Goal: Task Accomplishment & Management: Use online tool/utility

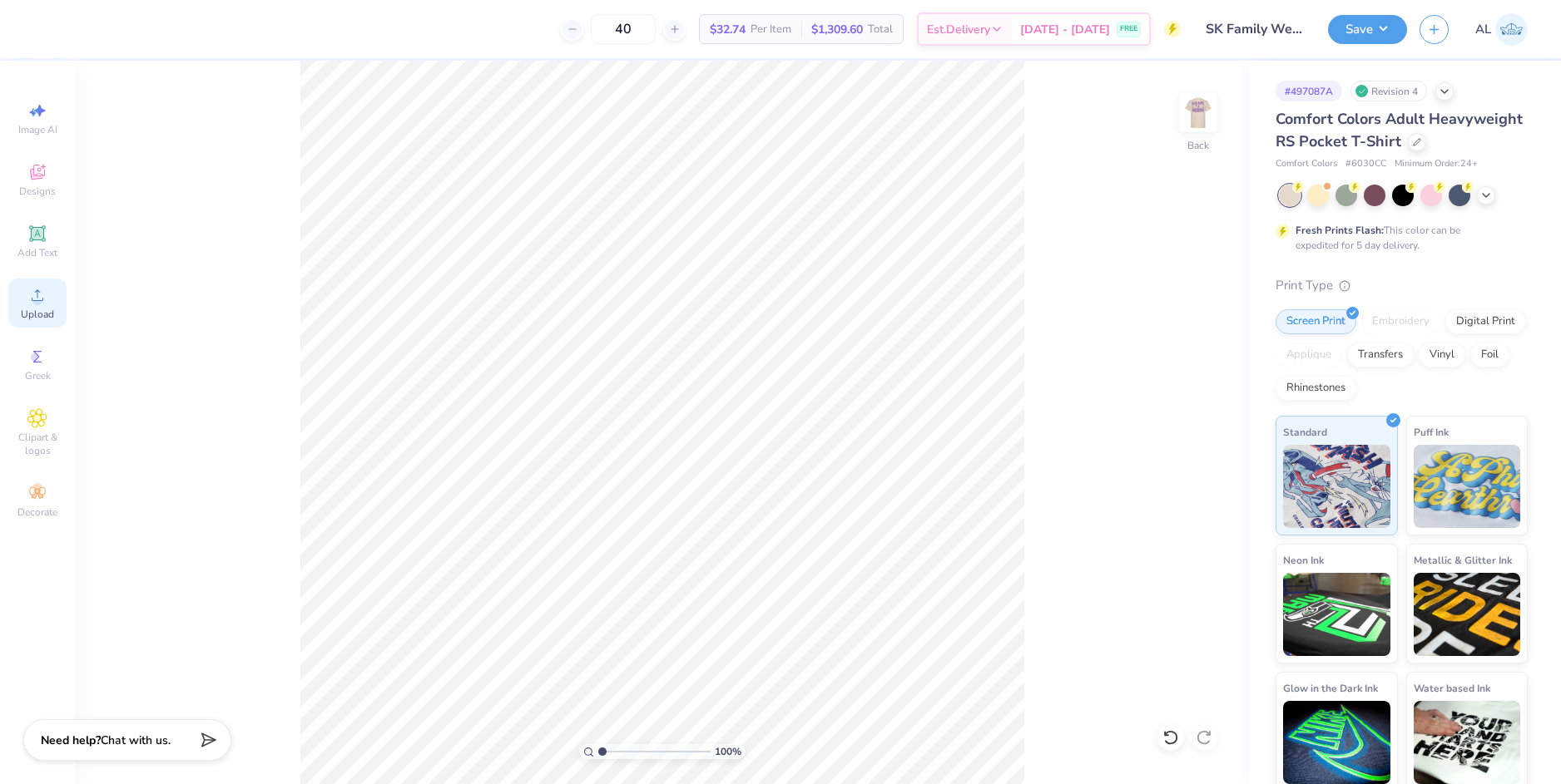
click at [44, 302] on icon at bounding box center [37, 295] width 20 height 20
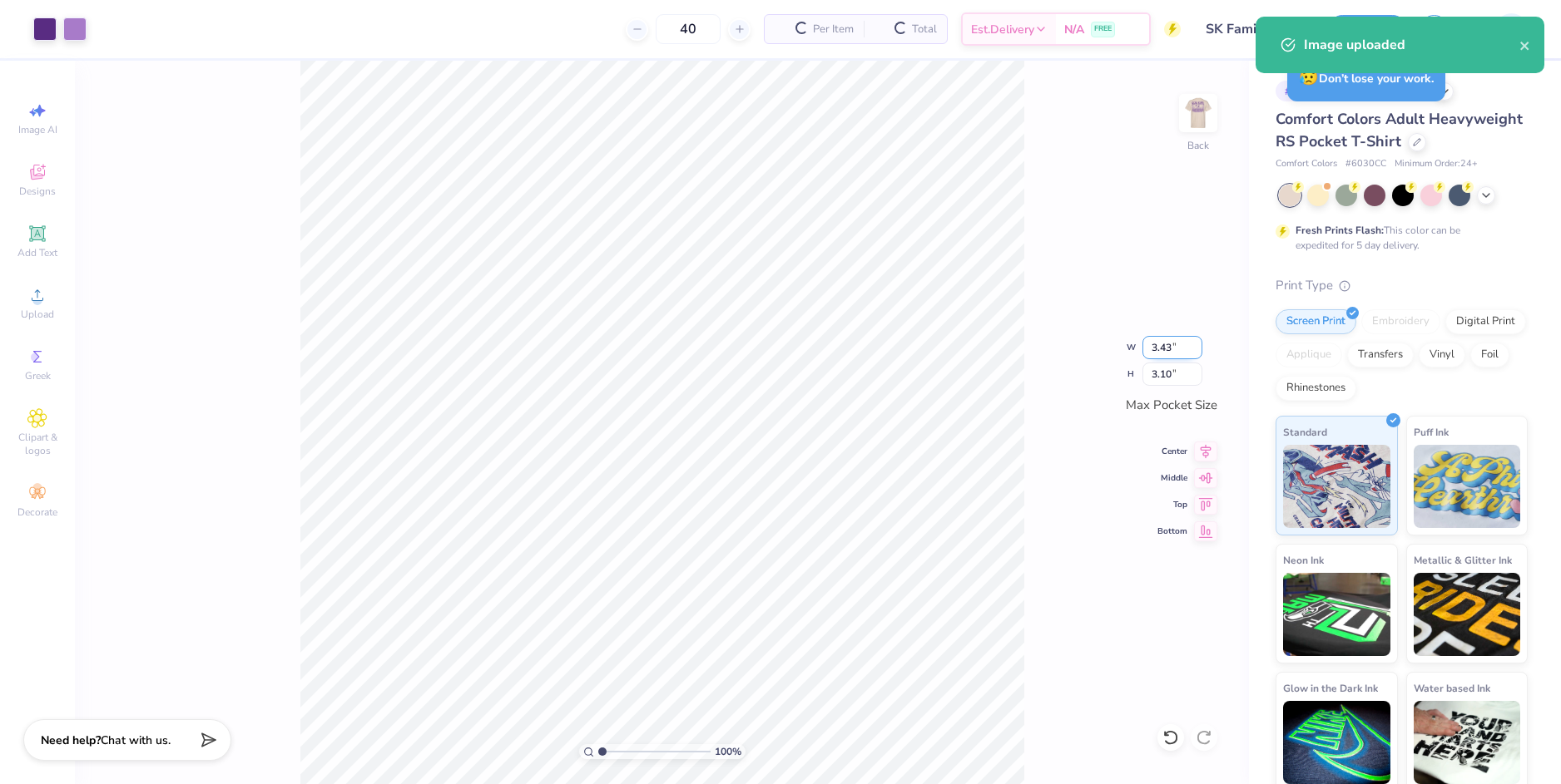
click at [1149, 352] on input "3.43" at bounding box center [1172, 347] width 60 height 23
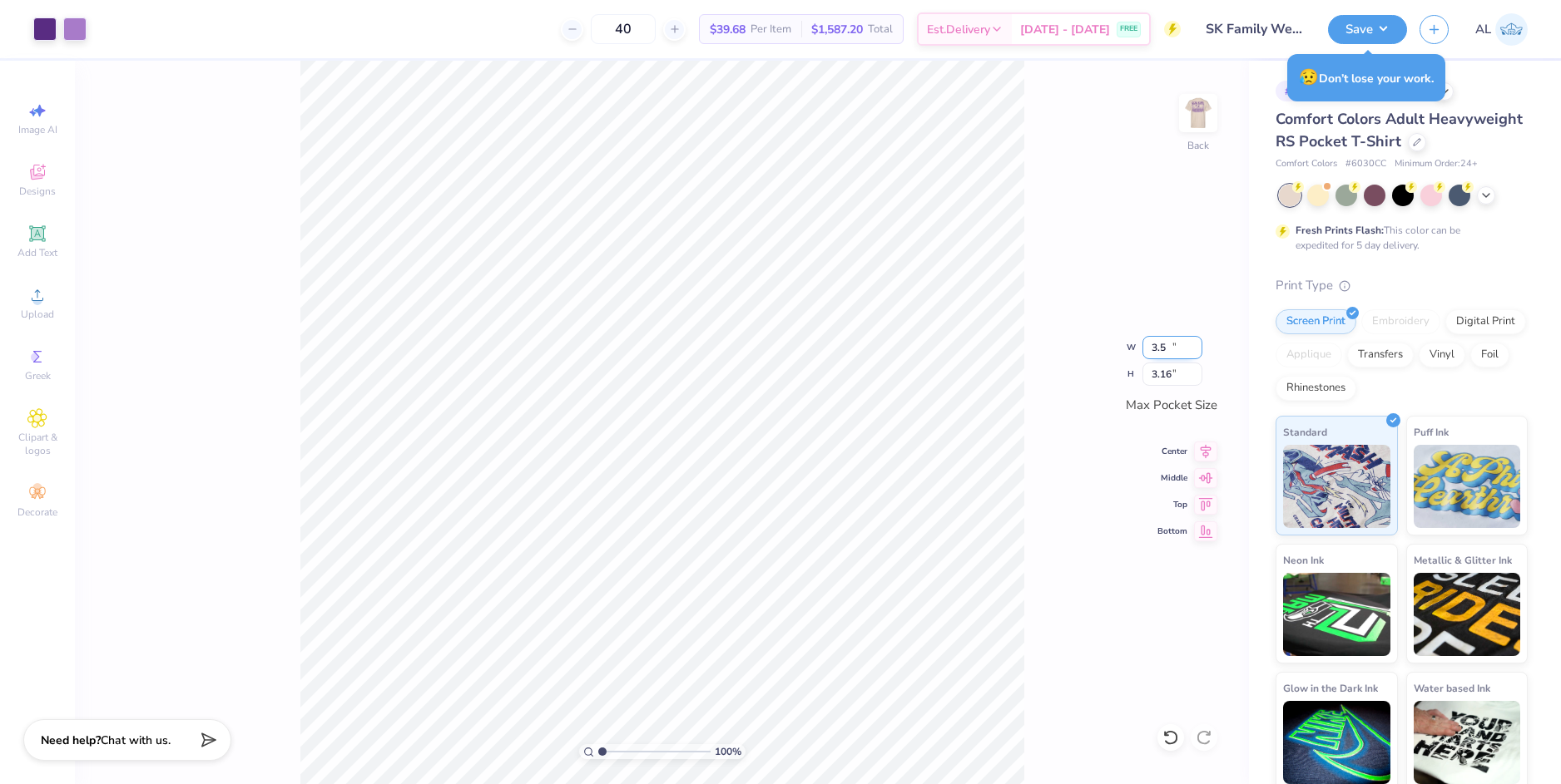
type input "3.50"
type input "3.16"
click at [1029, 353] on div "100 % Back W 3.50 3.50 " H 3.16 3.16 " Max Pocket Size Center Middle Top Bottom" at bounding box center [661, 422] width 1174 height 723
click at [1208, 103] on img at bounding box center [1198, 113] width 67 height 67
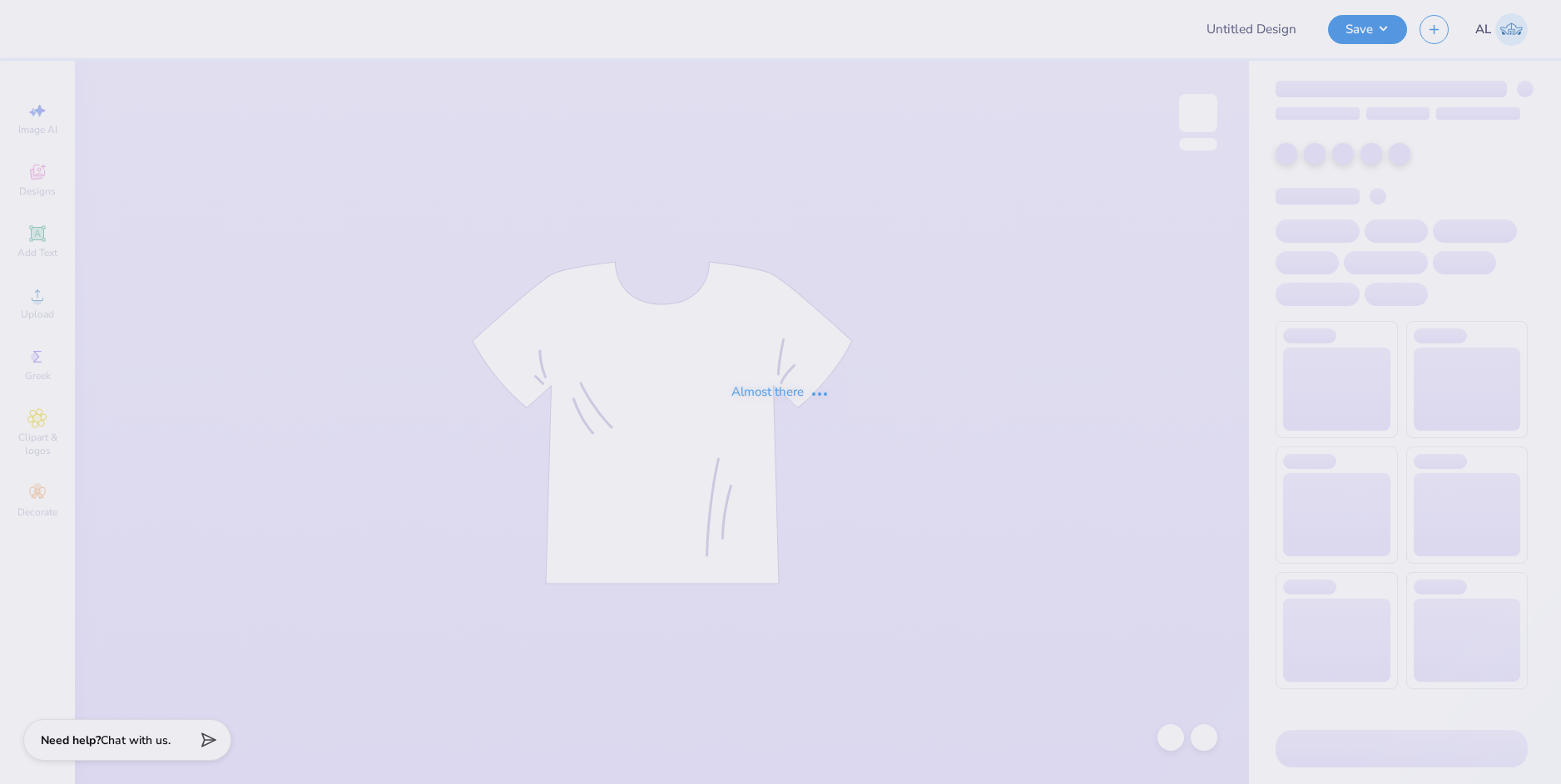
type input "UNCC Field Hockey"
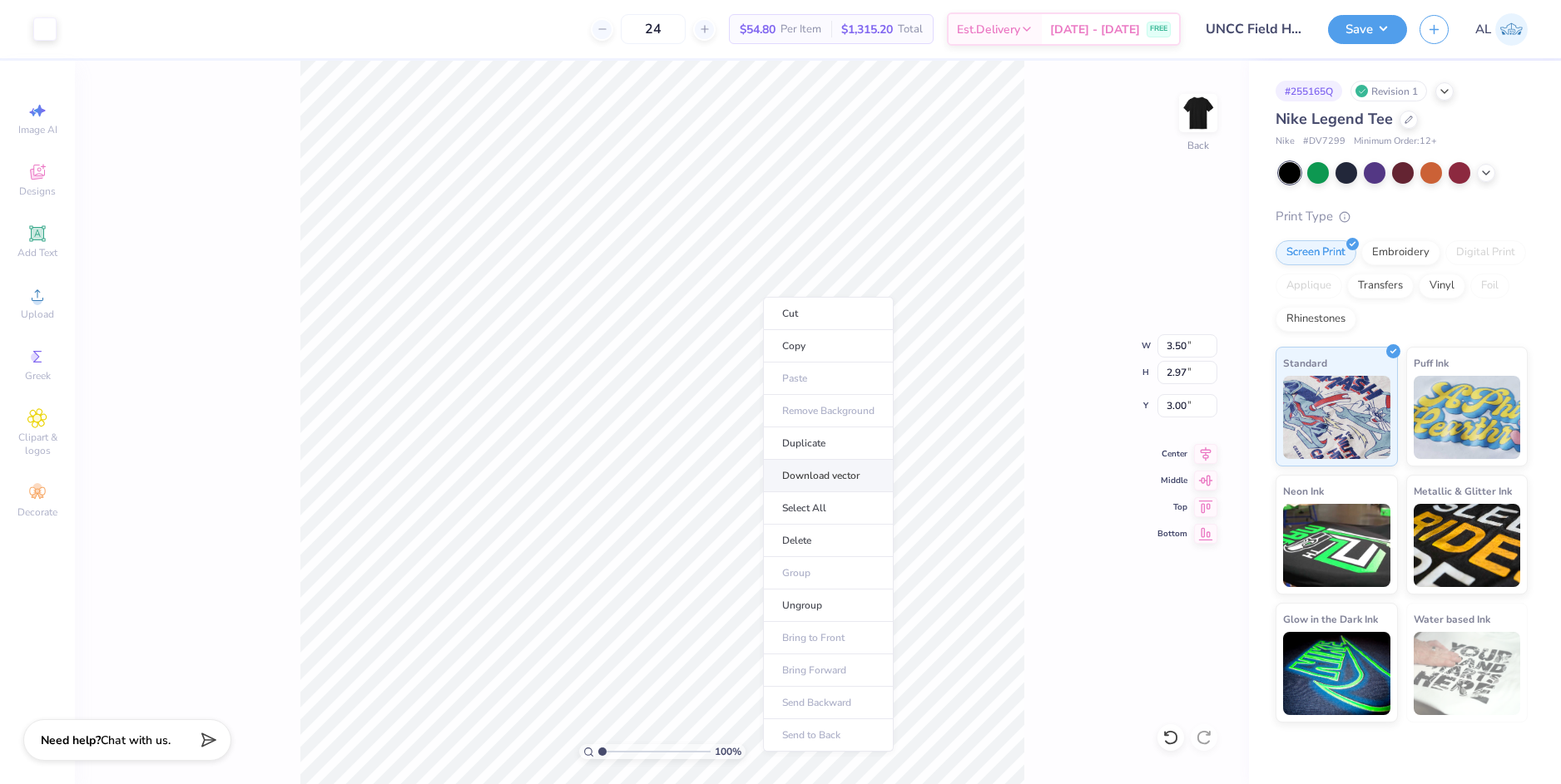
click at [833, 475] on li "Download vector" at bounding box center [828, 476] width 131 height 32
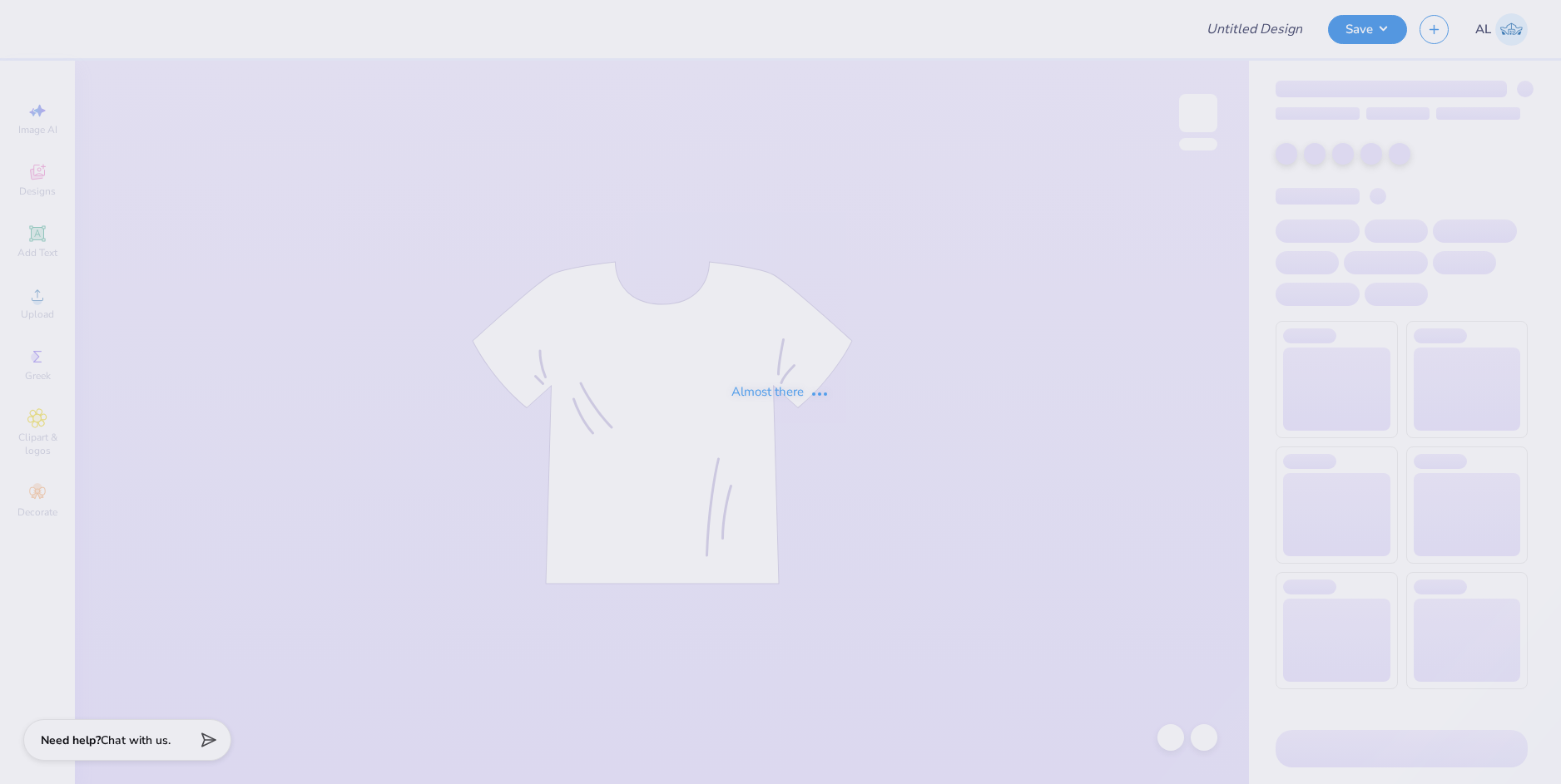
type input "AOE Bid Day Shirts"
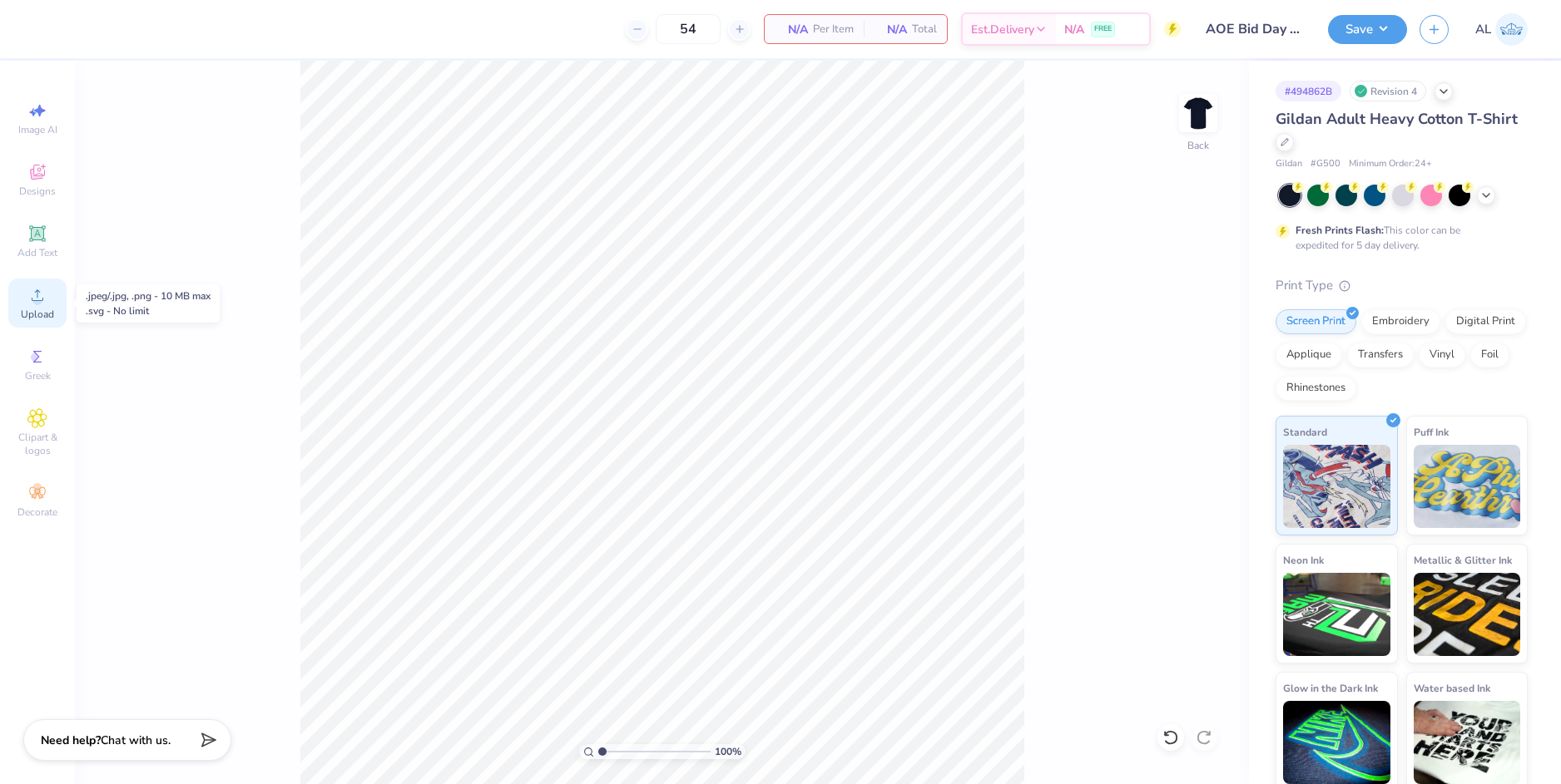
click at [49, 301] on div "Upload" at bounding box center [37, 303] width 58 height 49
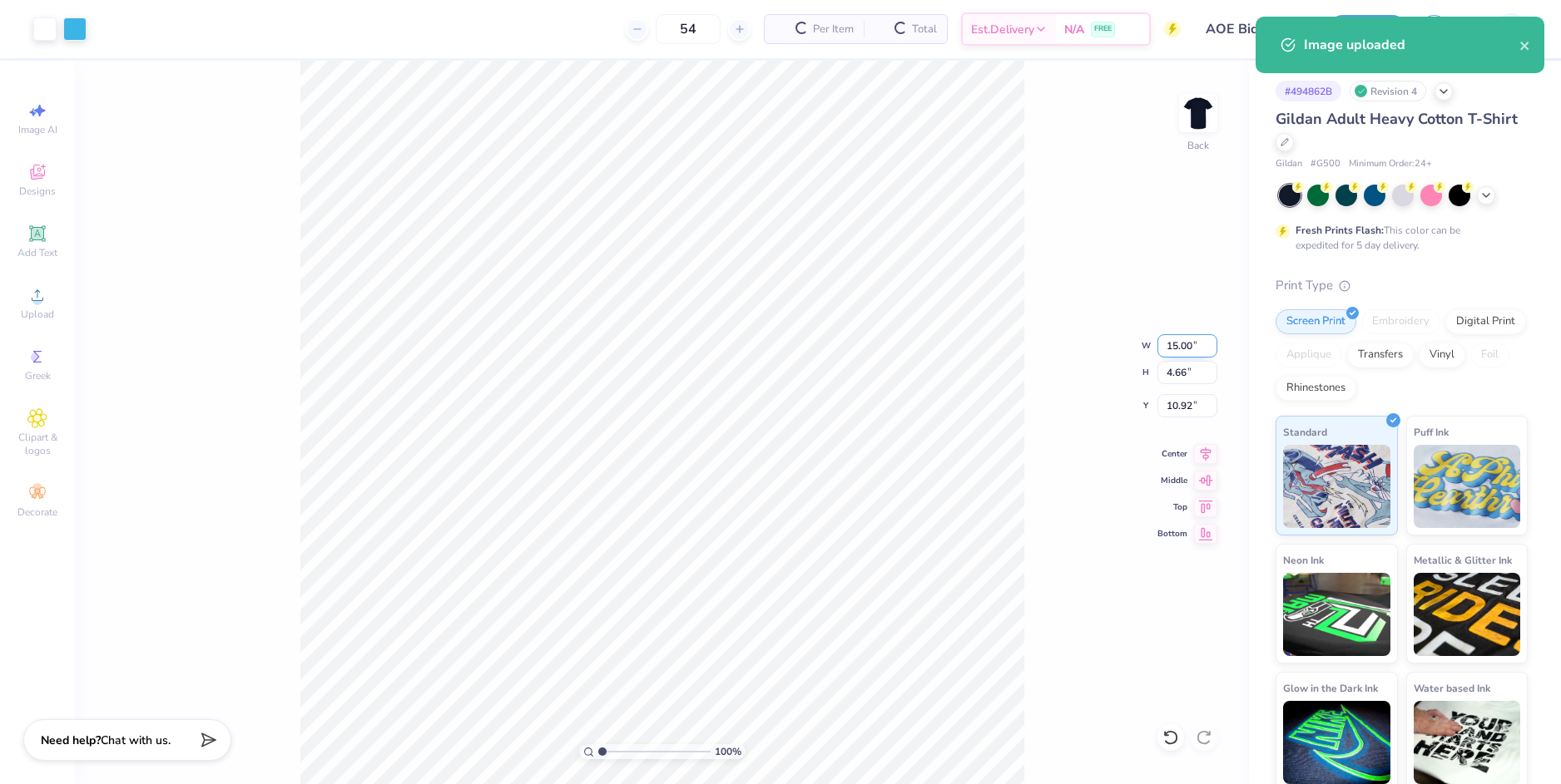
click at [1175, 347] on input "15.00" at bounding box center [1187, 346] width 60 height 23
click at [1183, 405] on input "10.92" at bounding box center [1187, 405] width 60 height 23
type input "9.00"
type input "2.80"
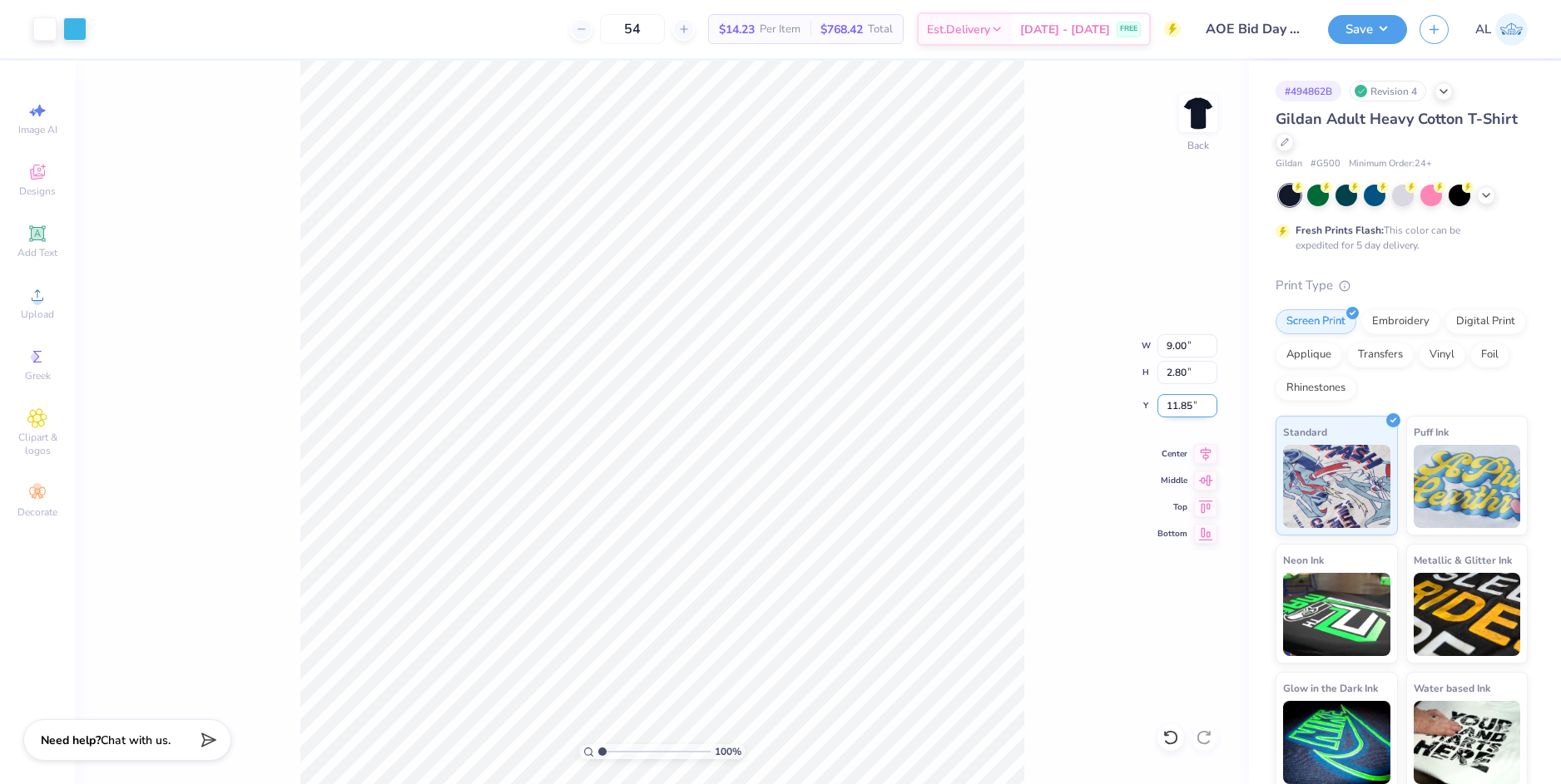
click at [1180, 406] on input "11.85" at bounding box center [1187, 405] width 60 height 23
click at [1181, 371] on input "2.80" at bounding box center [1187, 373] width 60 height 23
type input "3.00"
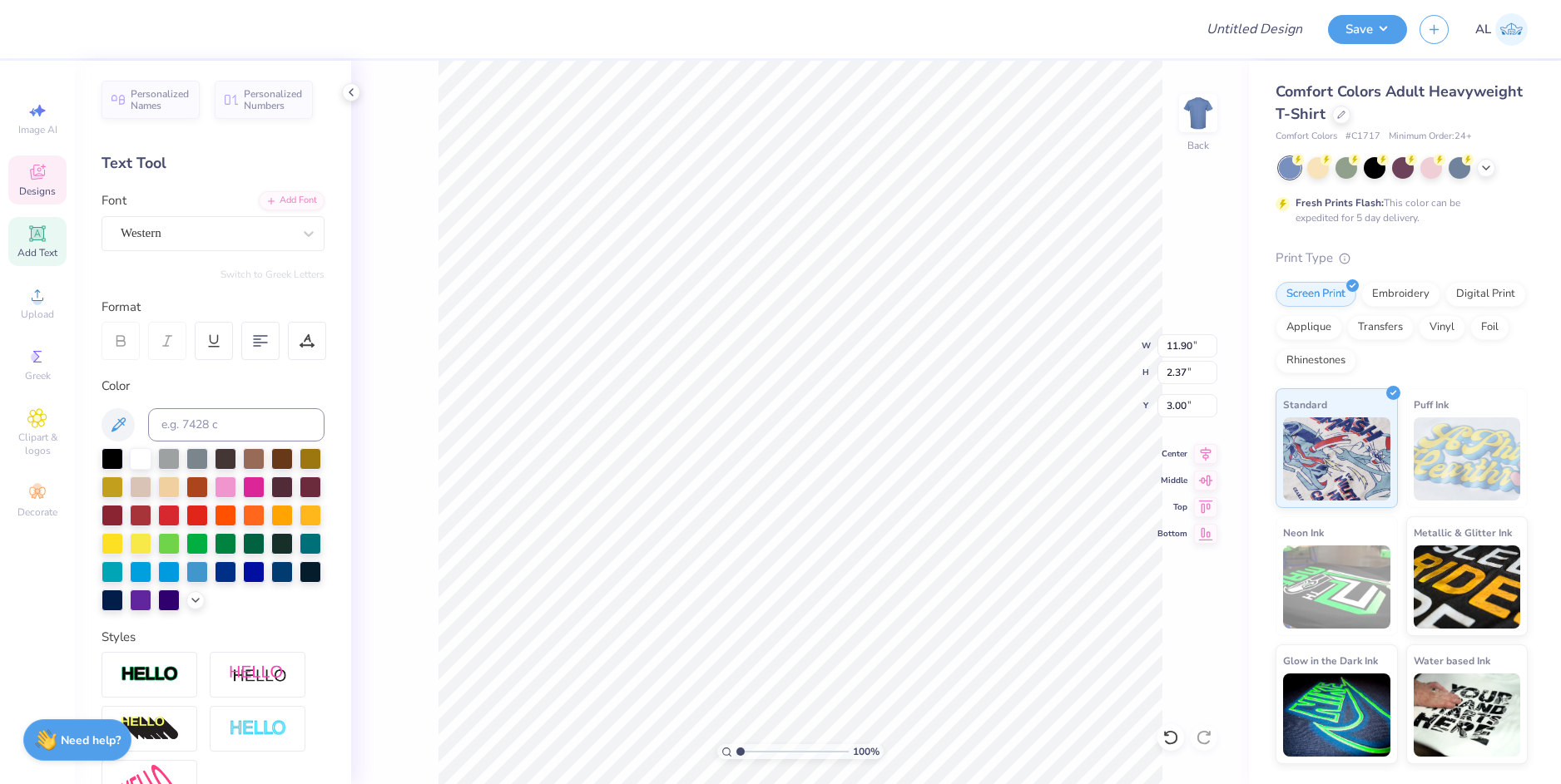
scroll to position [14, 2]
type textarea "ZETA TAU"
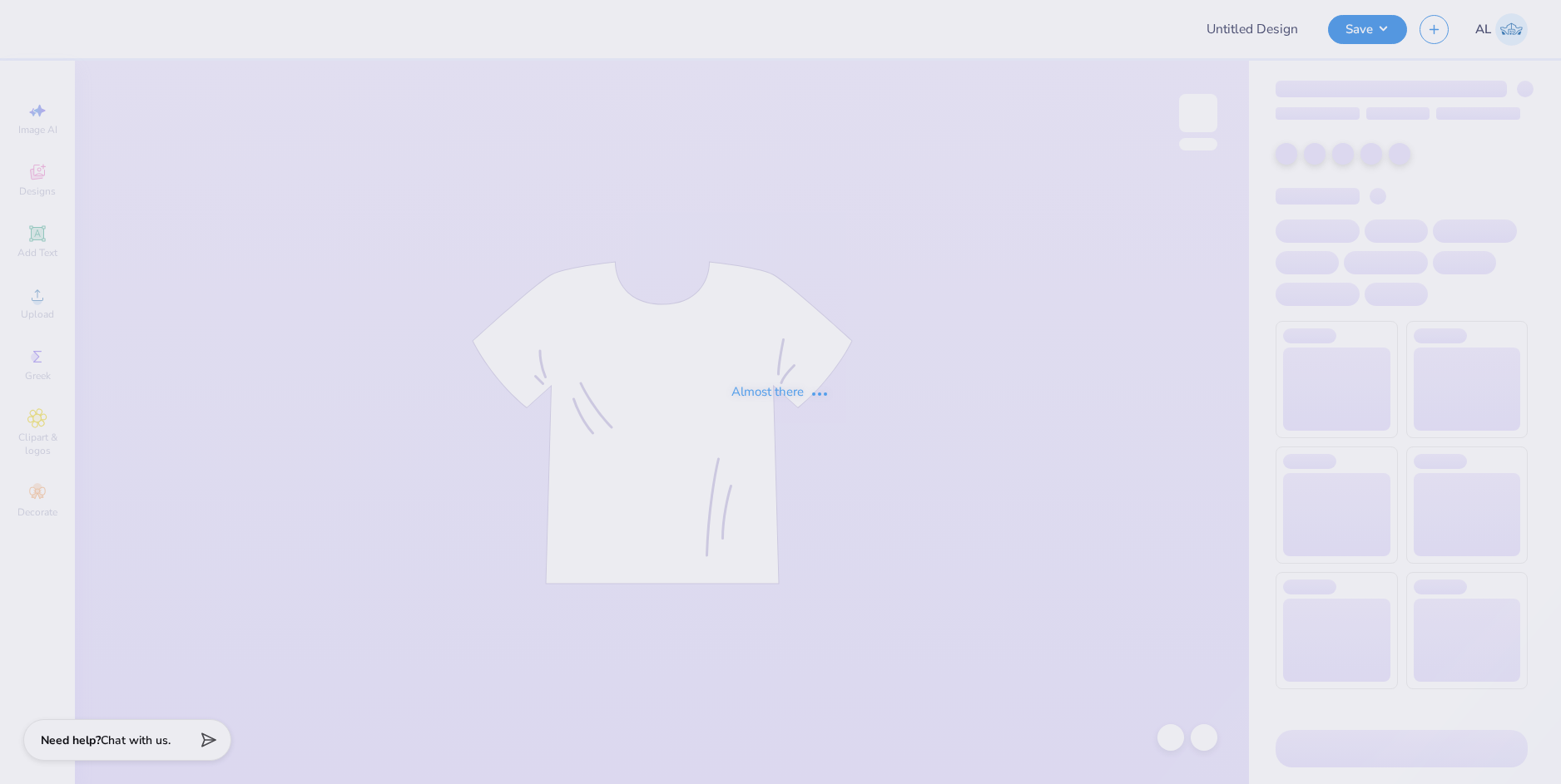
type input "The [GEOGRAPHIC_DATA][US_STATE] : [PERSON_NAME]"
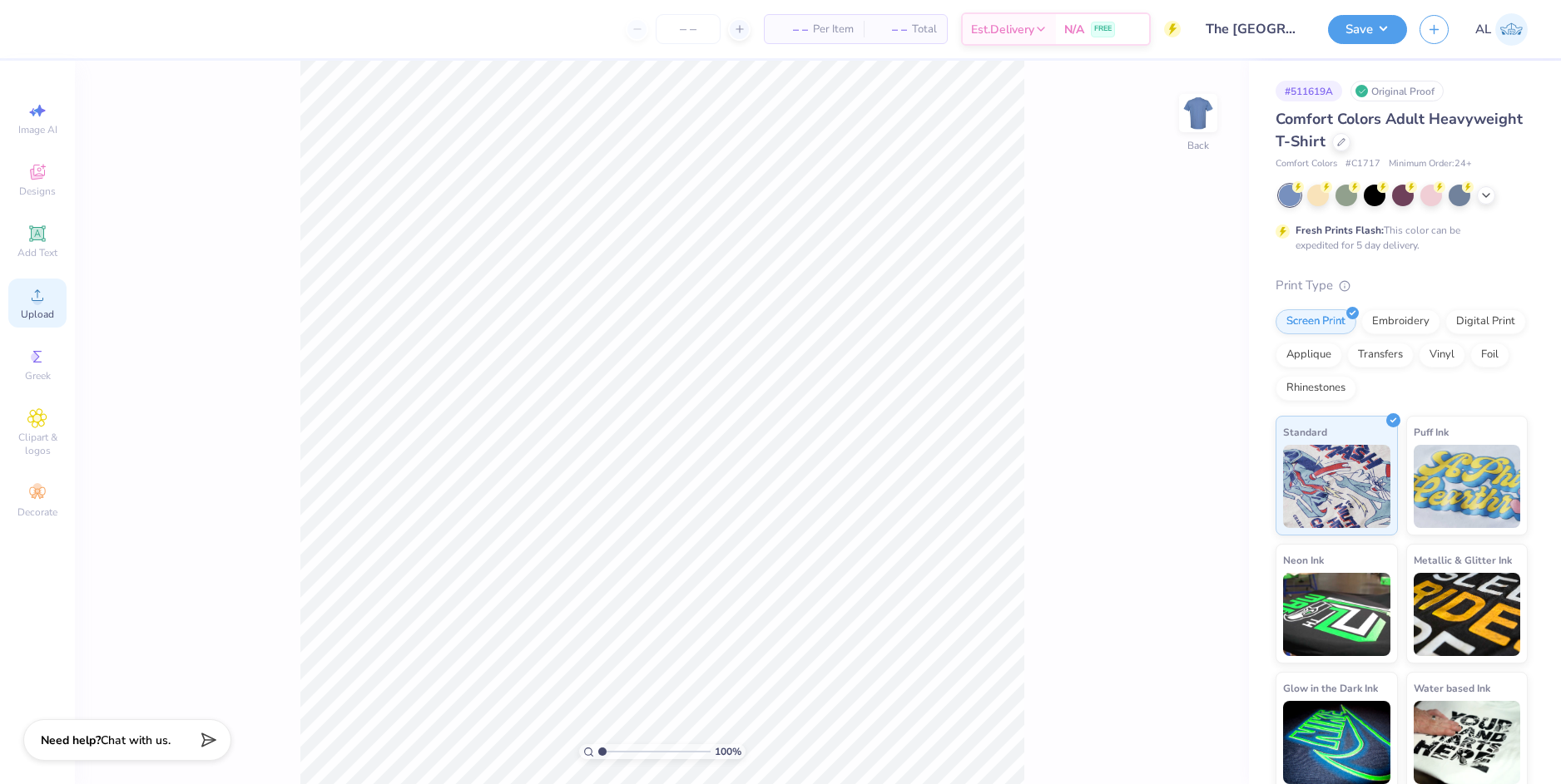
click at [36, 289] on icon at bounding box center [37, 295] width 20 height 20
click at [42, 167] on icon at bounding box center [43, 166] width 5 height 5
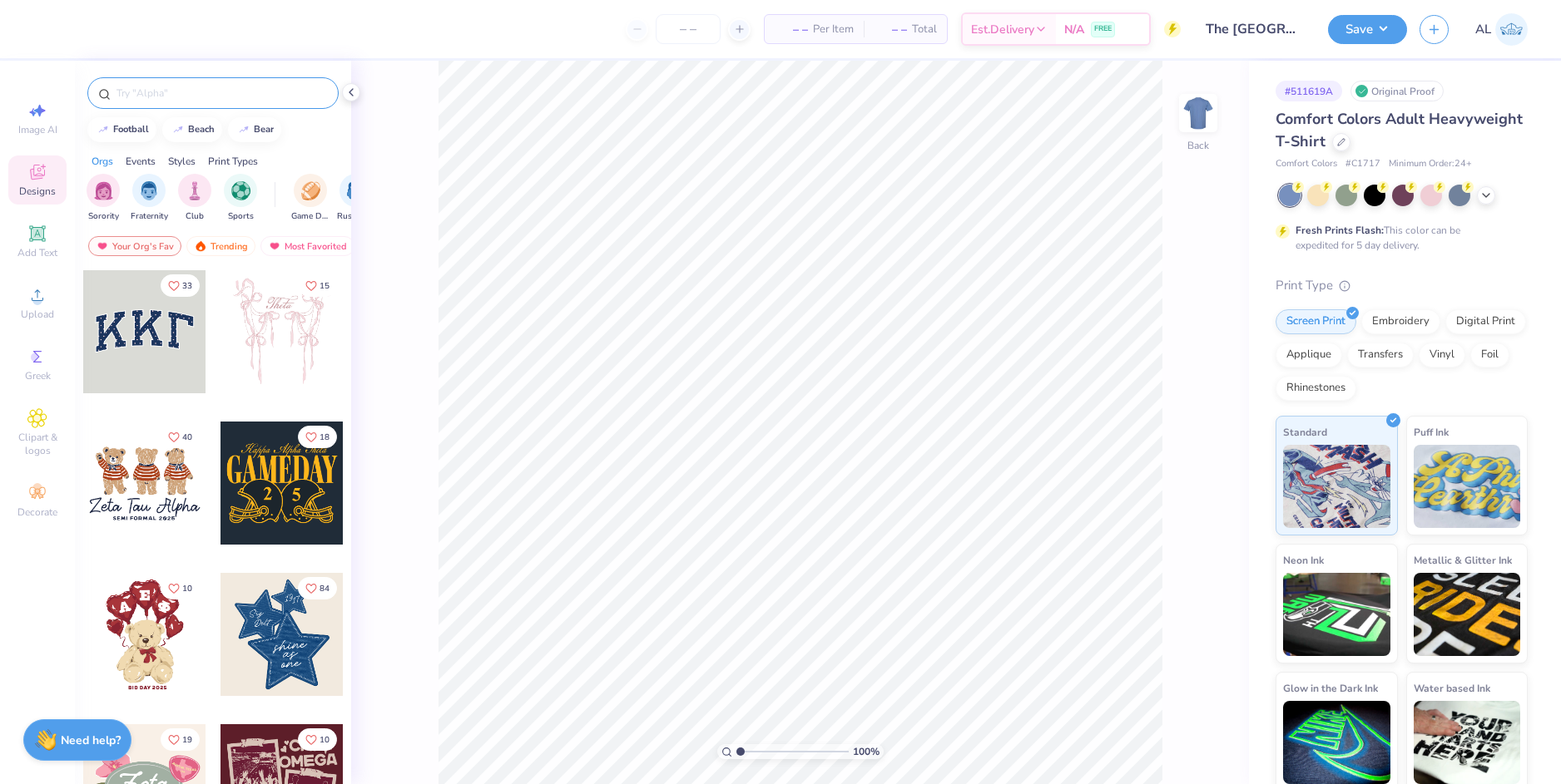
click at [162, 87] on input "text" at bounding box center [221, 93] width 213 height 16
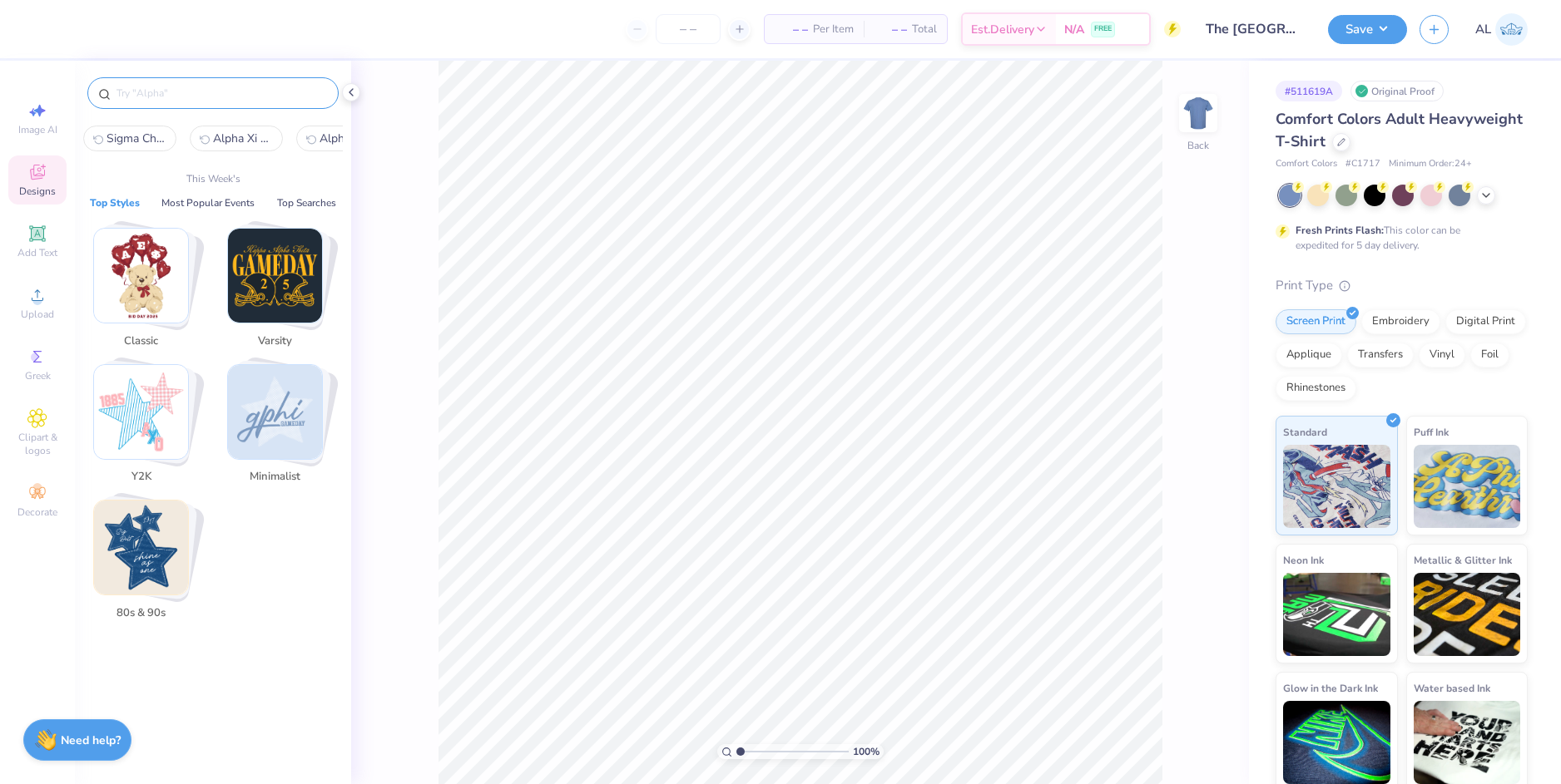
paste input "Western Typography Philanthropy Shirt"
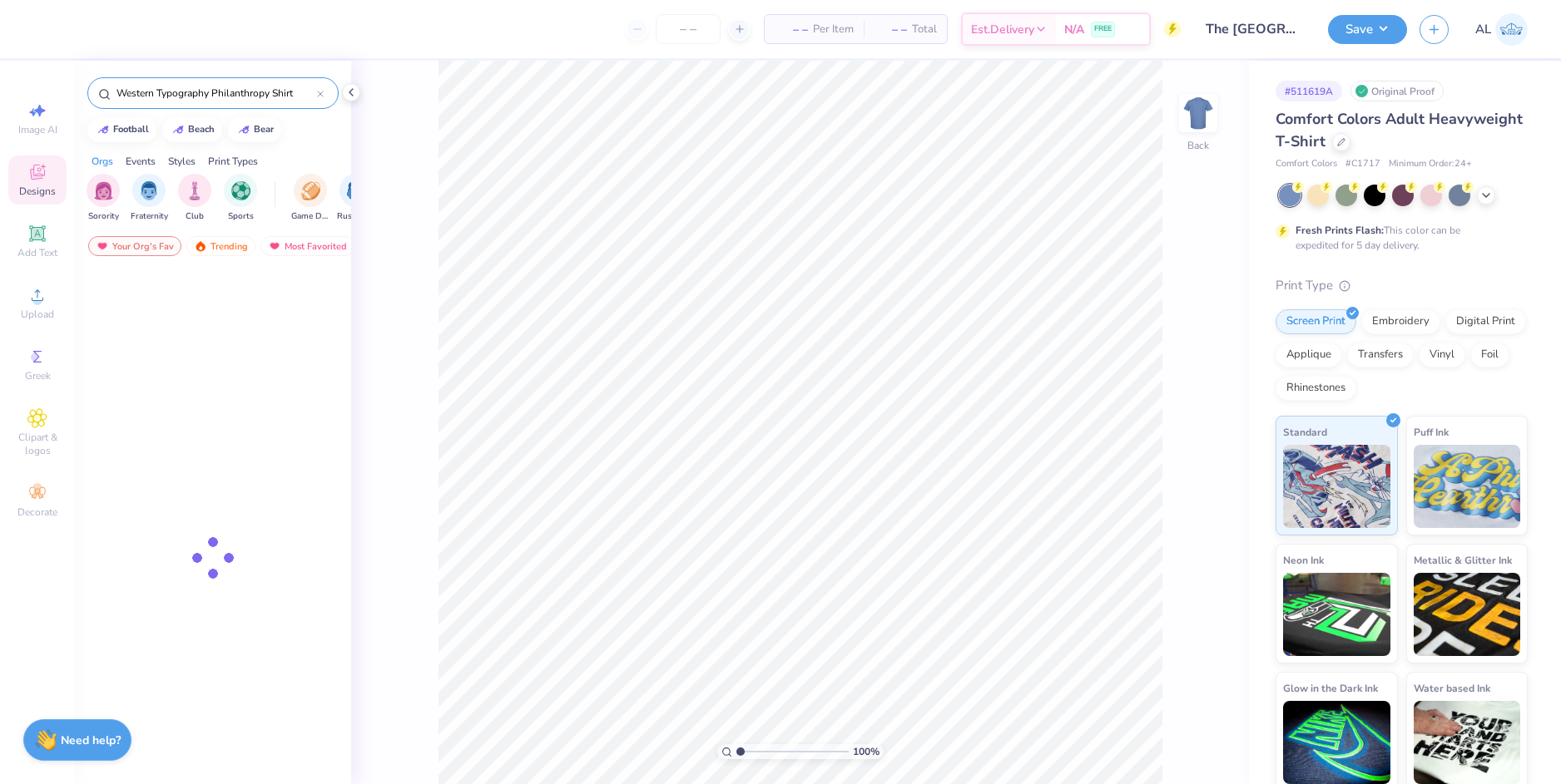
type input "Western Typography Philanthropy Shirt"
click at [83, 340] on div at bounding box center [22, 332] width 123 height 123
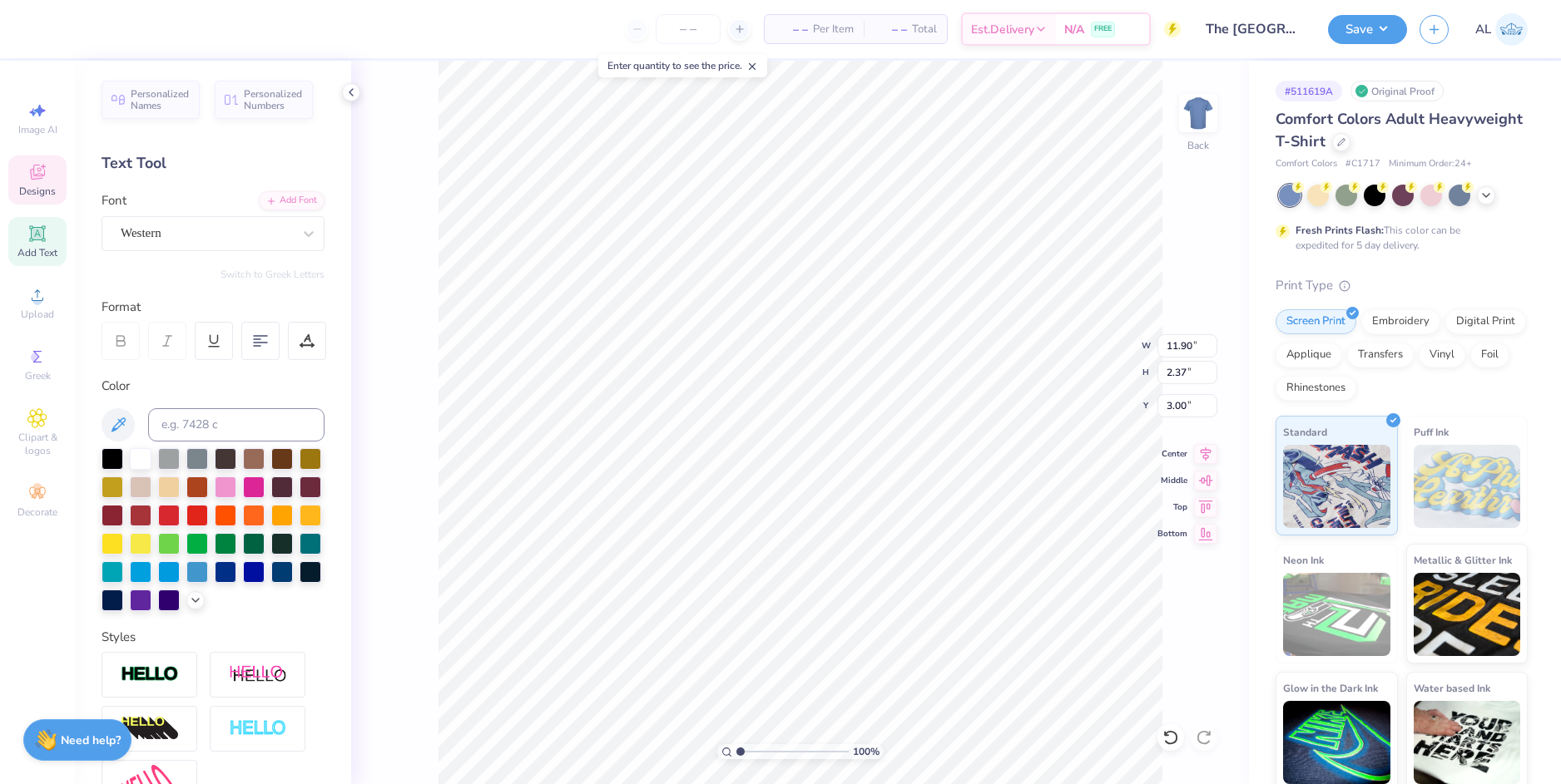
scroll to position [14, 3]
type textarea "ZETA TAU ALPHA"
type input "11.92"
type input "2.38"
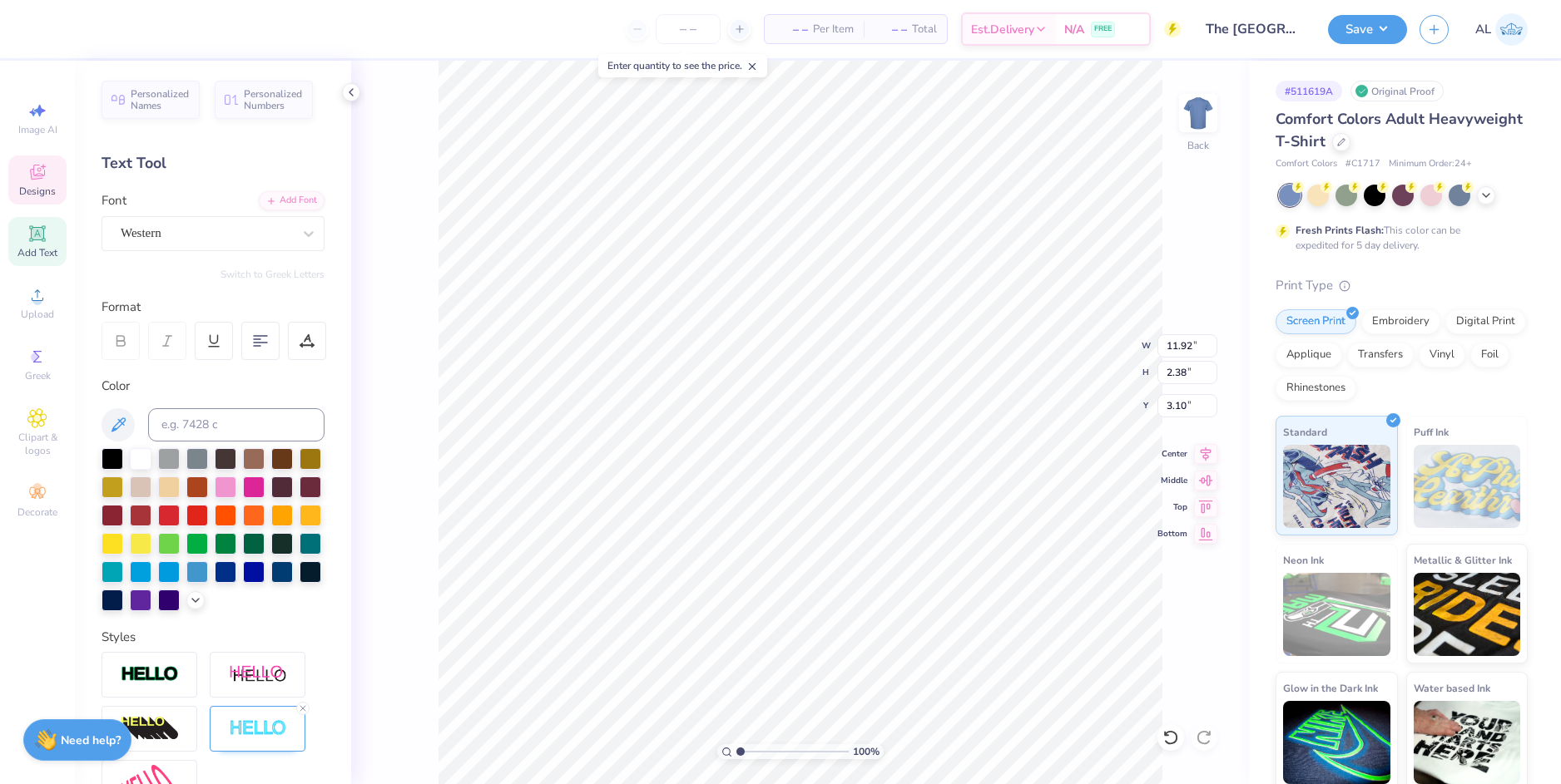
type input "3.10"
type input "9.56"
type input "2.09"
type input "3.14"
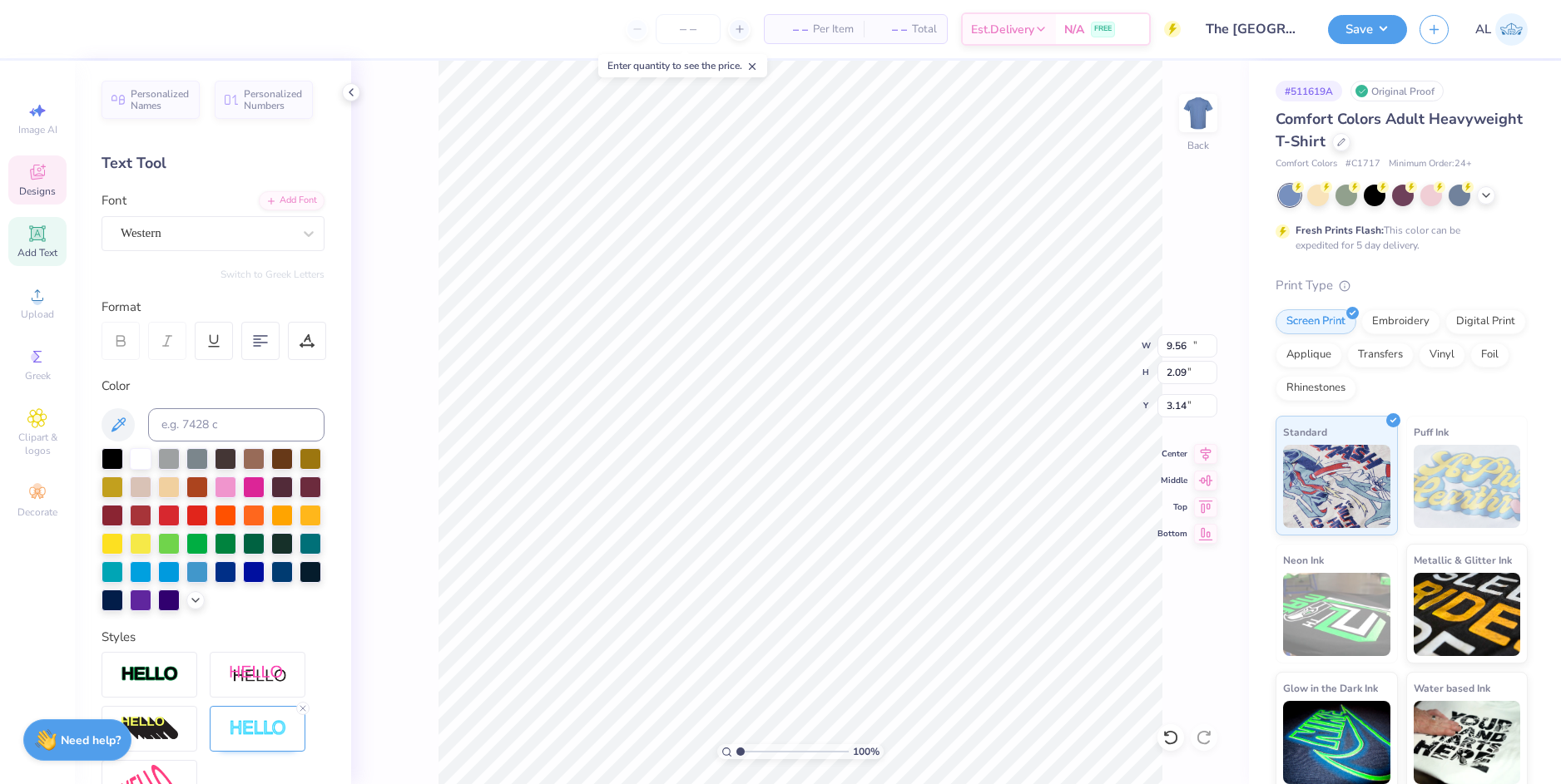
type input "11.92"
type input "2.38"
type input "3.10"
type input "2.58"
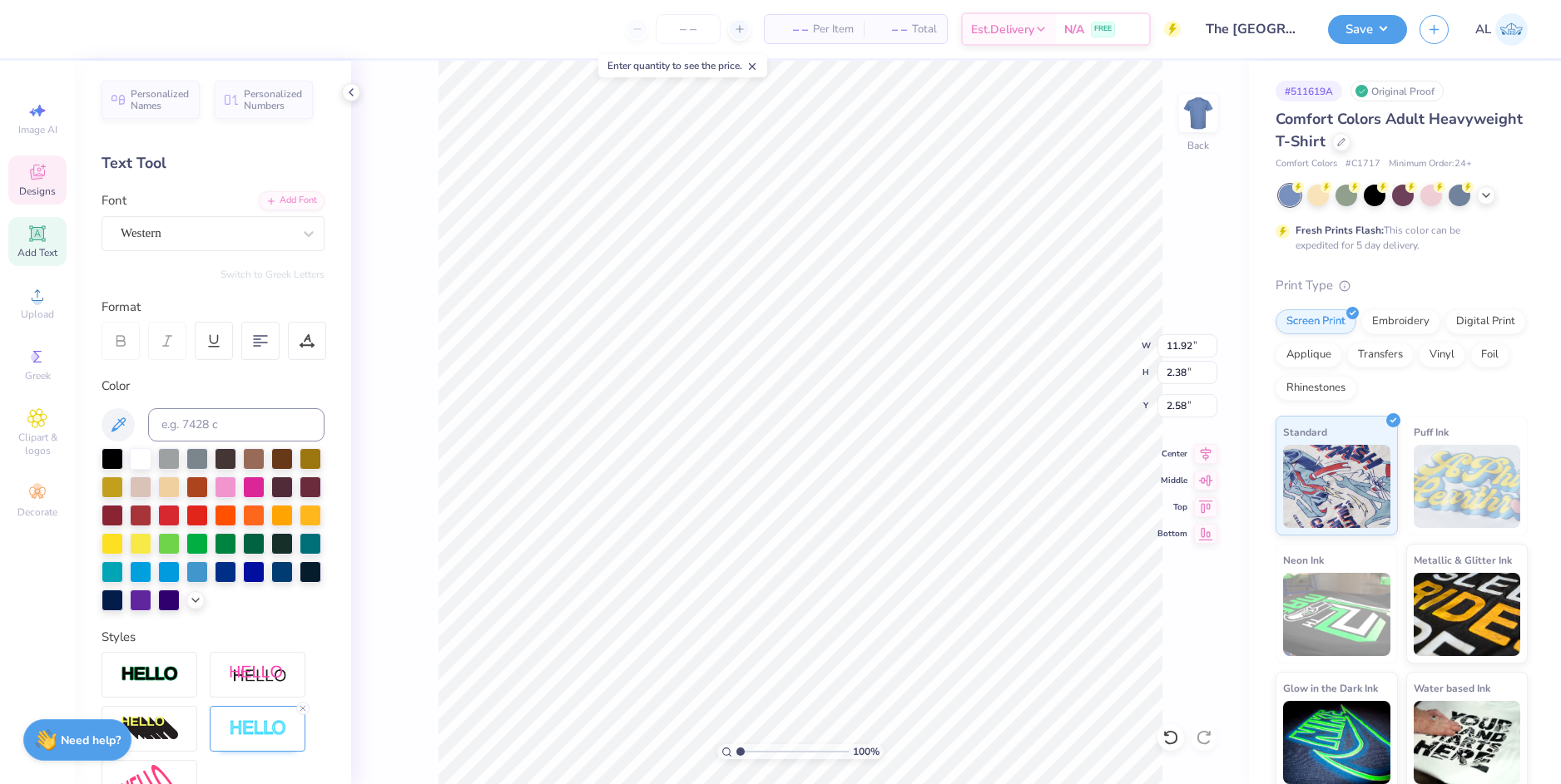
scroll to position [14, 3]
paste textarea "ZETA TAU ALPH"
type textarea "ZETA TAU ALPHA"
type input "2.56"
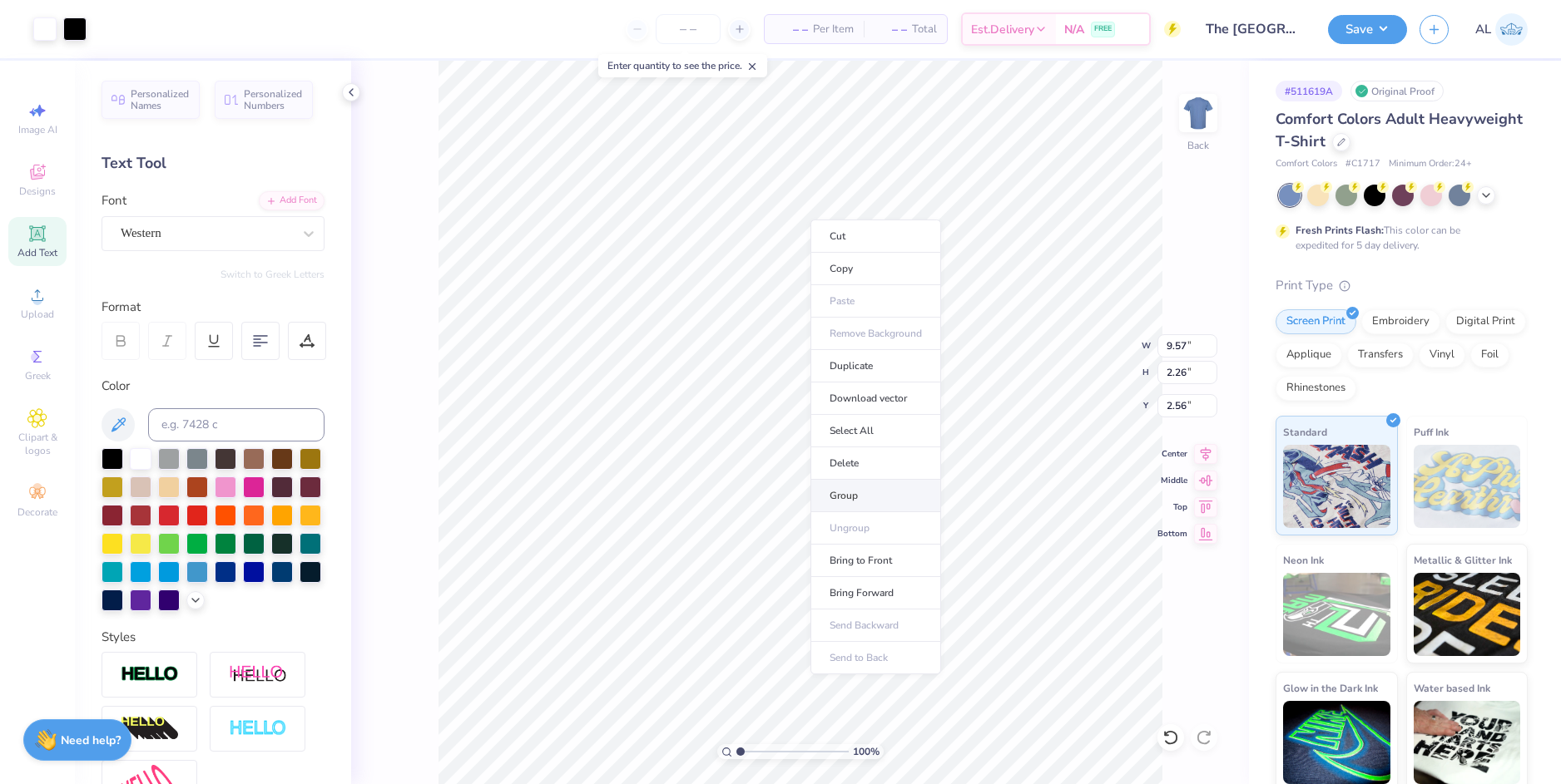
click at [878, 496] on li "Group" at bounding box center [875, 496] width 131 height 32
click at [1209, 457] on icon at bounding box center [1206, 454] width 23 height 20
type input "2.71"
click at [1207, 450] on icon at bounding box center [1206, 451] width 10 height 14
drag, startPoint x: 739, startPoint y: 748, endPoint x: 751, endPoint y: 737, distance: 16.3
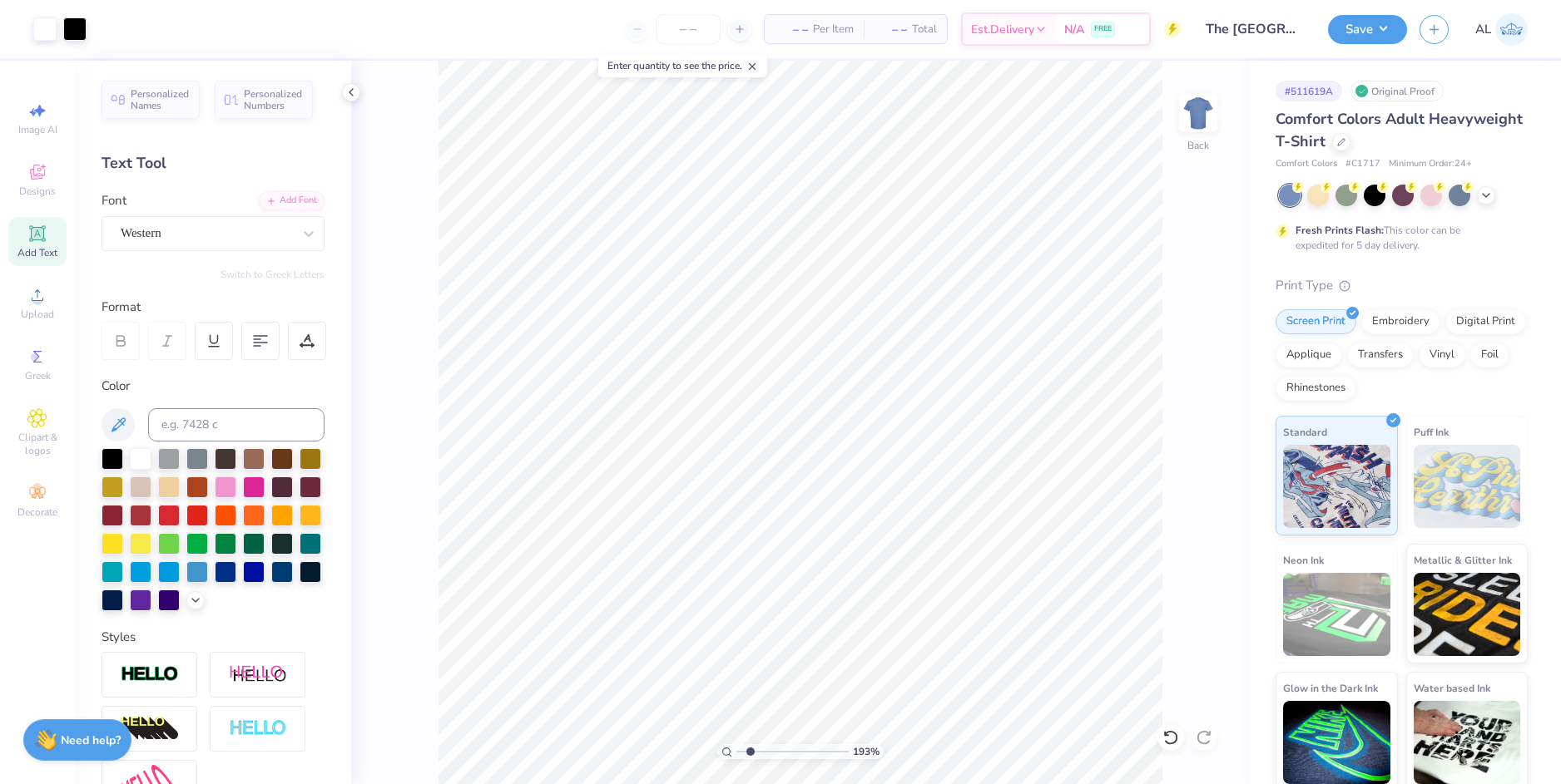
type input "1.93"
click at [751, 744] on input "range" at bounding box center [793, 751] width 113 height 15
paste textarea "TXOU 2025"
type textarea "TXOU 2025"
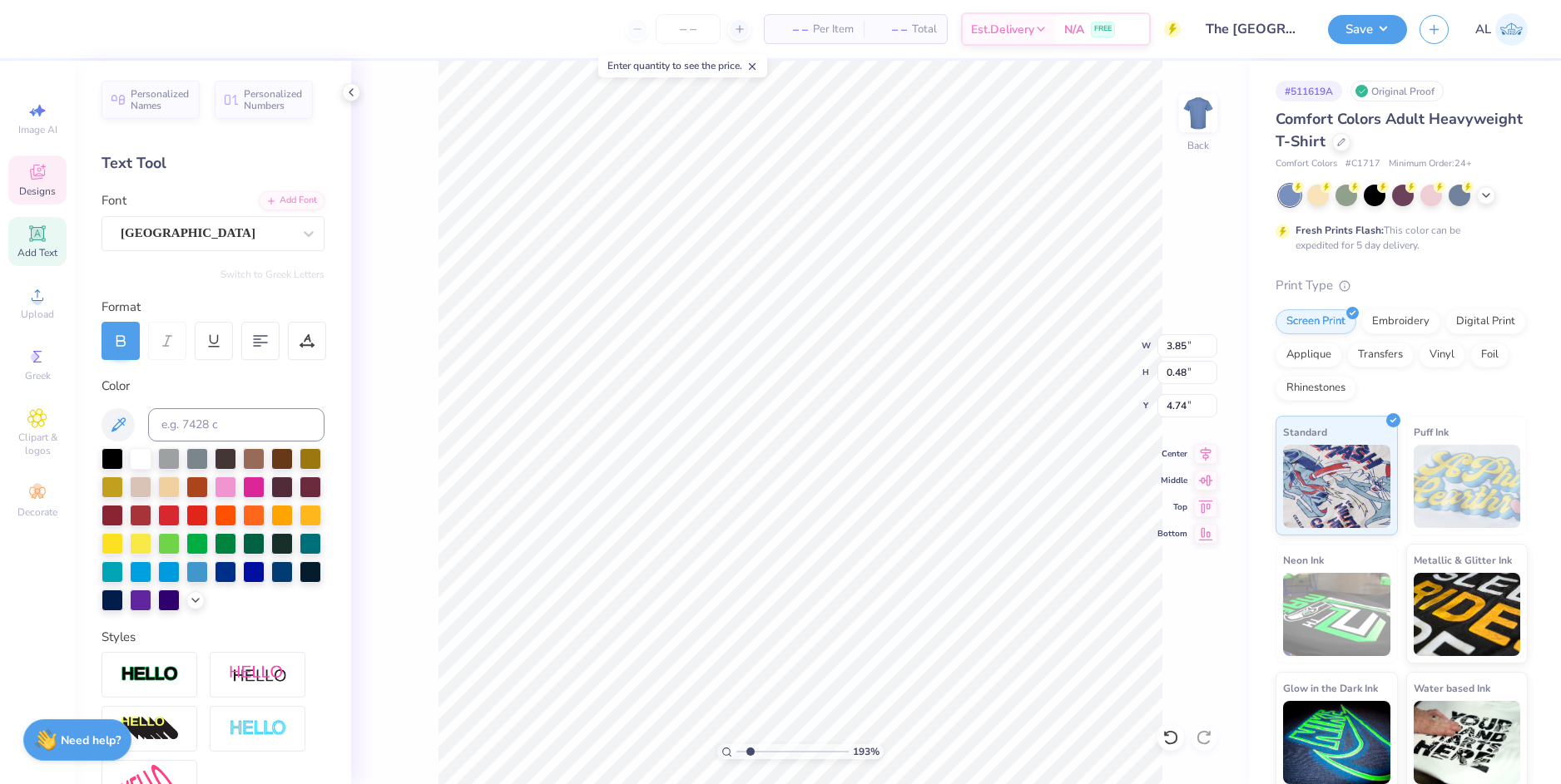
scroll to position [14, 5]
type input "0.65"
type input "0.64"
type input "4.65"
click at [1174, 737] on icon at bounding box center [1170, 737] width 16 height 16
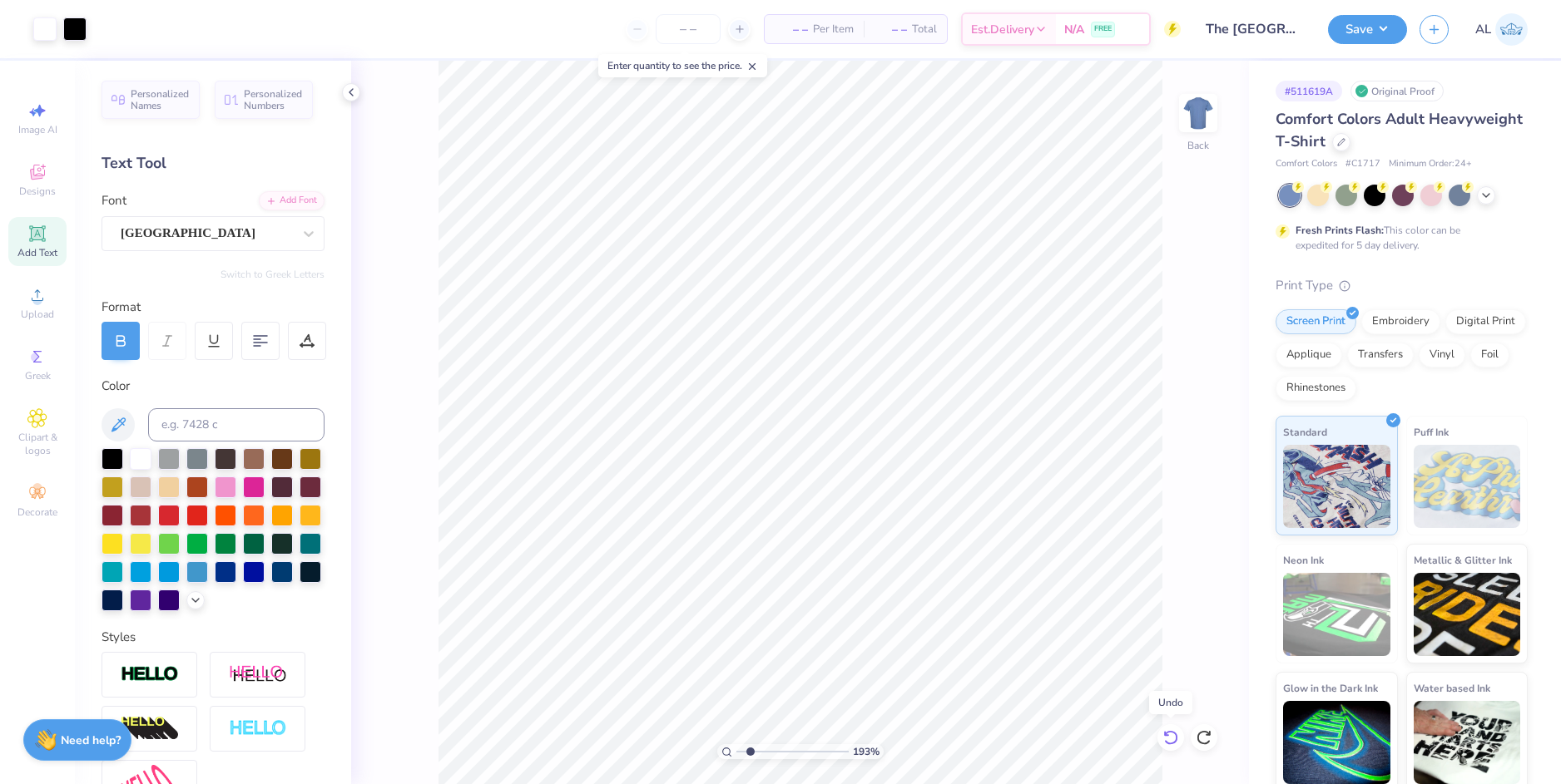
click at [1174, 737] on icon at bounding box center [1170, 737] width 16 height 16
type input "2.71"
click at [992, 599] on li "Group" at bounding box center [984, 601] width 131 height 32
click at [737, 592] on li "Group" at bounding box center [728, 601] width 131 height 32
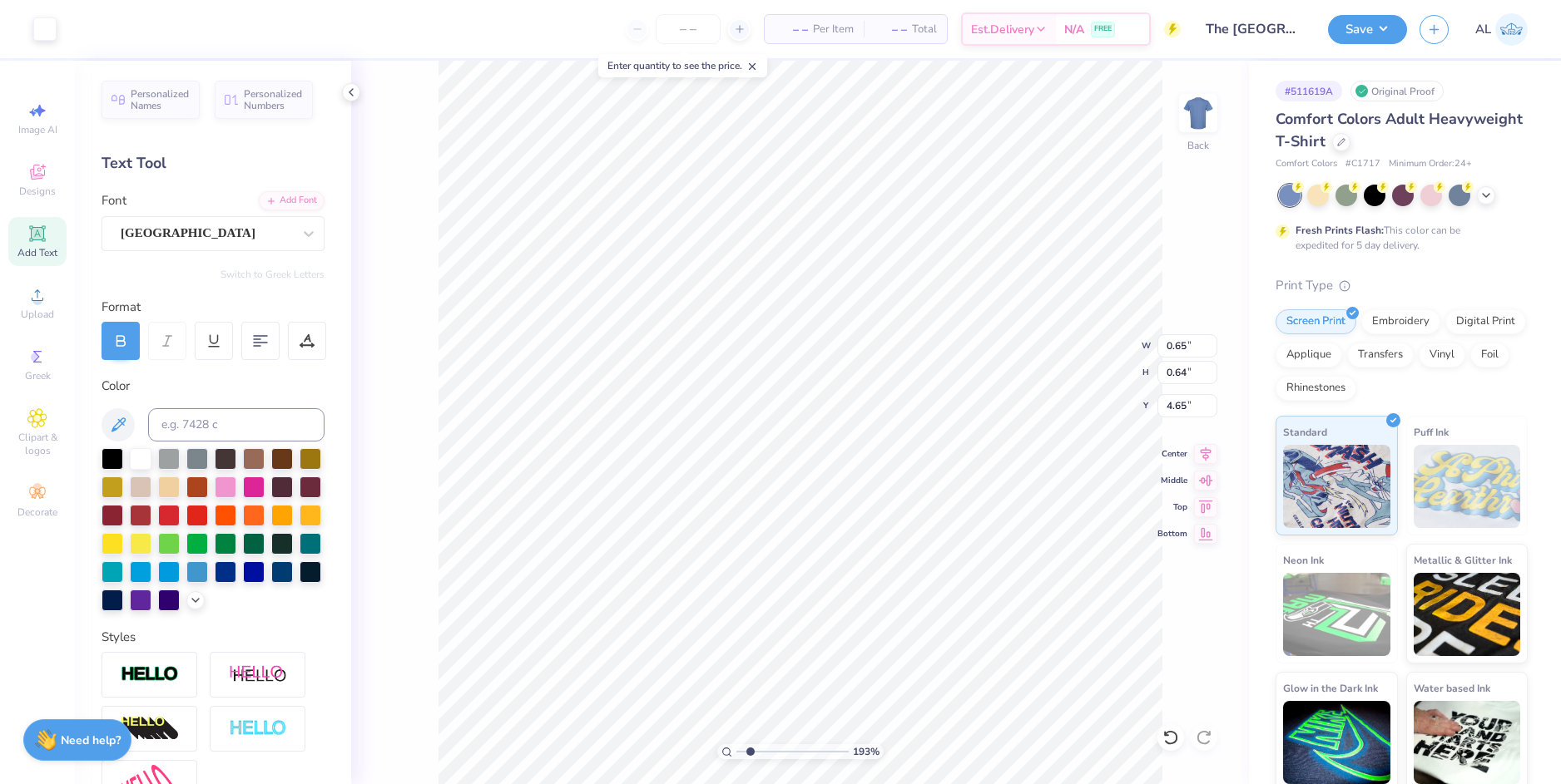
type input "0.65"
type input "0.64"
type input "4.65"
drag, startPoint x: 747, startPoint y: 755, endPoint x: 732, endPoint y: 739, distance: 21.9
click at [737, 744] on input "range" at bounding box center [793, 751] width 113 height 15
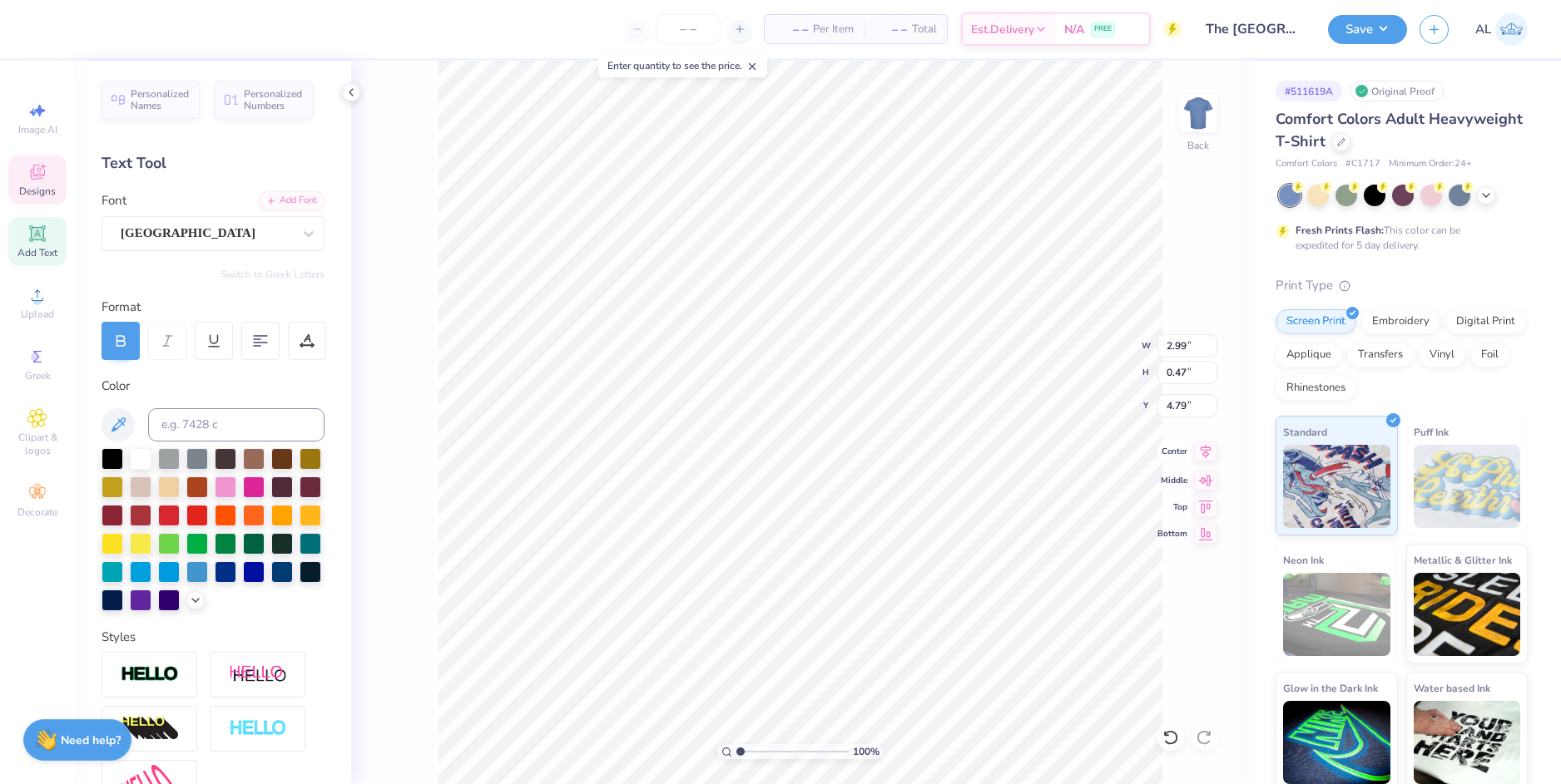
click at [1199, 449] on icon at bounding box center [1206, 451] width 23 height 20
click at [754, 746] on input "range" at bounding box center [793, 751] width 113 height 15
type input "1.41"
click at [745, 752] on input "range" at bounding box center [793, 751] width 113 height 15
click at [894, 489] on li "Group" at bounding box center [906, 481] width 131 height 32
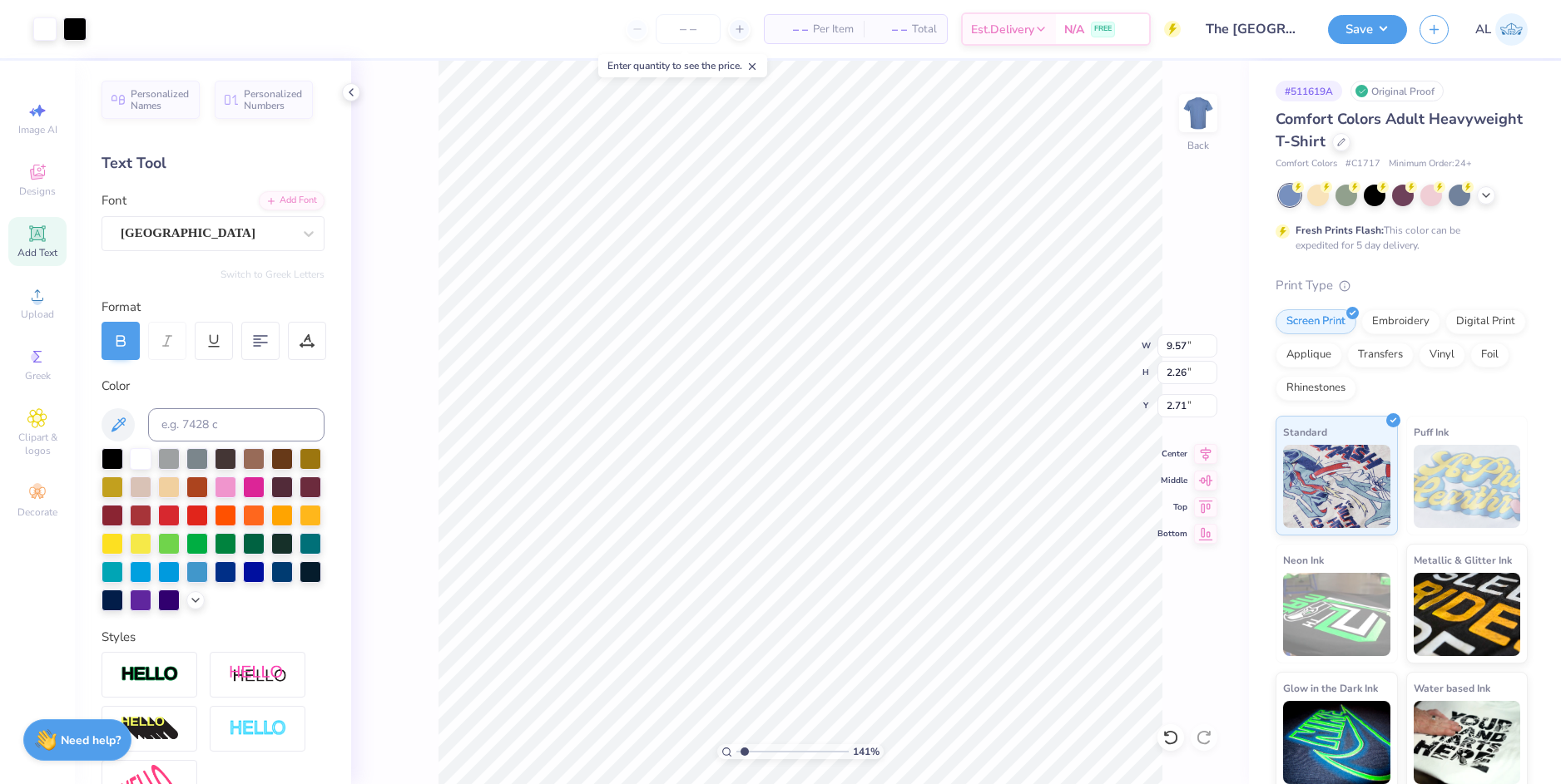
type input "2.26"
type input "3.00"
click at [1200, 452] on icon at bounding box center [1206, 451] width 23 height 20
click at [1201, 452] on icon at bounding box center [1206, 451] width 23 height 20
click at [888, 578] on li "Group" at bounding box center [894, 584] width 131 height 32
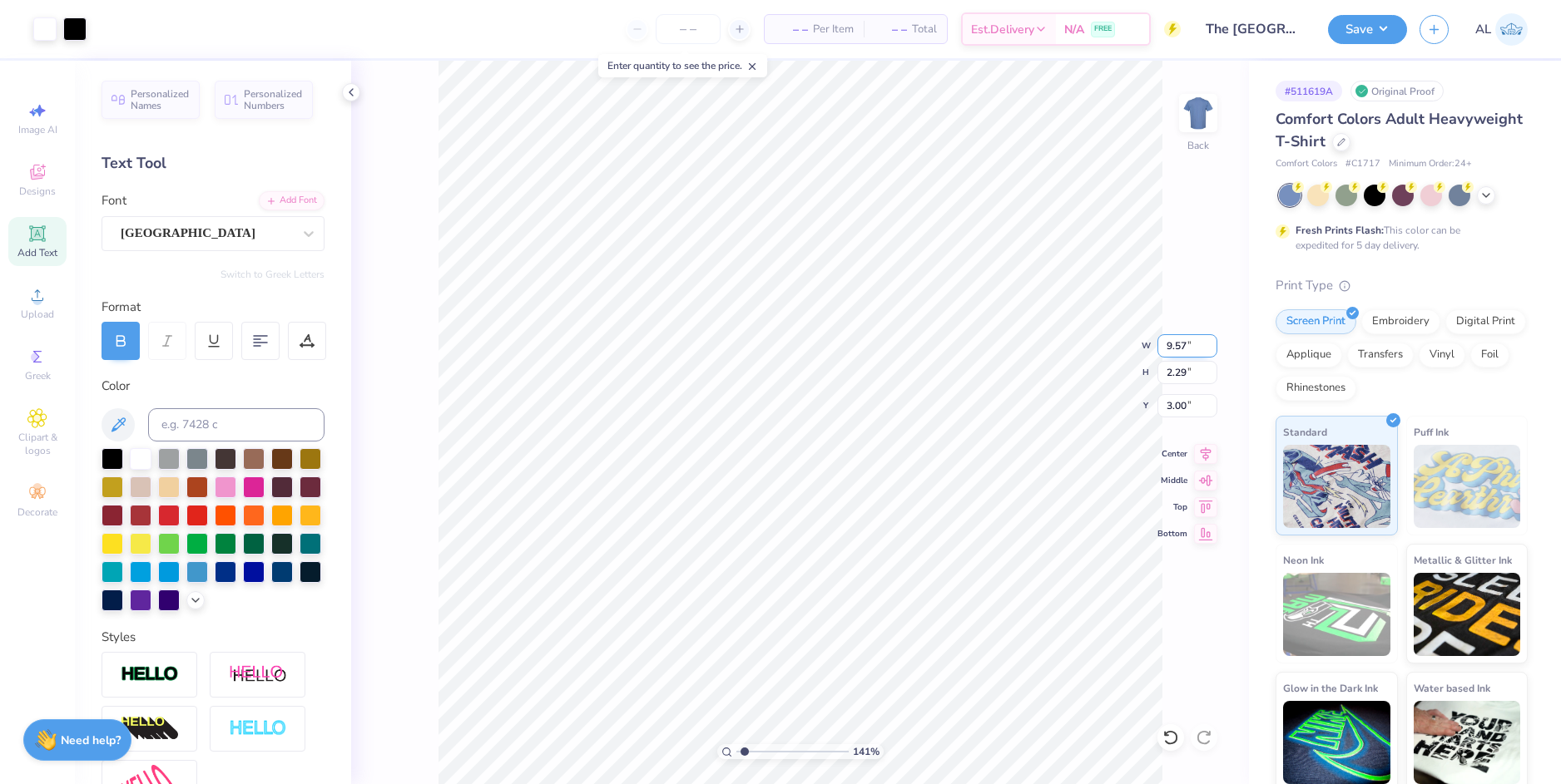
click at [1175, 345] on input "9.57" at bounding box center [1187, 346] width 60 height 23
click at [1174, 348] on input "9" at bounding box center [1187, 346] width 60 height 23
click at [1174, 342] on input "9" at bounding box center [1187, 346] width 60 height 23
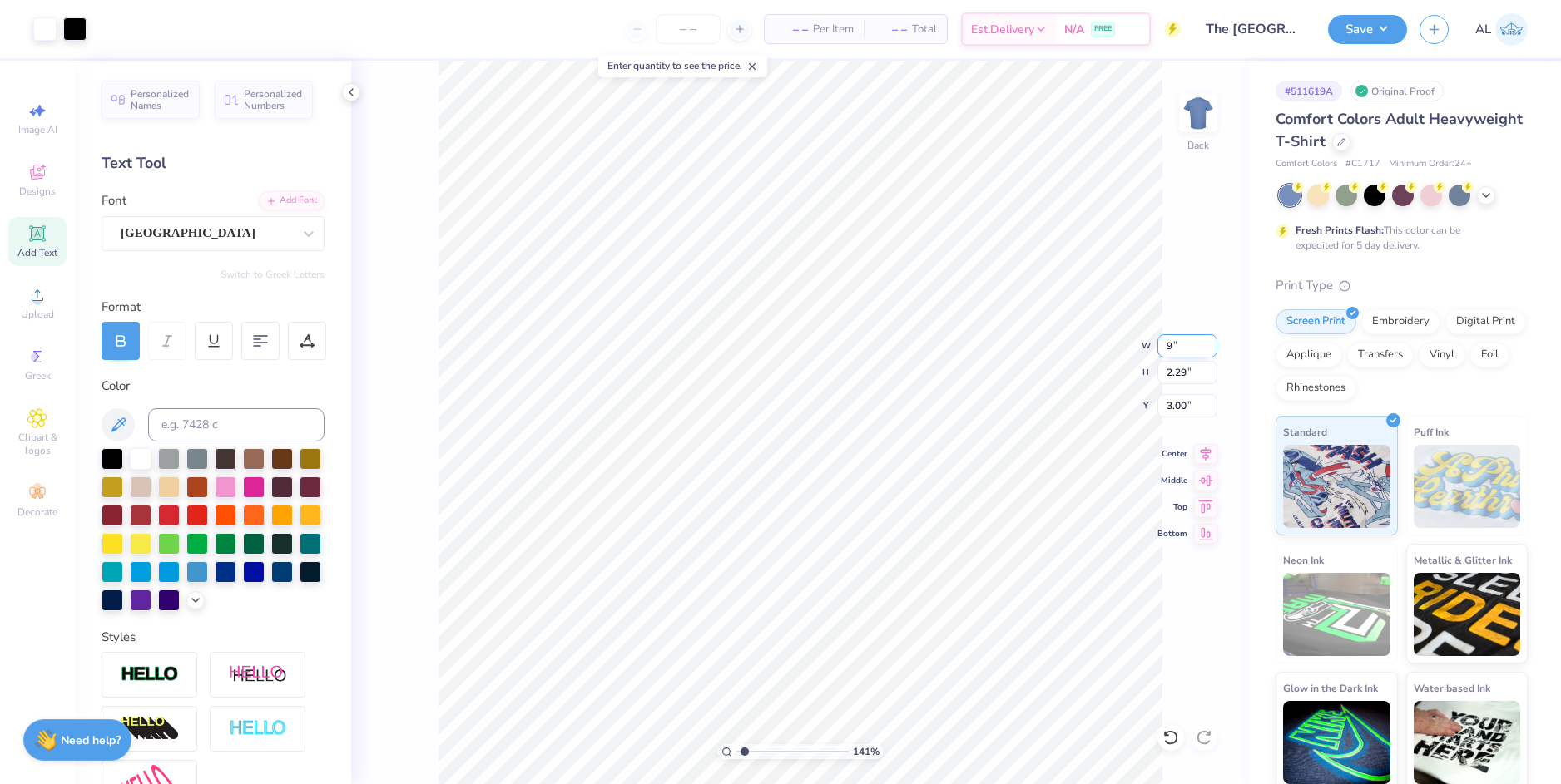
click at [1172, 342] on input "9" at bounding box center [1187, 346] width 60 height 23
click at [1181, 411] on input "3.00" at bounding box center [1187, 405] width 60 height 23
click at [1178, 406] on input "3.00" at bounding box center [1187, 405] width 60 height 23
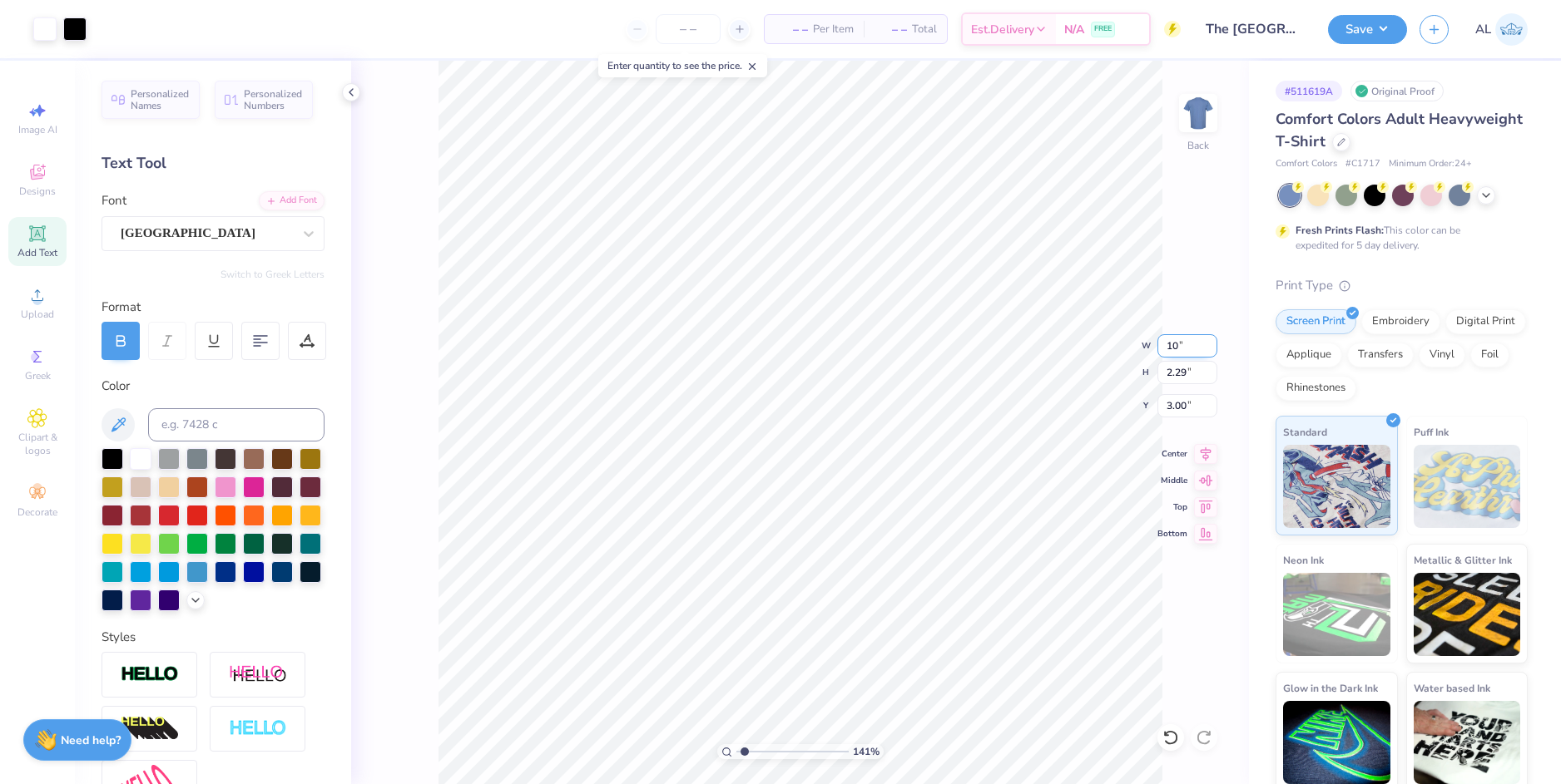
click at [1171, 345] on input "10" at bounding box center [1187, 346] width 60 height 23
click at [1178, 407] on input "3.00" at bounding box center [1187, 405] width 60 height 23
type input "10.00"
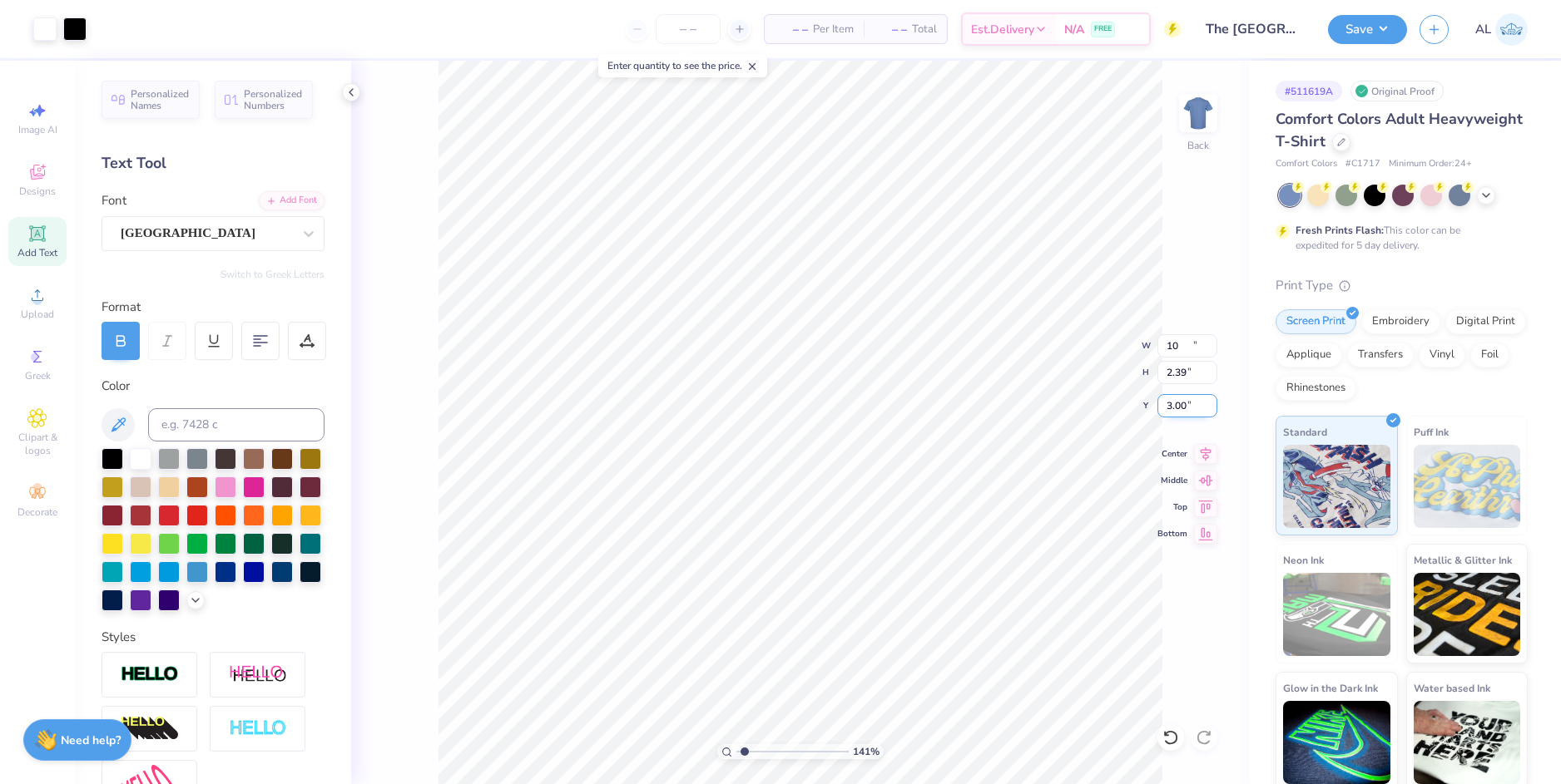
type input "2.39"
type input "2.95"
click at [1203, 453] on icon at bounding box center [1206, 451] width 10 height 14
click at [738, 750] on input "range" at bounding box center [793, 751] width 113 height 15
click at [748, 746] on div "100 %" at bounding box center [800, 422] width 724 height 723
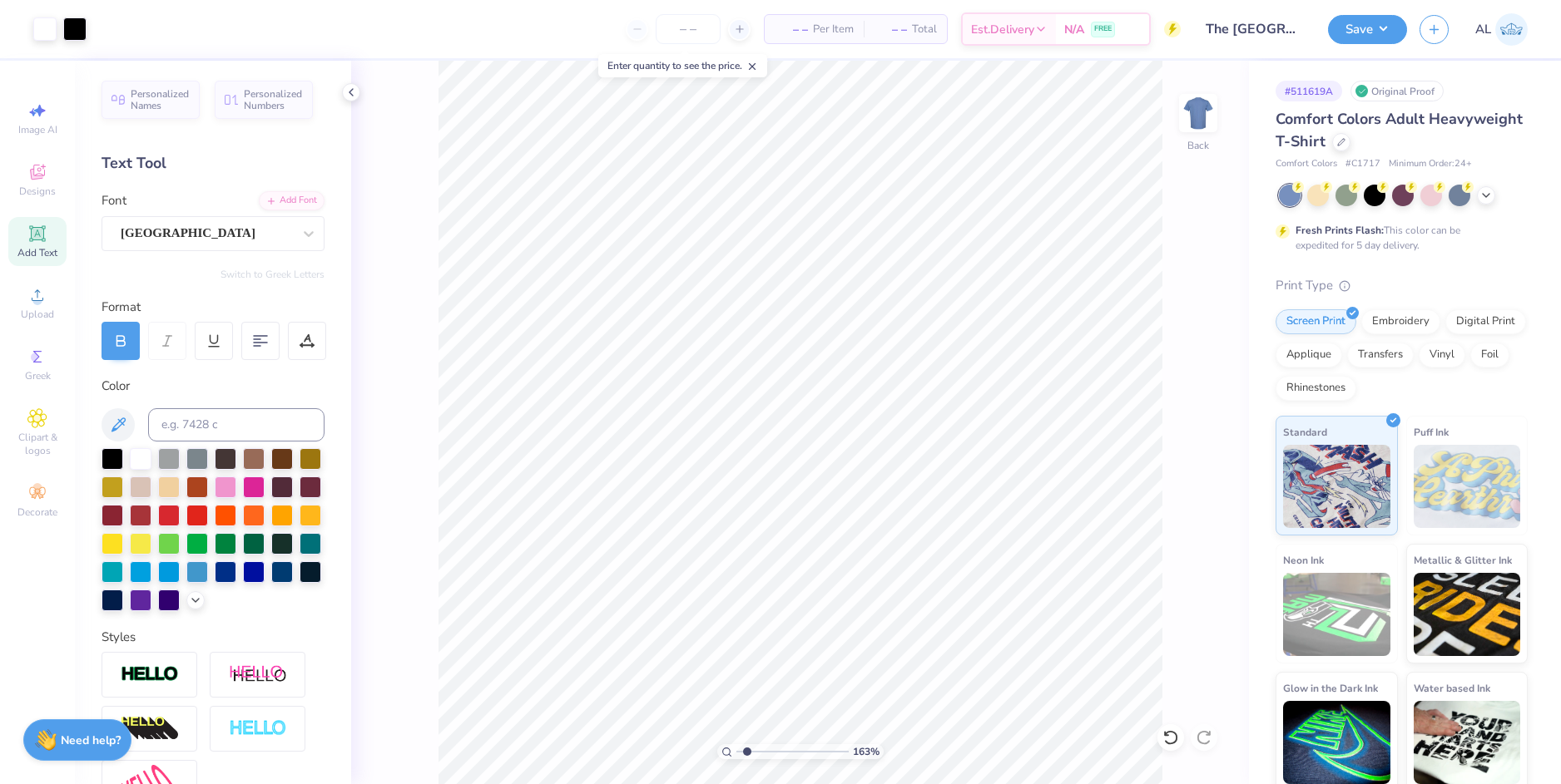
click at [747, 753] on input "range" at bounding box center [793, 751] width 113 height 15
drag, startPoint x: 746, startPoint y: 753, endPoint x: 713, endPoint y: 748, distance: 33.4
type input "1"
click at [737, 748] on input "range" at bounding box center [793, 751] width 113 height 15
click at [36, 26] on div at bounding box center [44, 27] width 23 height 23
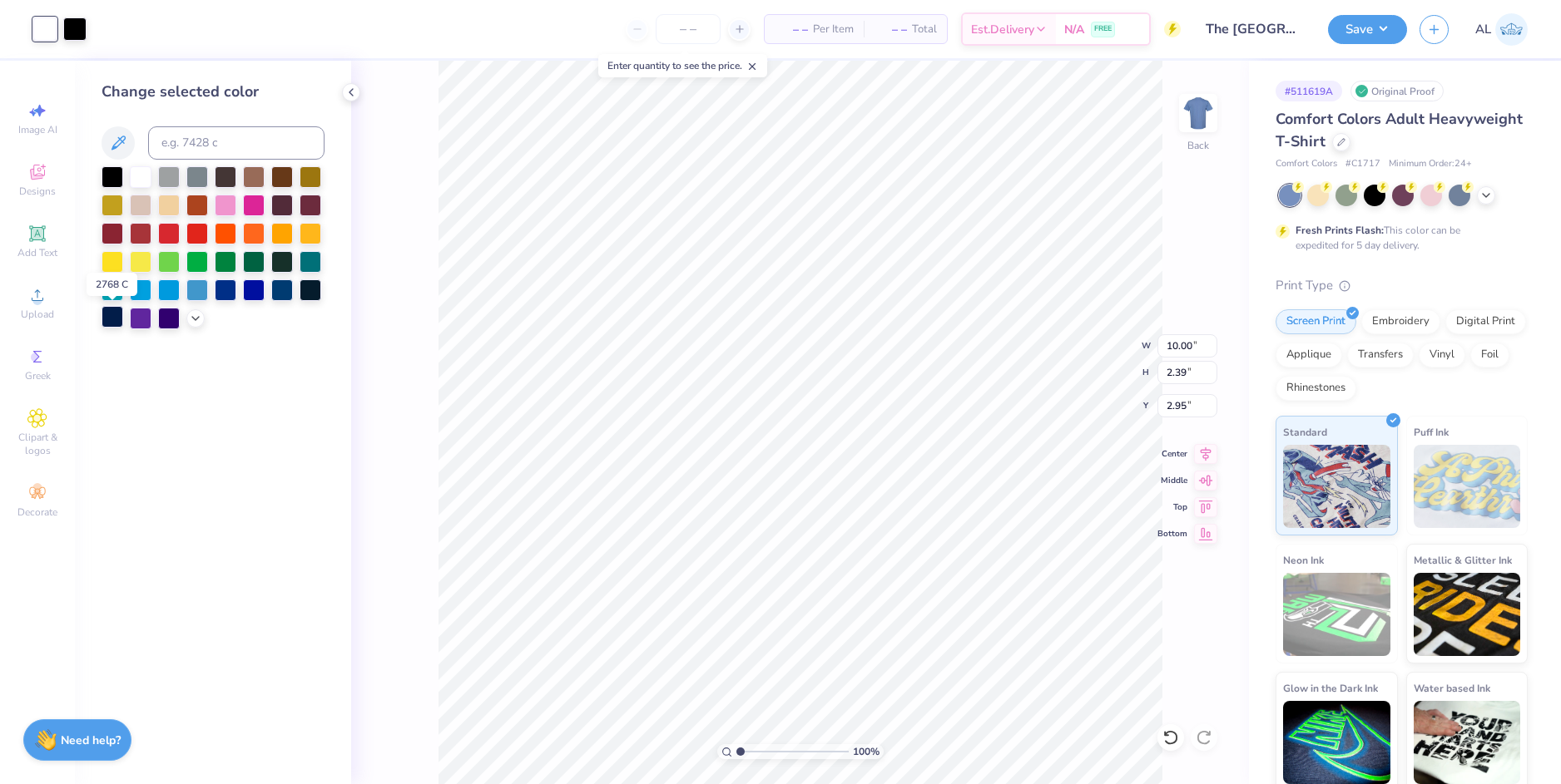
click at [107, 318] on div at bounding box center [112, 316] width 22 height 22
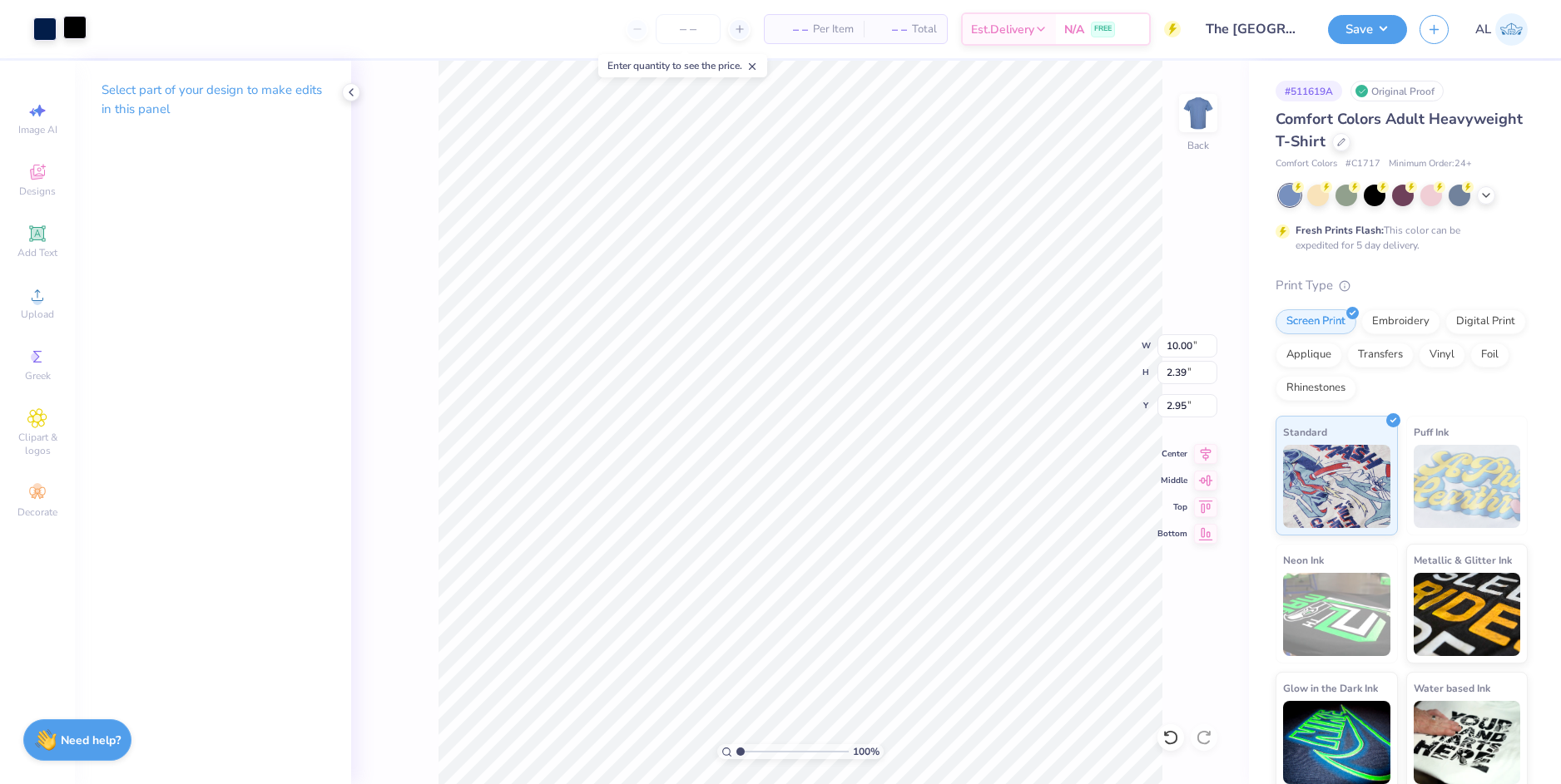
click at [74, 29] on div at bounding box center [75, 27] width 23 height 23
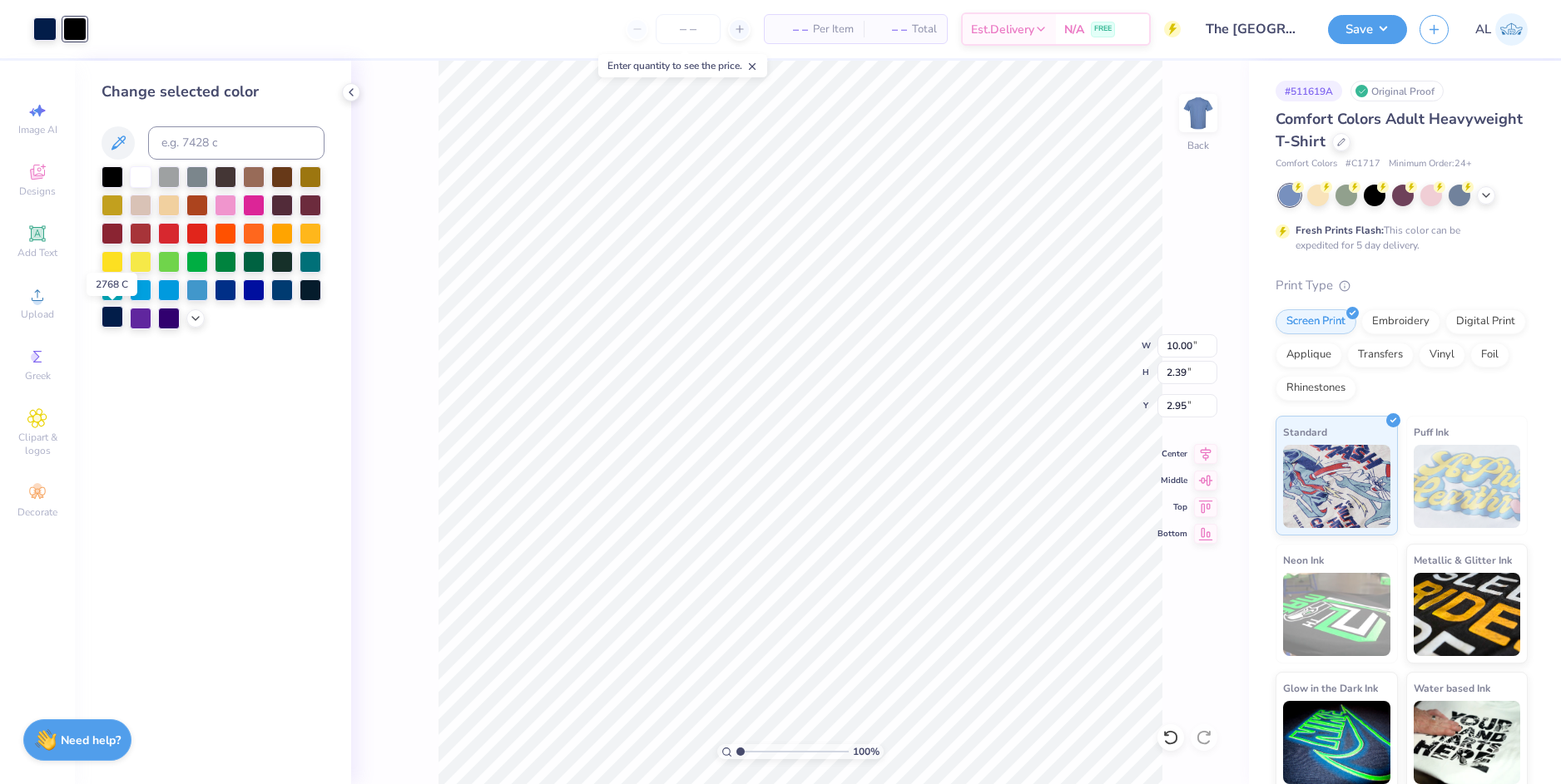
click at [112, 321] on div at bounding box center [112, 316] width 22 height 22
click at [71, 31] on div at bounding box center [75, 27] width 23 height 23
click at [112, 315] on div at bounding box center [112, 316] width 22 height 22
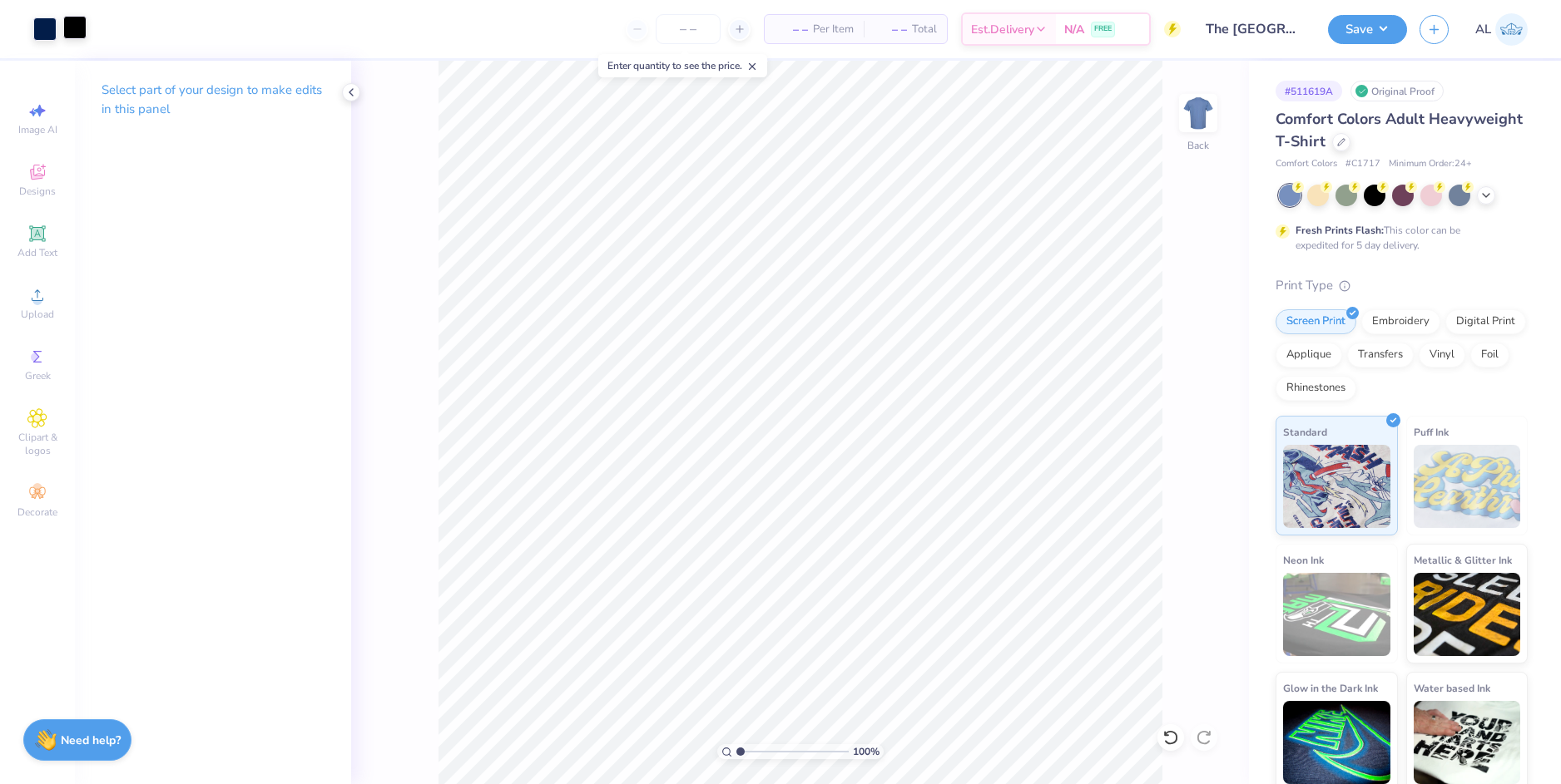
click at [68, 29] on div at bounding box center [75, 27] width 23 height 23
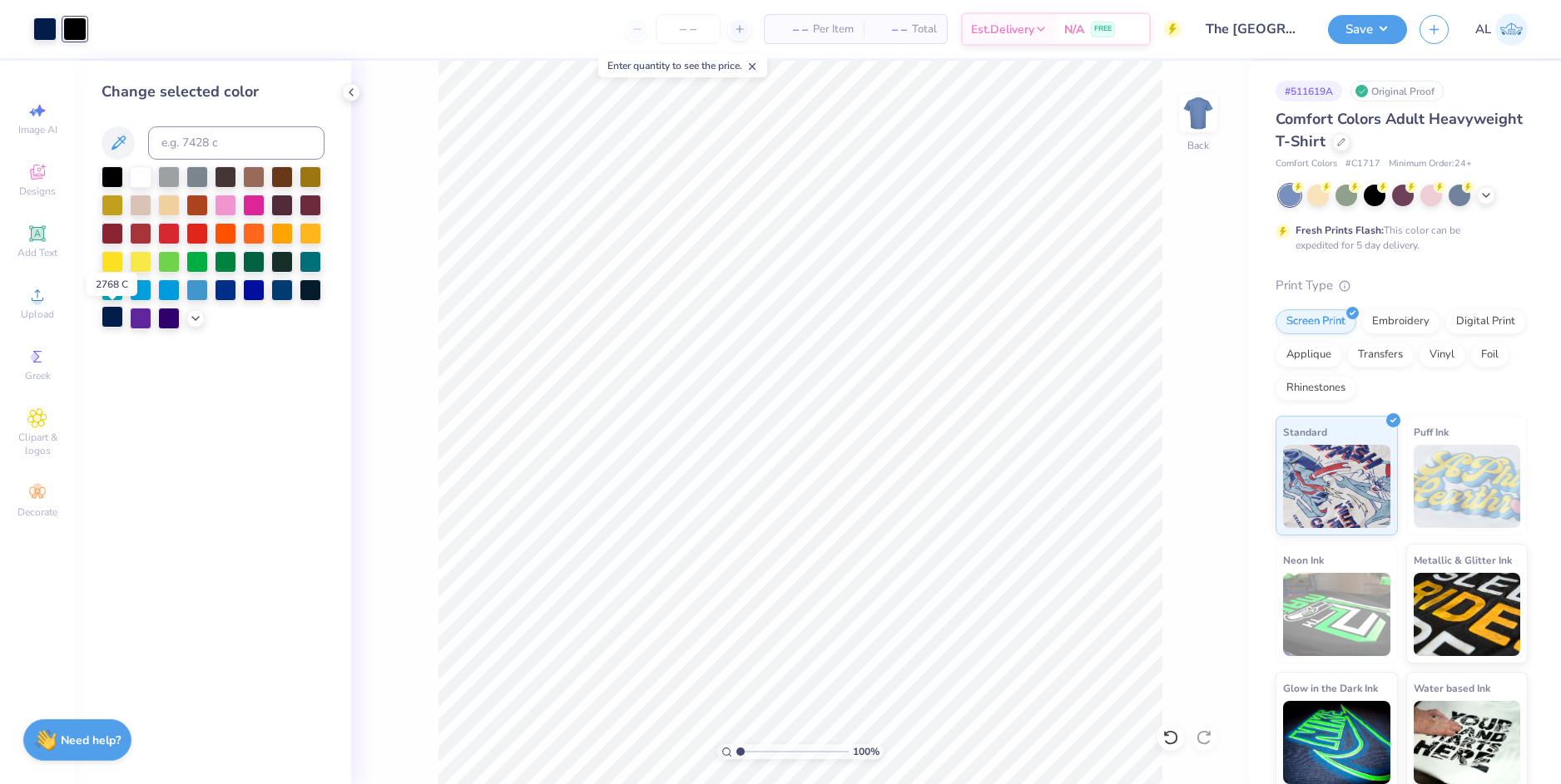
click at [110, 324] on div at bounding box center [112, 316] width 22 height 22
click at [211, 139] on input at bounding box center [237, 143] width 177 height 33
click at [66, 27] on div at bounding box center [75, 27] width 23 height 23
click at [180, 143] on input at bounding box center [237, 143] width 177 height 33
type input "2768"
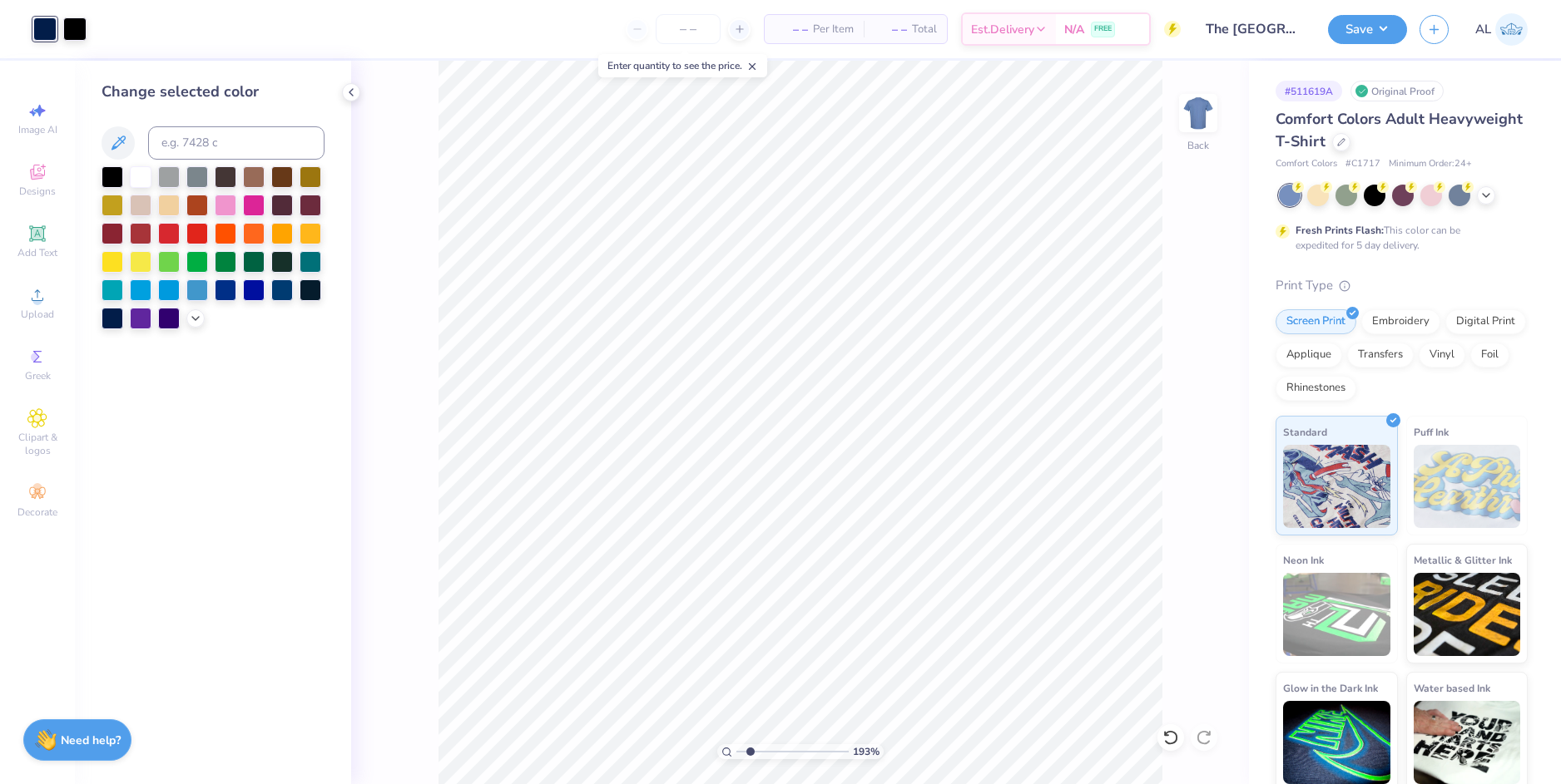
drag, startPoint x: 742, startPoint y: 748, endPoint x: 751, endPoint y: 745, distance: 9.5
click at [751, 745] on input "range" at bounding box center [793, 751] width 113 height 15
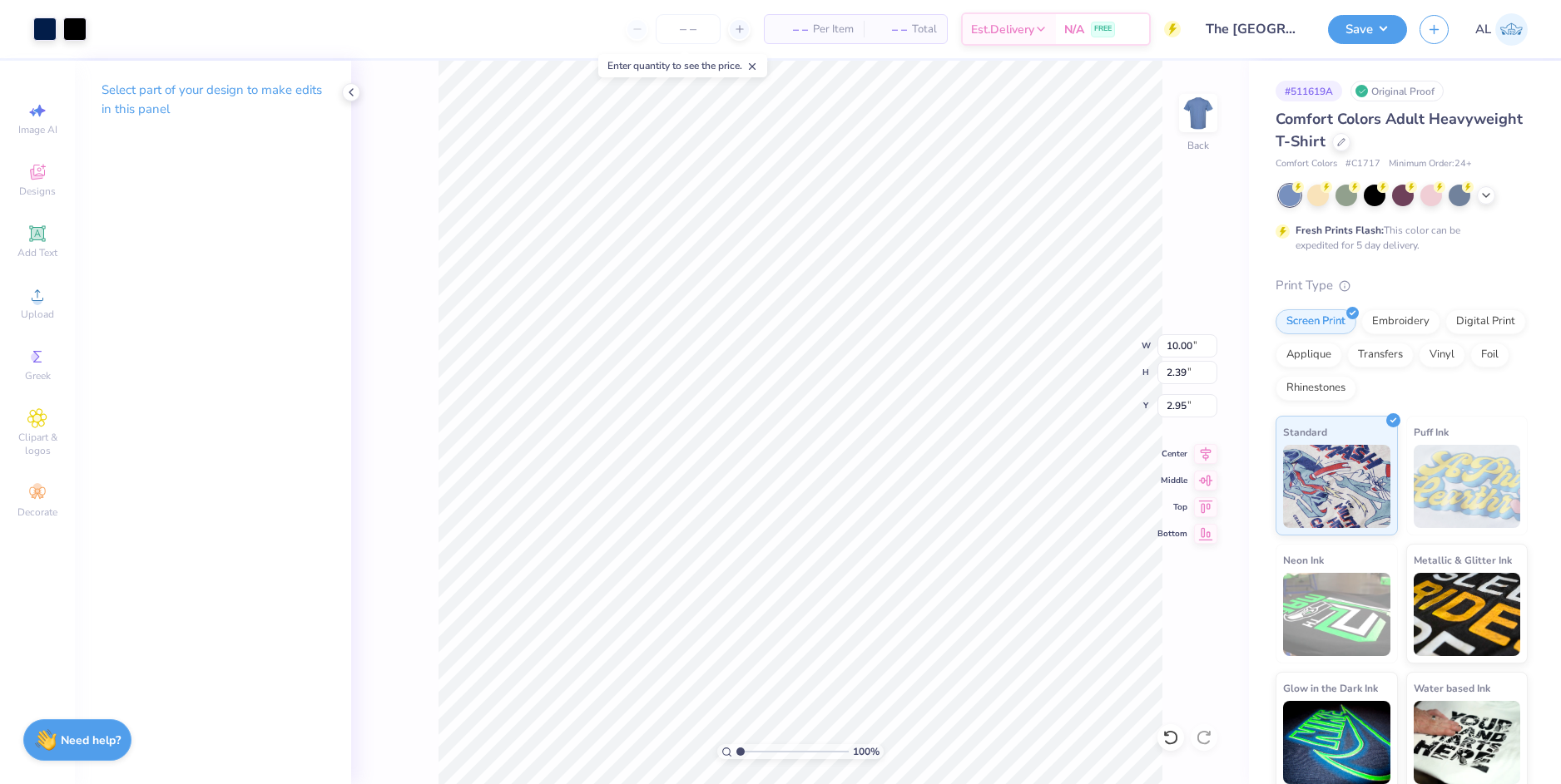
drag, startPoint x: 750, startPoint y: 747, endPoint x: 738, endPoint y: 747, distance: 12.0
type input "1"
click at [738, 747] on input "range" at bounding box center [793, 751] width 113 height 15
click at [859, 422] on li "Download vector" at bounding box center [859, 418] width 131 height 32
click at [81, 31] on div at bounding box center [75, 27] width 23 height 23
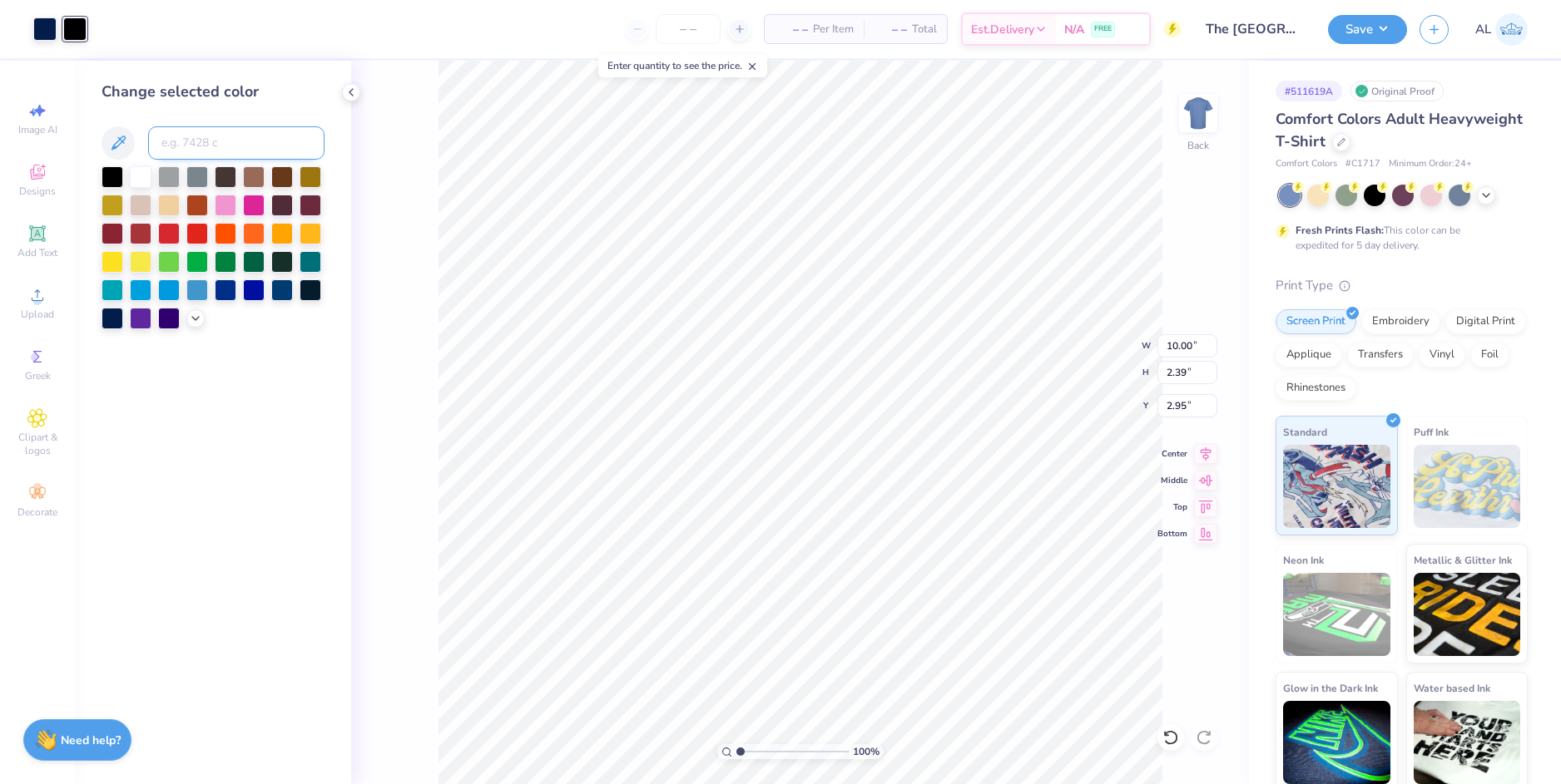
click at [195, 139] on input at bounding box center [237, 143] width 177 height 33
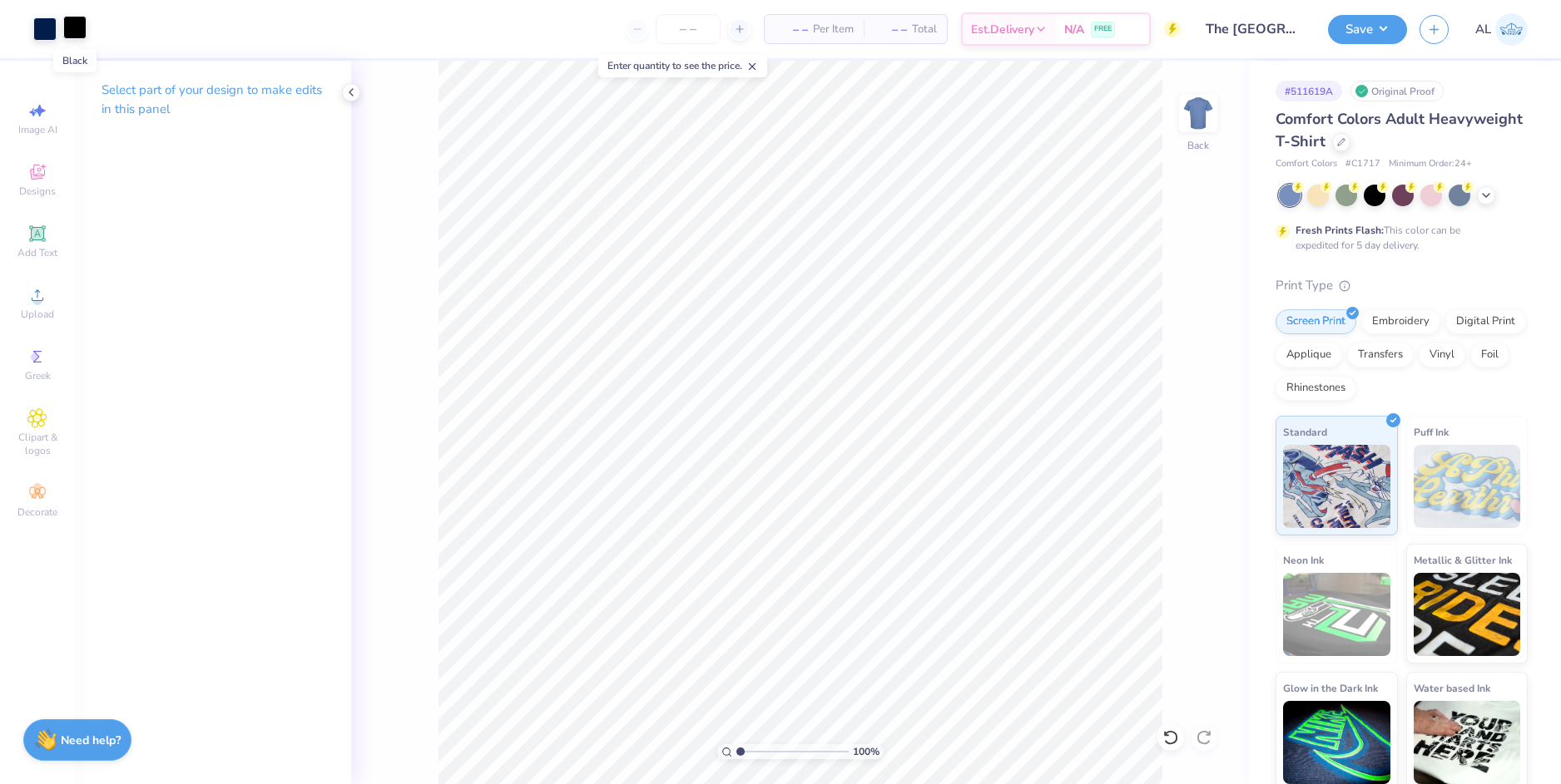
click at [80, 35] on div at bounding box center [75, 27] width 23 height 23
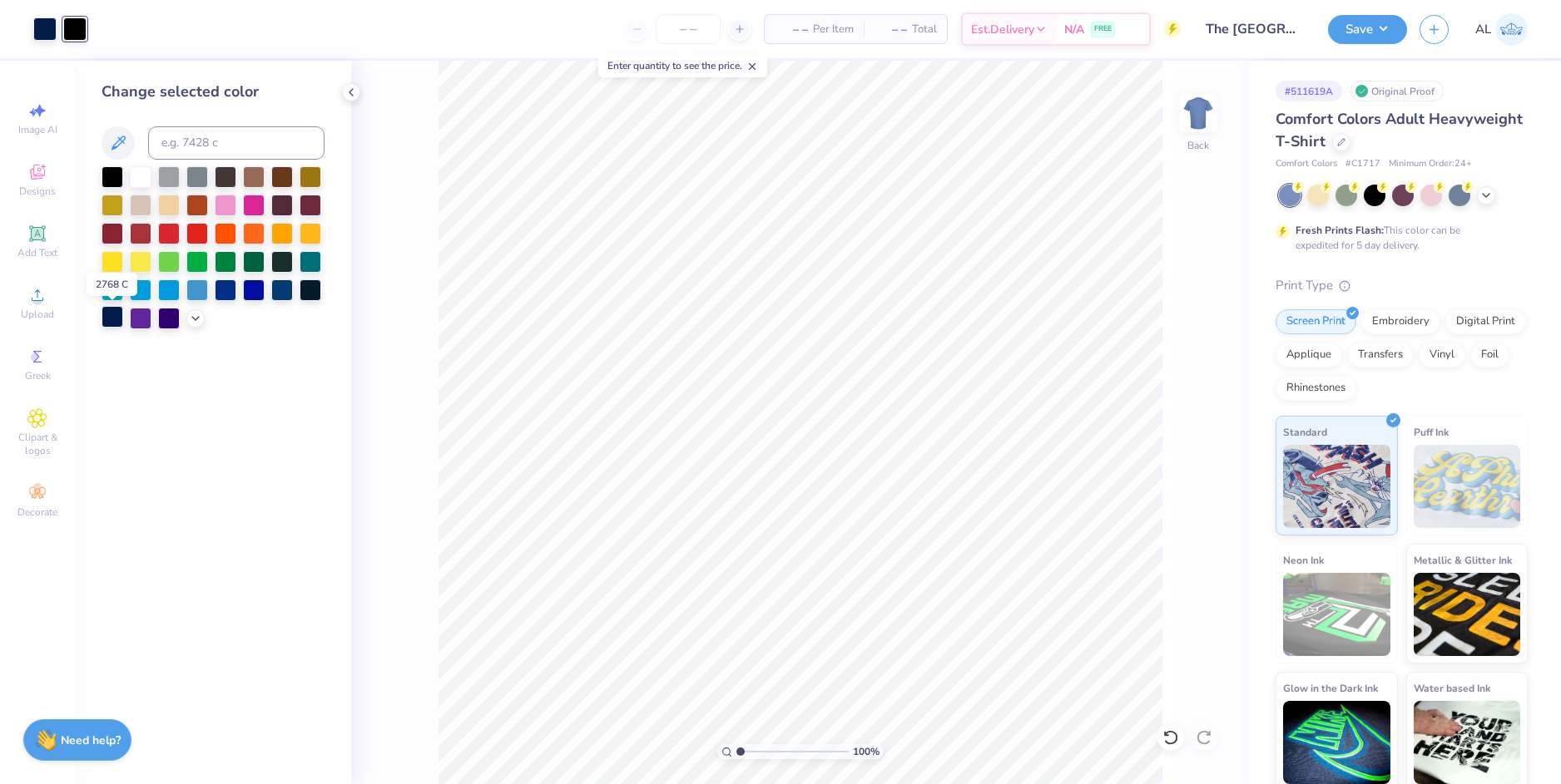
click at [112, 316] on div at bounding box center [112, 316] width 22 height 22
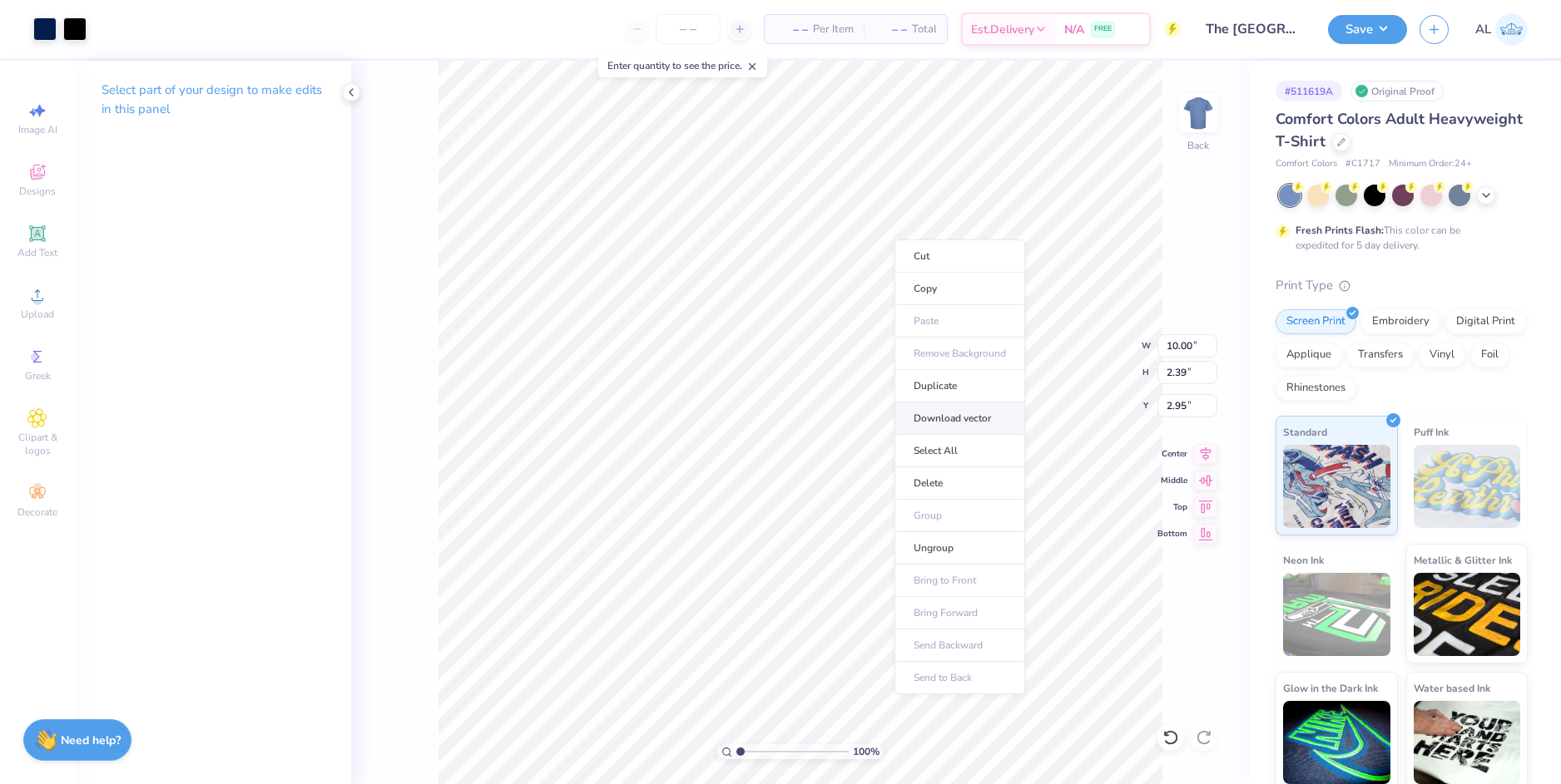
click at [967, 421] on li "Download vector" at bounding box center [959, 418] width 131 height 32
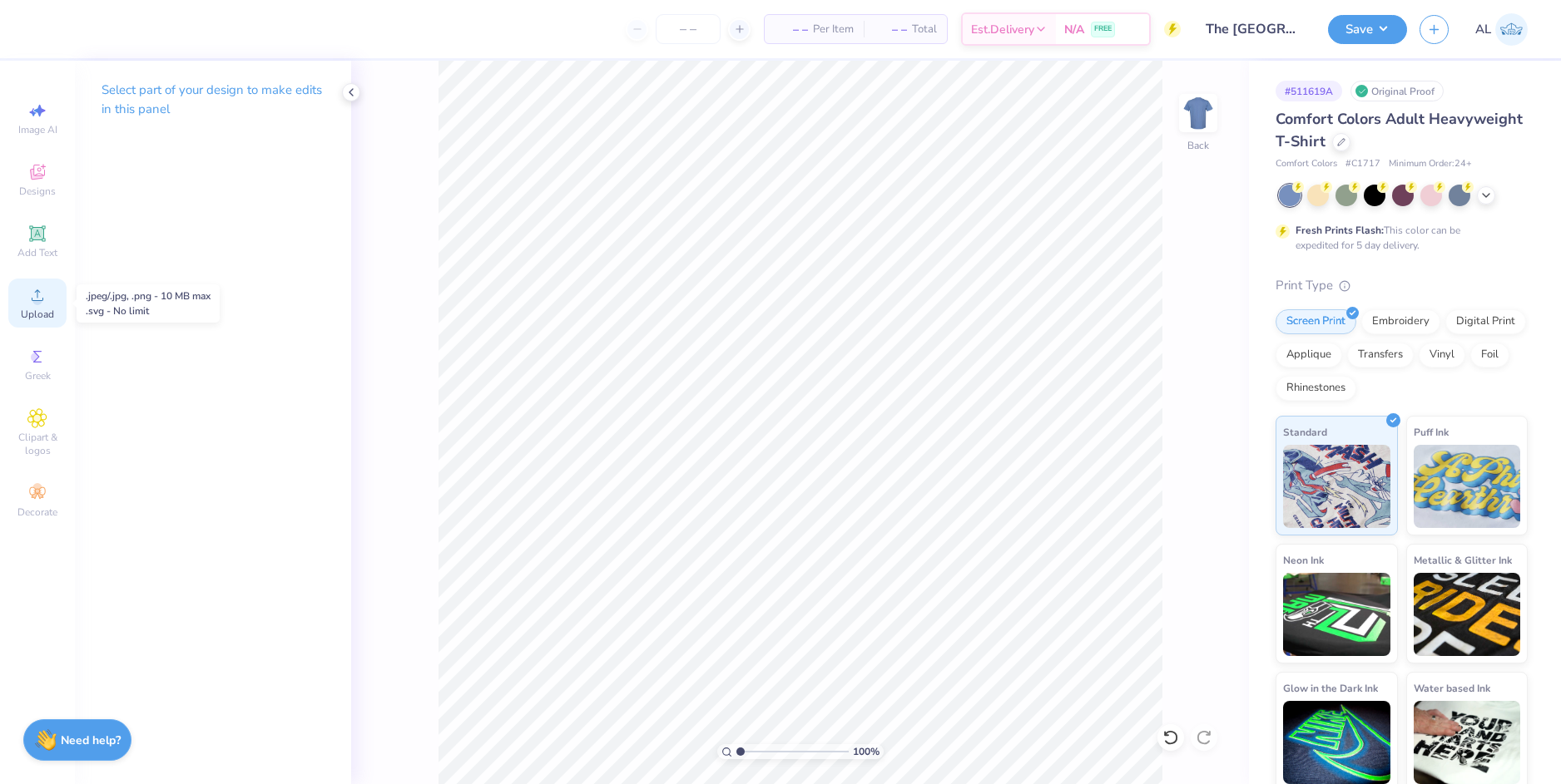
click at [46, 290] on icon at bounding box center [37, 295] width 20 height 20
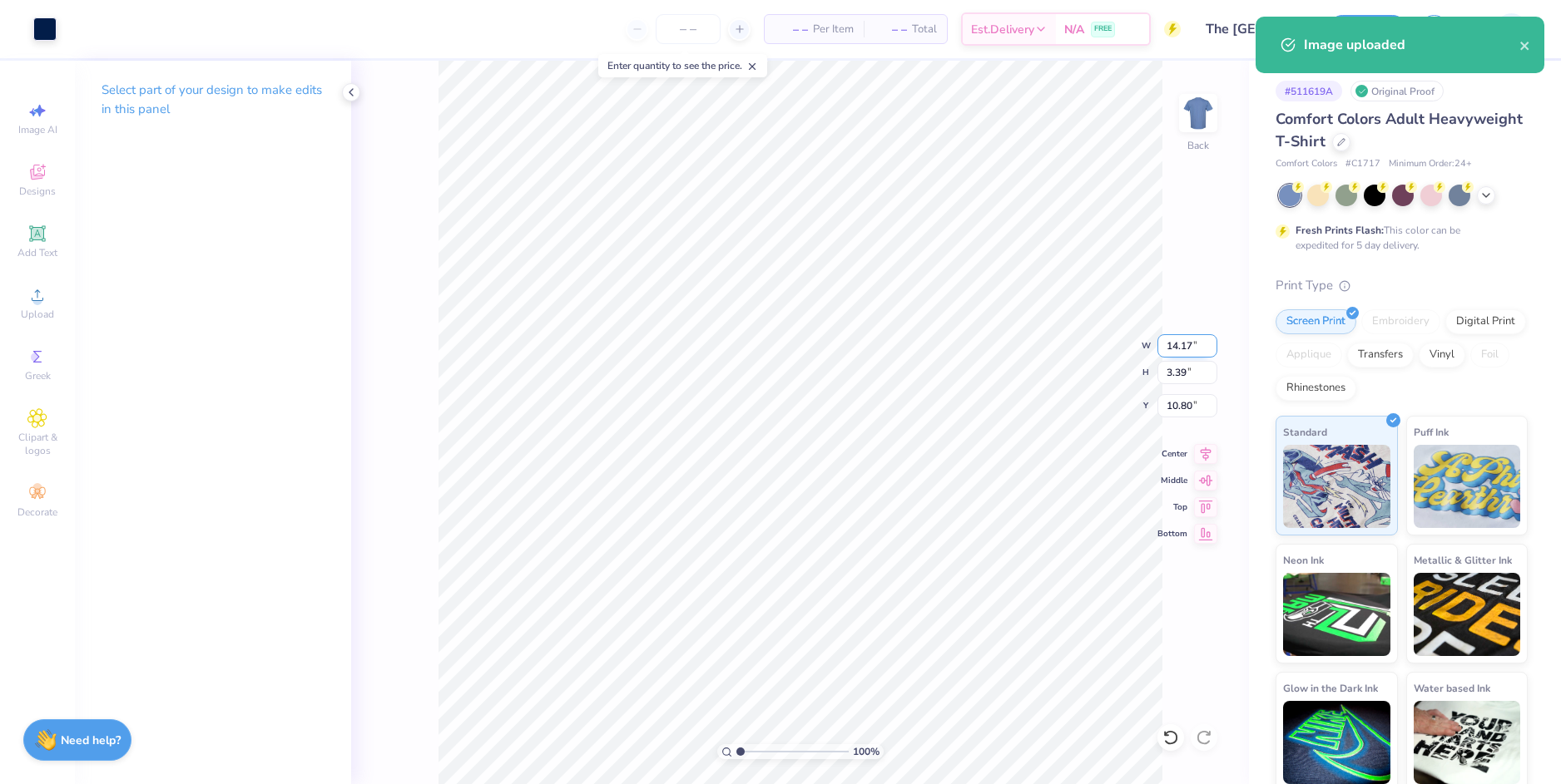
click at [1181, 348] on input "14.17" at bounding box center [1187, 346] width 60 height 23
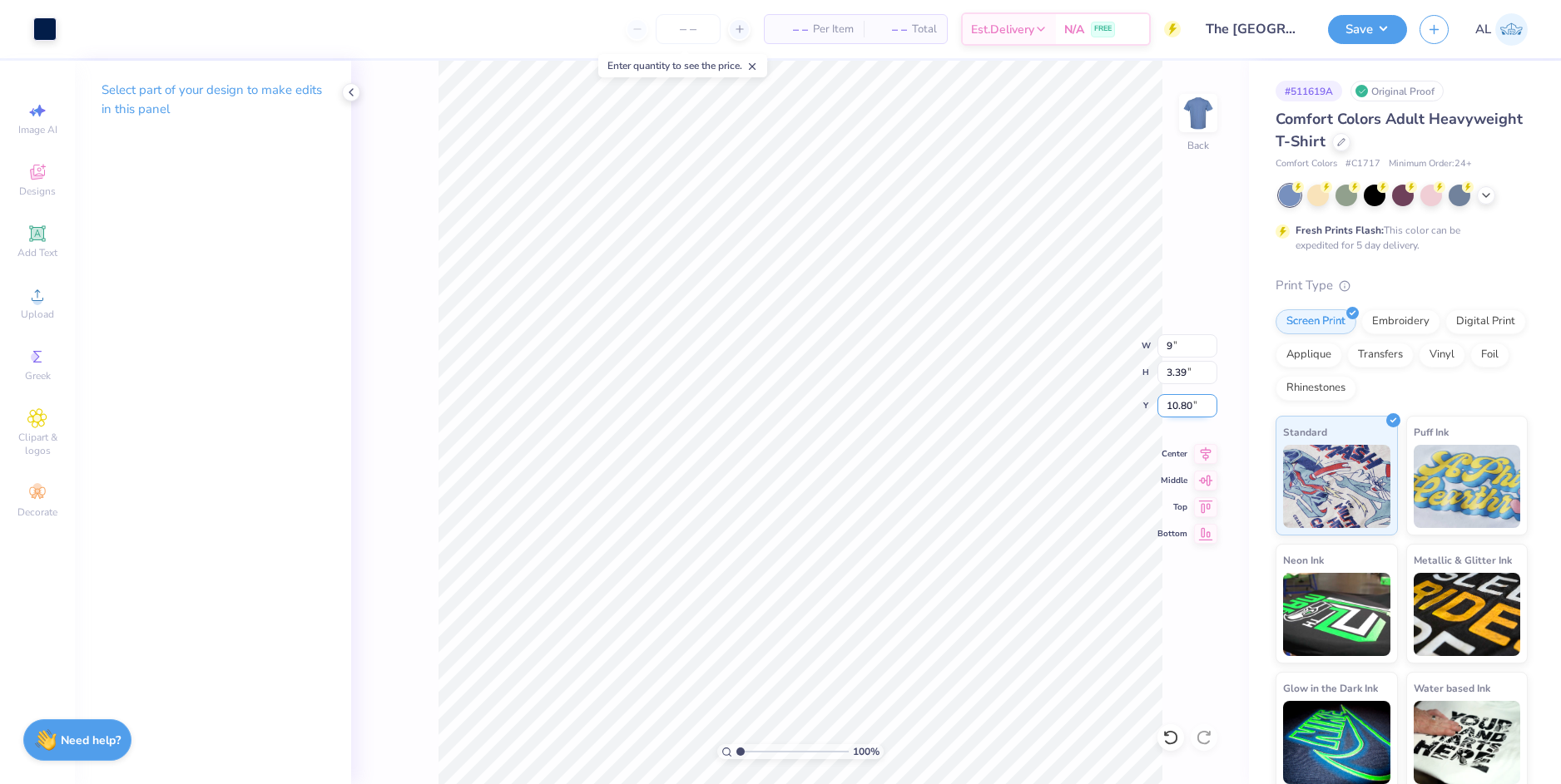
click at [1183, 401] on input "10.80" at bounding box center [1187, 405] width 60 height 23
type input "9.00"
type input "2.15"
click at [1178, 405] on input "11.42" at bounding box center [1187, 405] width 60 height 23
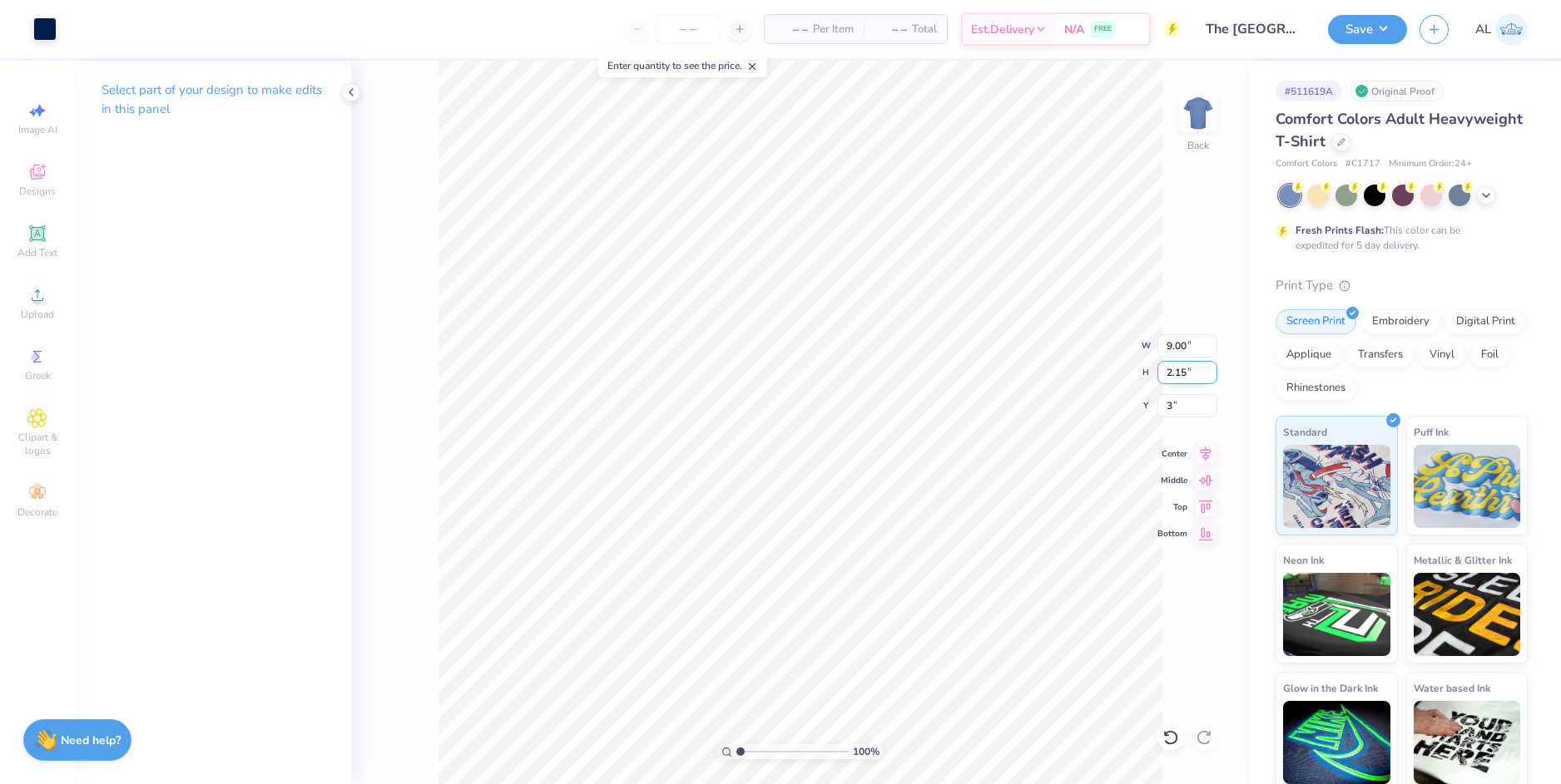
click at [1184, 372] on input "2.15" at bounding box center [1187, 373] width 60 height 23
type input "3.00"
click at [1205, 453] on icon at bounding box center [1206, 451] width 23 height 20
click at [1180, 347] on input "9.00" at bounding box center [1187, 346] width 60 height 23
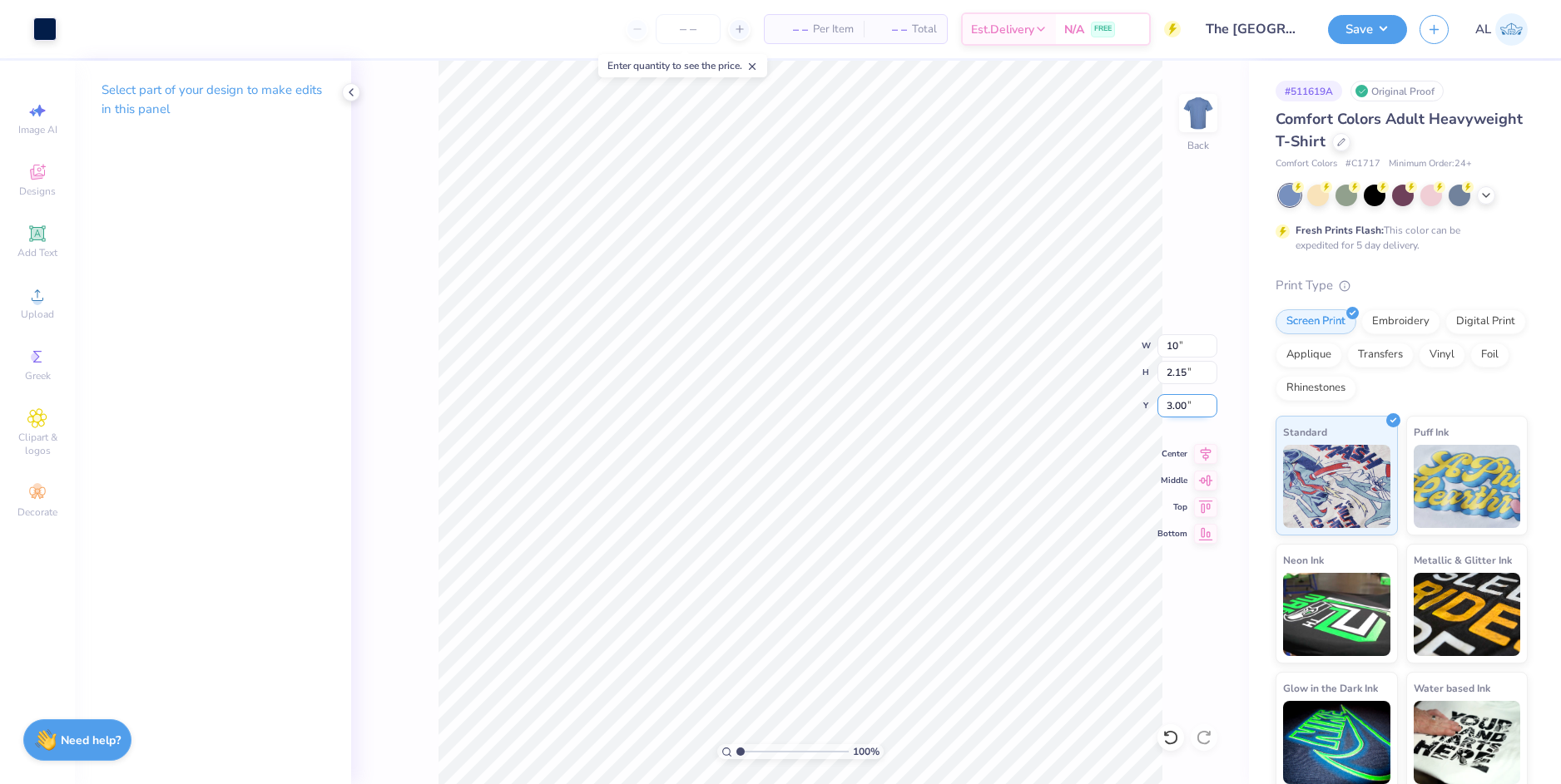
click at [1173, 411] on input "3.00" at bounding box center [1187, 405] width 60 height 23
type input "10.00"
type input "2.39"
click at [1175, 407] on input "2.88" at bounding box center [1187, 405] width 60 height 23
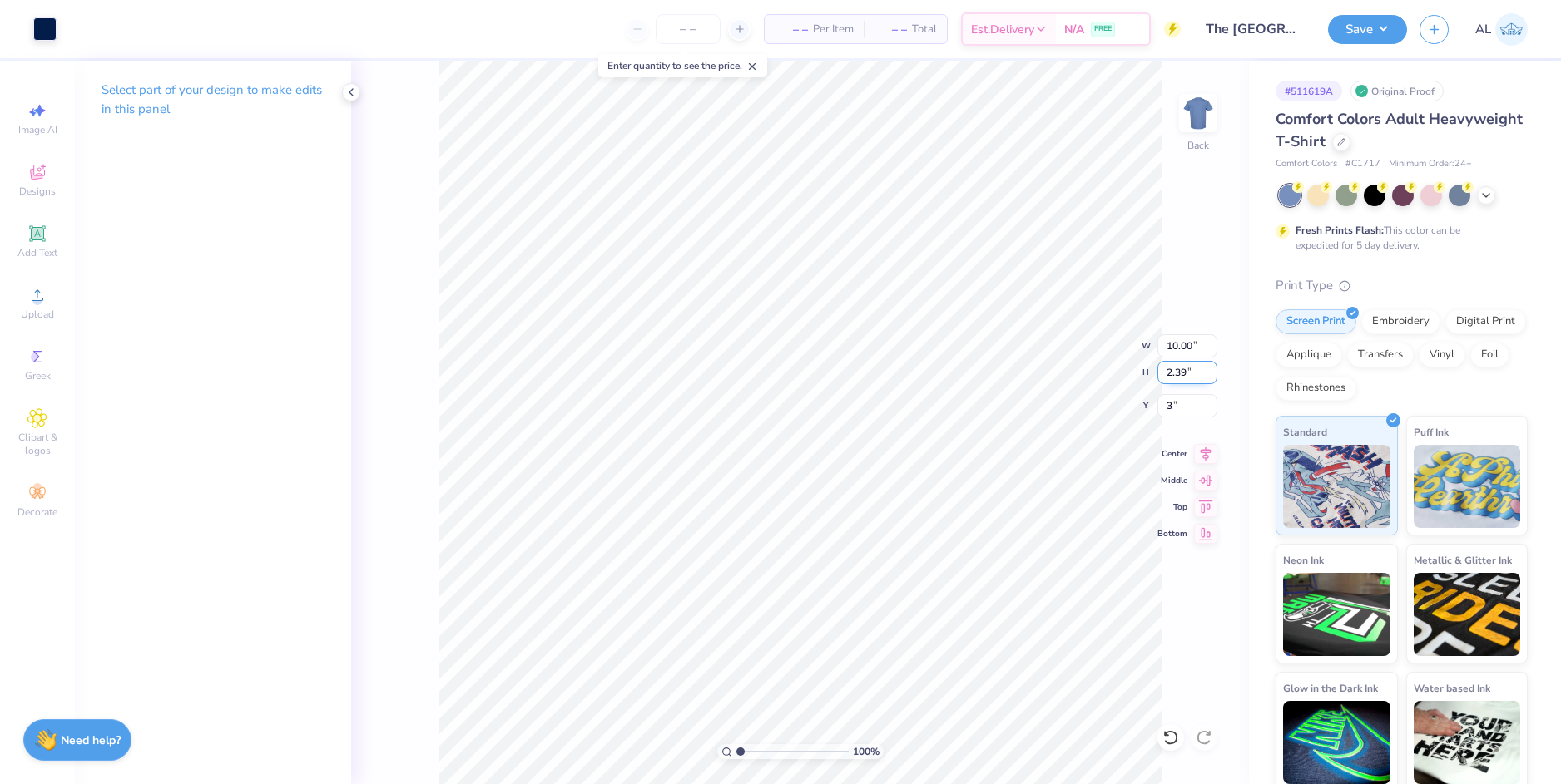
click at [1174, 373] on input "2.39" at bounding box center [1187, 373] width 60 height 23
type input "3.00"
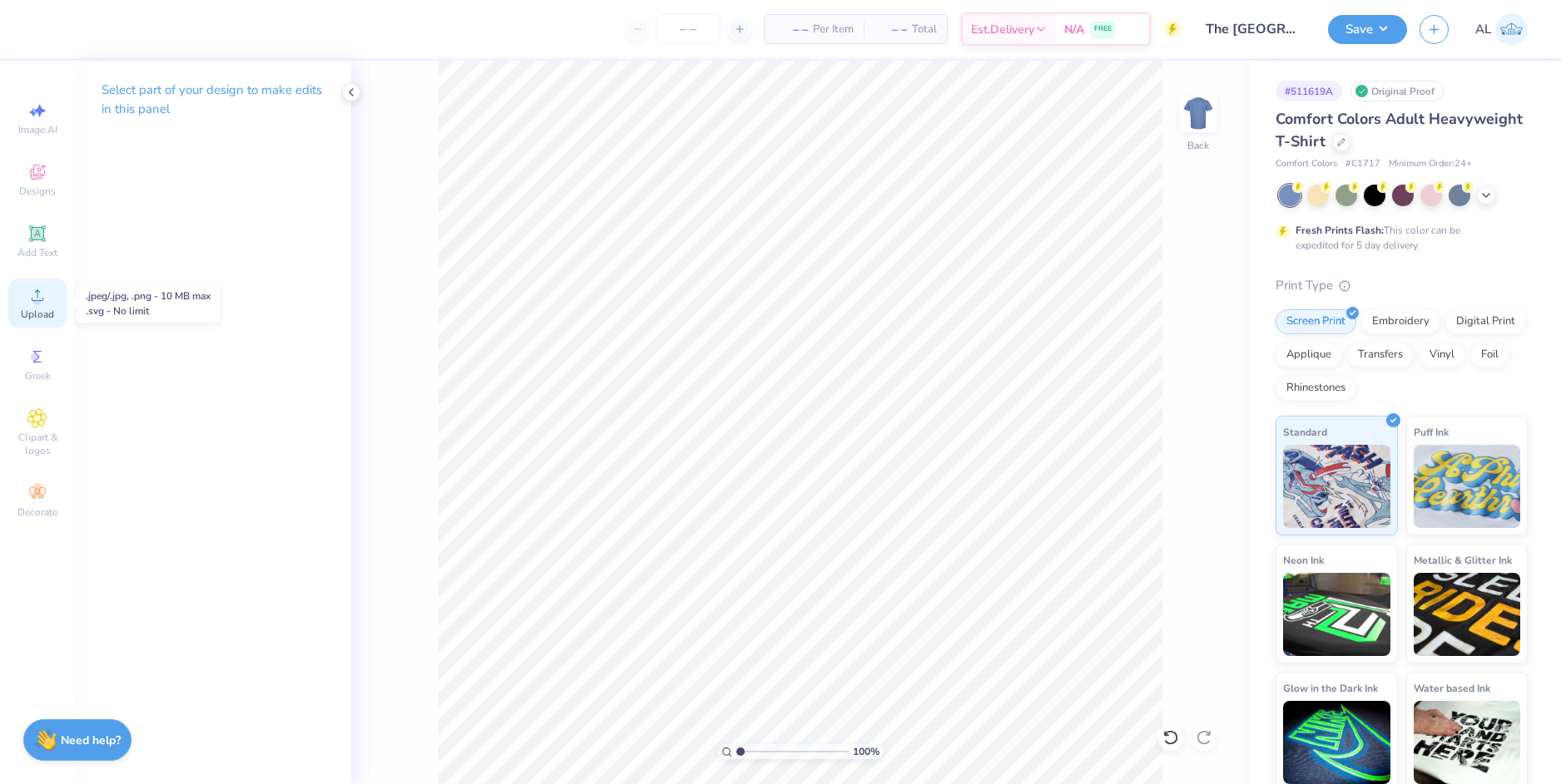
click at [49, 309] on span "Upload" at bounding box center [37, 314] width 33 height 13
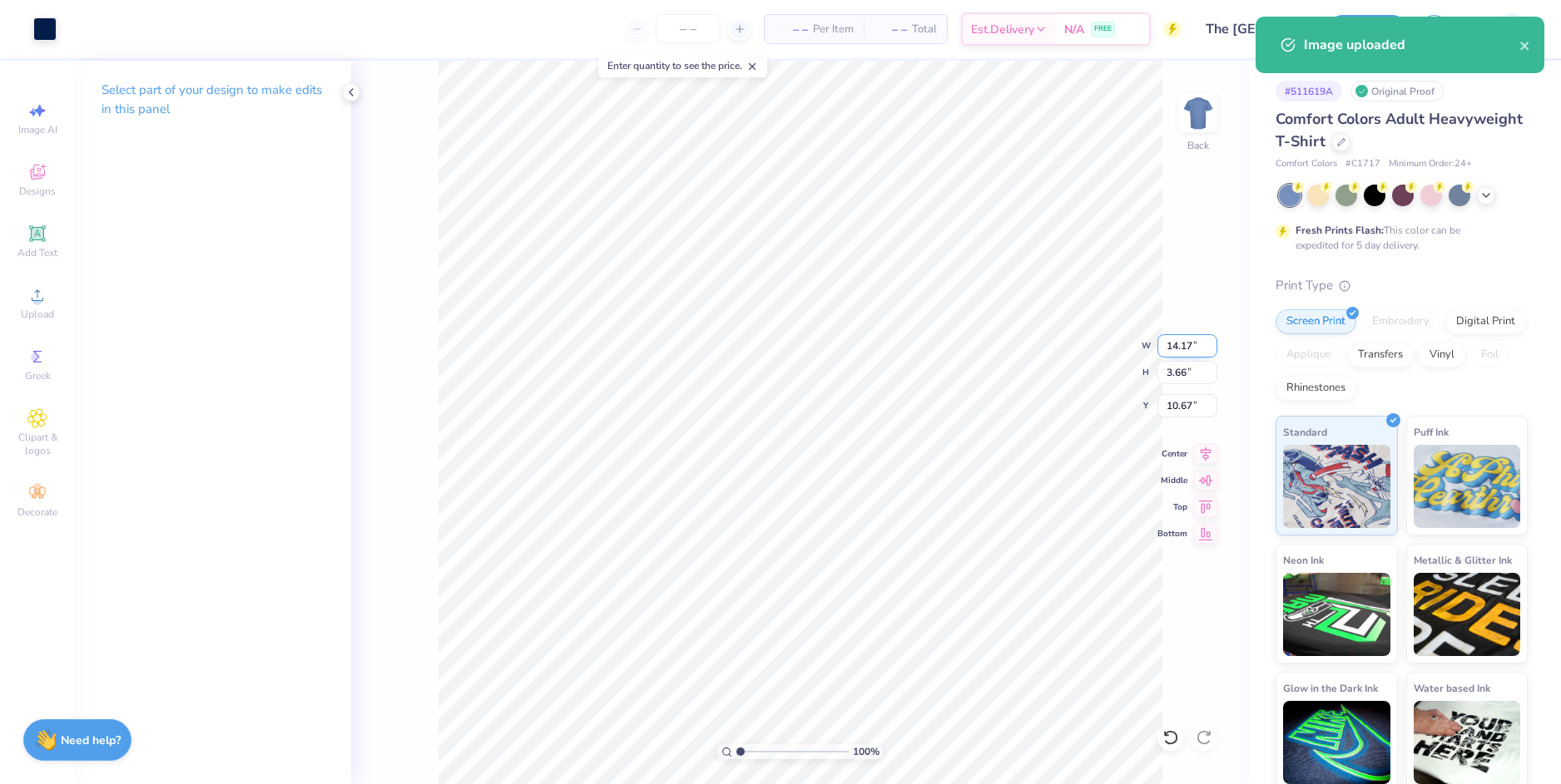
click at [1192, 348] on input "14.17" at bounding box center [1187, 346] width 60 height 23
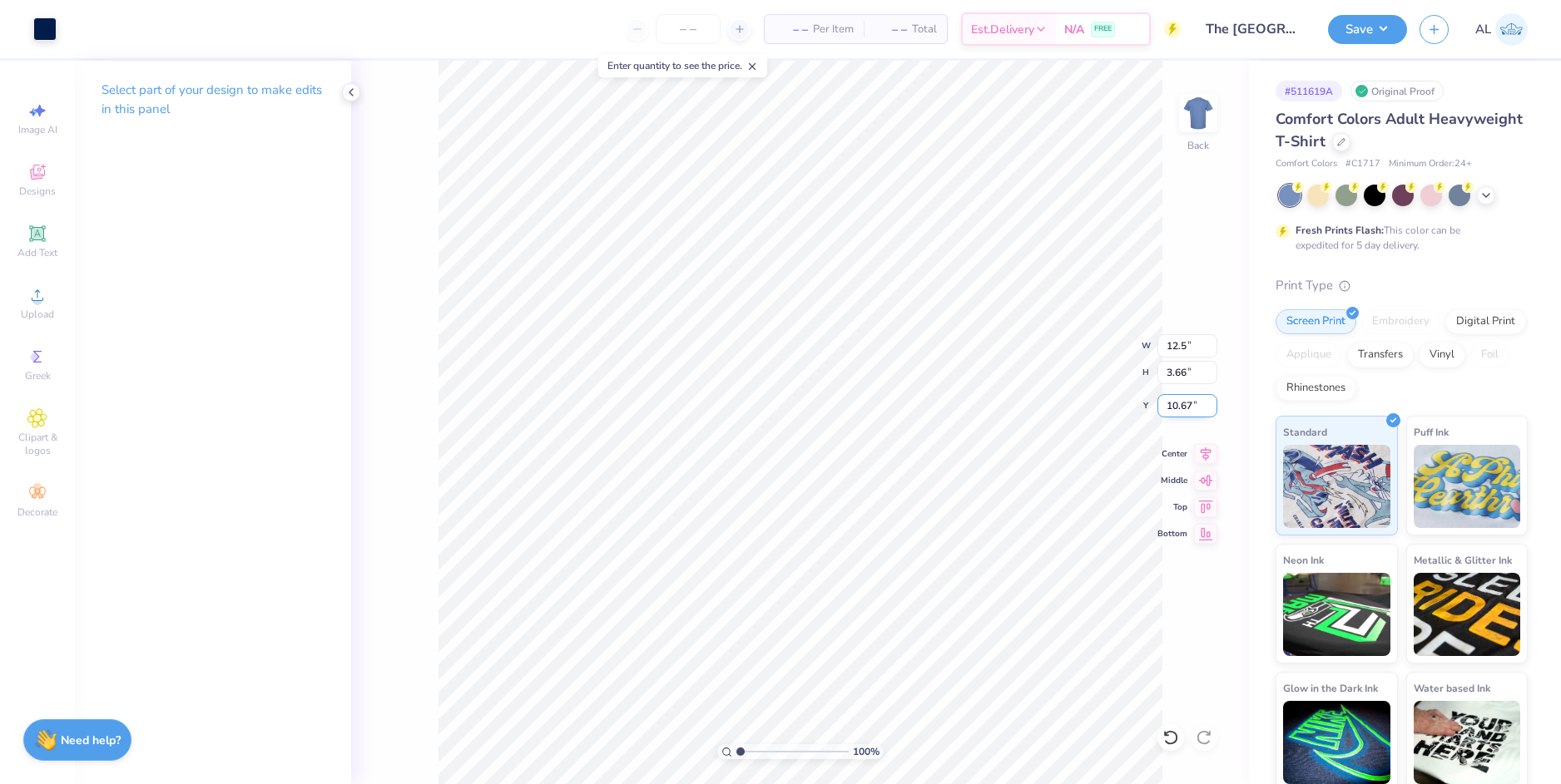
click at [1179, 398] on input "10.67" at bounding box center [1187, 405] width 60 height 23
click at [1177, 405] on input "10.67" at bounding box center [1187, 405] width 60 height 23
type input "12.50"
type input "3.23"
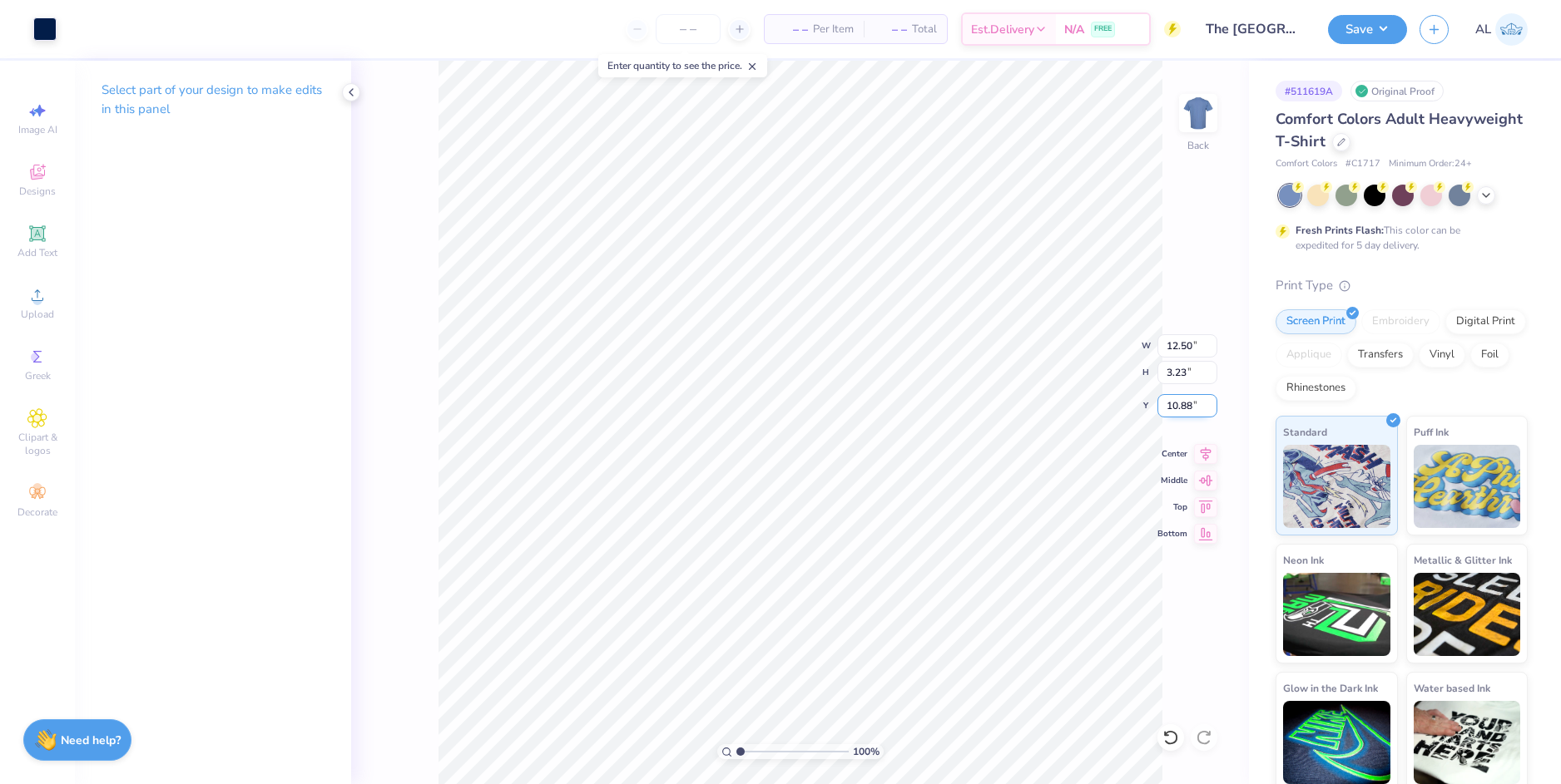
click at [1177, 405] on input "10.88" at bounding box center [1187, 405] width 60 height 23
click at [1177, 373] on input "3.23" at bounding box center [1187, 373] width 60 height 23
type input "3.00"
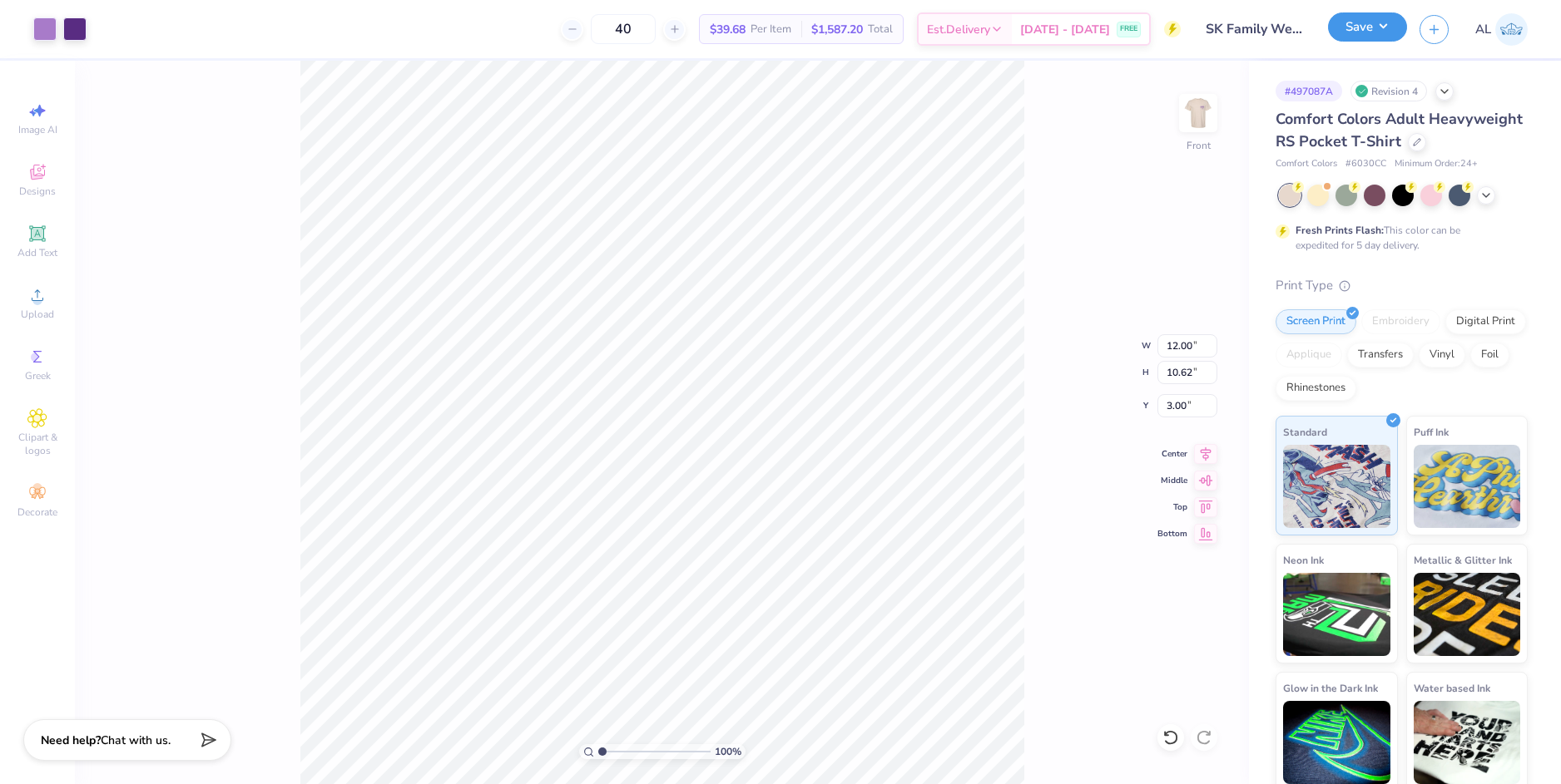
click at [1378, 34] on button "Save" at bounding box center [1367, 27] width 79 height 29
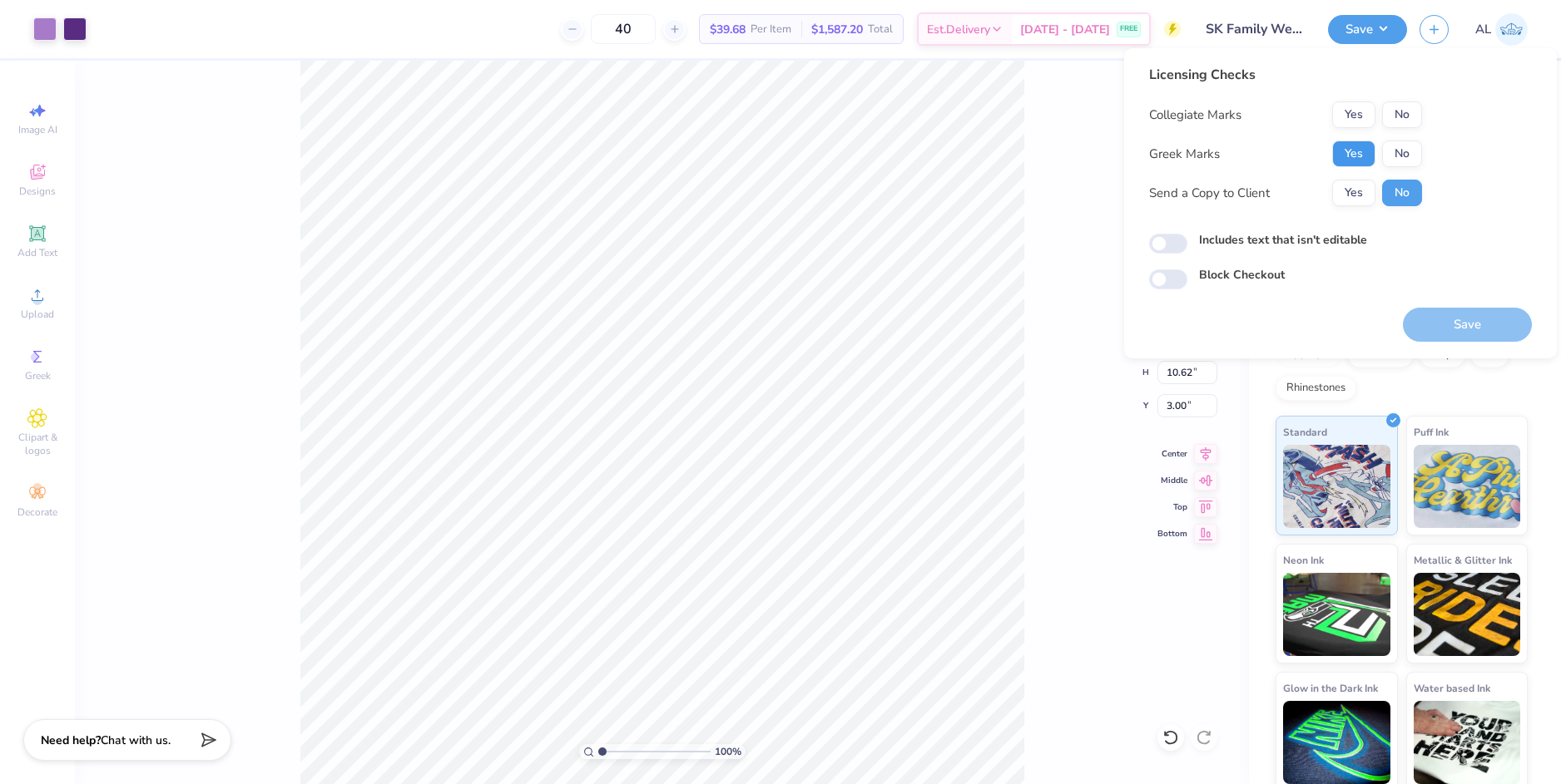
click at [1350, 149] on button "Yes" at bounding box center [1354, 153] width 43 height 27
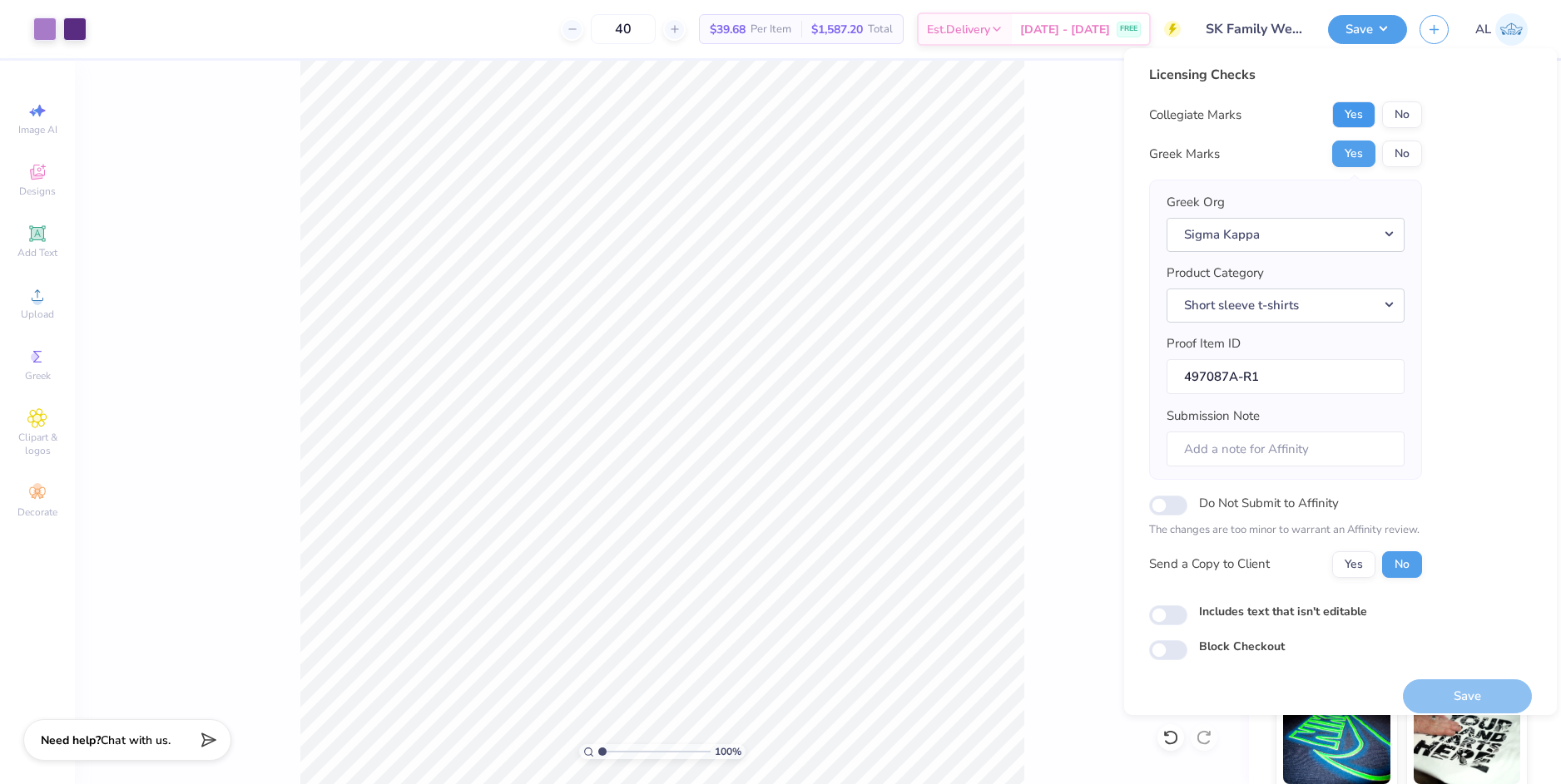
click at [1352, 118] on button "Yes" at bounding box center [1354, 114] width 43 height 27
click at [1356, 562] on button "Yes" at bounding box center [1354, 564] width 43 height 27
click at [1444, 697] on button "Save" at bounding box center [1467, 696] width 129 height 34
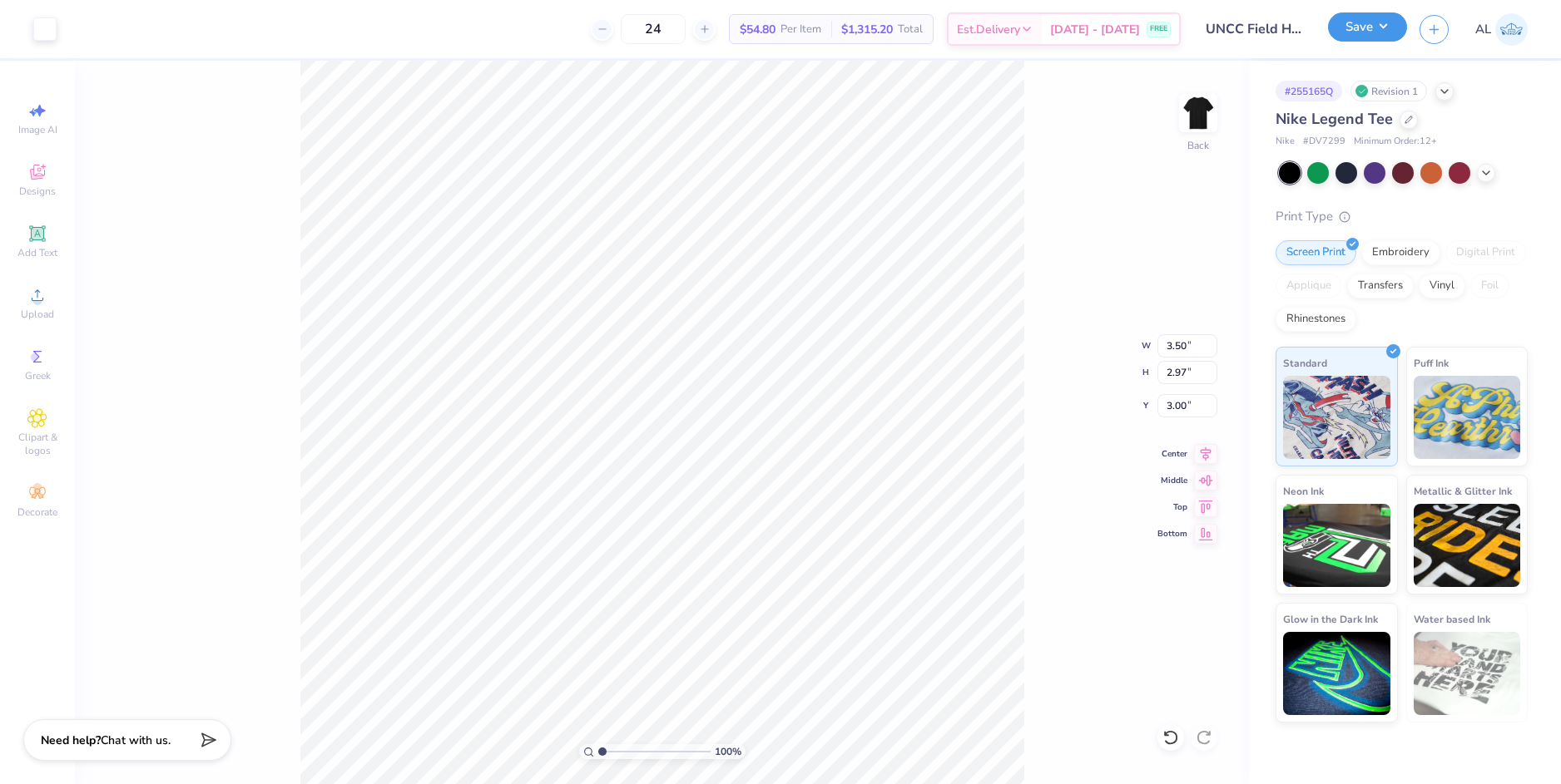
click at [1368, 33] on button "Save" at bounding box center [1367, 27] width 79 height 29
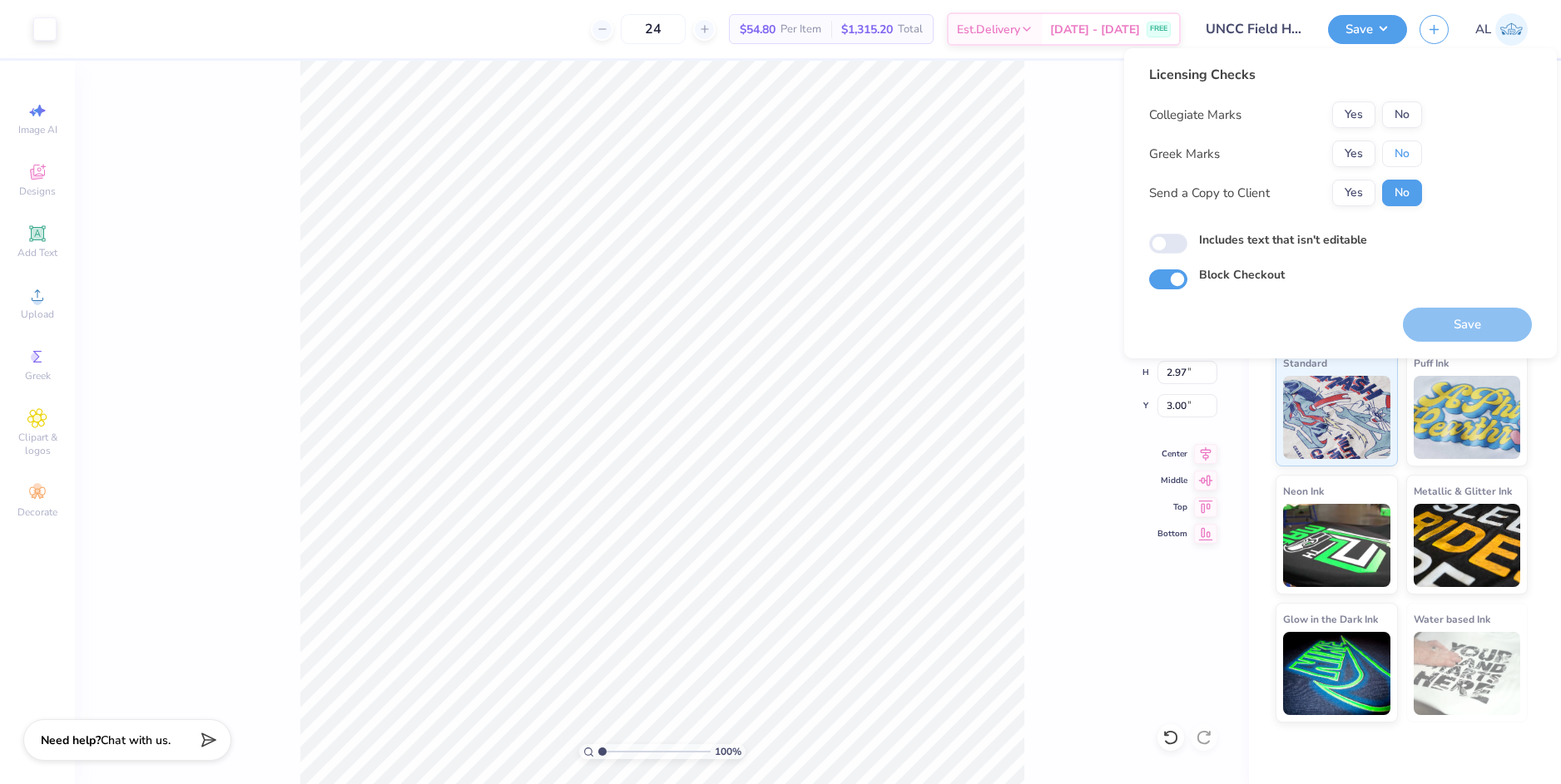
click at [1392, 156] on button "No" at bounding box center [1402, 153] width 40 height 27
click at [1353, 122] on button "Yes" at bounding box center [1354, 114] width 43 height 27
click at [1350, 202] on button "Yes" at bounding box center [1354, 192] width 43 height 27
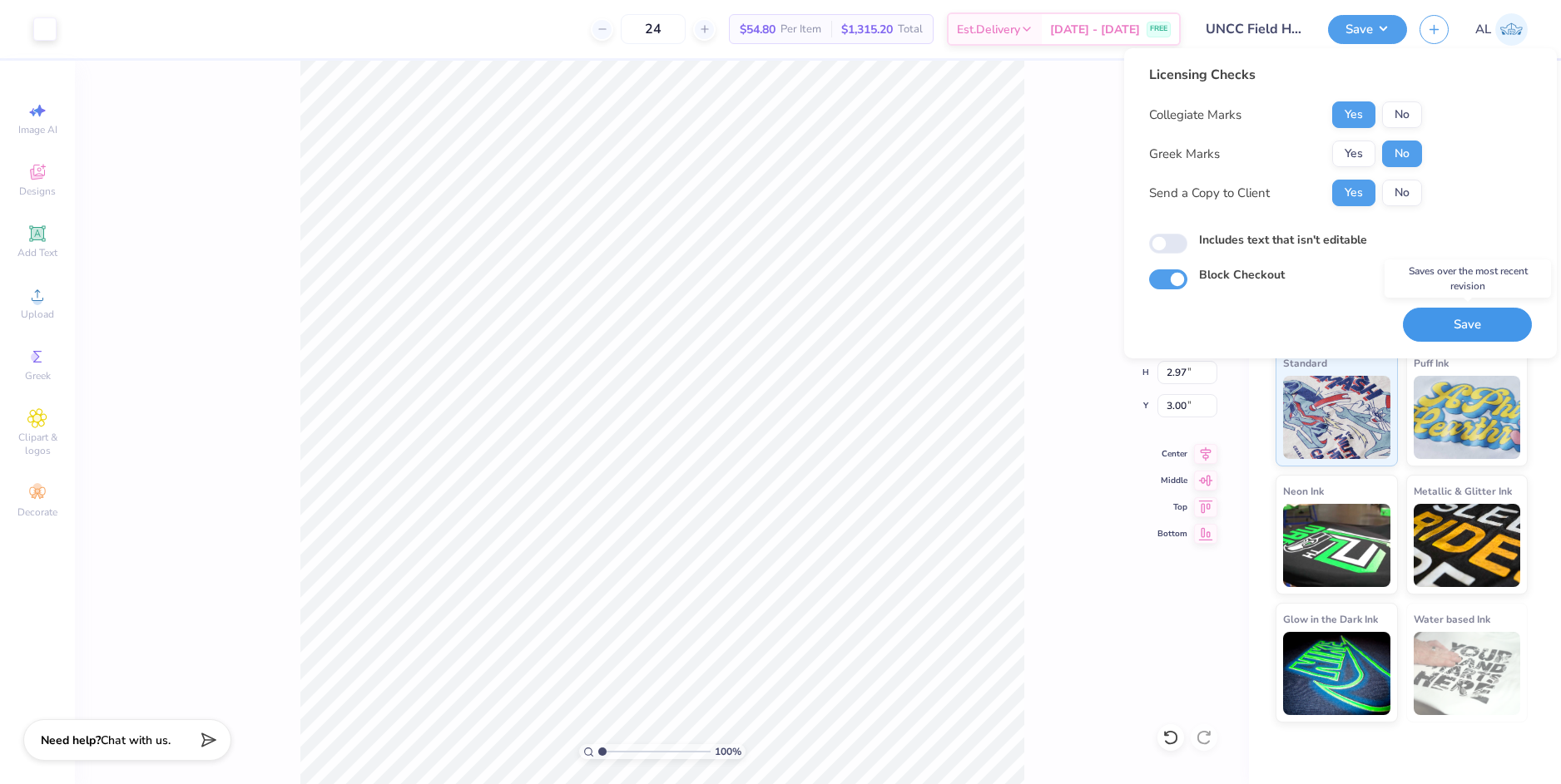
click at [1454, 321] on button "Save" at bounding box center [1467, 324] width 129 height 34
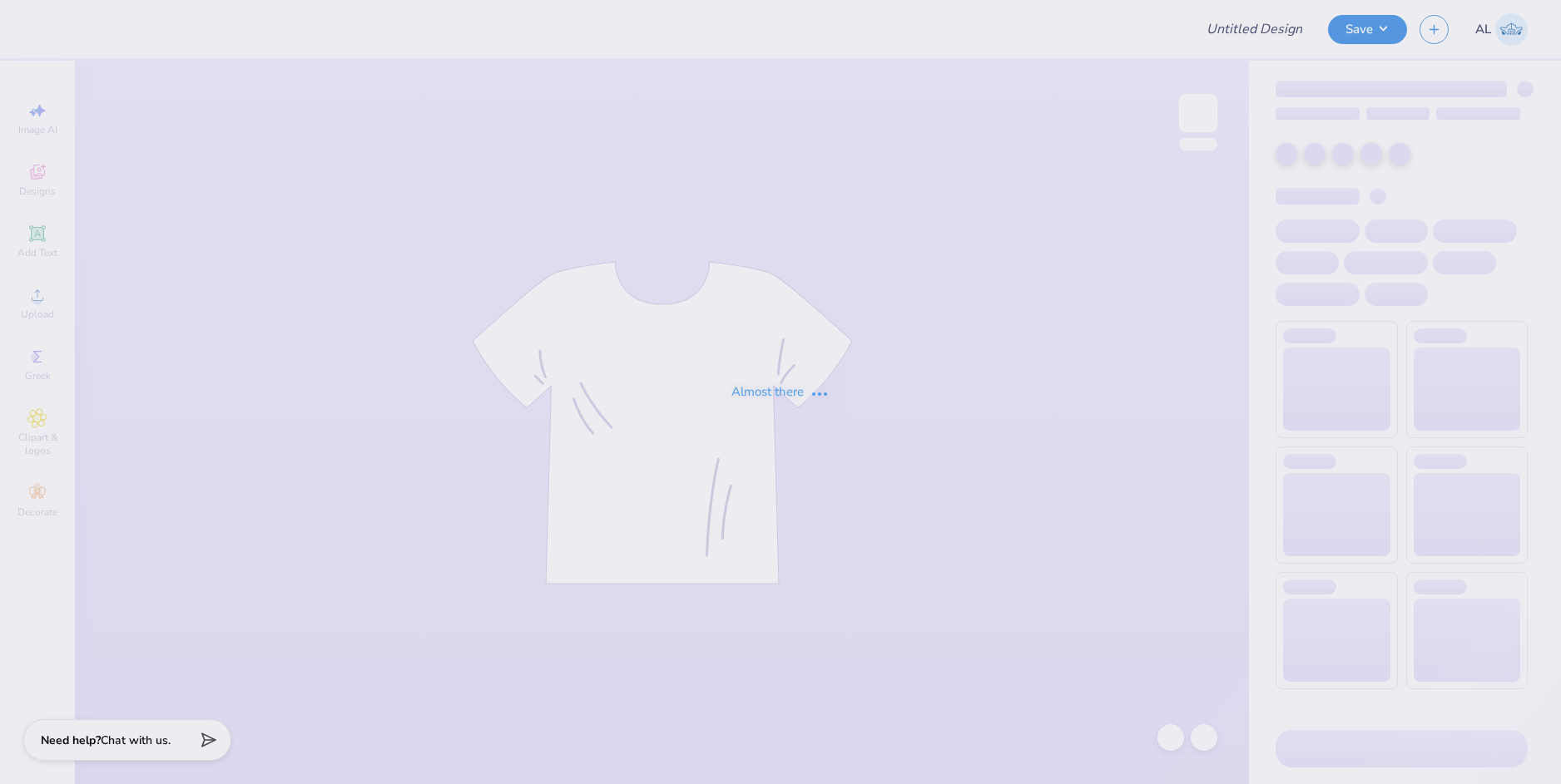
type input "The University of Texas at Austin : Graysen Baxter"
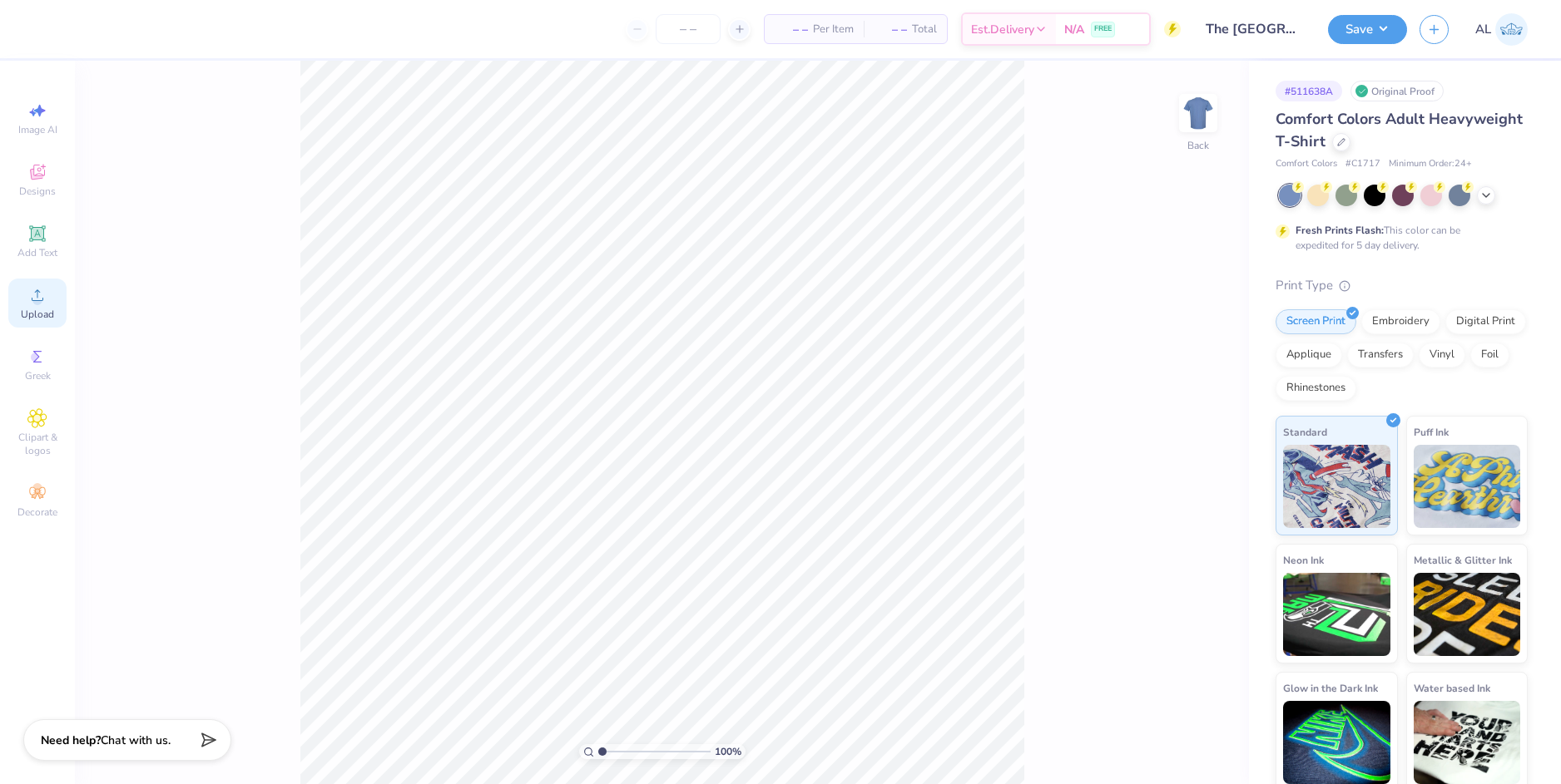
click at [31, 292] on icon at bounding box center [37, 295] width 20 height 20
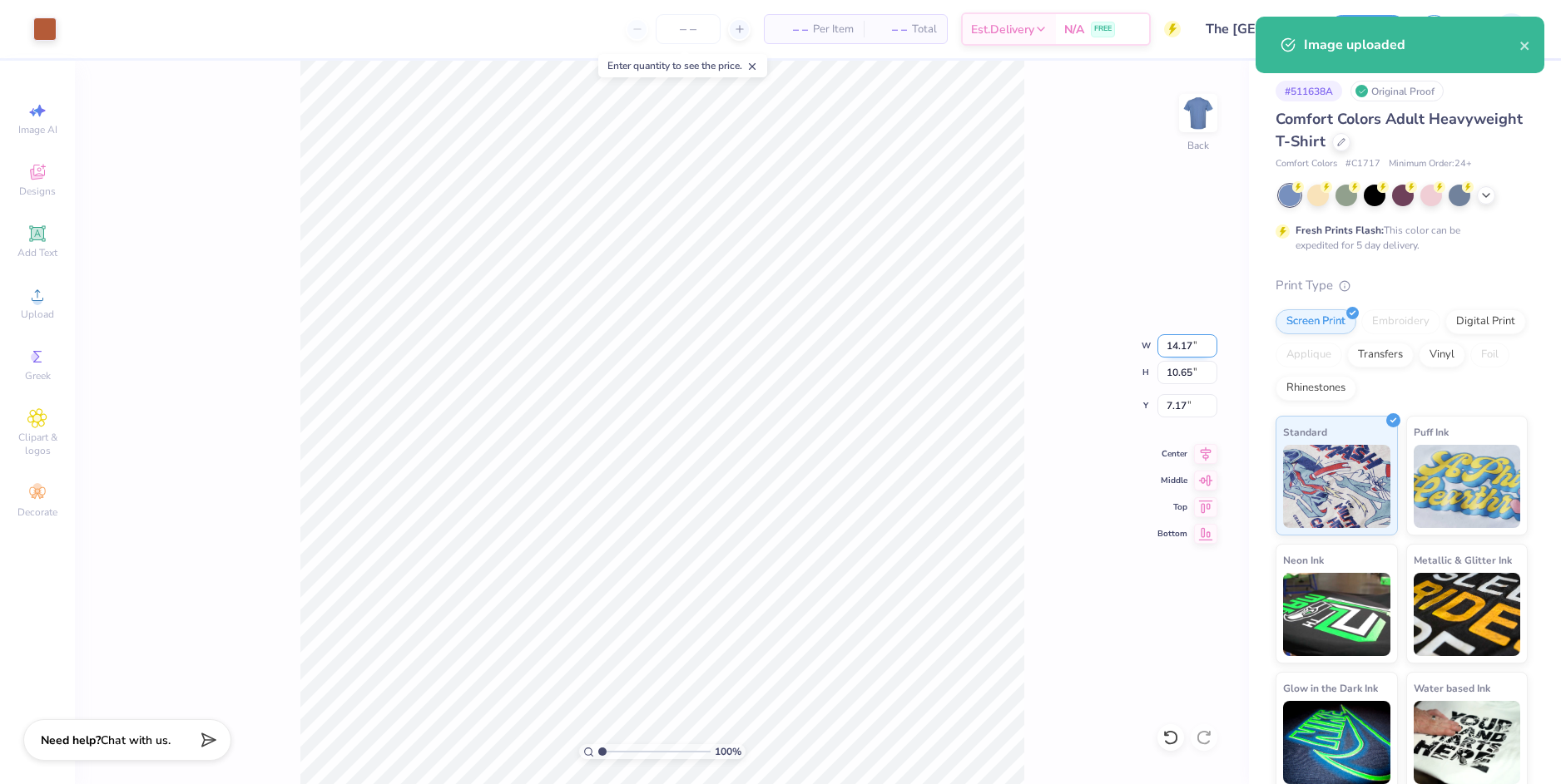
click at [1173, 336] on input "14.17" at bounding box center [1187, 346] width 60 height 23
click at [1174, 341] on input "14.17" at bounding box center [1187, 346] width 60 height 23
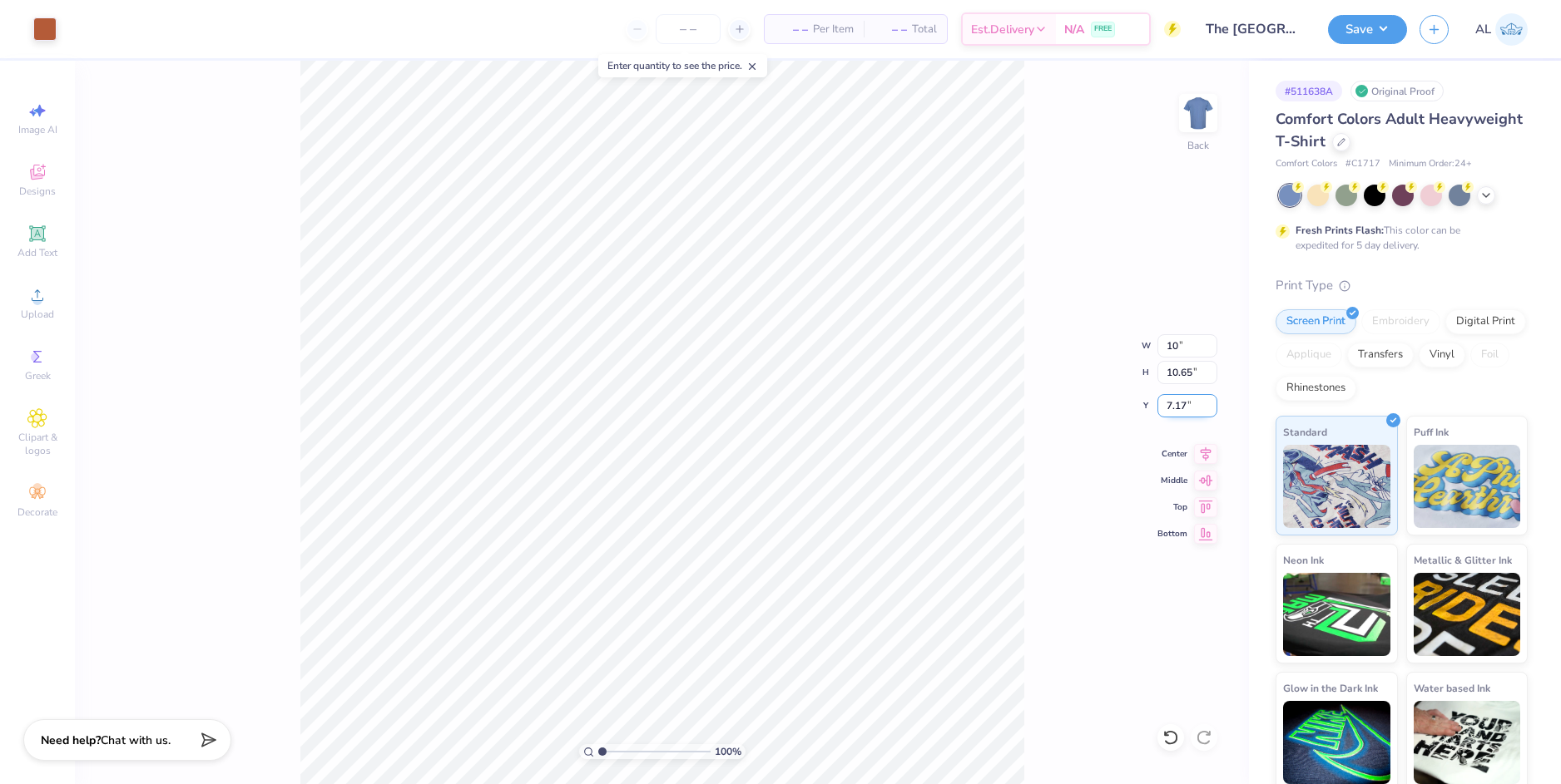
click at [1174, 398] on input "7.17" at bounding box center [1187, 405] width 60 height 23
type input "10.00"
type input "7.52"
click at [1174, 408] on input "8.74" at bounding box center [1187, 405] width 60 height 23
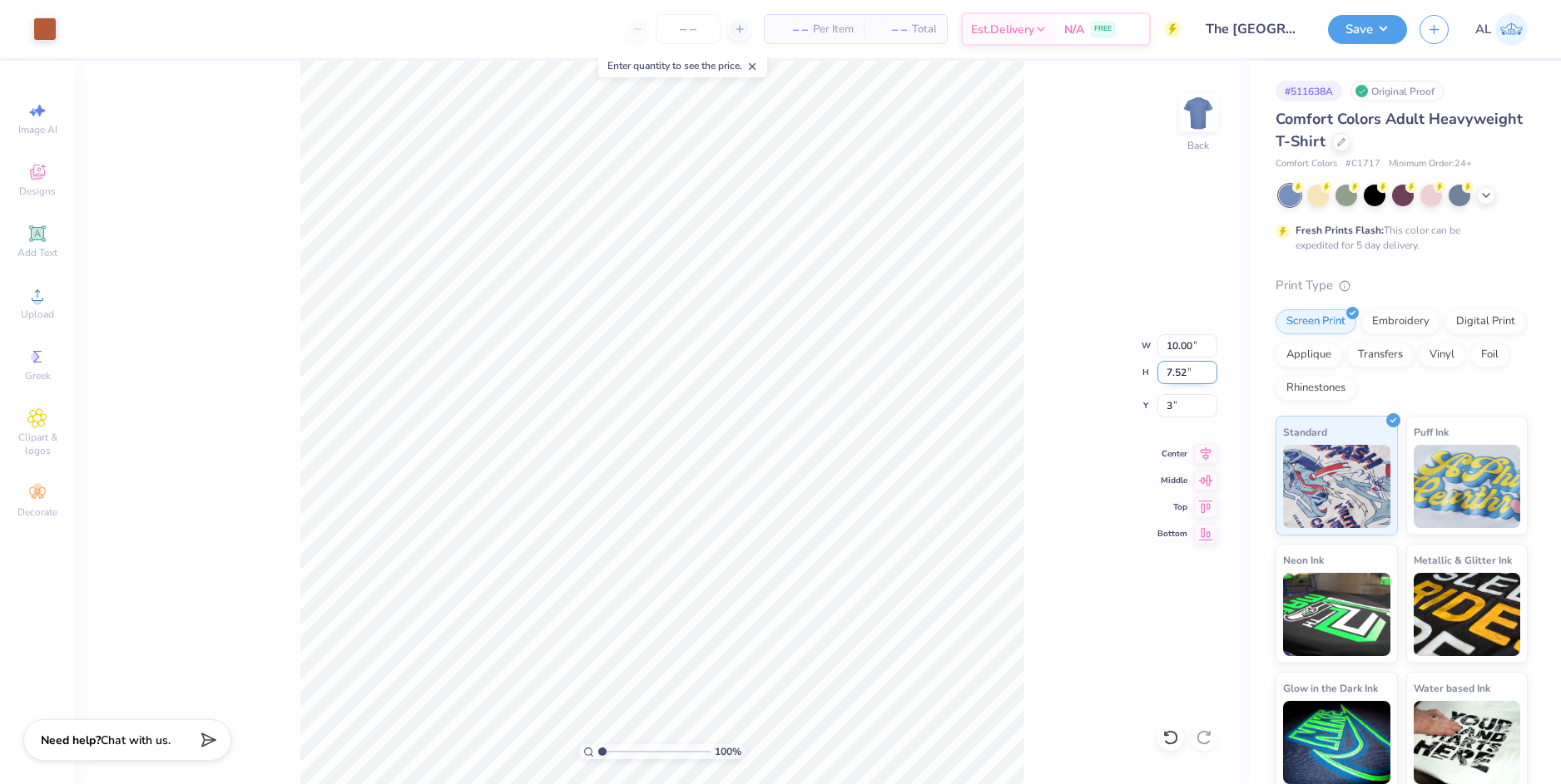
click at [1181, 378] on input "7.52" at bounding box center [1187, 373] width 60 height 23
type input "3.00"
click at [1050, 378] on div "100 % Back W 10.00 10.00 " H 7.52 7.52 " Y 3.00 3.00 " Center Middle Top Bottom" at bounding box center [661, 422] width 1174 height 723
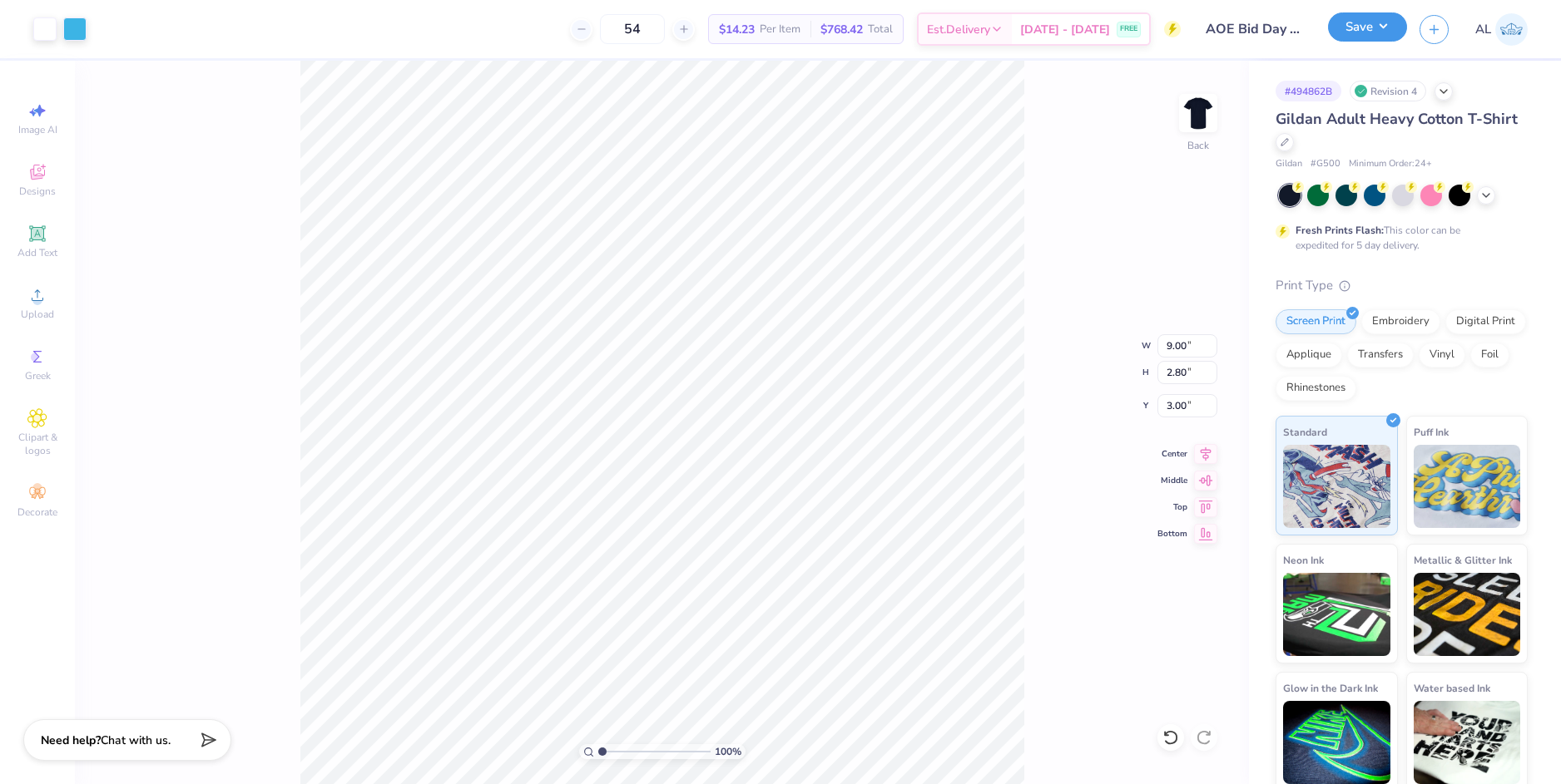
click at [1353, 27] on button "Save" at bounding box center [1367, 27] width 79 height 29
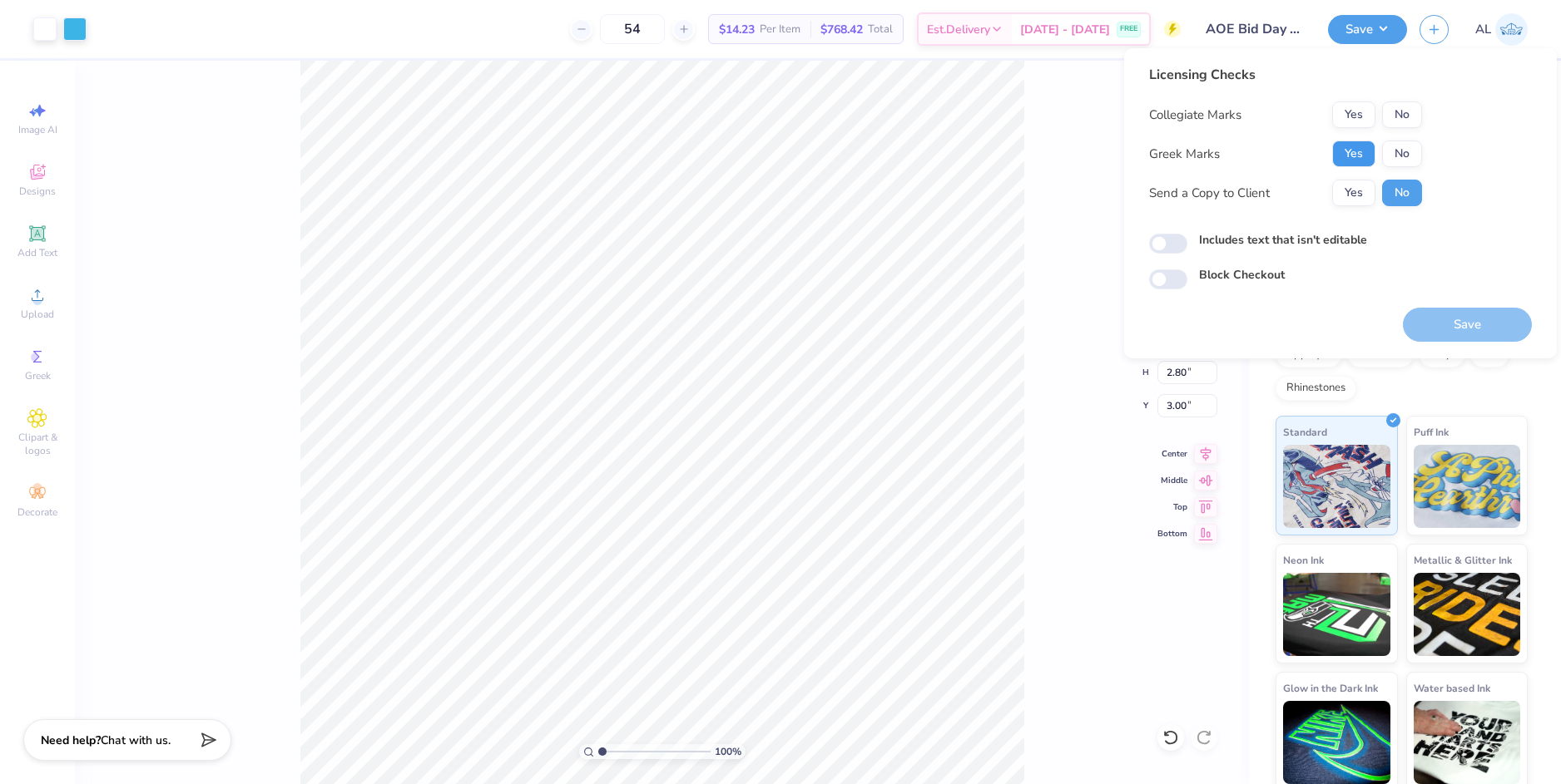
click at [1342, 152] on button "Yes" at bounding box center [1354, 153] width 43 height 27
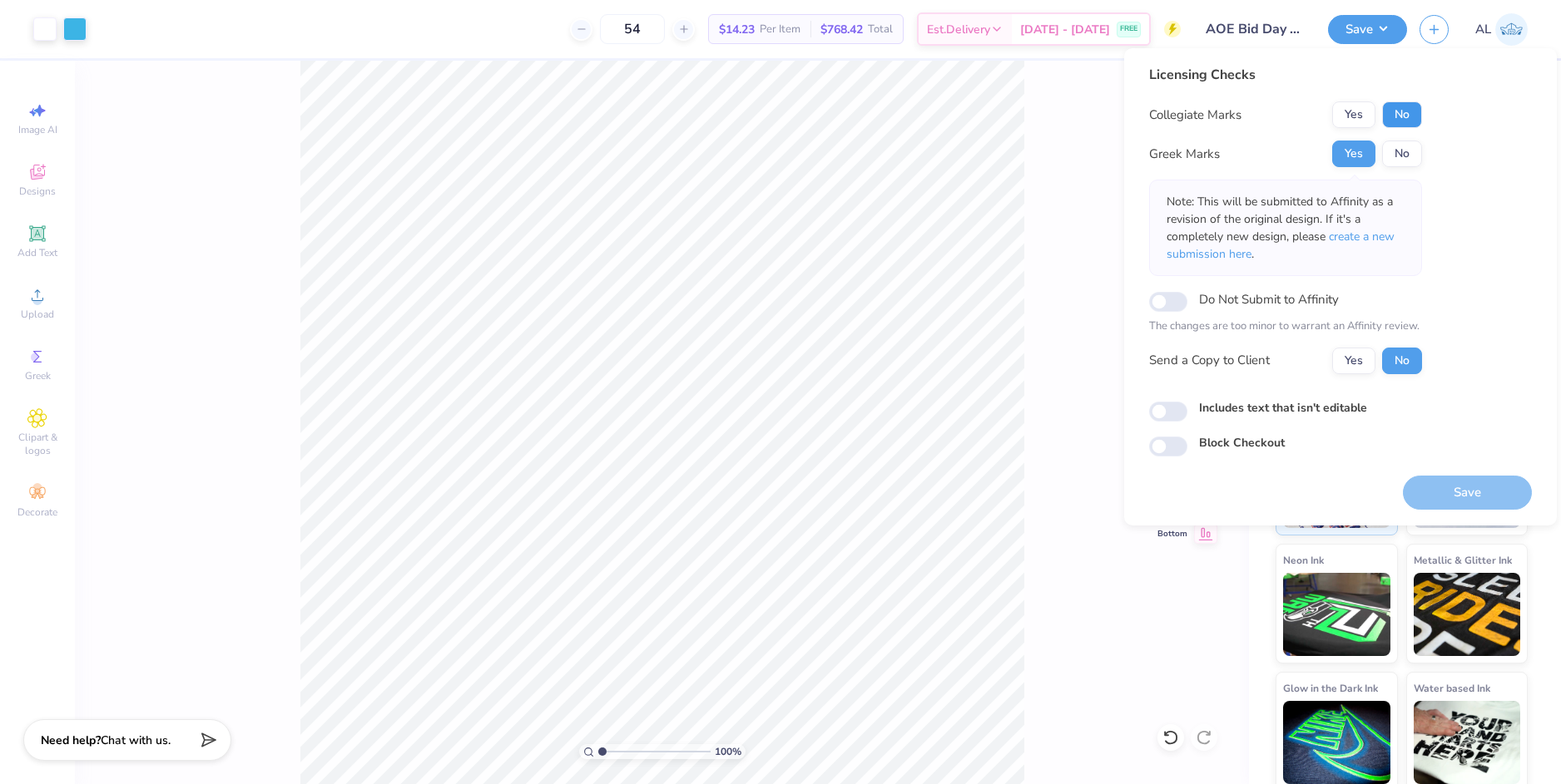
click at [1415, 113] on button "No" at bounding box center [1402, 114] width 40 height 27
click at [1351, 345] on div "Collegiate Marks Yes No Greek Marks Yes No Note: This will be submitted to Affi…" at bounding box center [1285, 237] width 273 height 273
click at [1357, 366] on button "Yes" at bounding box center [1354, 360] width 43 height 27
click at [1458, 490] on button "Save" at bounding box center [1467, 492] width 129 height 34
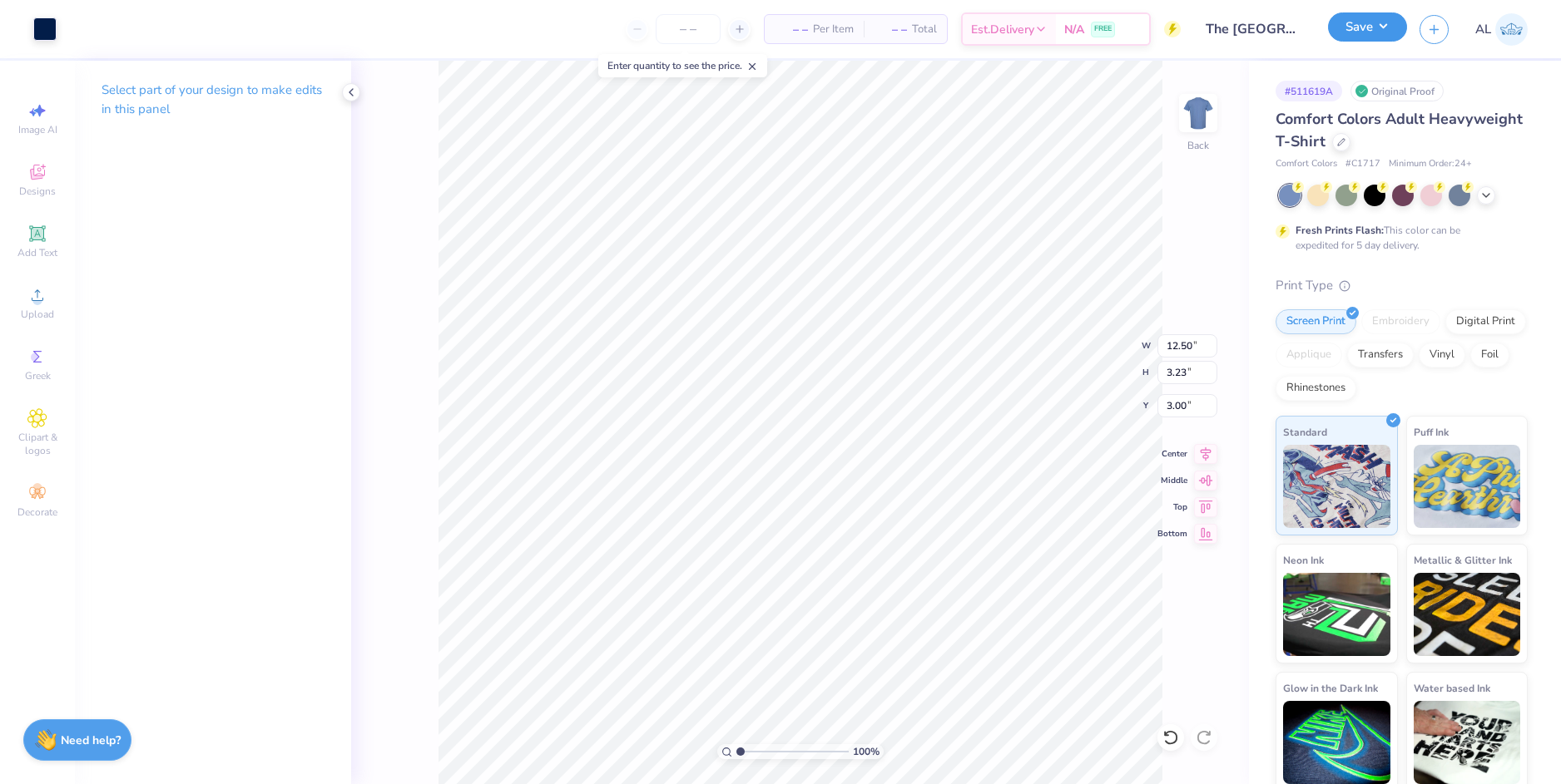
click at [1401, 26] on button "Save" at bounding box center [1367, 27] width 79 height 29
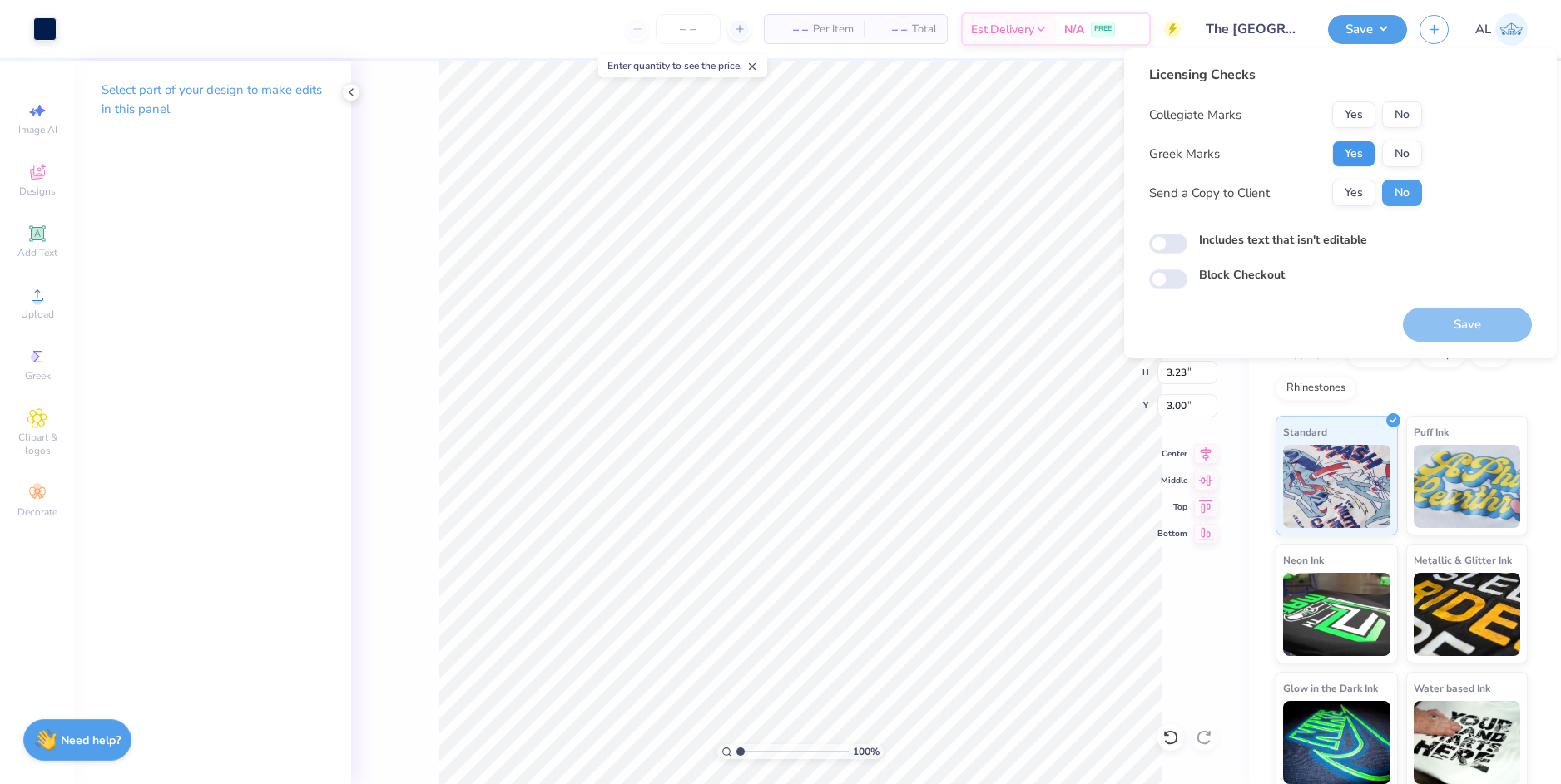
click at [1349, 148] on button "Yes" at bounding box center [1354, 153] width 43 height 27
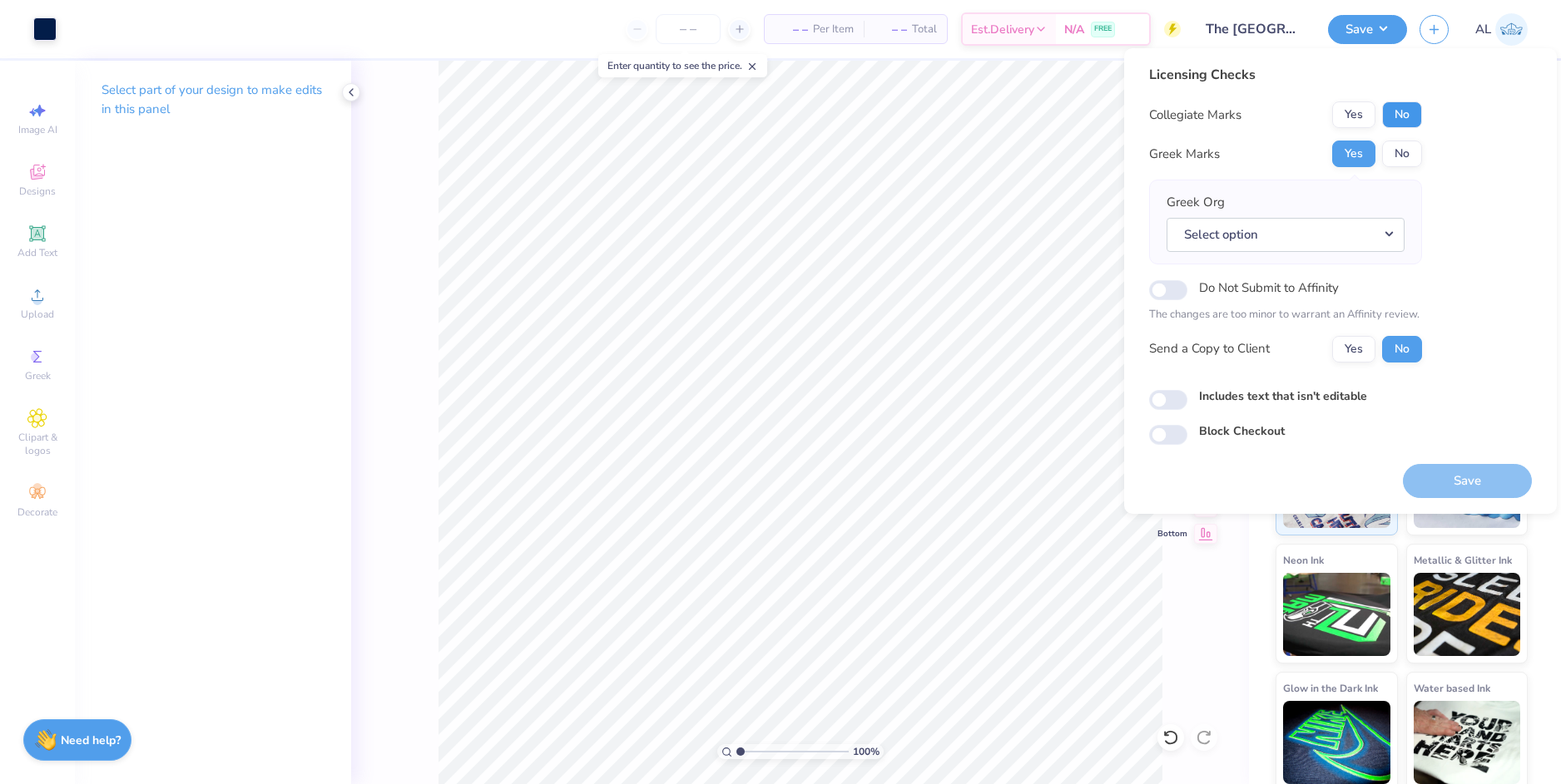
click at [1403, 114] on button "No" at bounding box center [1402, 114] width 40 height 27
click at [1312, 234] on button "Select option" at bounding box center [1285, 235] width 238 height 34
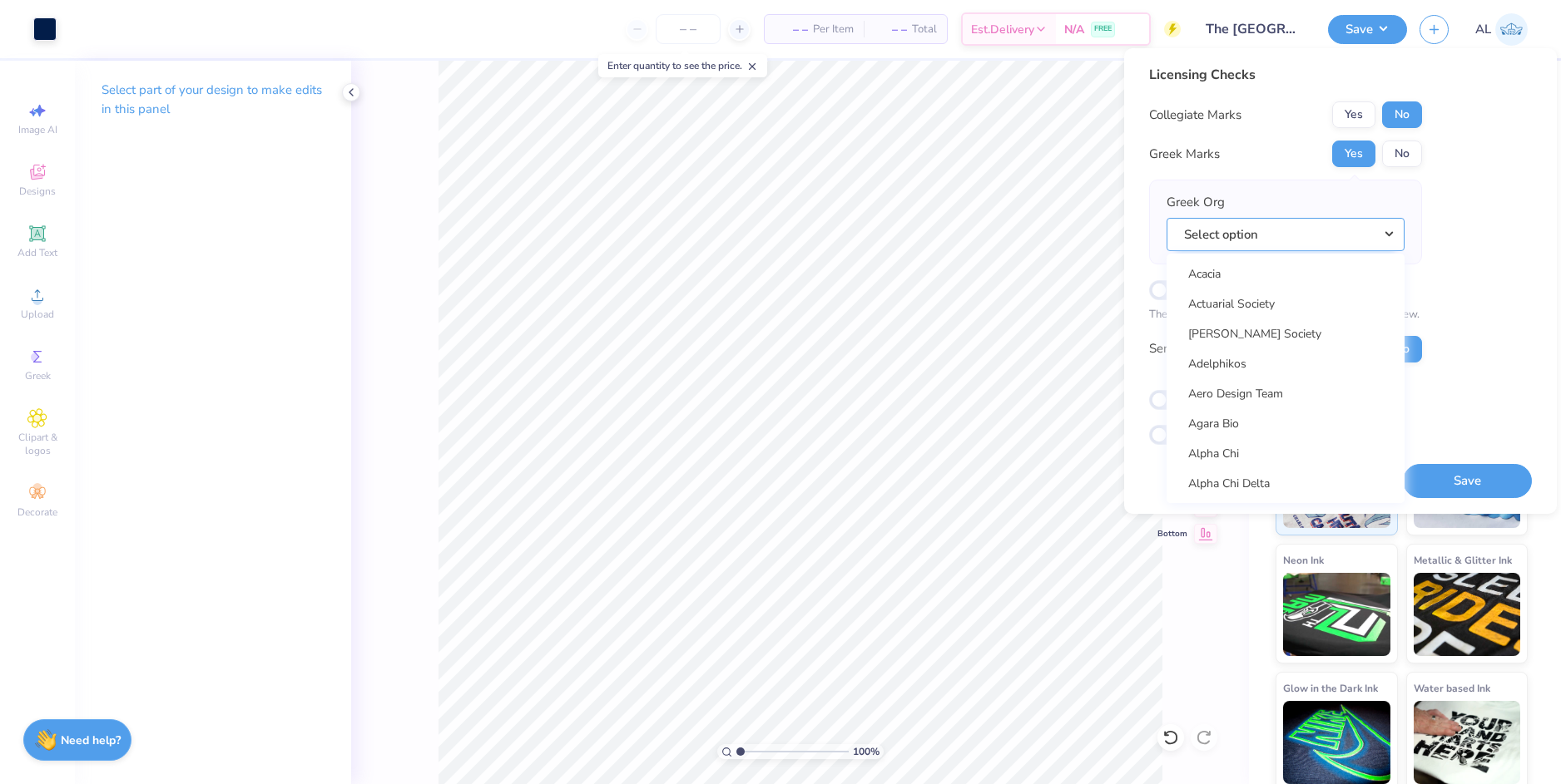
click at [1286, 233] on button "Select option" at bounding box center [1285, 235] width 238 height 34
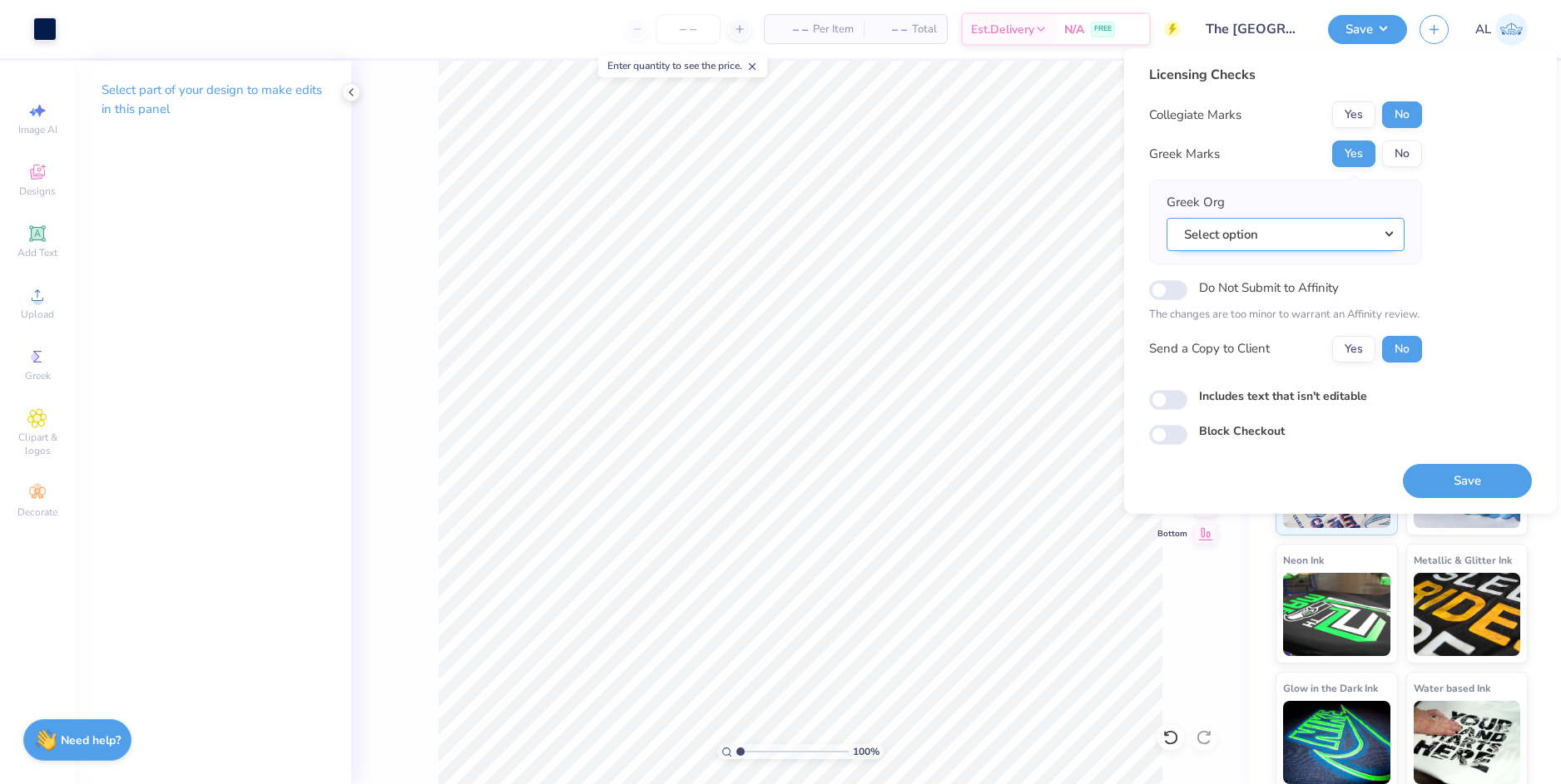
click at [1260, 239] on button "Select option" at bounding box center [1285, 235] width 238 height 34
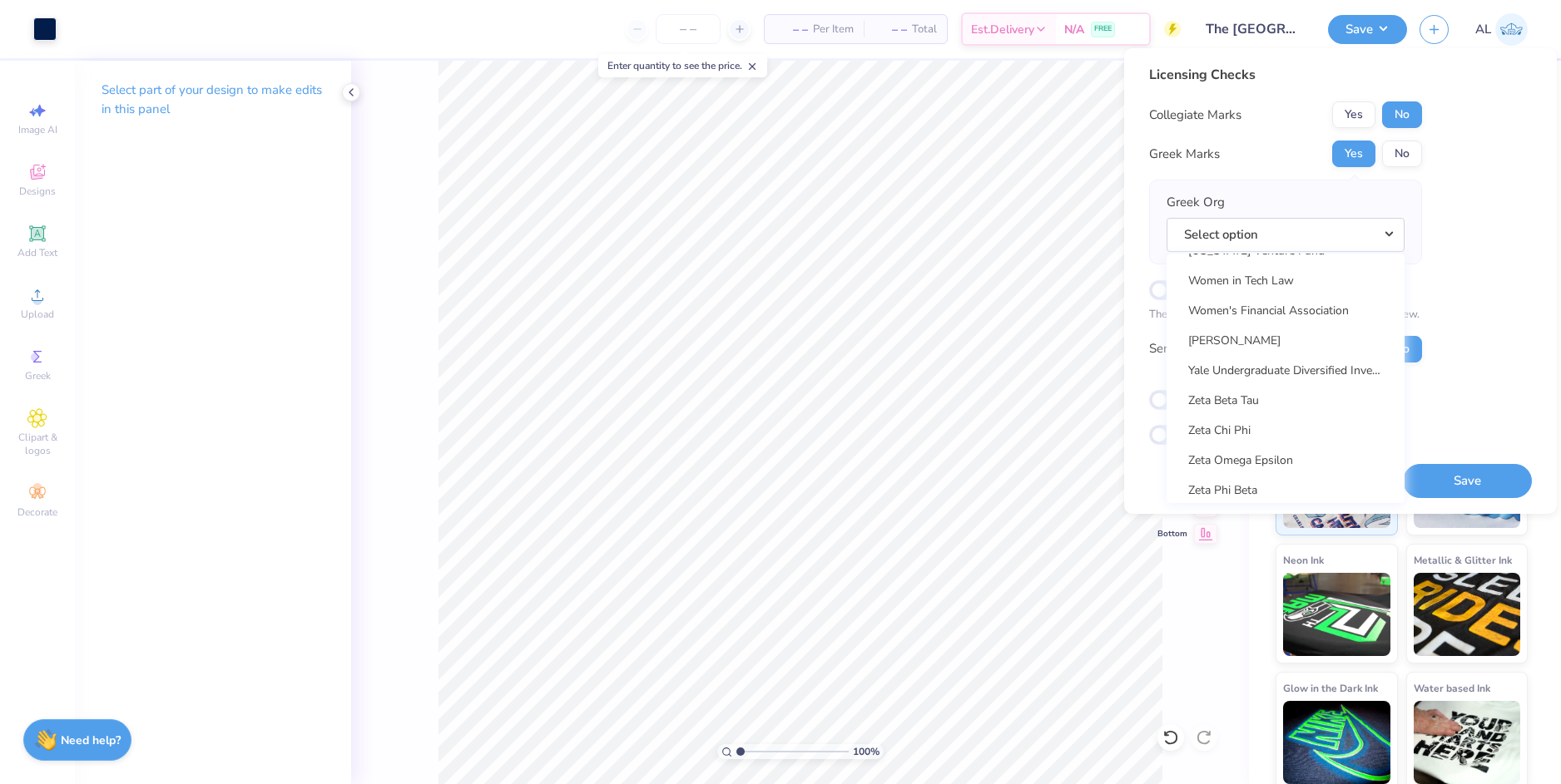
scroll to position [13053, 0]
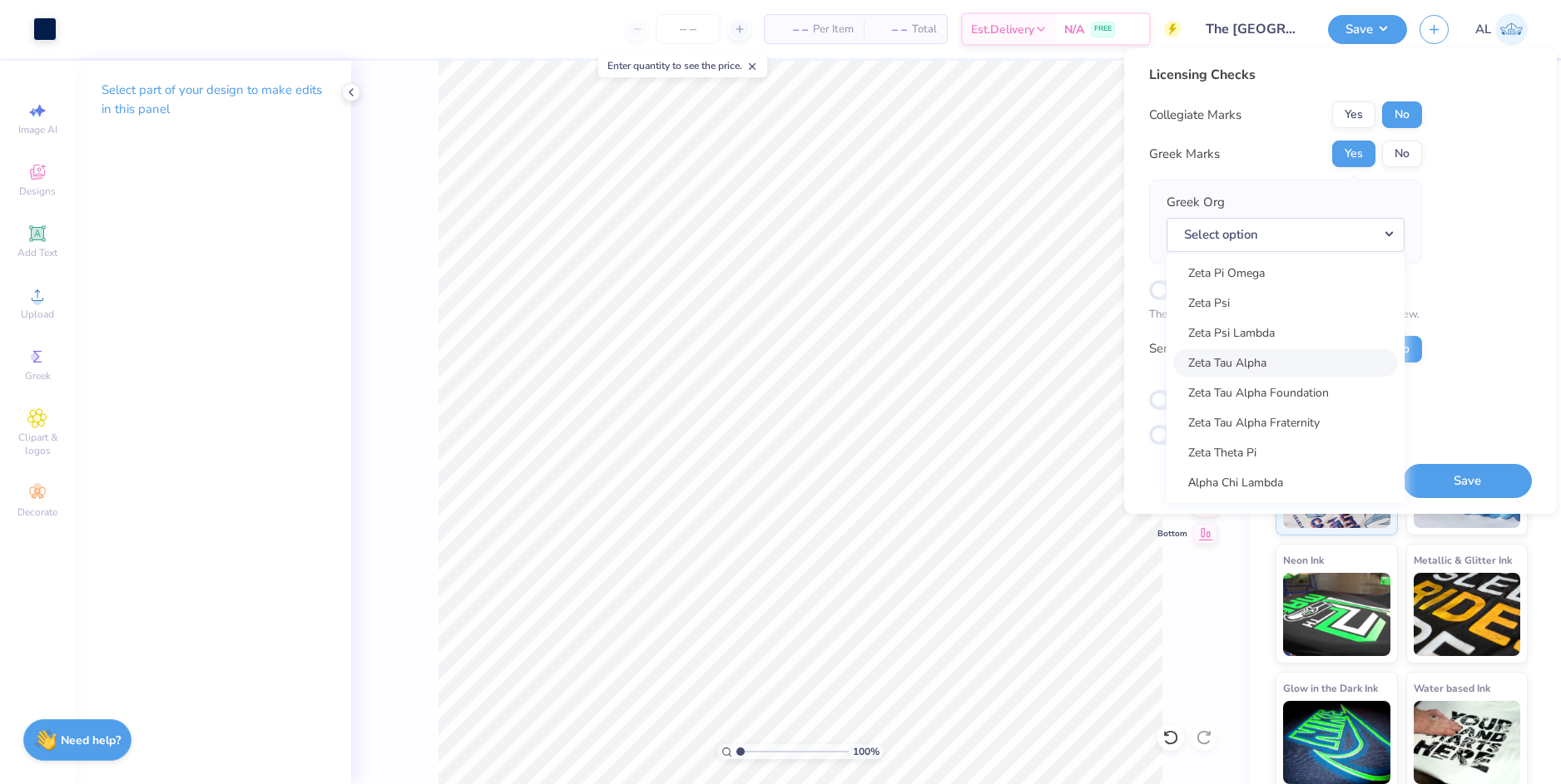
click at [1290, 363] on link "Zeta Tau Alpha" at bounding box center [1285, 363] width 224 height 28
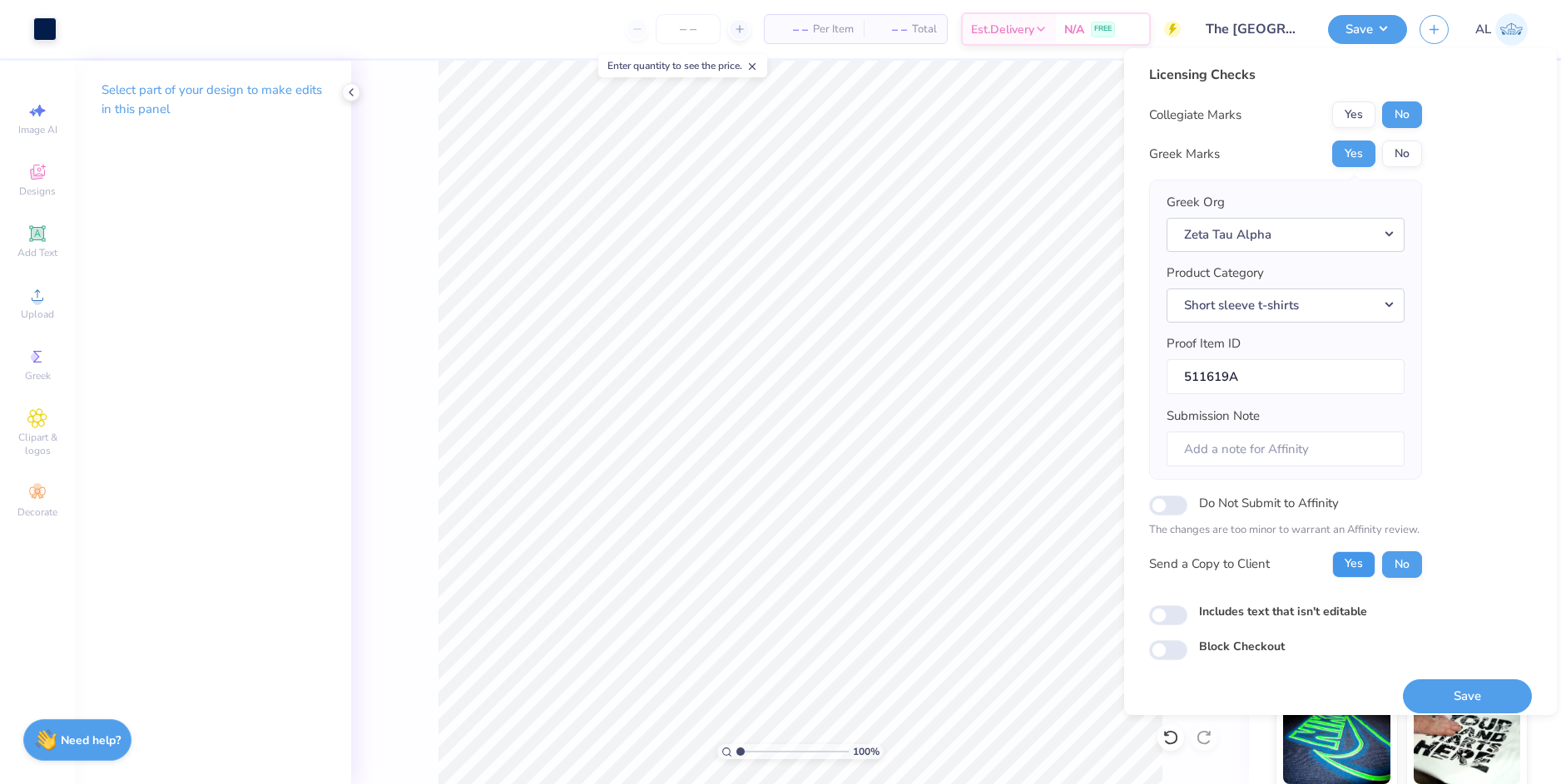
click at [1342, 564] on button "Yes" at bounding box center [1354, 564] width 43 height 27
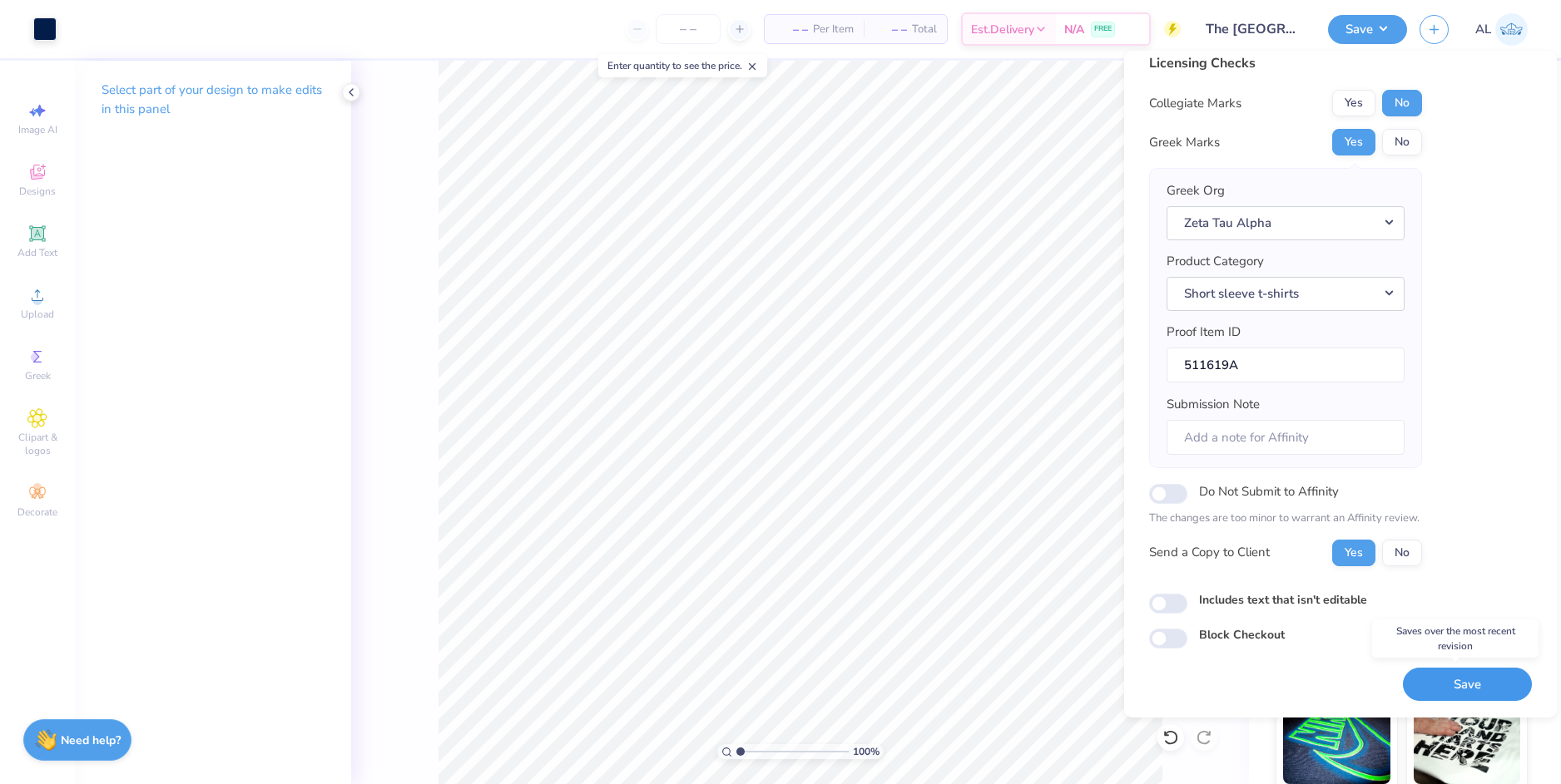
click at [1449, 675] on button "Save" at bounding box center [1467, 684] width 129 height 34
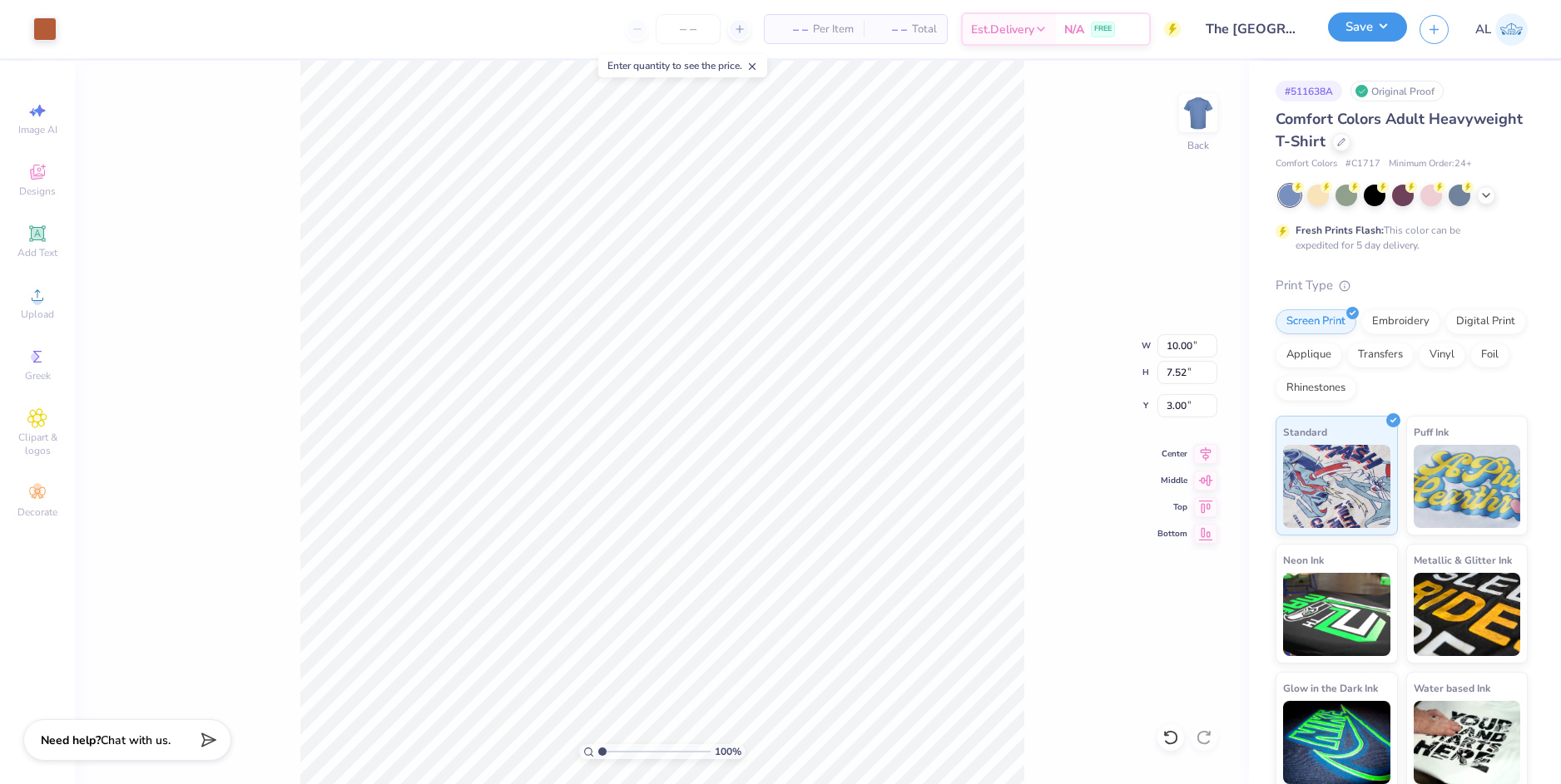
click at [1354, 27] on button "Save" at bounding box center [1367, 27] width 79 height 29
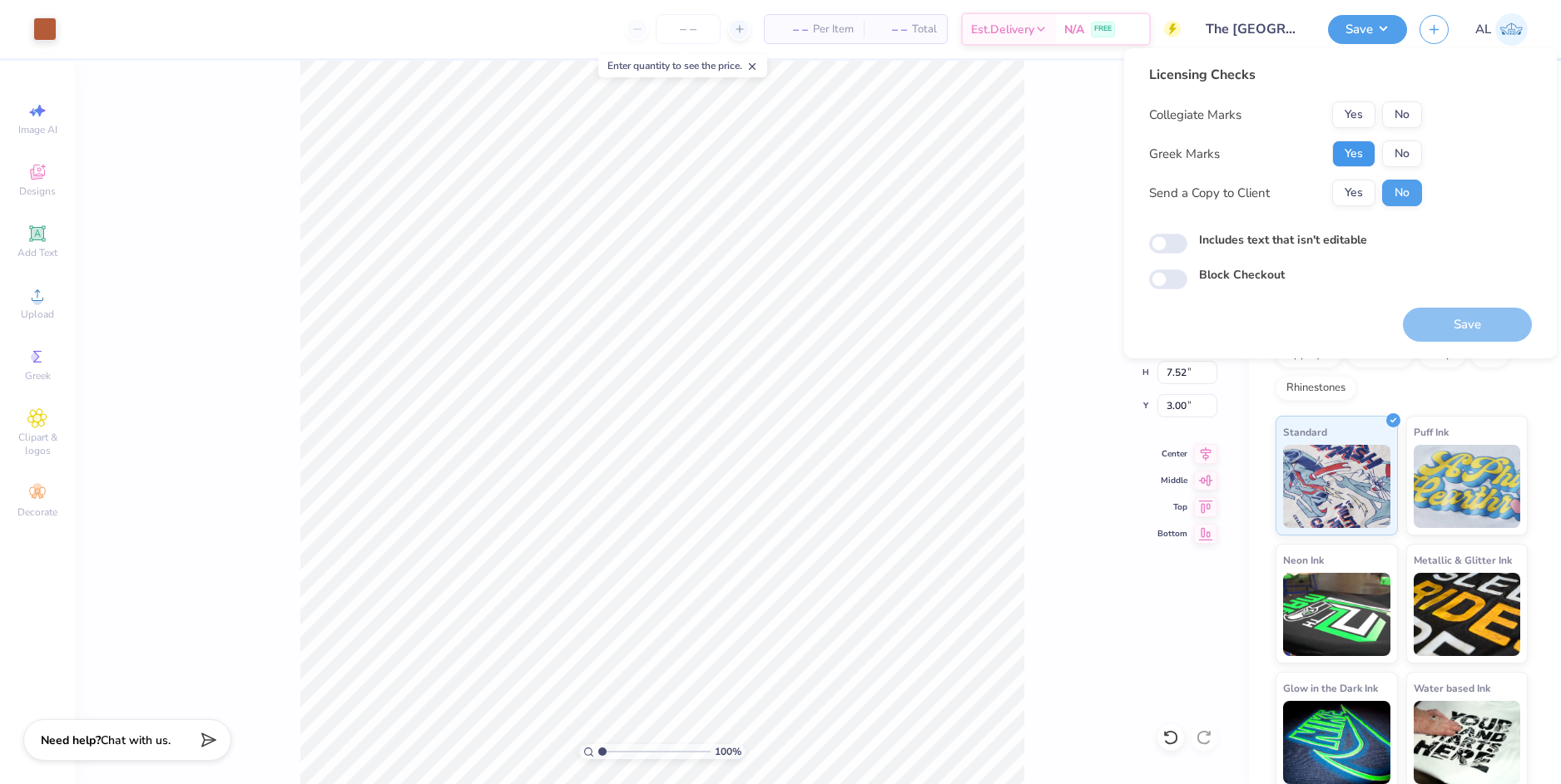
click at [1339, 148] on button "Yes" at bounding box center [1354, 153] width 43 height 27
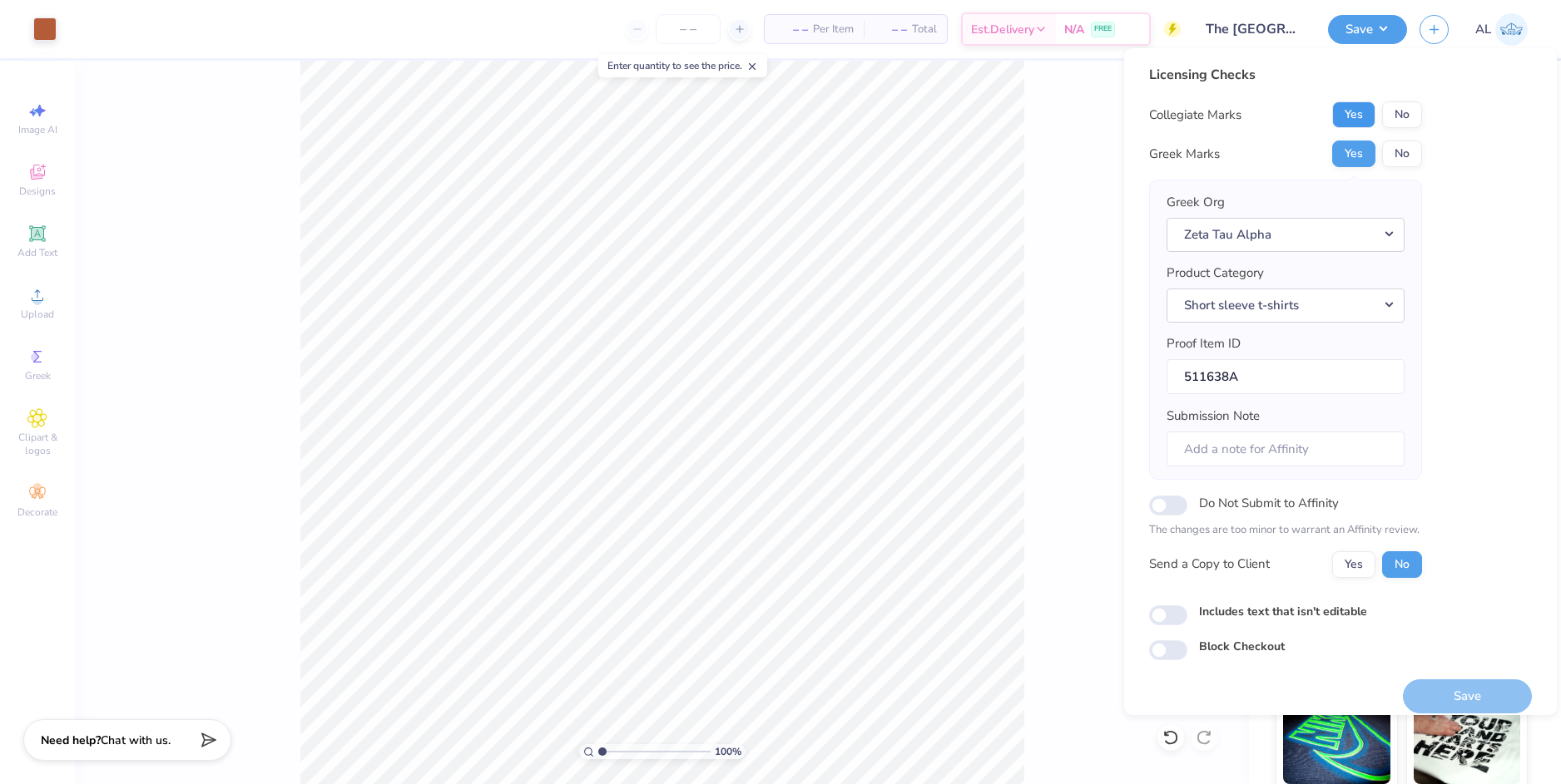
click at [1357, 109] on button "Yes" at bounding box center [1354, 114] width 43 height 27
click at [1350, 576] on button "Yes" at bounding box center [1354, 564] width 43 height 27
click at [1454, 703] on button "Save" at bounding box center [1467, 696] width 129 height 34
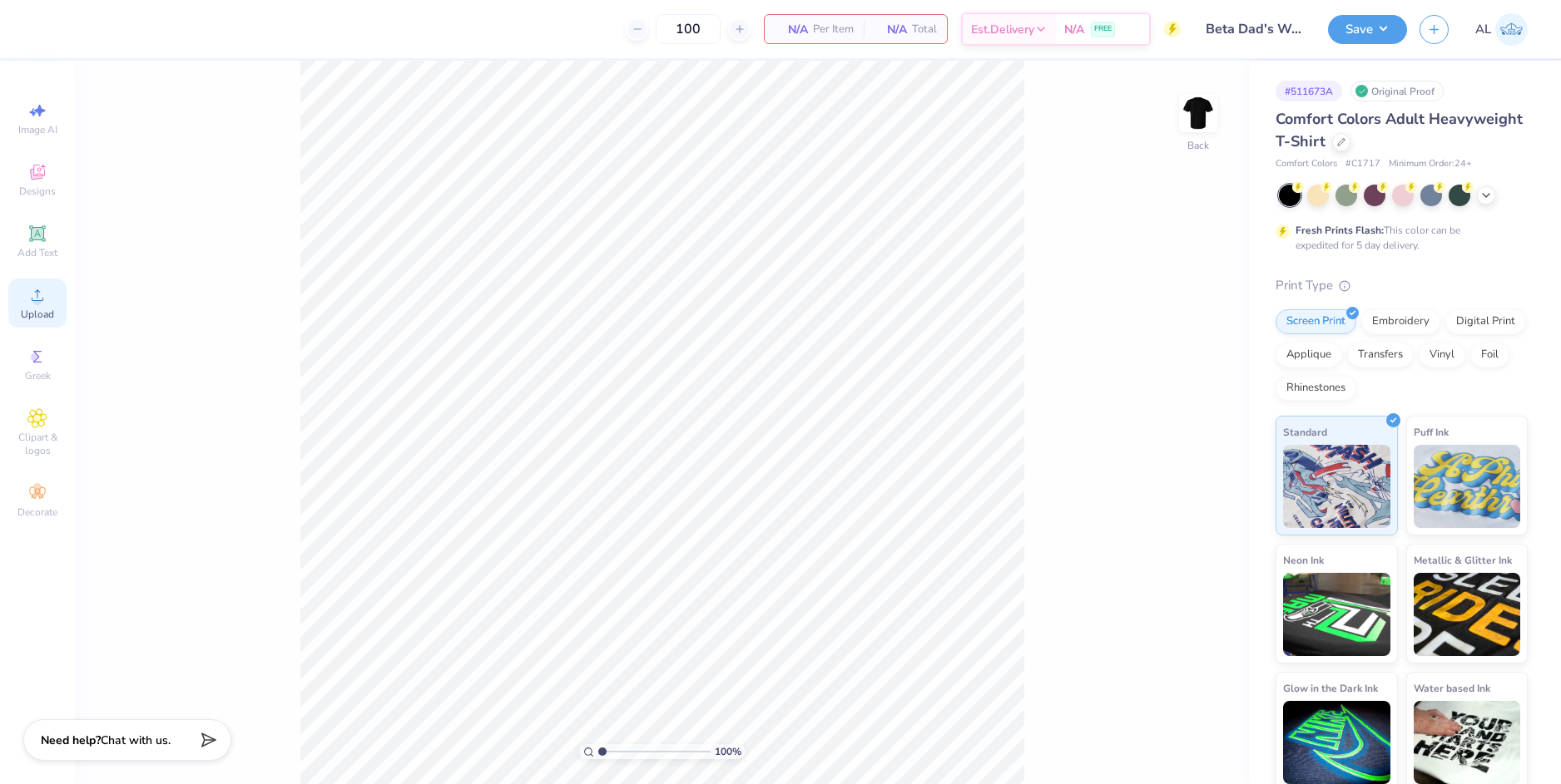
click at [44, 295] on icon at bounding box center [37, 295] width 20 height 20
click at [48, 173] on div "Designs" at bounding box center [37, 180] width 58 height 49
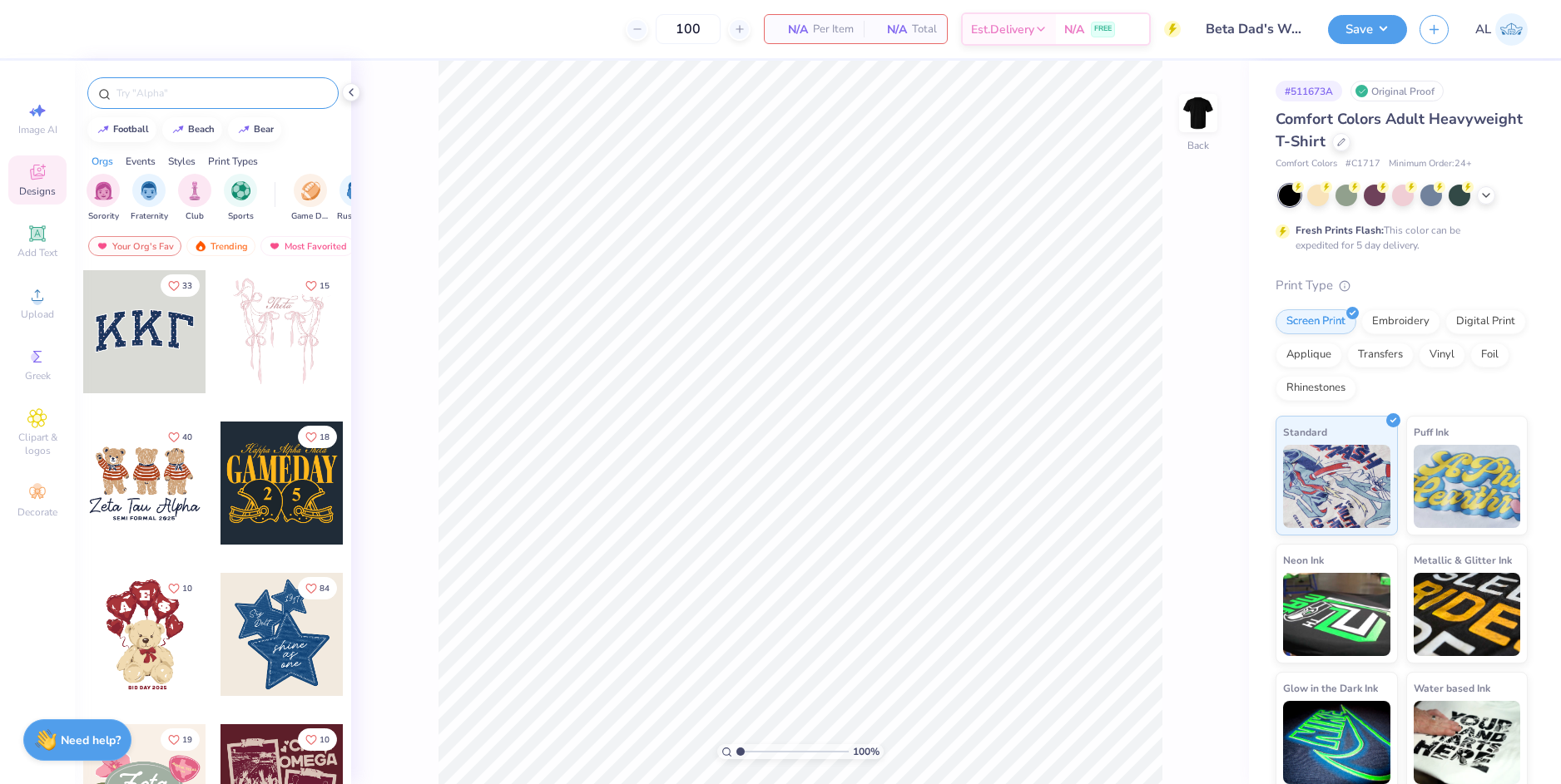
click at [174, 94] on input "text" at bounding box center [221, 93] width 213 height 16
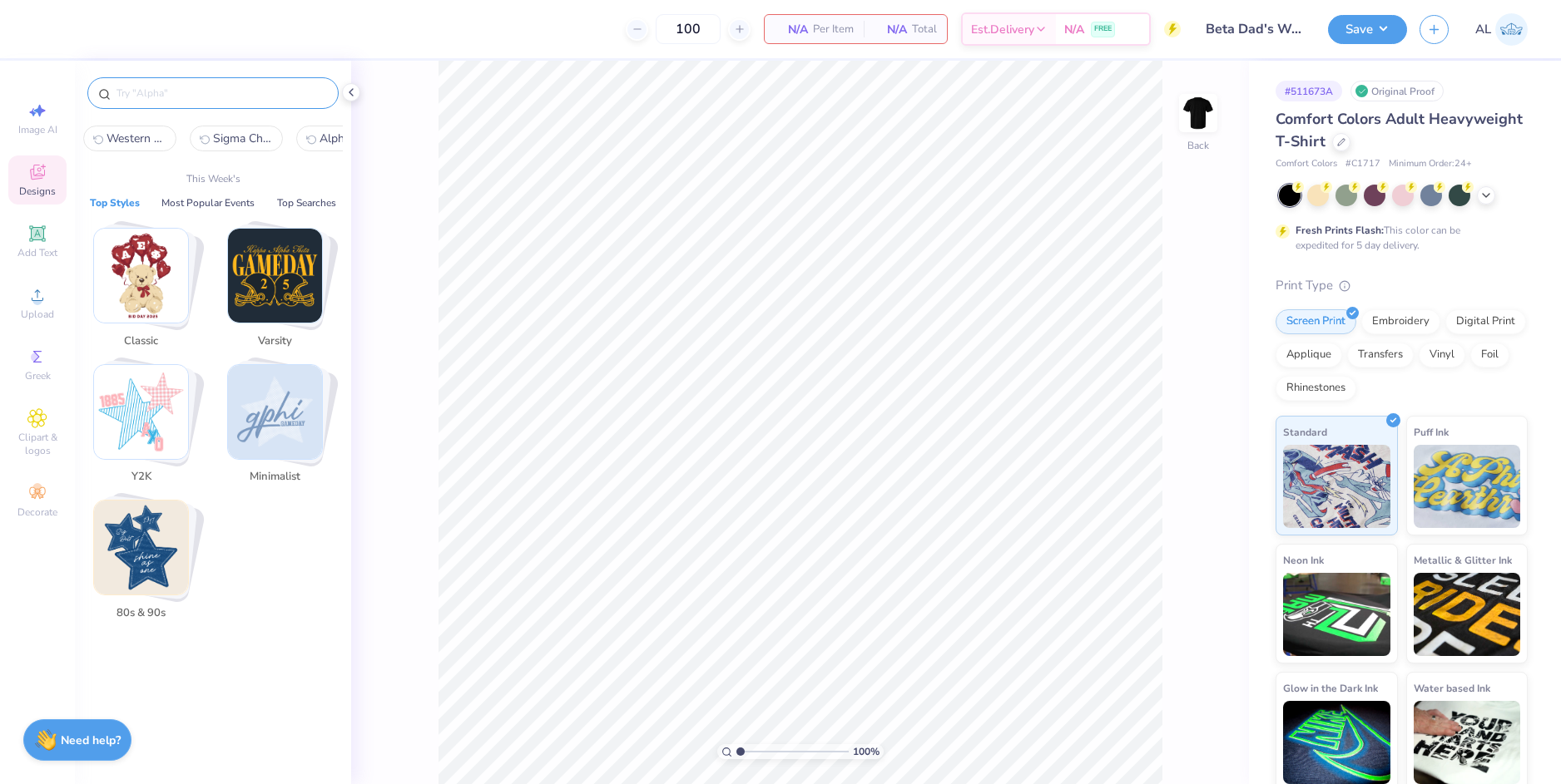
paste input "Theta Chi Golf Player Dad Drawing in Green Dad's Day Shirt"
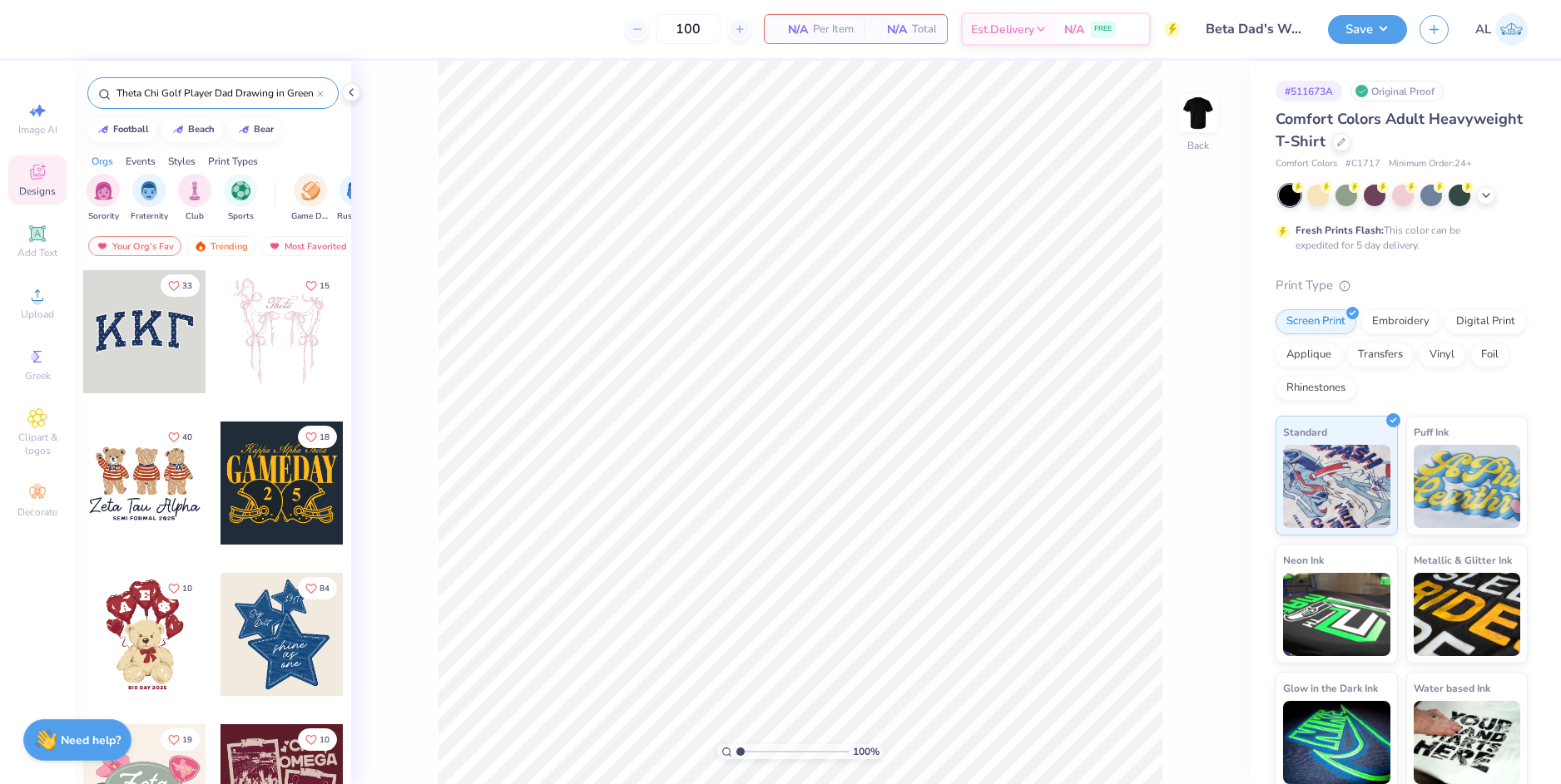
scroll to position [0, 71]
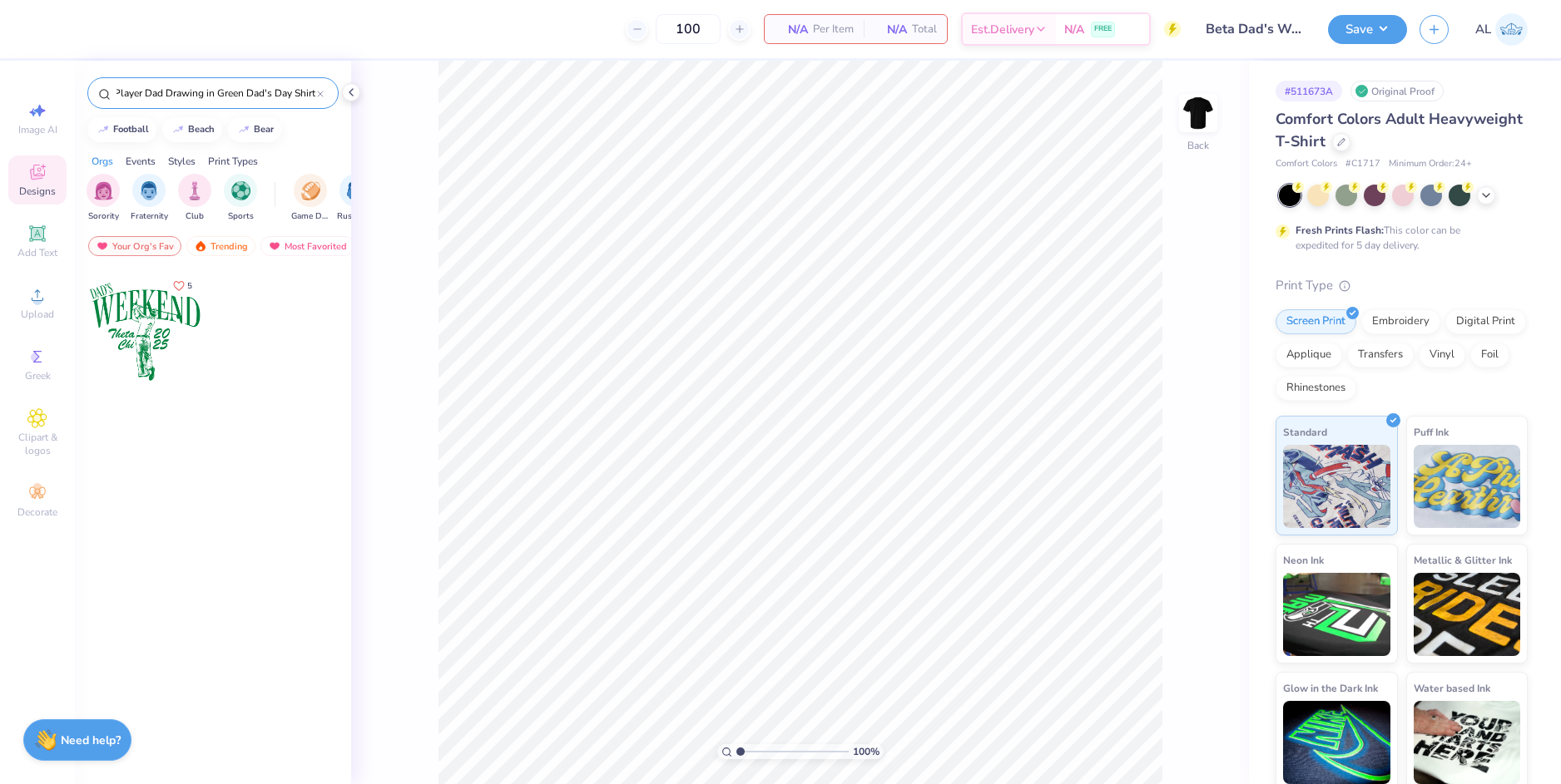
type input "Theta Chi Golf Player Dad Drawing in Green Dad's Day Shirt"
click at [170, 342] on div at bounding box center [145, 332] width 123 height 123
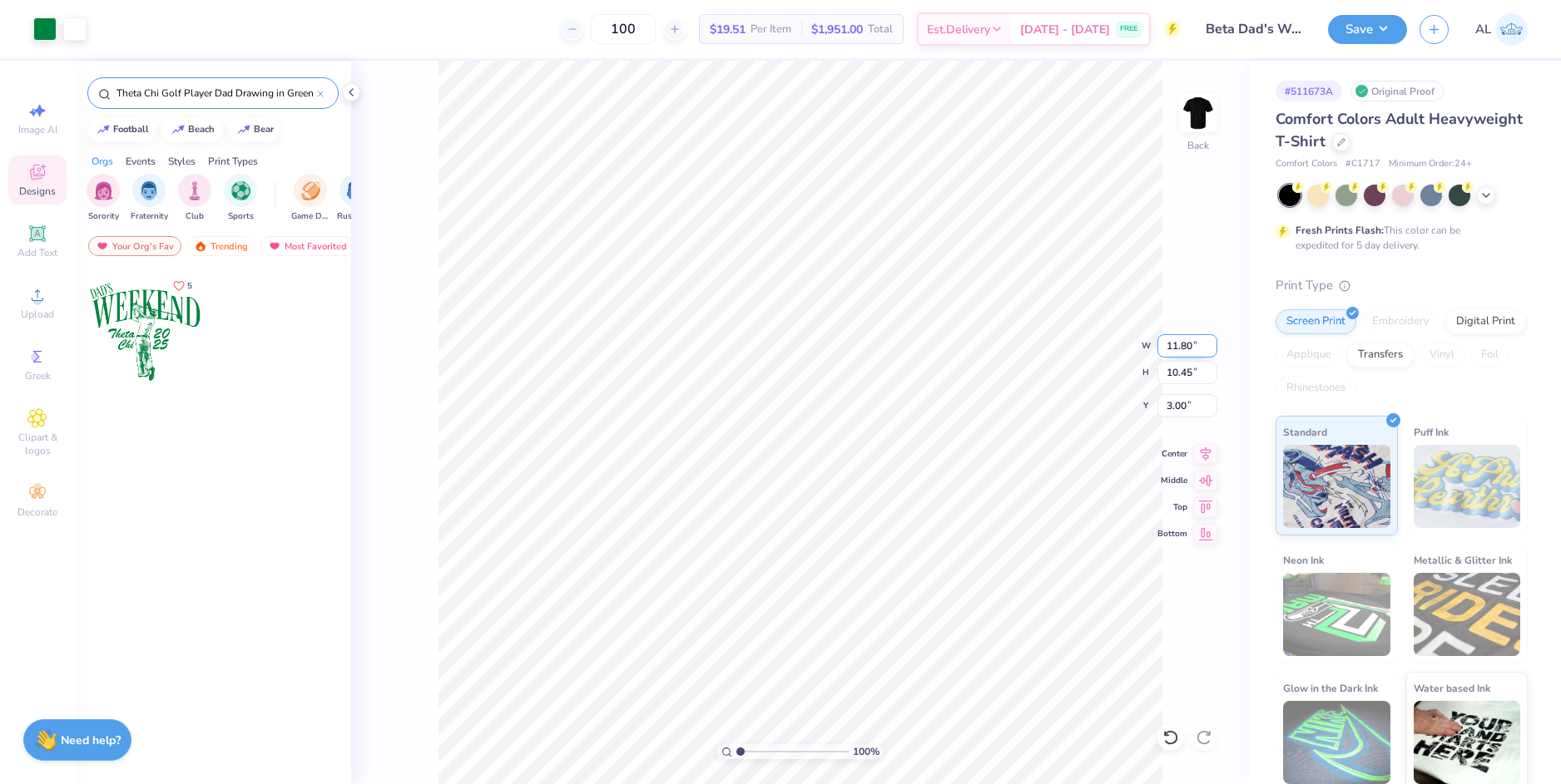
click at [1166, 345] on input "11.80" at bounding box center [1187, 346] width 60 height 23
click at [1181, 405] on input "3.00" at bounding box center [1187, 405] width 60 height 23
type input "12.00"
type input "10.62"
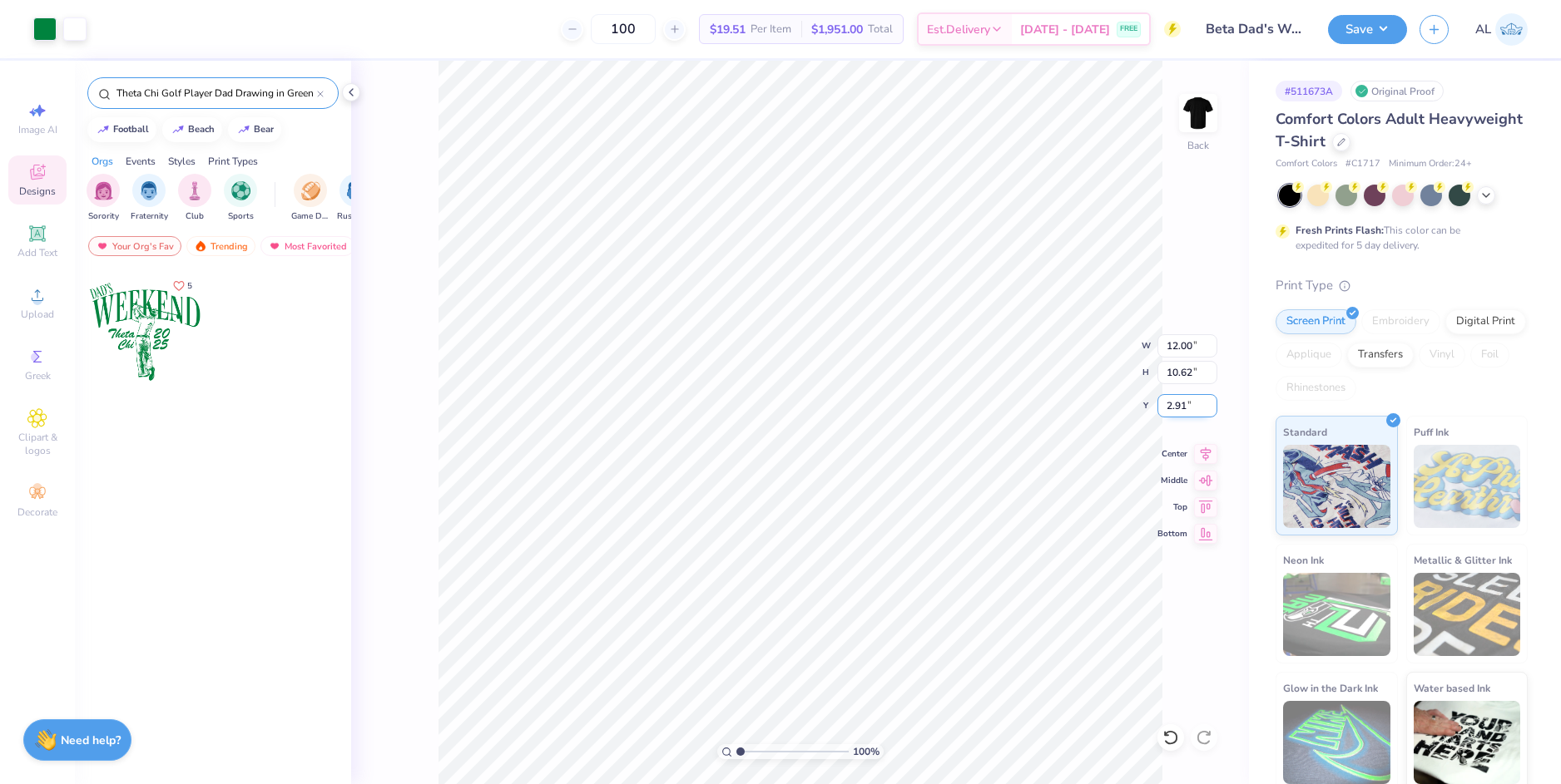
click at [1180, 405] on input "2.91" at bounding box center [1187, 405] width 60 height 23
click at [1178, 374] on input "10.62" at bounding box center [1187, 373] width 60 height 23
type input "3.00"
click at [855, 332] on li "Cut" at bounding box center [879, 333] width 131 height 33
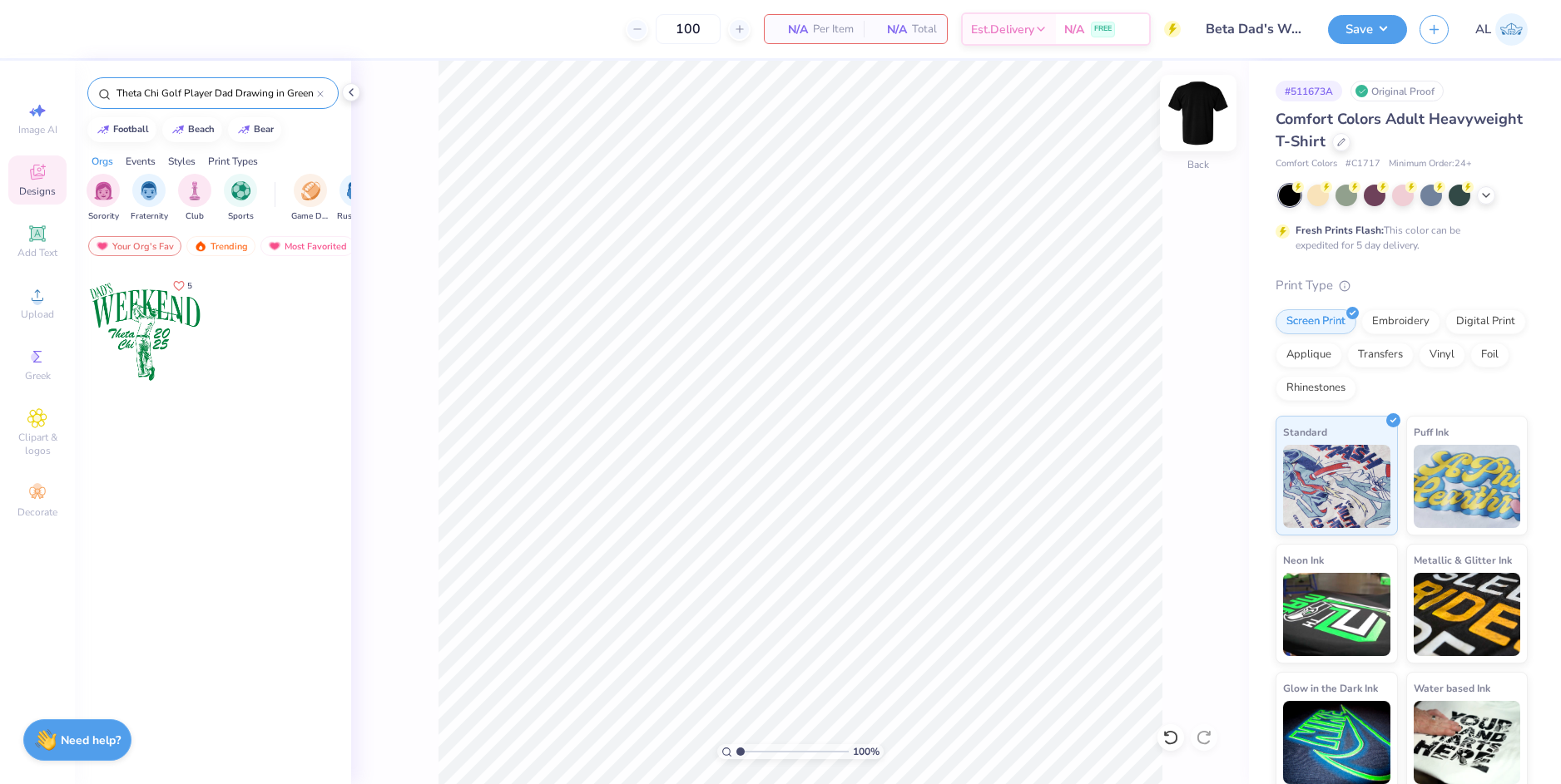
click at [1203, 124] on img at bounding box center [1198, 113] width 67 height 67
click at [820, 395] on li "Paste" at bounding box center [849, 399] width 131 height 32
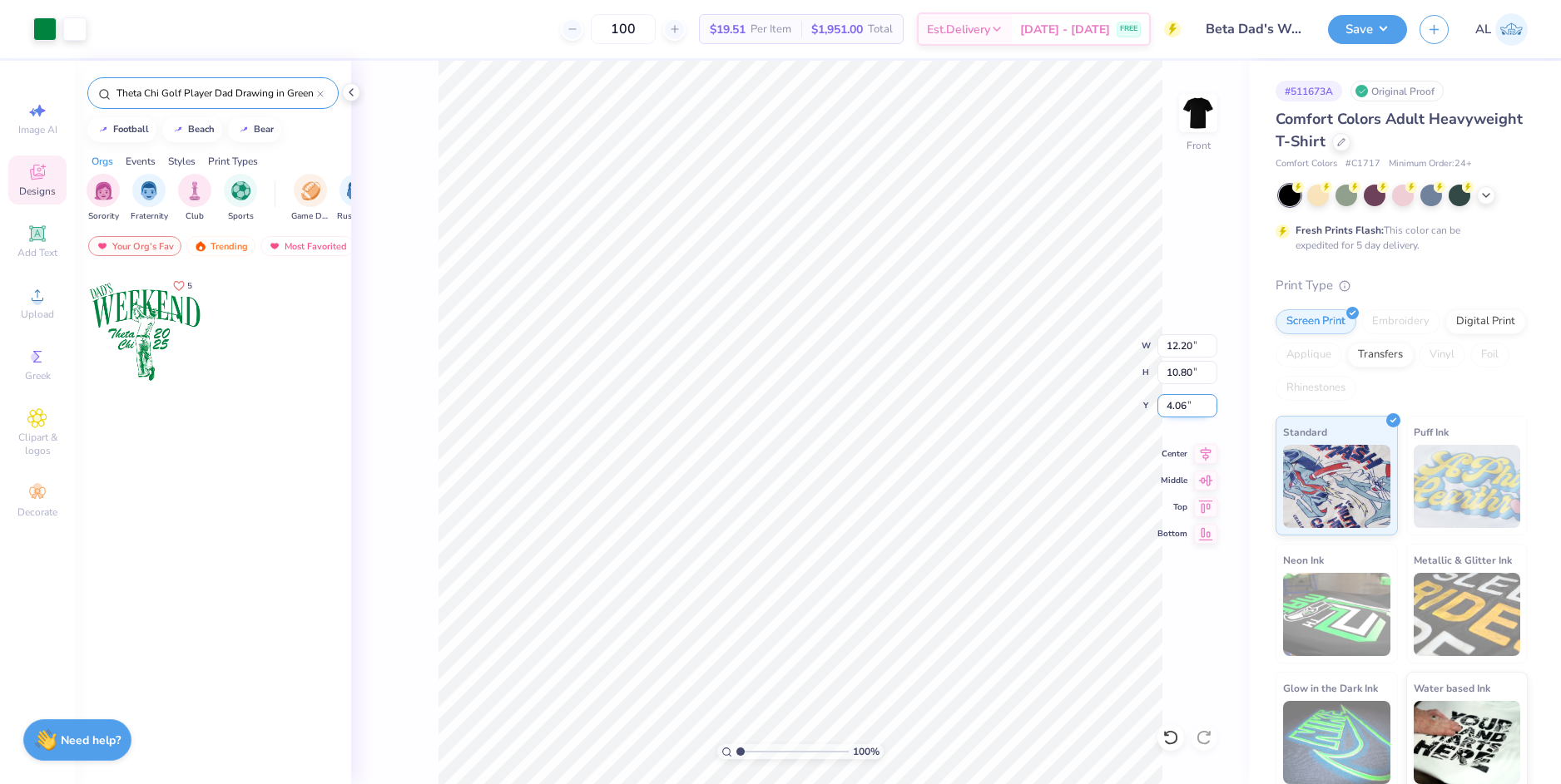
click at [1164, 407] on input "4.06" at bounding box center [1187, 405] width 60 height 23
click at [1192, 348] on input "12.20" at bounding box center [1187, 346] width 60 height 23
type input "3.00"
click at [1185, 343] on input "12.20" at bounding box center [1187, 346] width 60 height 23
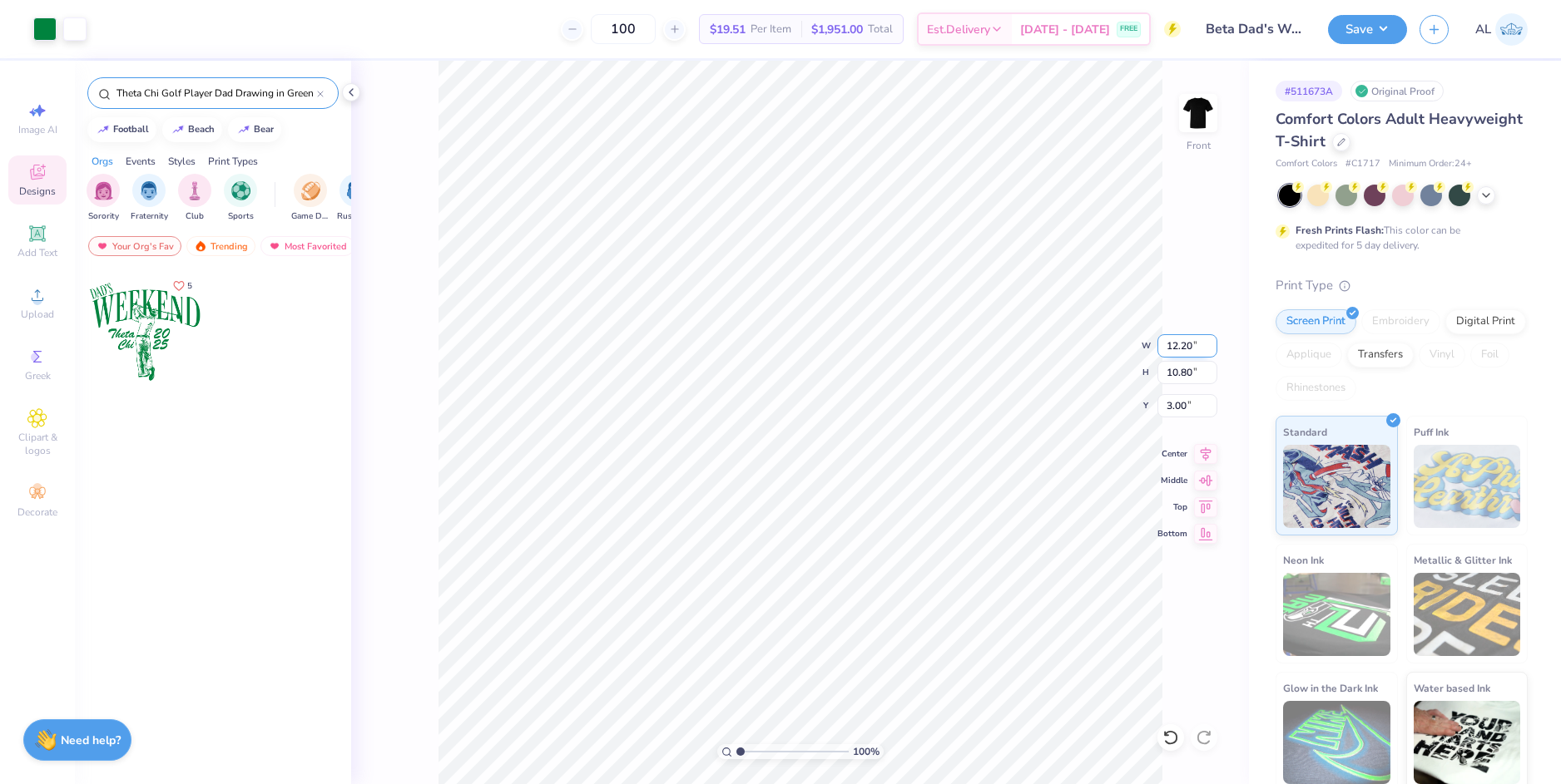
click at [1185, 343] on input "12.20" at bounding box center [1187, 346] width 60 height 23
click at [1179, 369] on input "10.80" at bounding box center [1187, 373] width 60 height 23
type input "12.00"
type input "10.62"
type input "3.09"
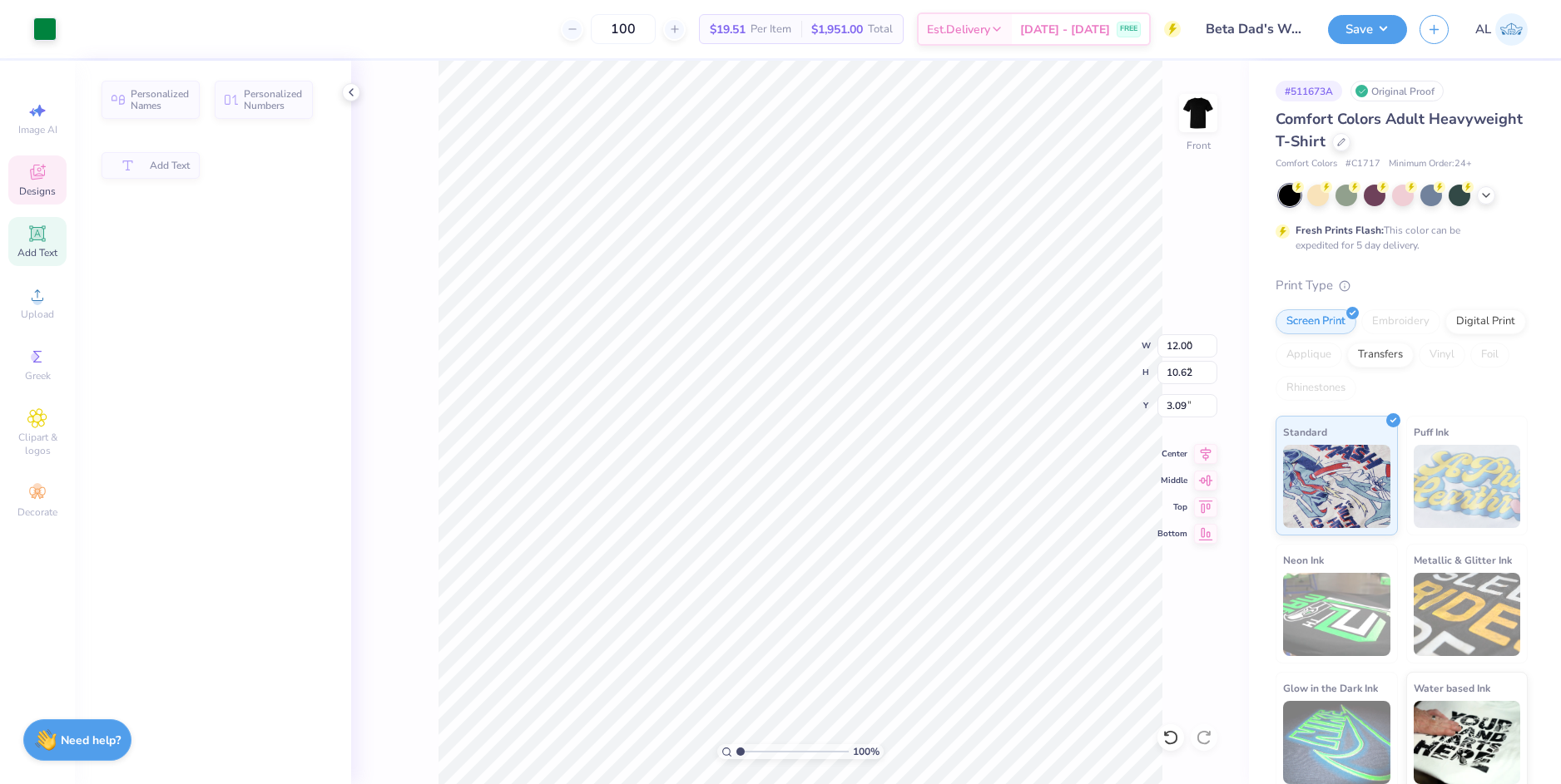
type input "2.87"
type input "1.09"
type input "8.05"
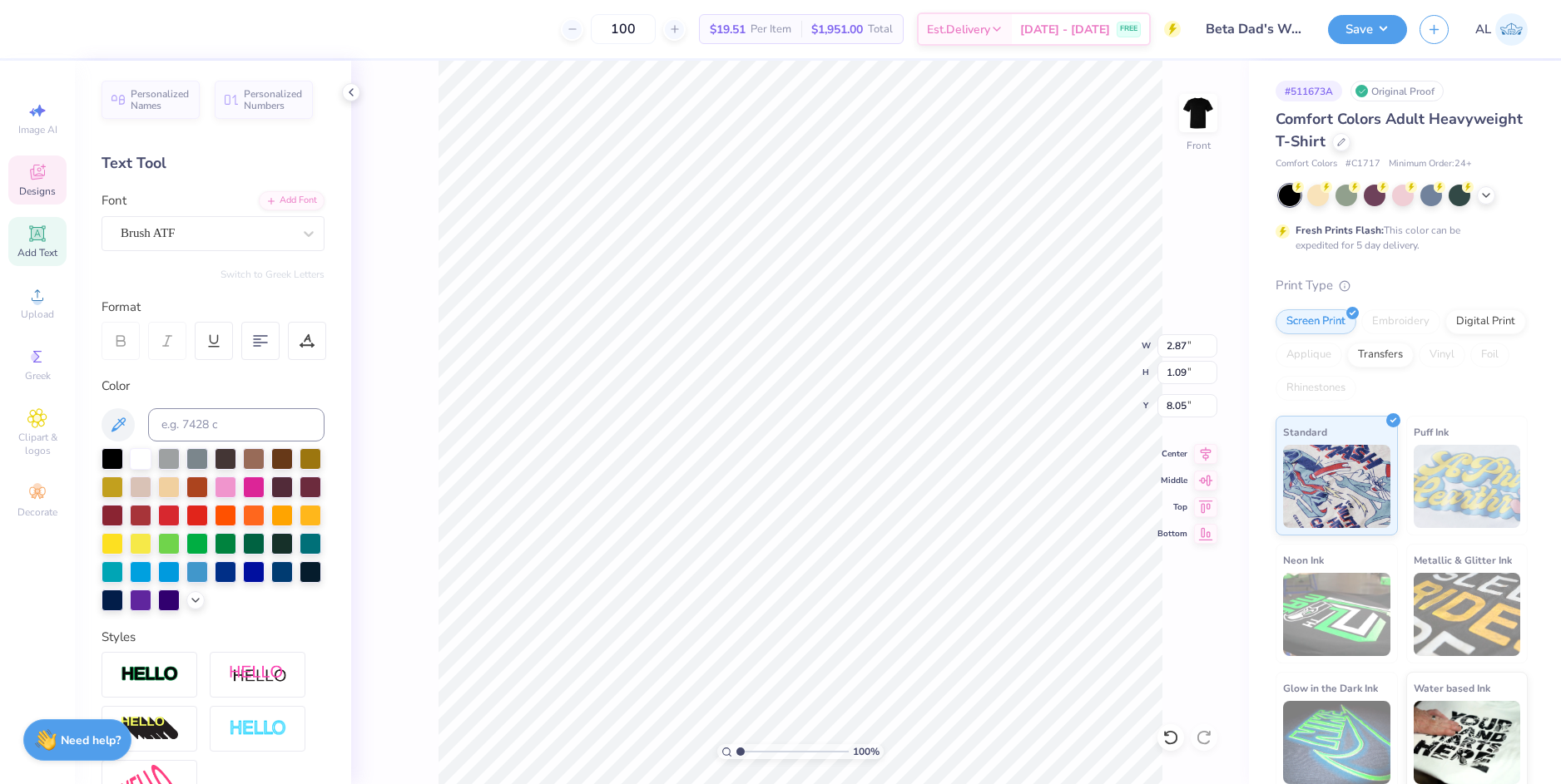
type textarea "Beta"
type input "1.74"
type input "1.12"
type input "9.24"
type textarea "Theta"
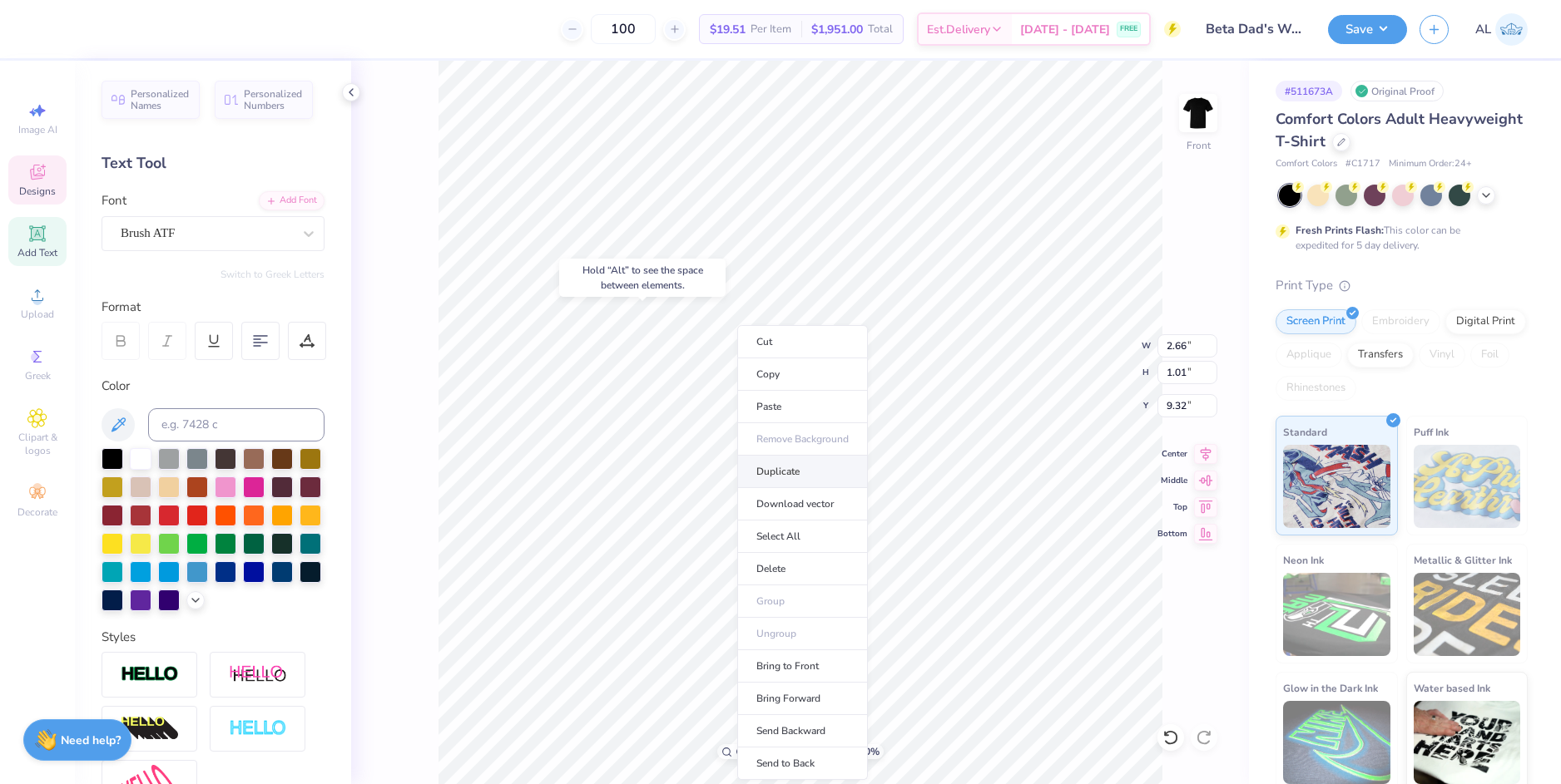
click at [816, 472] on li "Duplicate" at bounding box center [803, 471] width 131 height 32
type input "10.40"
type textarea "Pi"
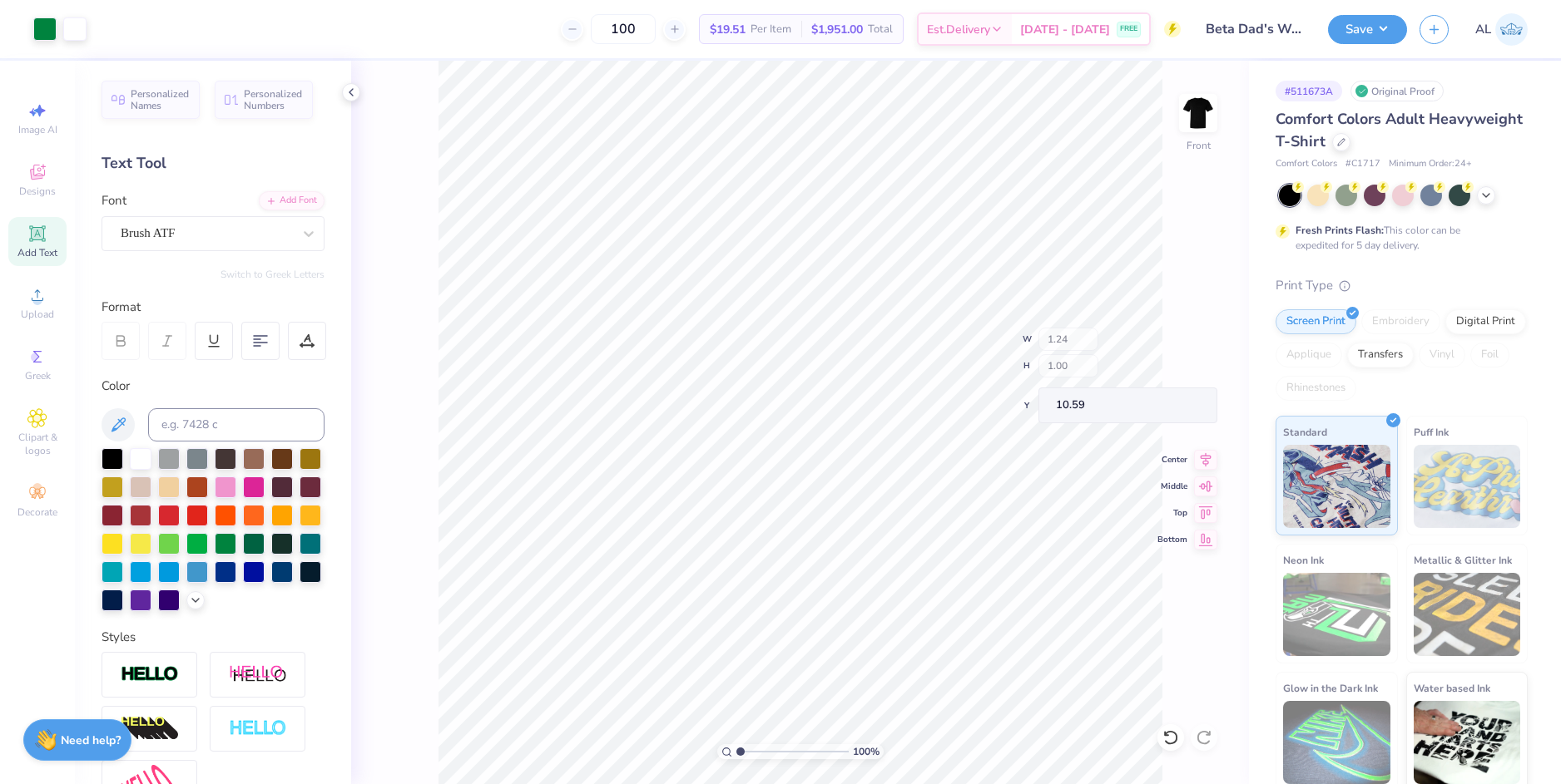
type input "10.59"
click at [923, 533] on li "Group" at bounding box center [933, 538] width 131 height 32
click at [49, 32] on div at bounding box center [44, 27] width 23 height 23
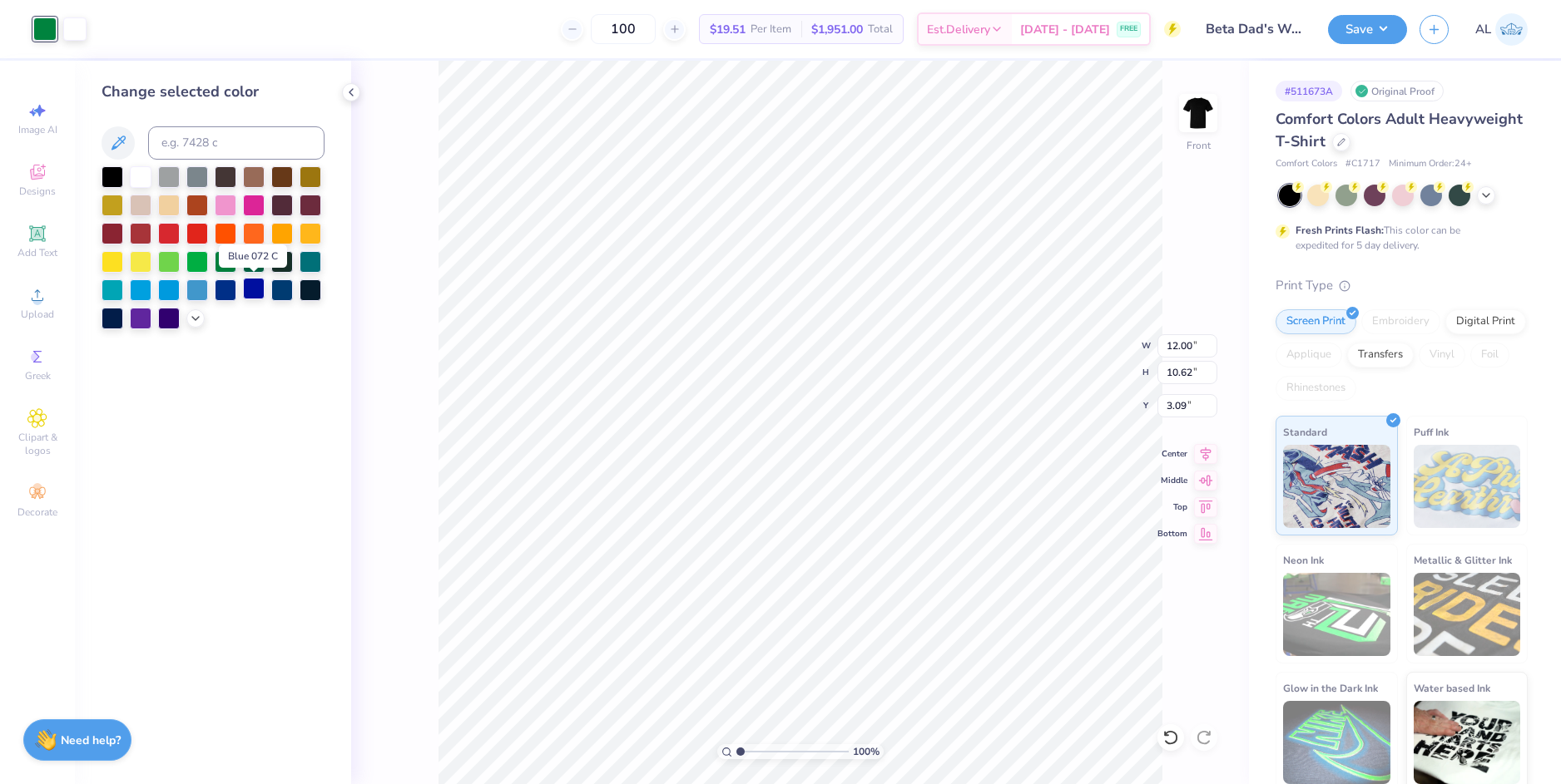
click at [251, 290] on div at bounding box center [253, 288] width 22 height 22
click at [51, 35] on div at bounding box center [44, 27] width 23 height 23
click at [252, 288] on div at bounding box center [253, 288] width 22 height 22
click at [45, 24] on div at bounding box center [44, 27] width 23 height 23
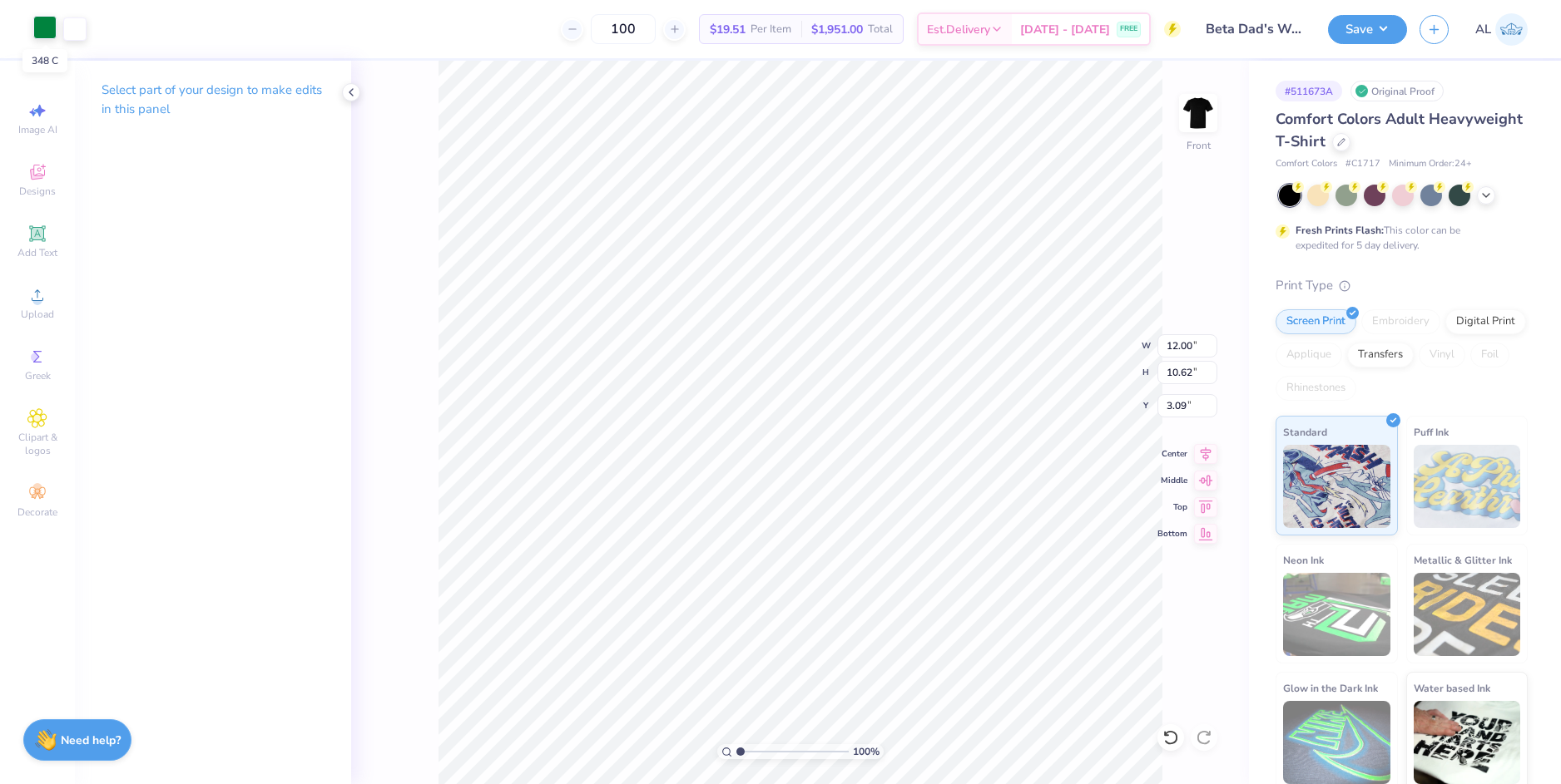
click at [52, 30] on div at bounding box center [44, 27] width 23 height 23
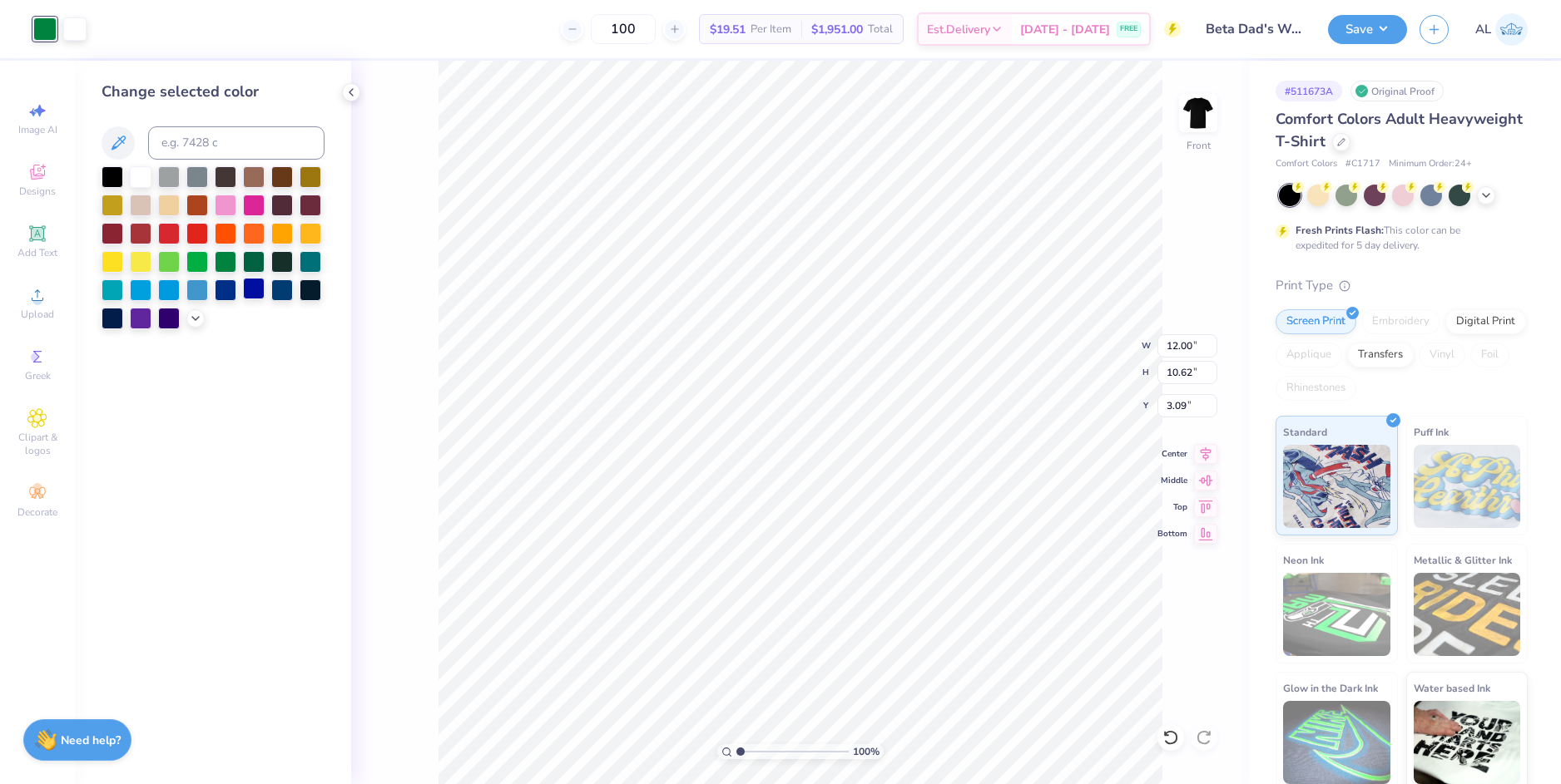
click at [251, 294] on div at bounding box center [253, 288] width 22 height 22
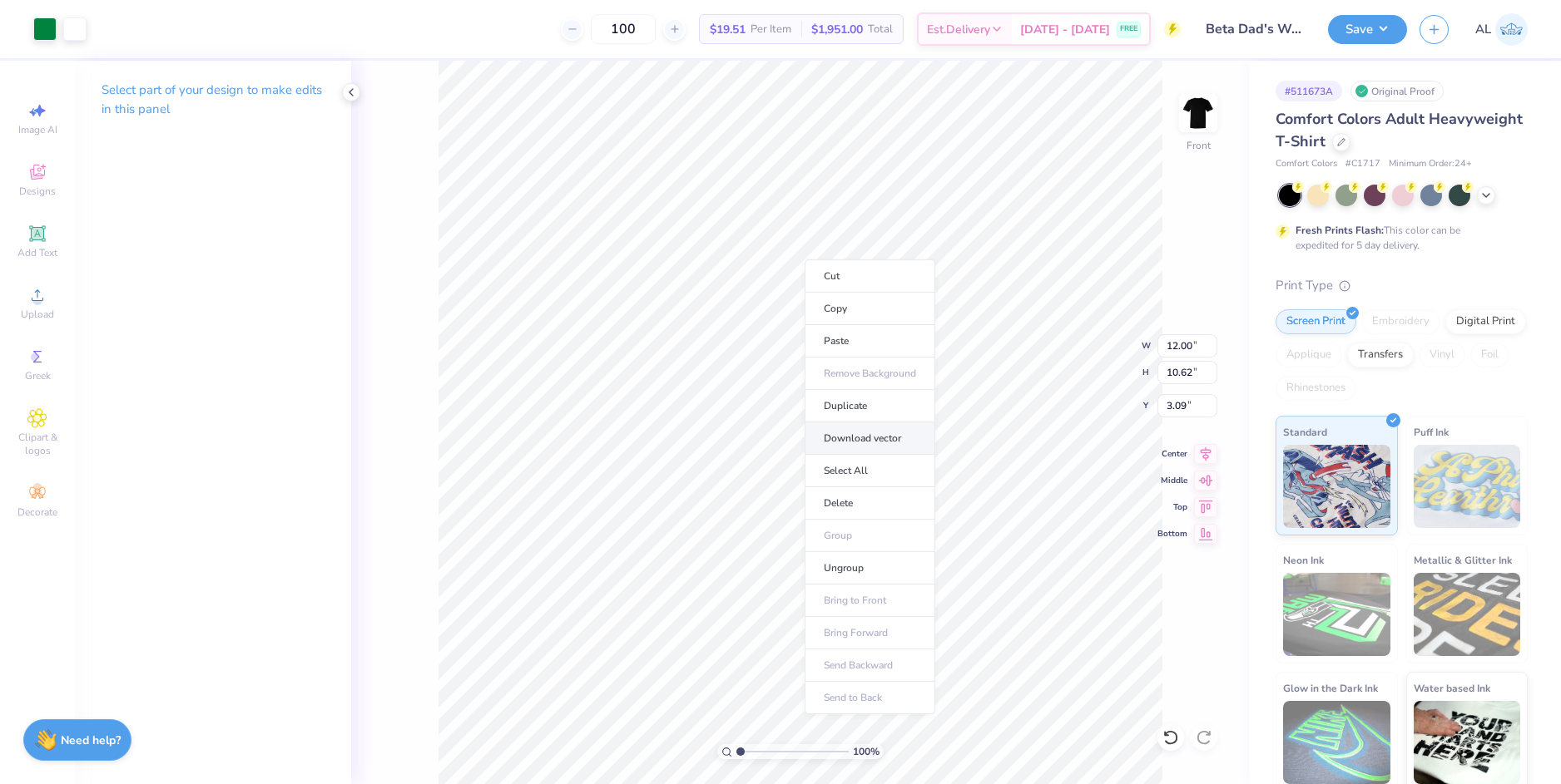
click at [886, 439] on li "Download vector" at bounding box center [869, 438] width 131 height 32
click at [49, 32] on div at bounding box center [44, 27] width 23 height 23
click at [831, 511] on li "Delete" at bounding box center [844, 507] width 131 height 32
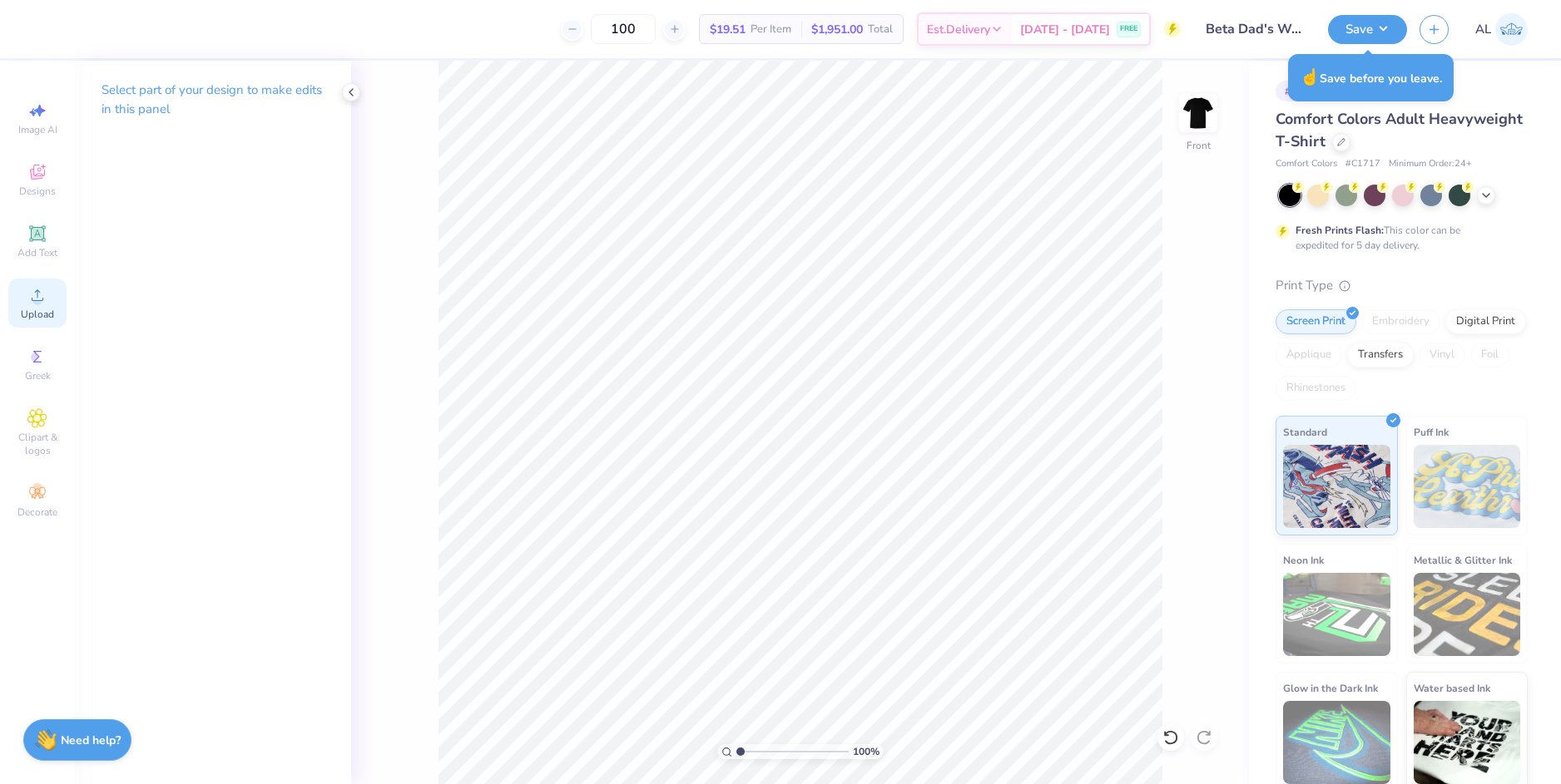
click at [51, 304] on div "Upload" at bounding box center [37, 303] width 58 height 49
click at [28, 301] on icon at bounding box center [37, 295] width 20 height 20
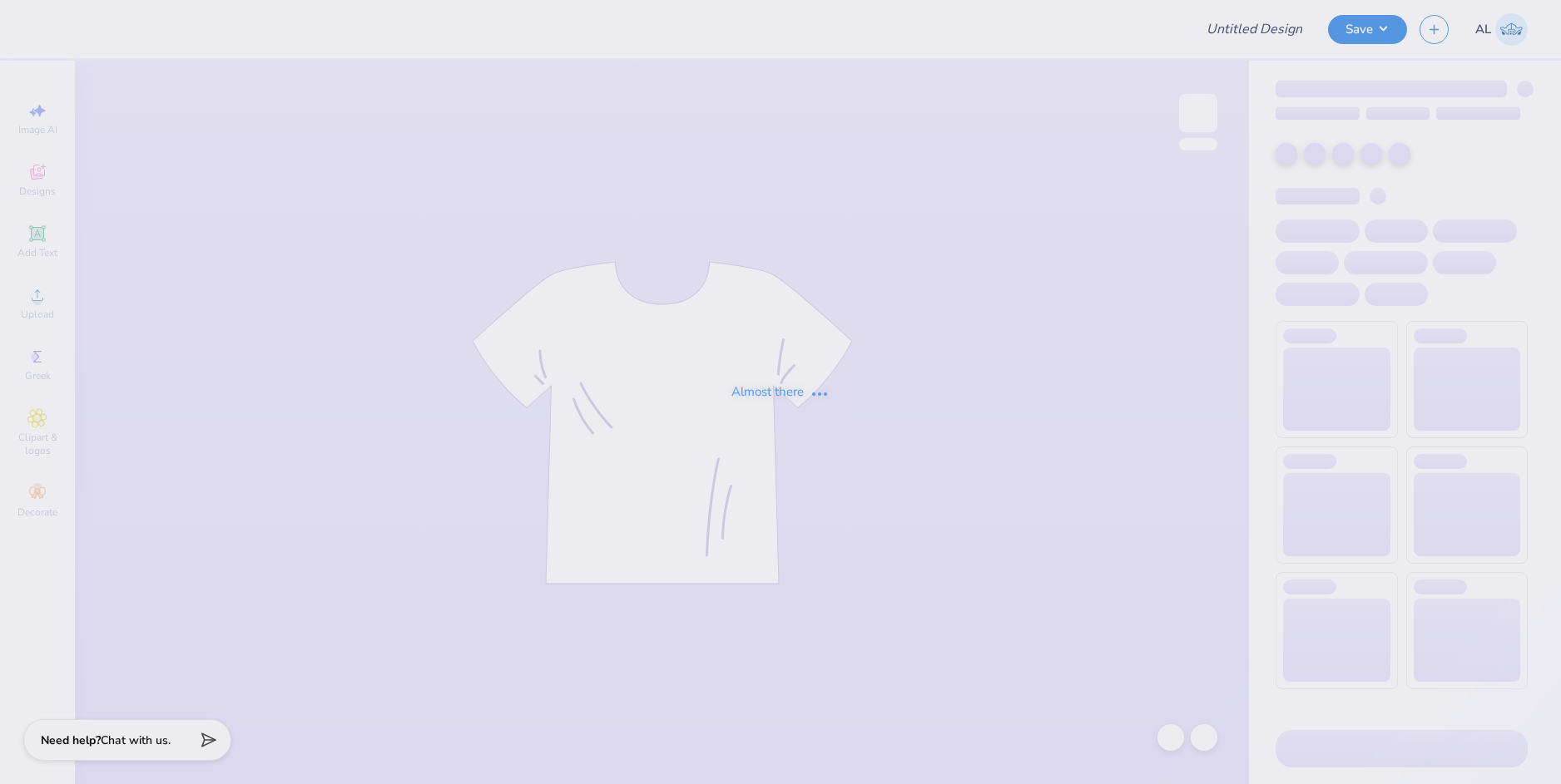
type input "Beta Dad's Weekend 2025"
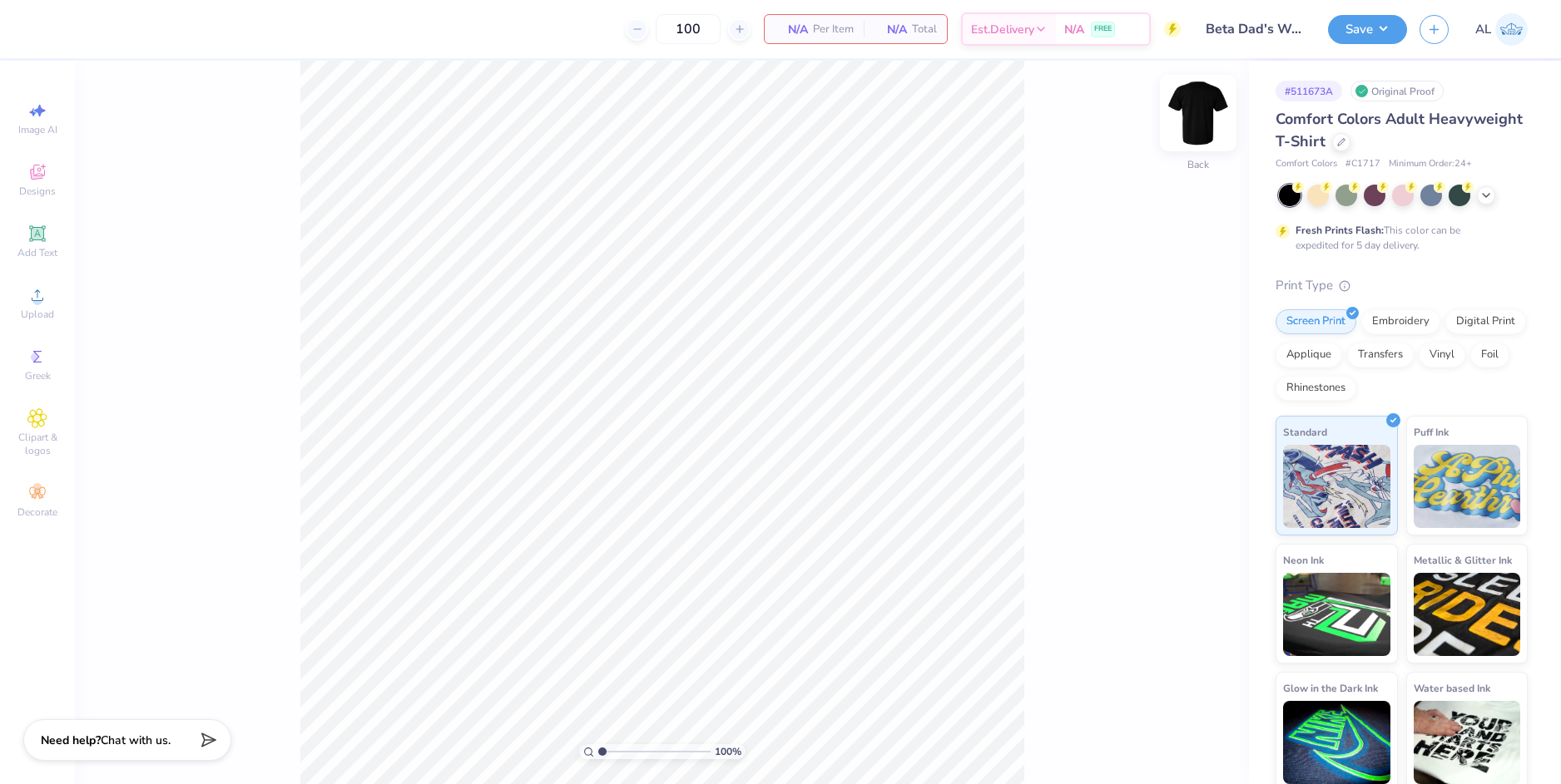
click at [1184, 120] on img at bounding box center [1198, 113] width 67 height 67
click at [49, 304] on div "Upload" at bounding box center [37, 303] width 58 height 49
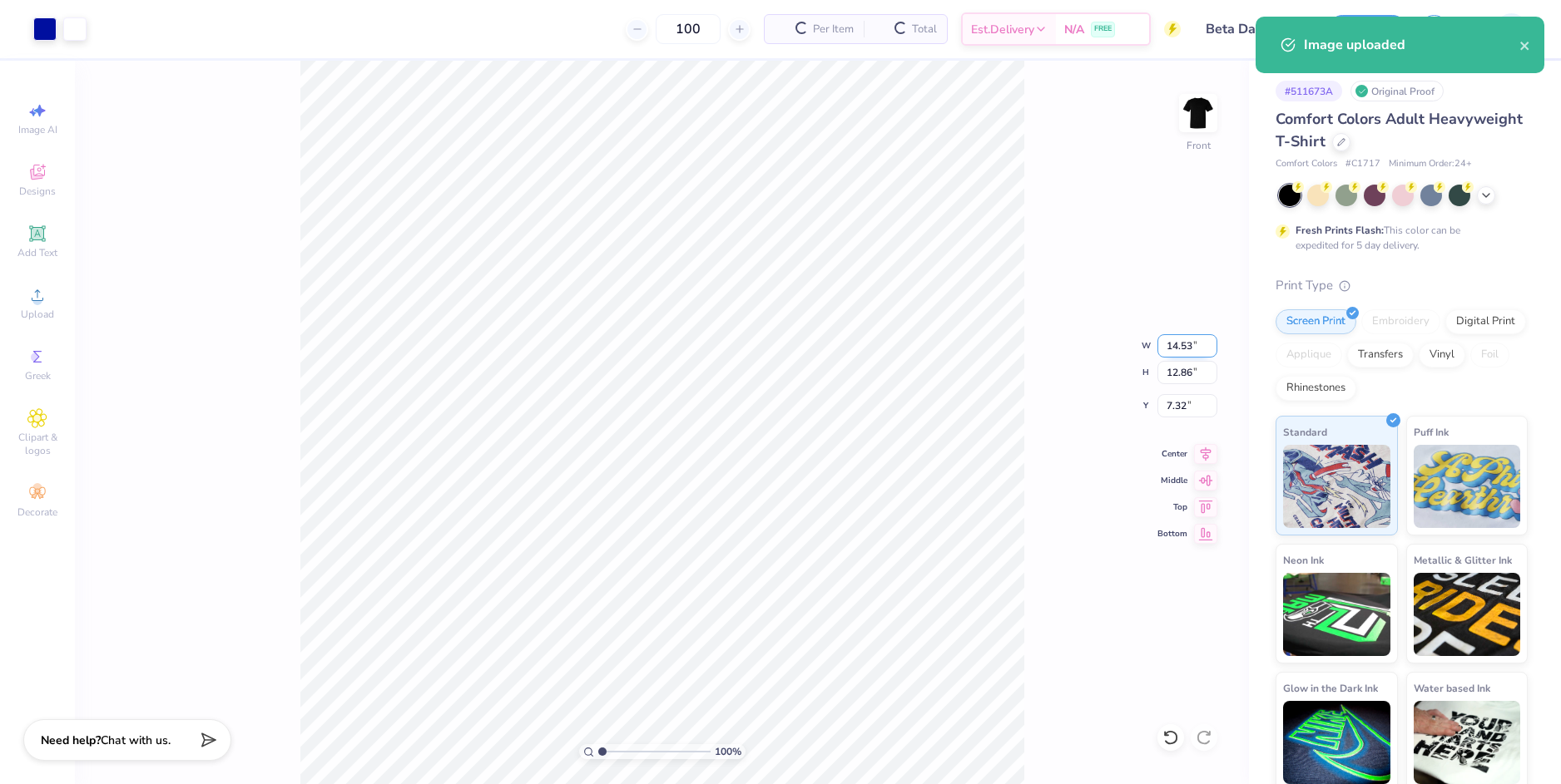
click at [1171, 350] on input "14.53" at bounding box center [1187, 346] width 60 height 23
click at [1180, 405] on input "7.32" at bounding box center [1187, 405] width 60 height 23
type input "12.00"
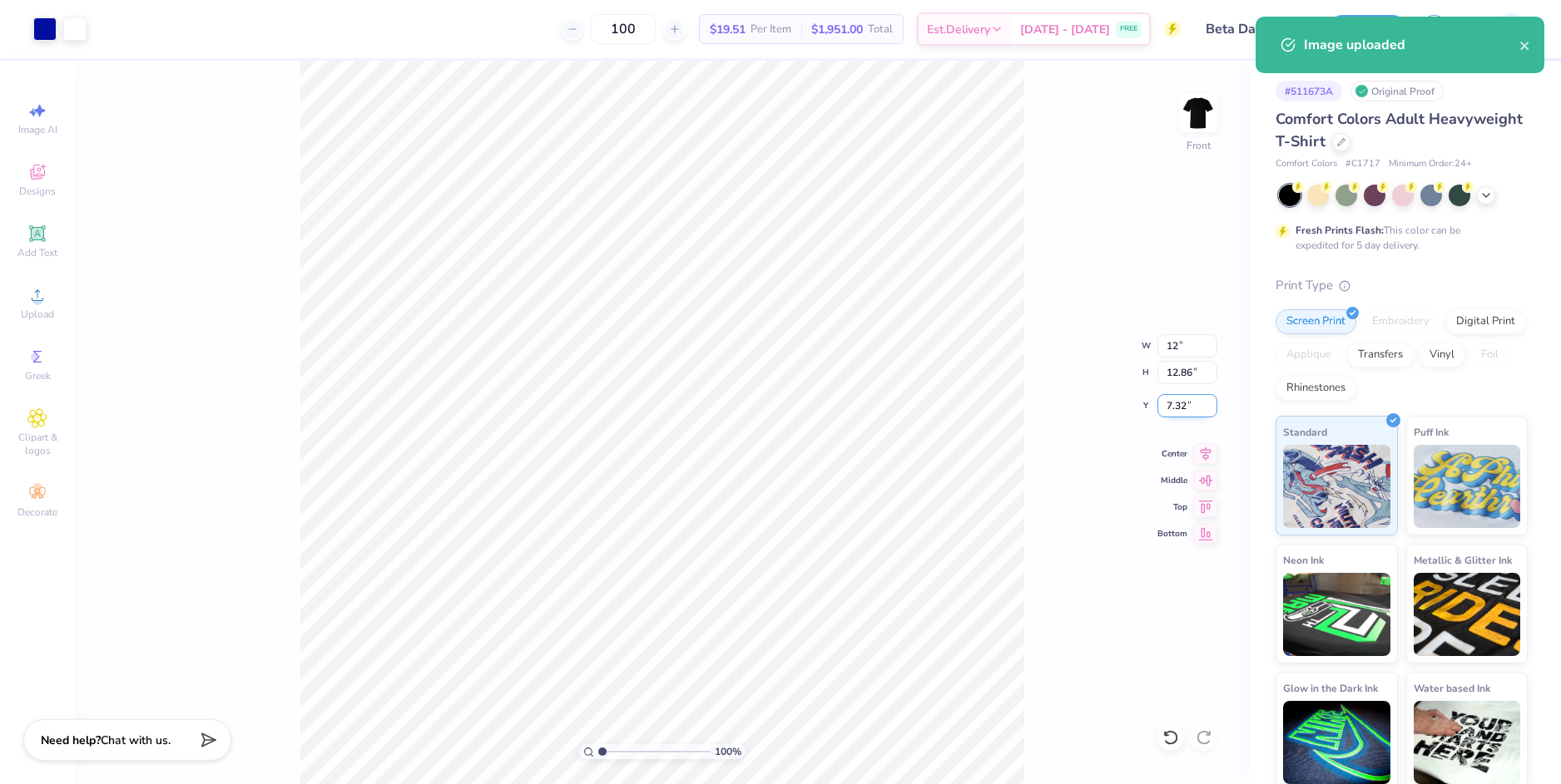
type input "10.62"
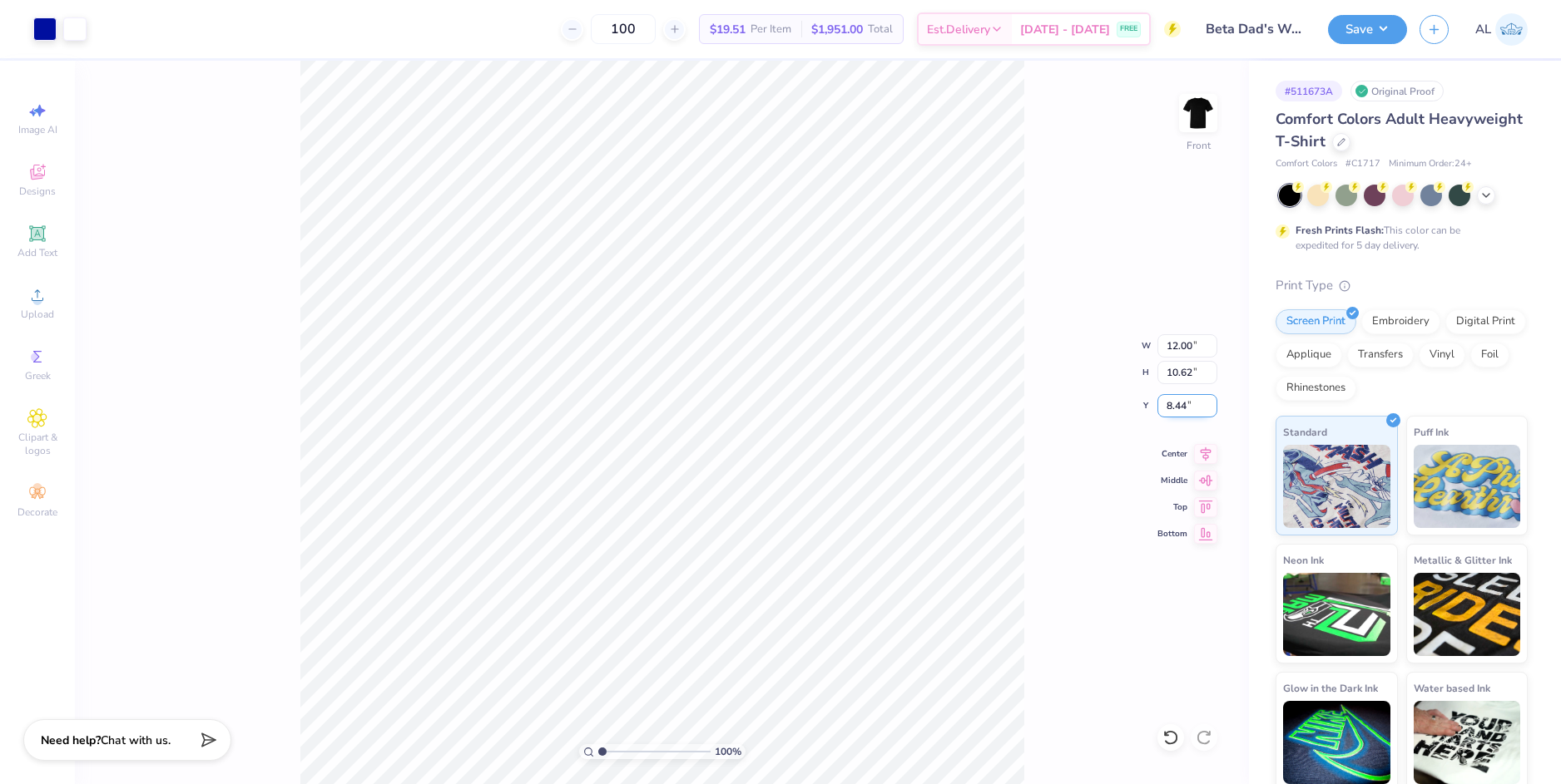
click at [1180, 405] on input "8.44" at bounding box center [1187, 405] width 60 height 23
click at [1180, 375] on input "10.62" at bounding box center [1187, 373] width 60 height 23
type input "3.00"
click at [1191, 114] on img at bounding box center [1198, 113] width 67 height 67
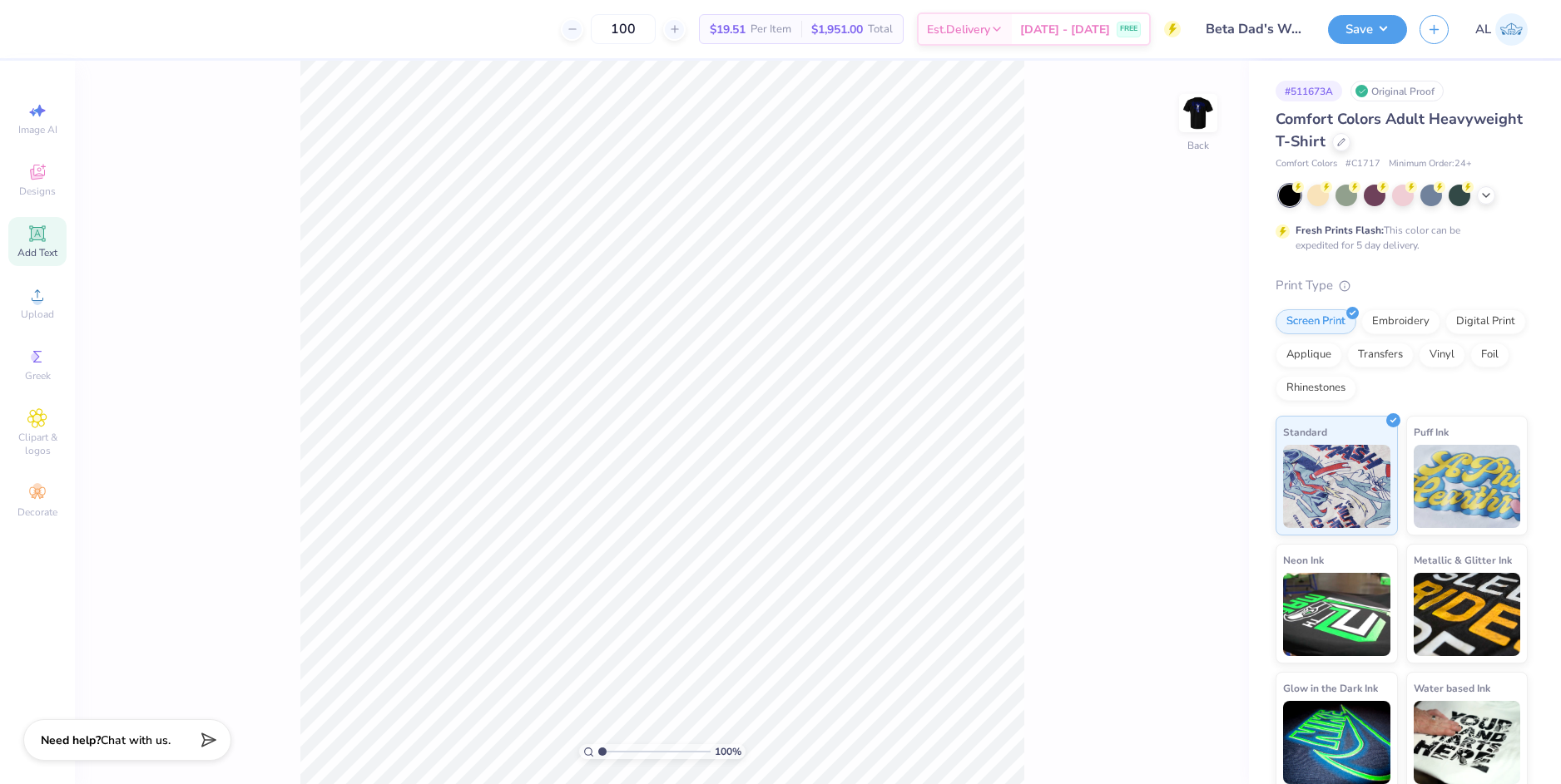
click at [44, 239] on icon at bounding box center [37, 233] width 20 height 20
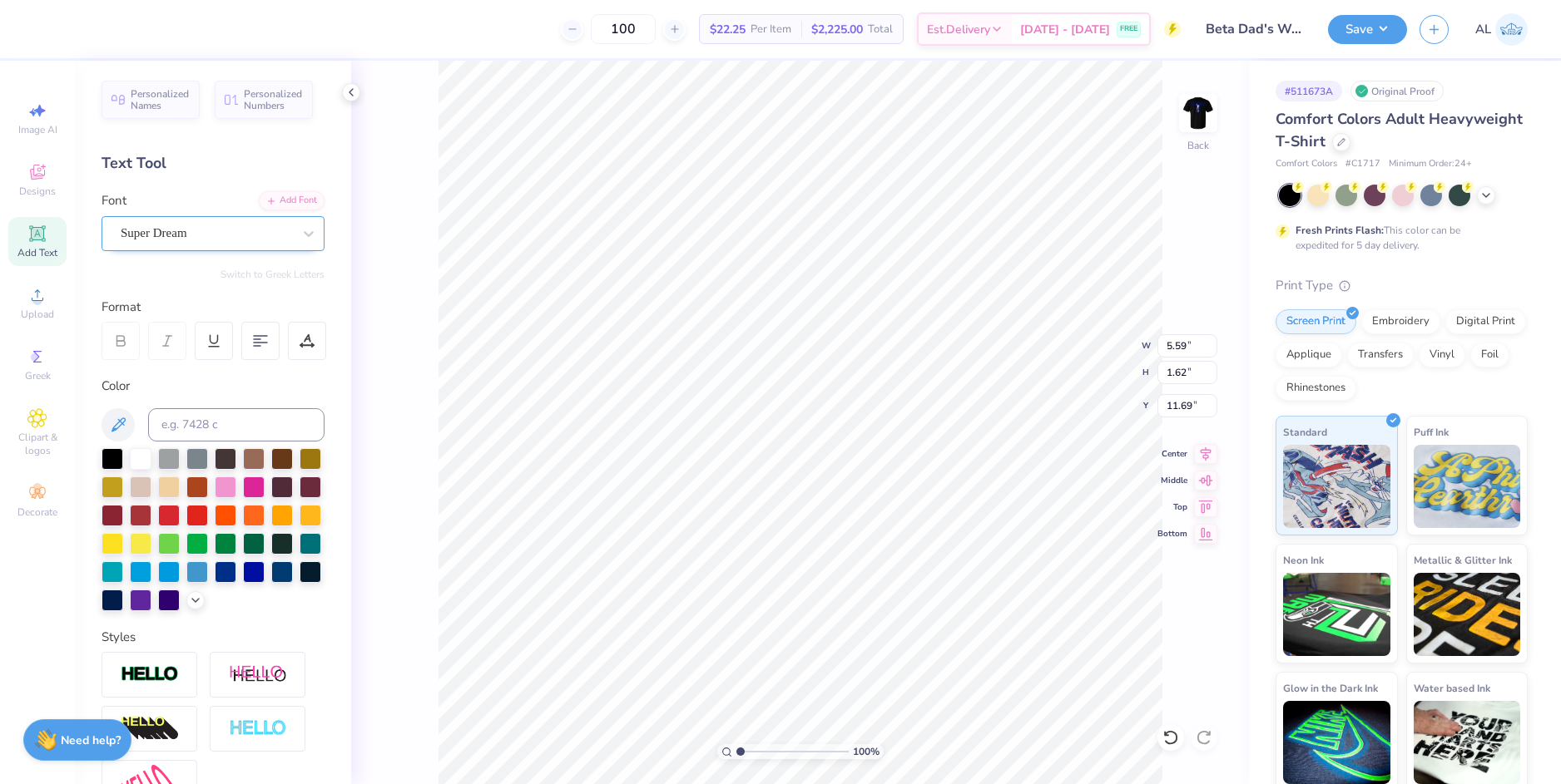
click at [192, 236] on div "Super Dream" at bounding box center [206, 233] width 175 height 26
type input "gr"
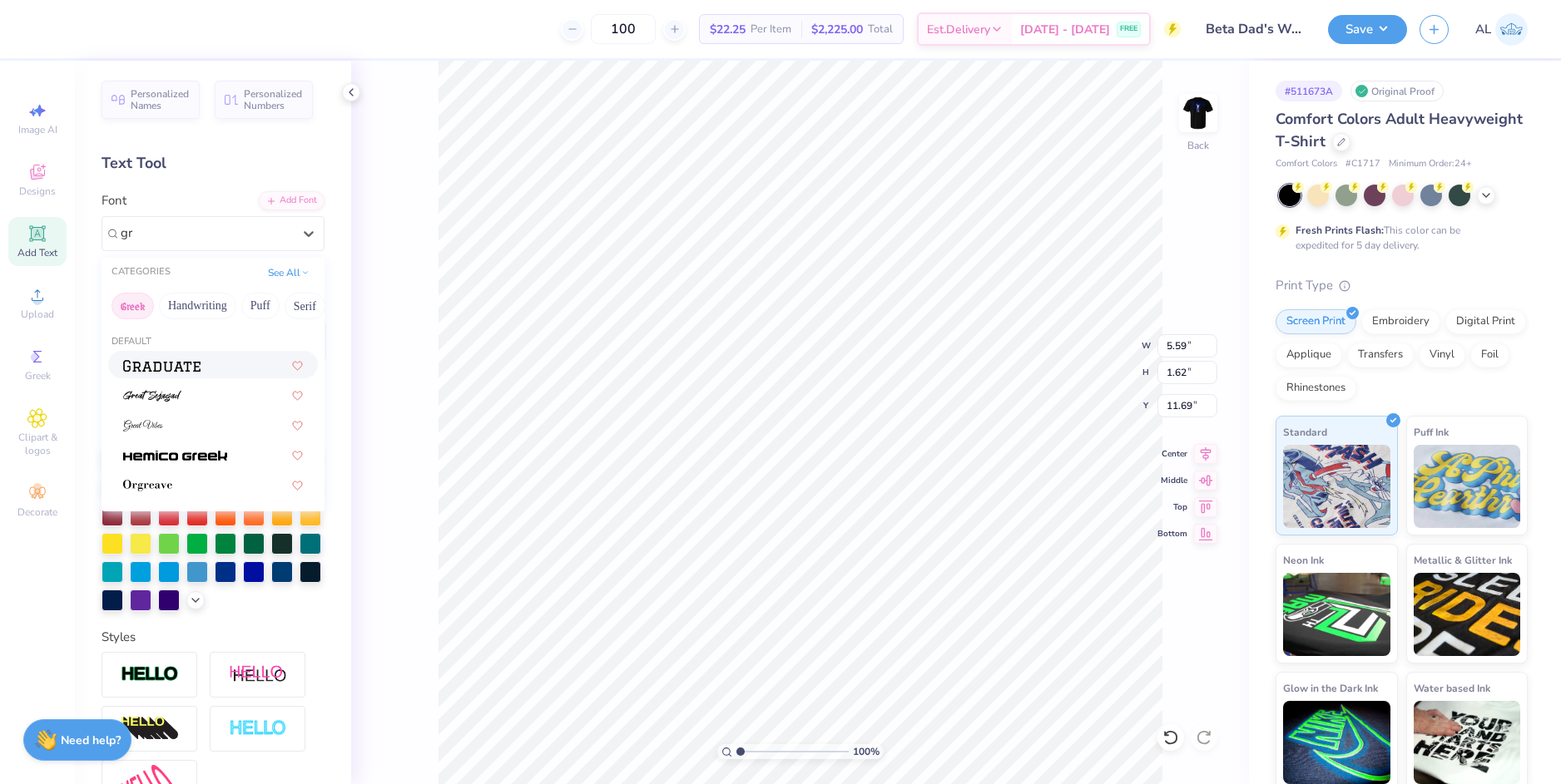
click at [130, 301] on button "Greek" at bounding box center [133, 306] width 42 height 27
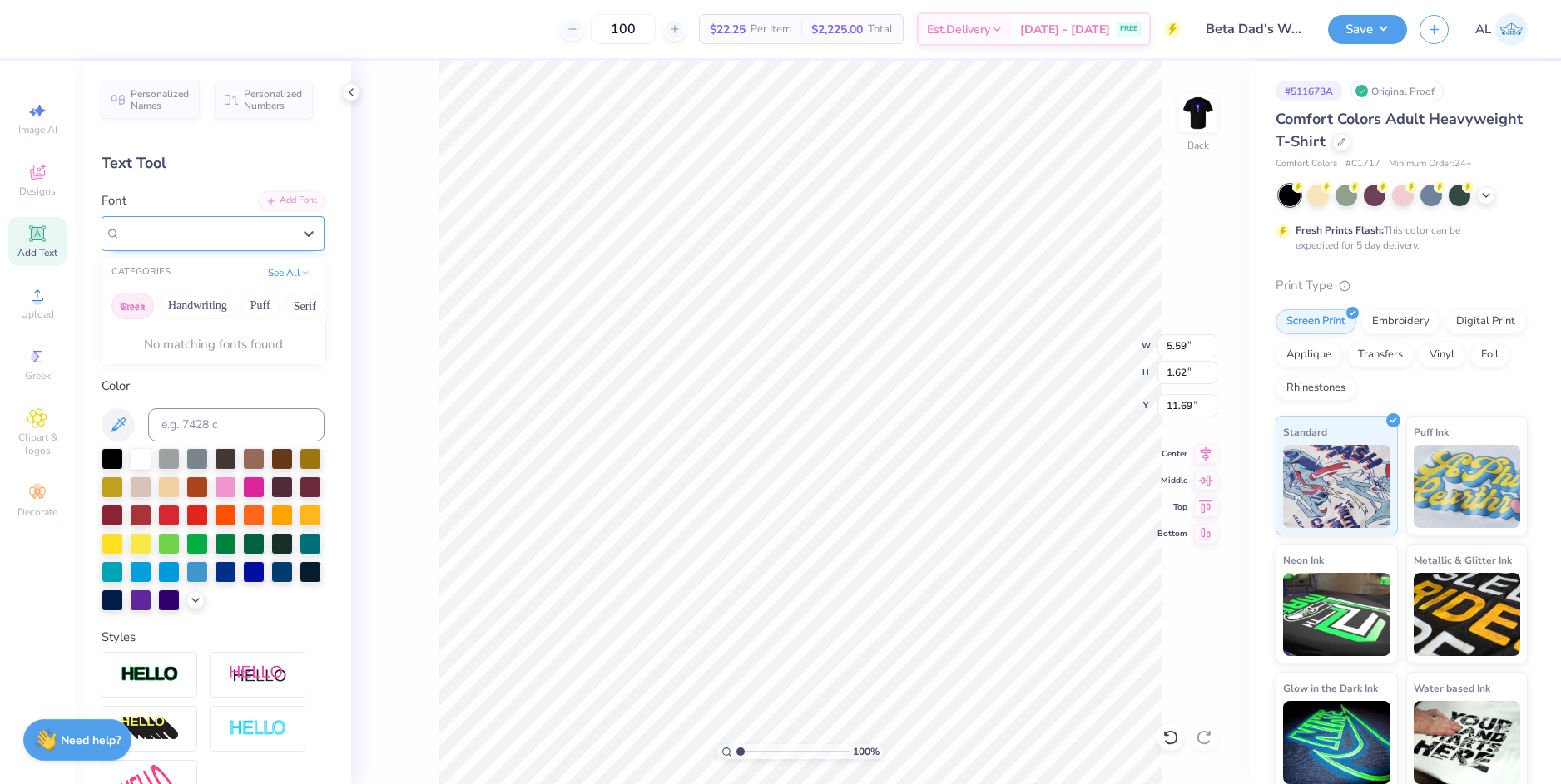
click at [175, 218] on div at bounding box center [212, 234] width 223 height 35
click at [154, 237] on span "Super Dream" at bounding box center [153, 233] width 67 height 19
click at [214, 245] on div "Super Dream" at bounding box center [206, 233] width 175 height 26
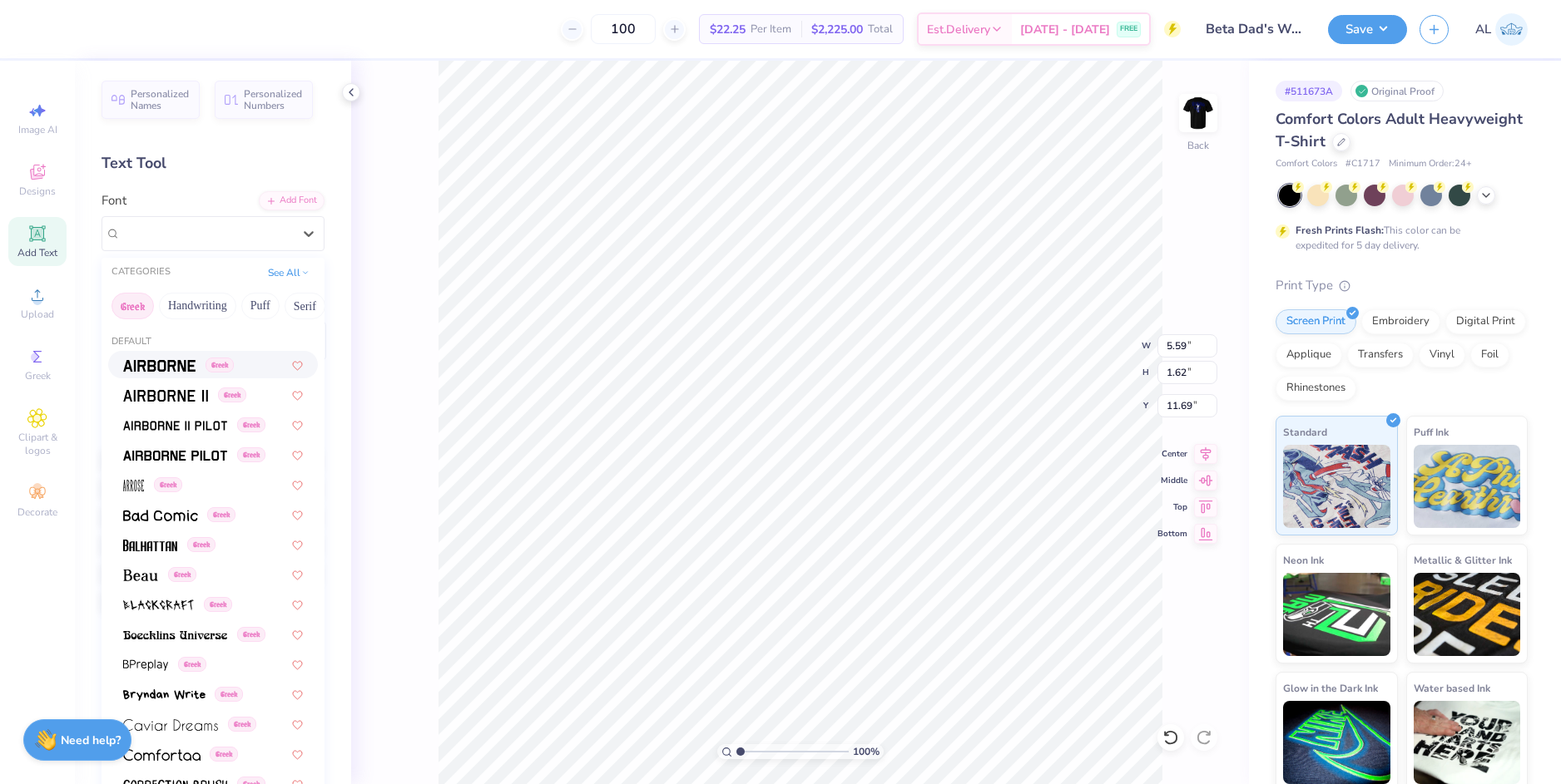
click at [139, 307] on button "Greek" at bounding box center [133, 306] width 42 height 27
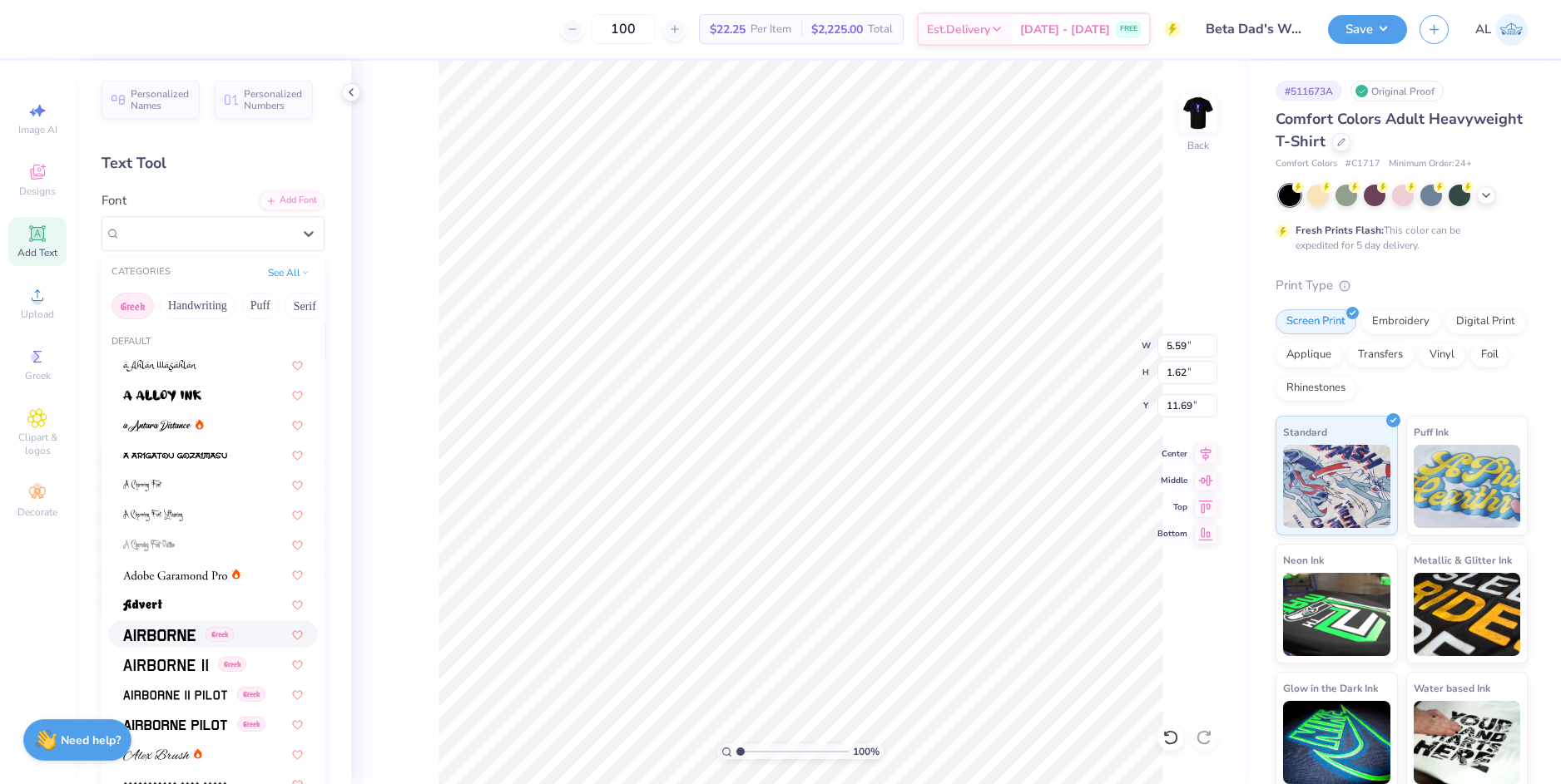
click at [130, 302] on button "Greek" at bounding box center [133, 306] width 42 height 27
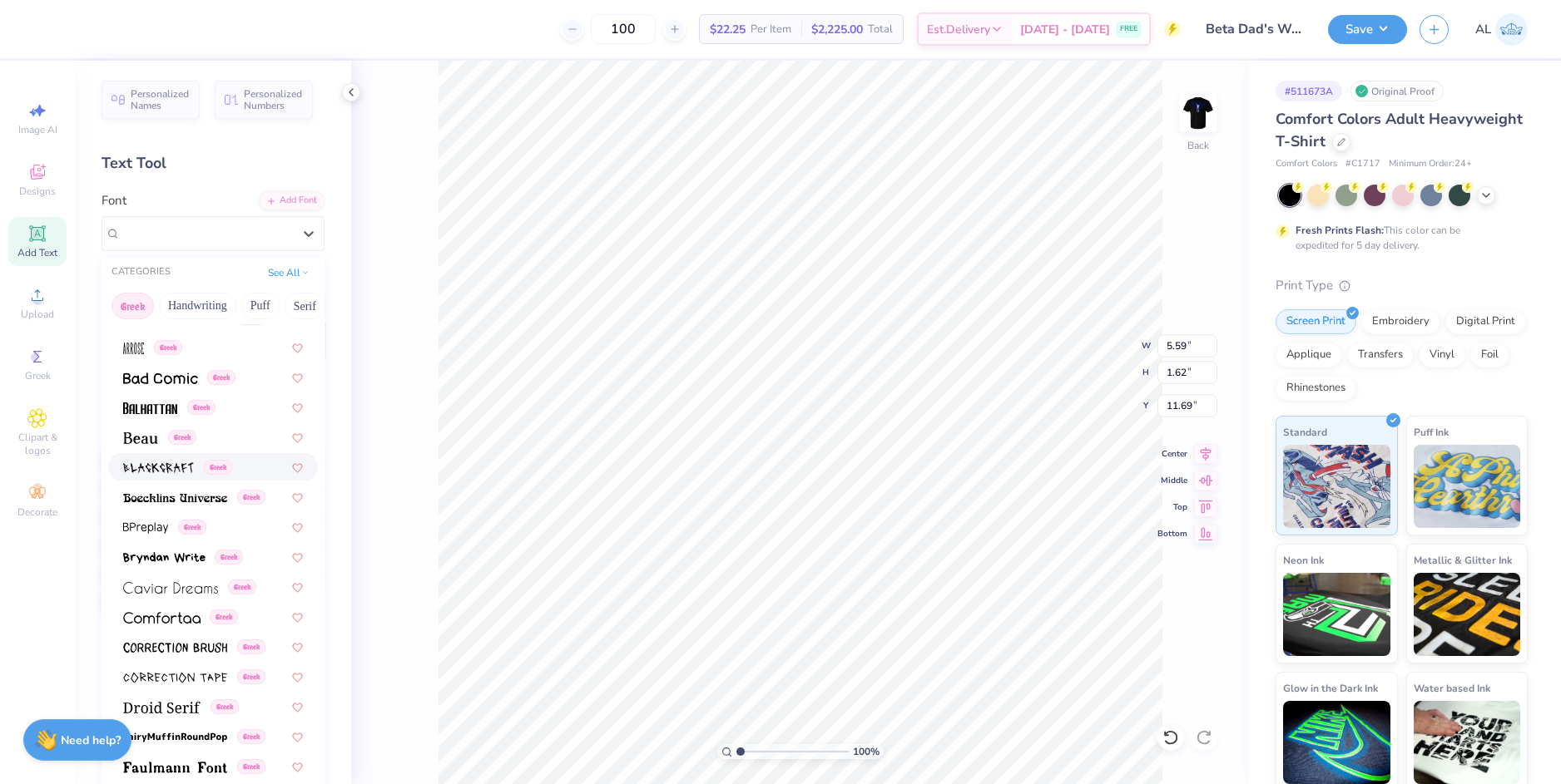
scroll to position [166, 0]
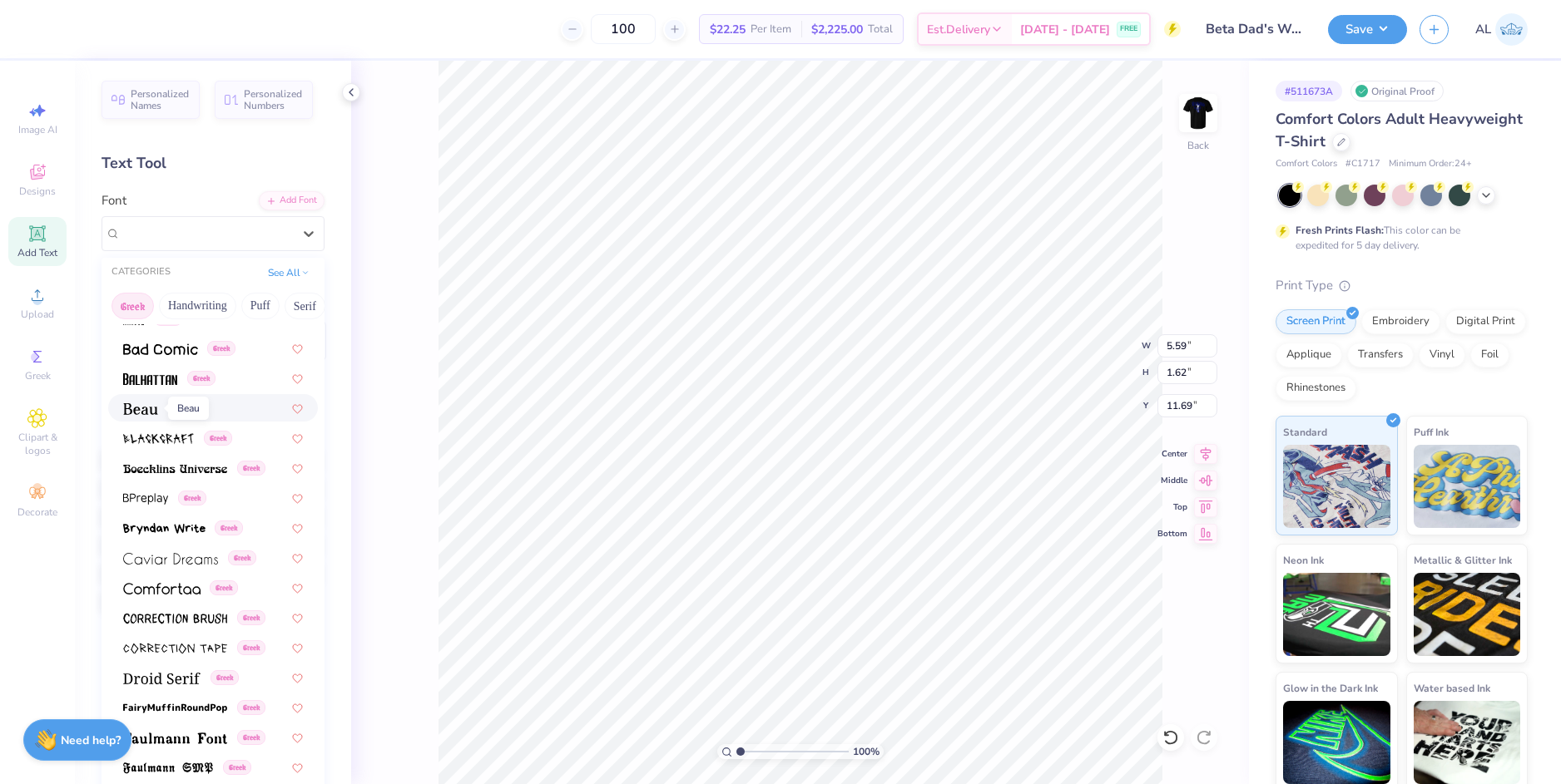
click at [147, 411] on img at bounding box center [140, 409] width 35 height 11
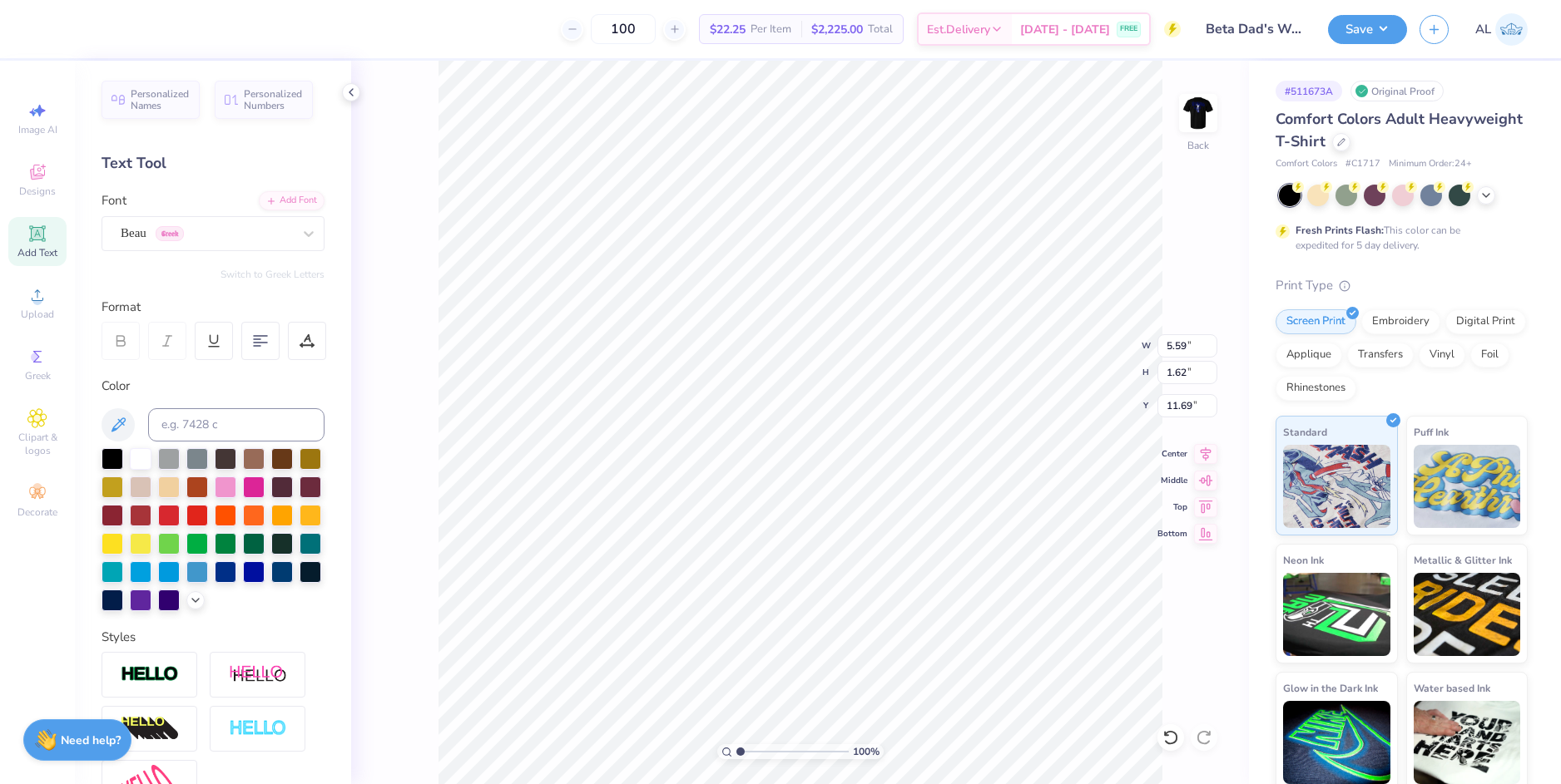
type input "5.19"
type input "1.60"
type input "11.70"
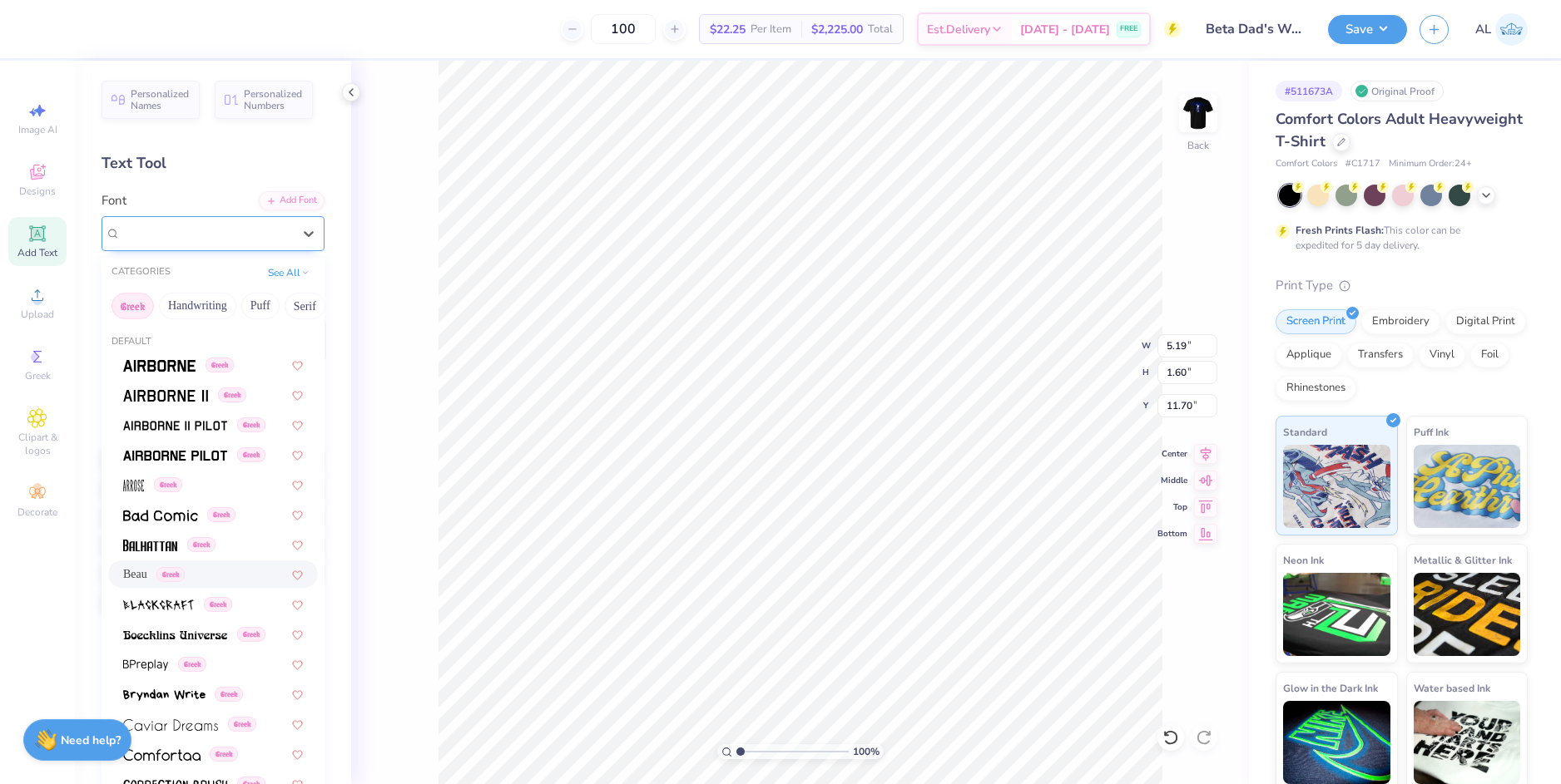
click at [210, 240] on div "Beau Greek" at bounding box center [206, 233] width 175 height 26
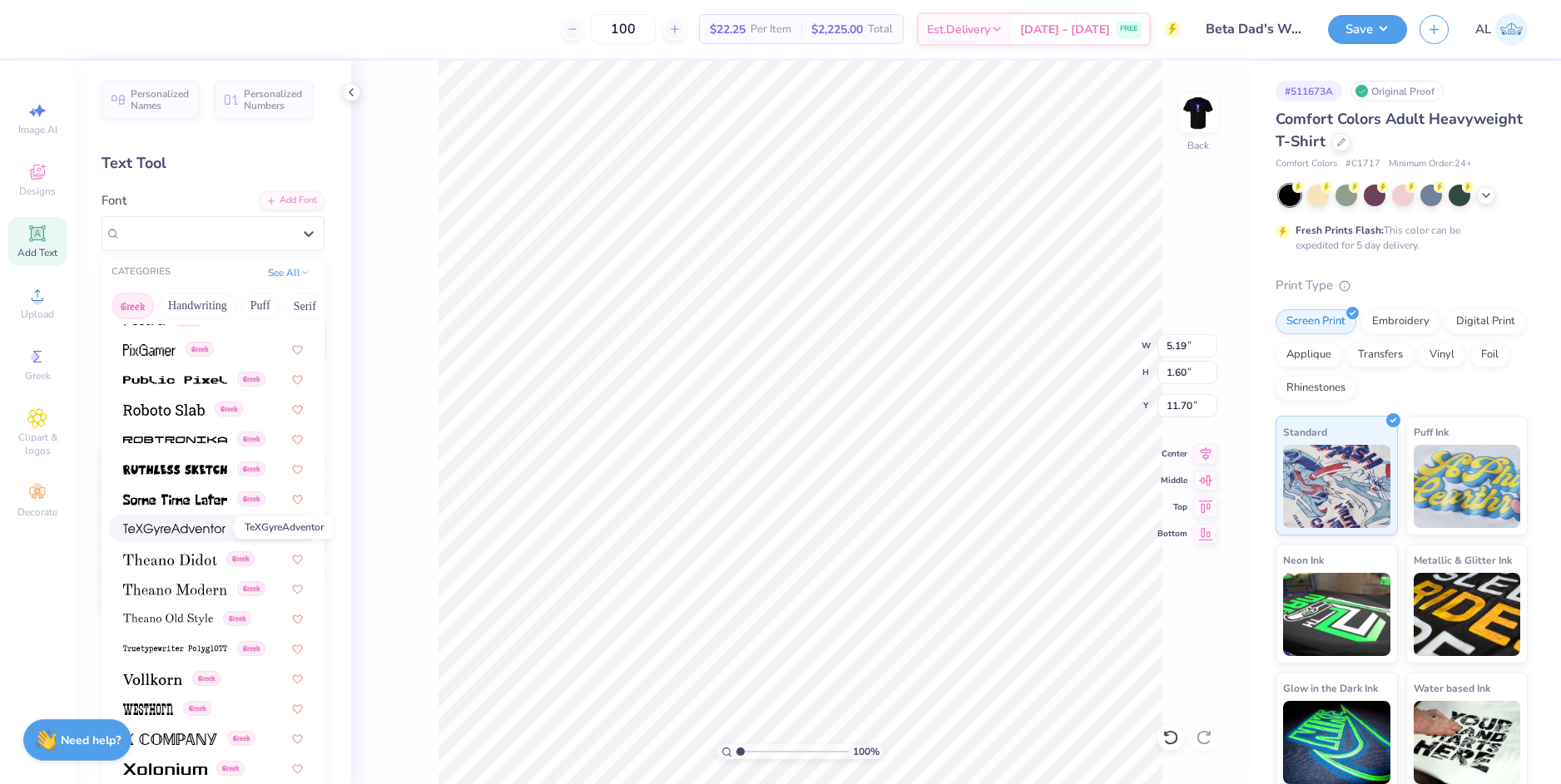
scroll to position [1006, 0]
click at [159, 404] on img at bounding box center [164, 408] width 81 height 11
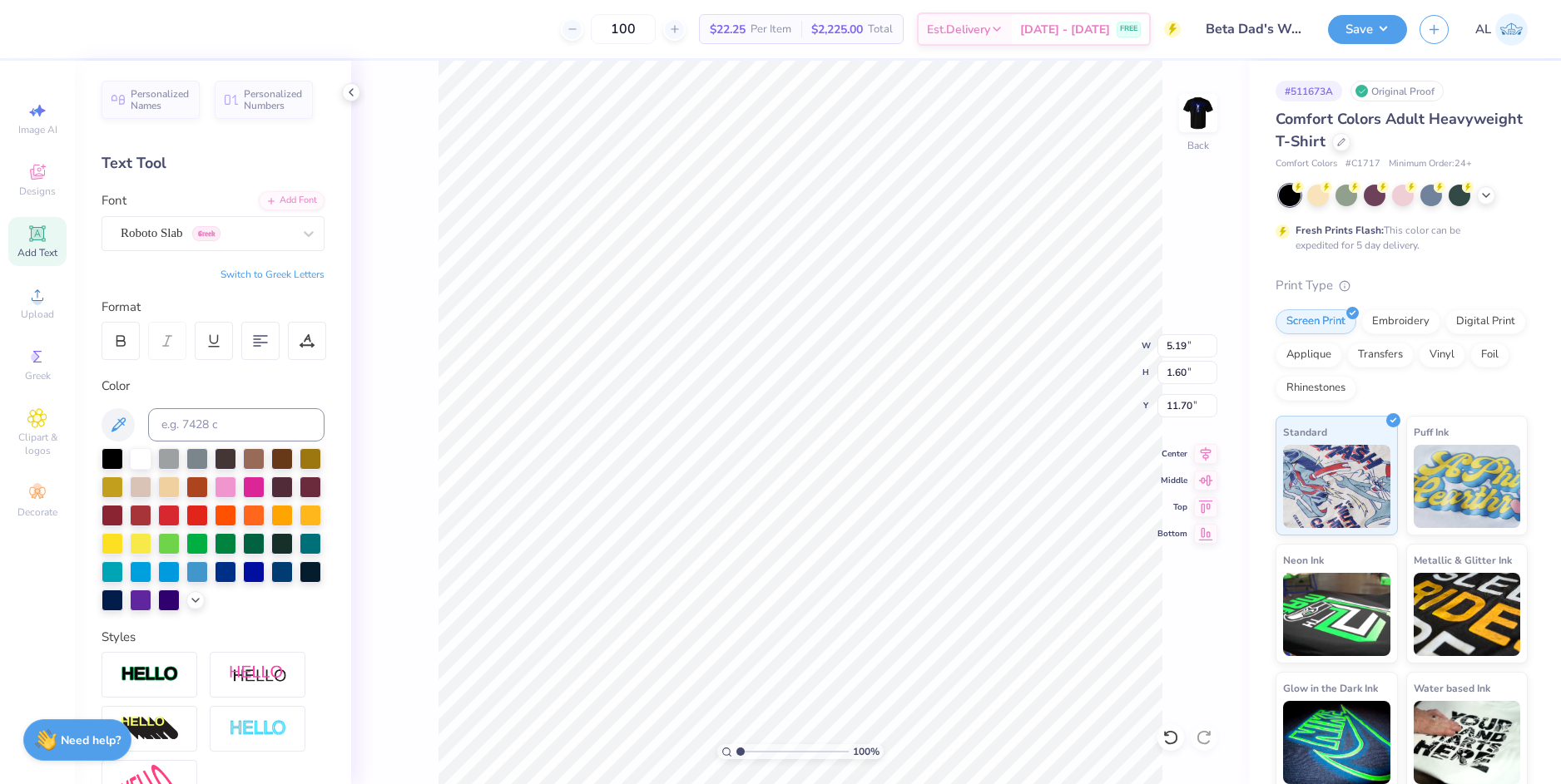
type input "6.15"
type input "1.64"
type input "11.68"
click at [214, 240] on div "Roboto Slab Greek" at bounding box center [206, 233] width 175 height 26
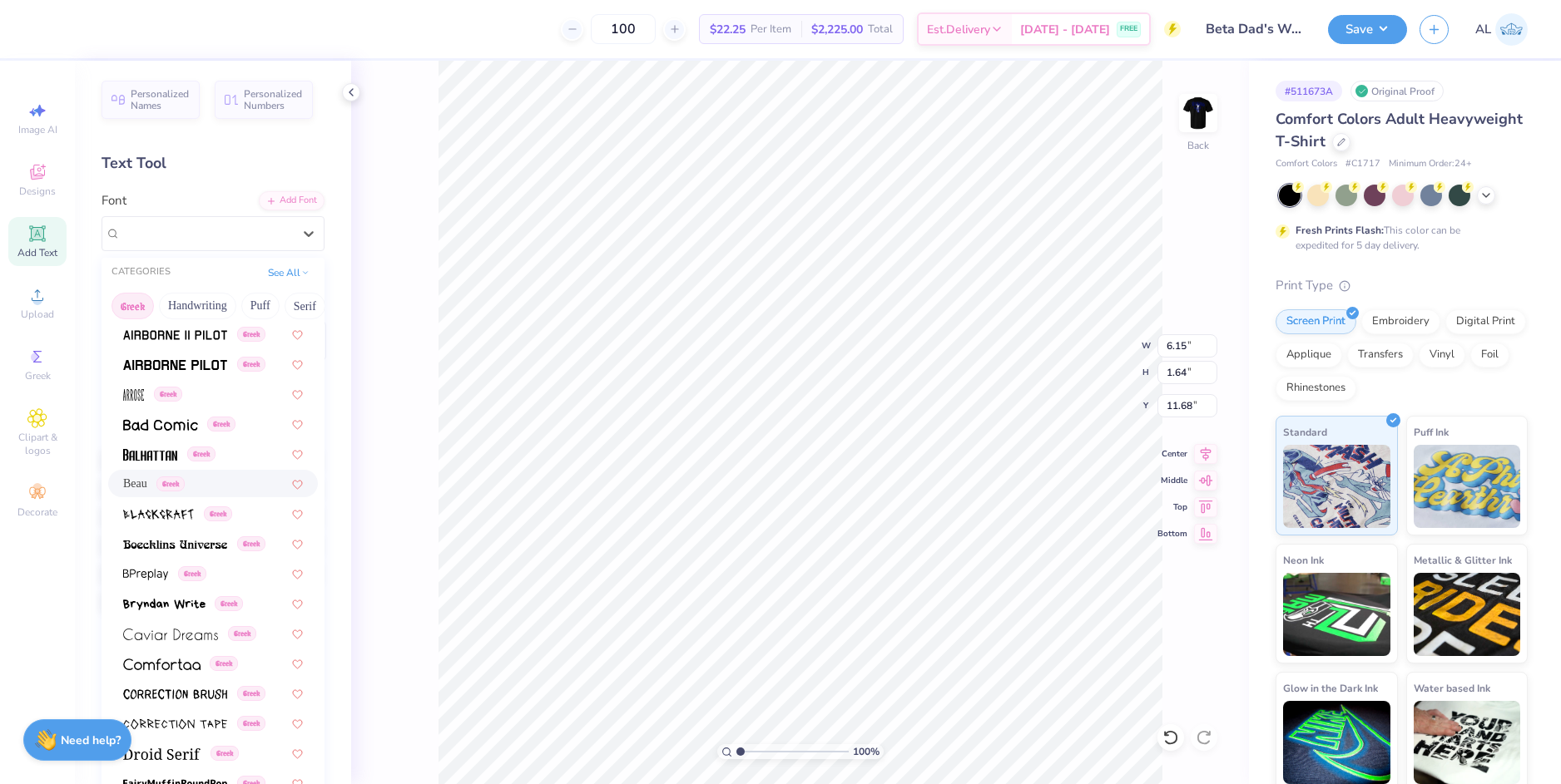
scroll to position [0, 0]
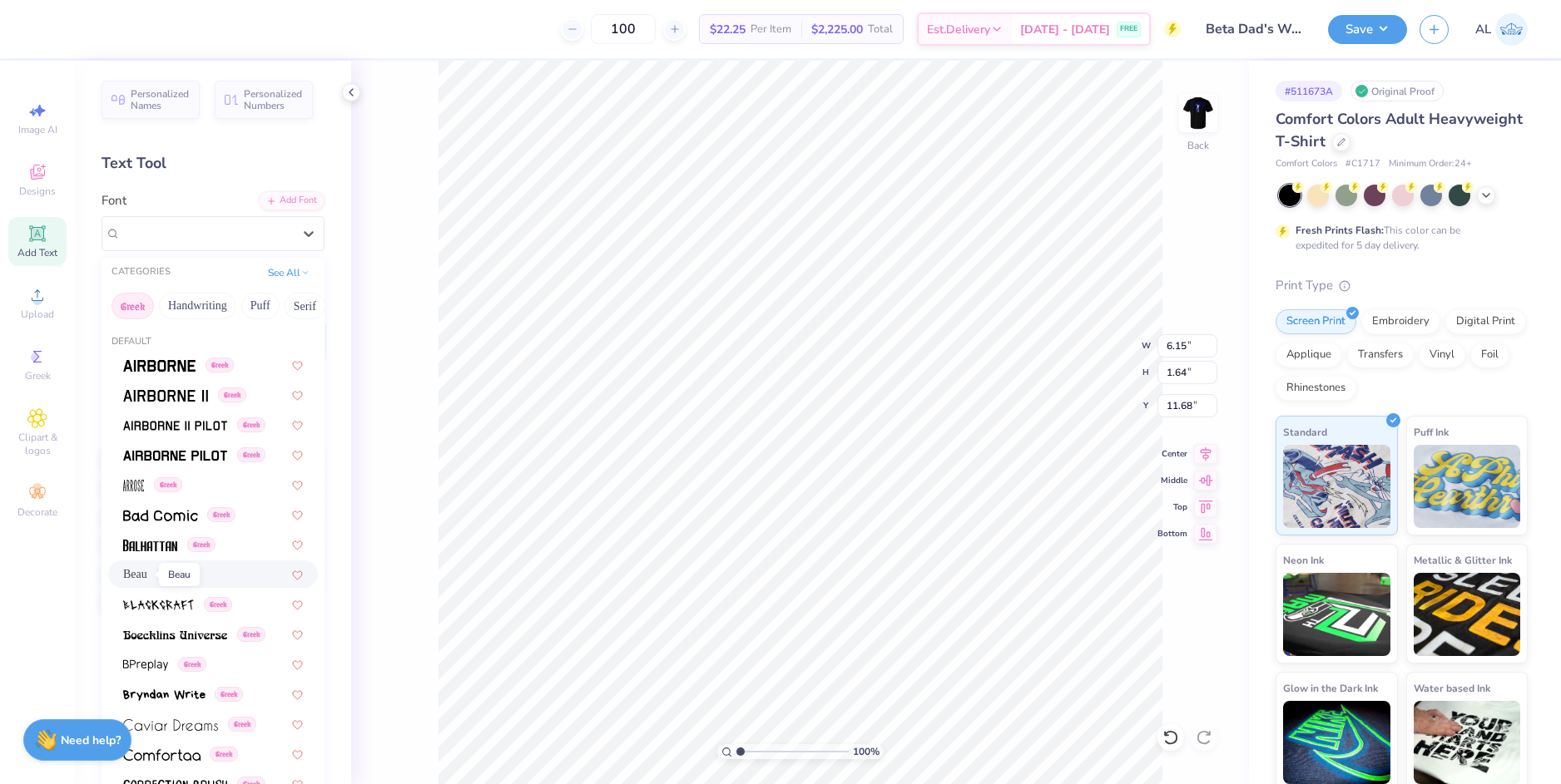
click at [139, 574] on span "Beau" at bounding box center [135, 574] width 24 height 17
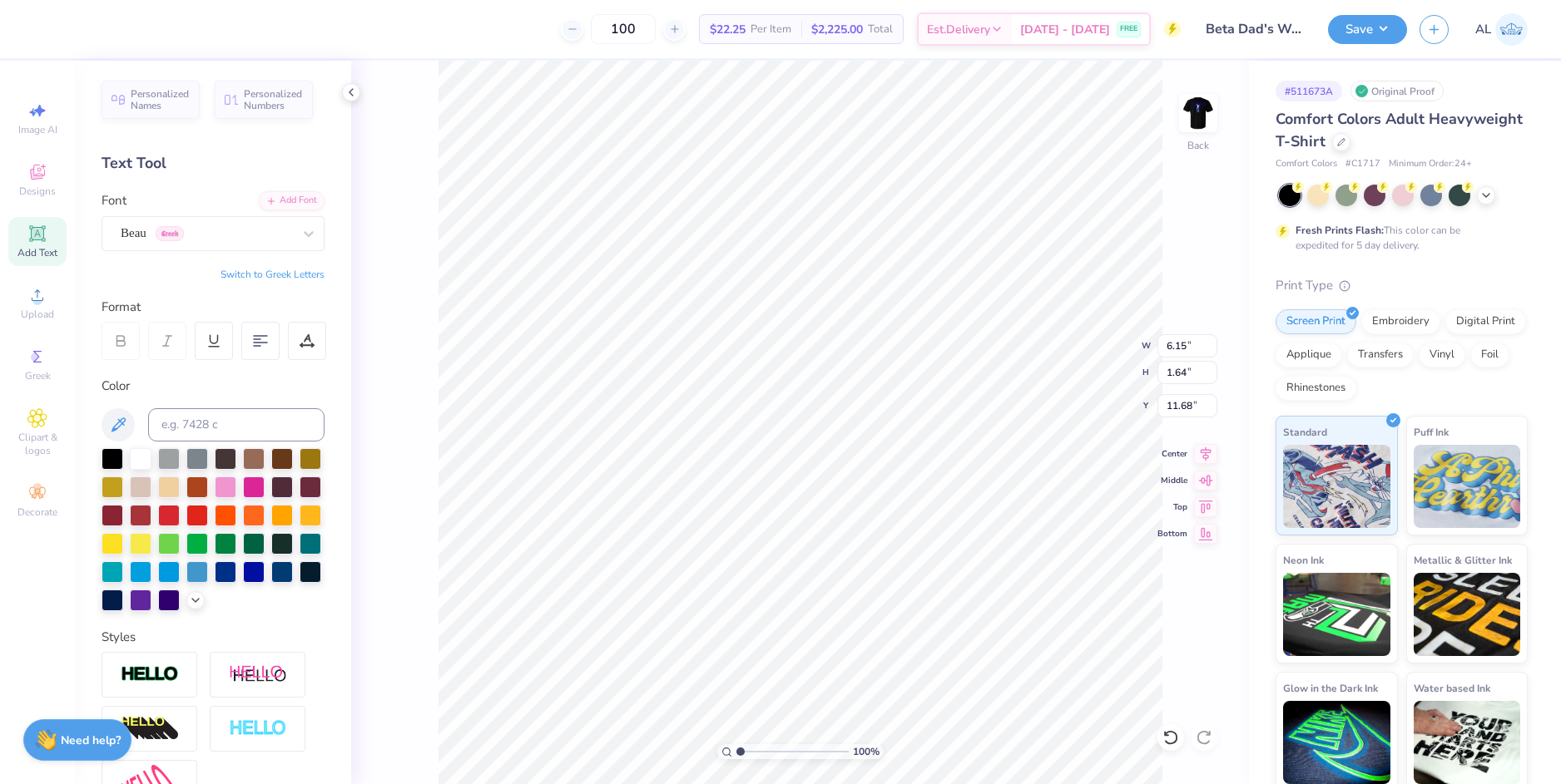
type input "5.19"
type input "1.60"
type input "11.70"
type textarea "B"
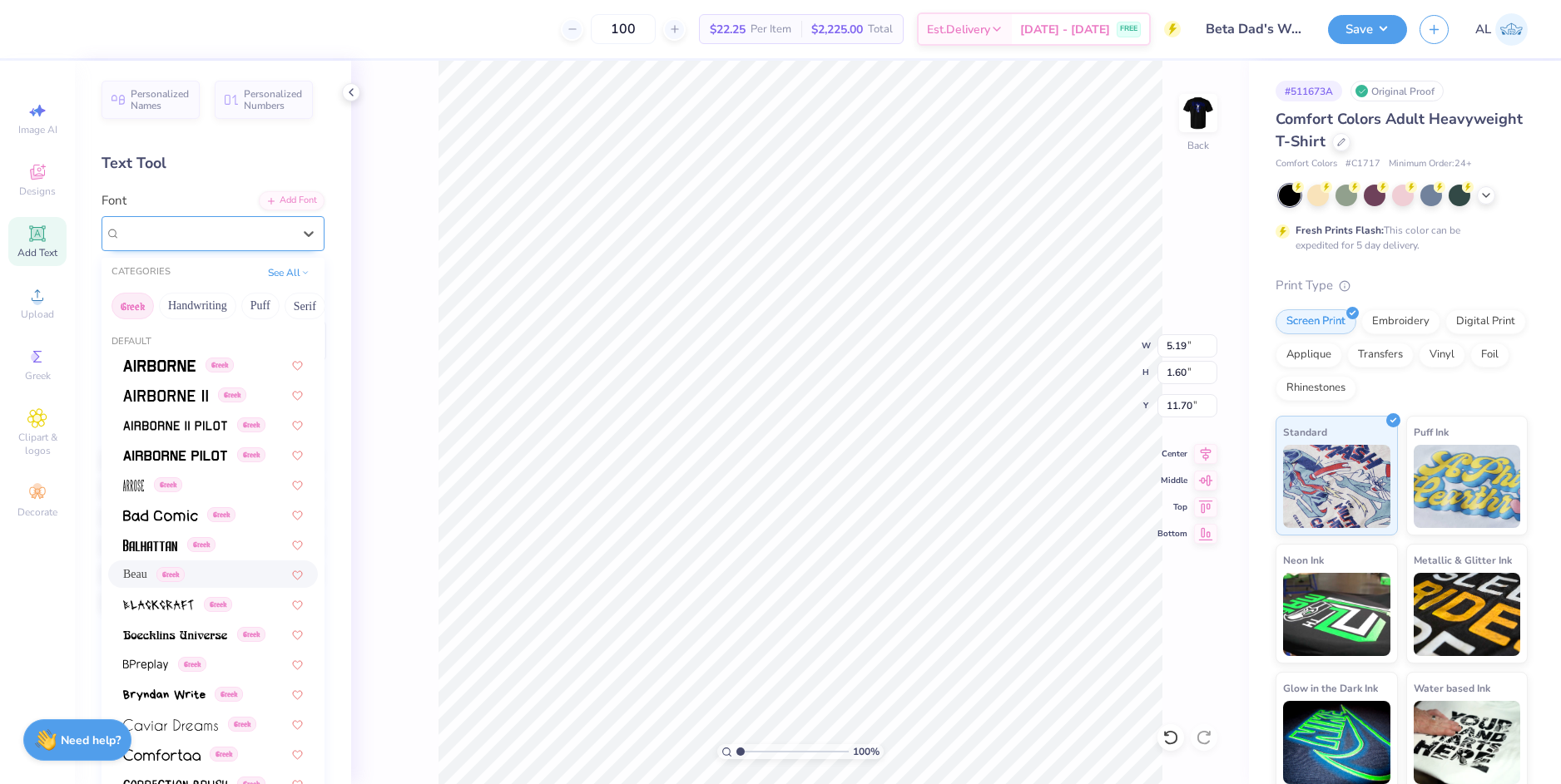
click at [192, 240] on div "Beau Greek" at bounding box center [206, 233] width 175 height 26
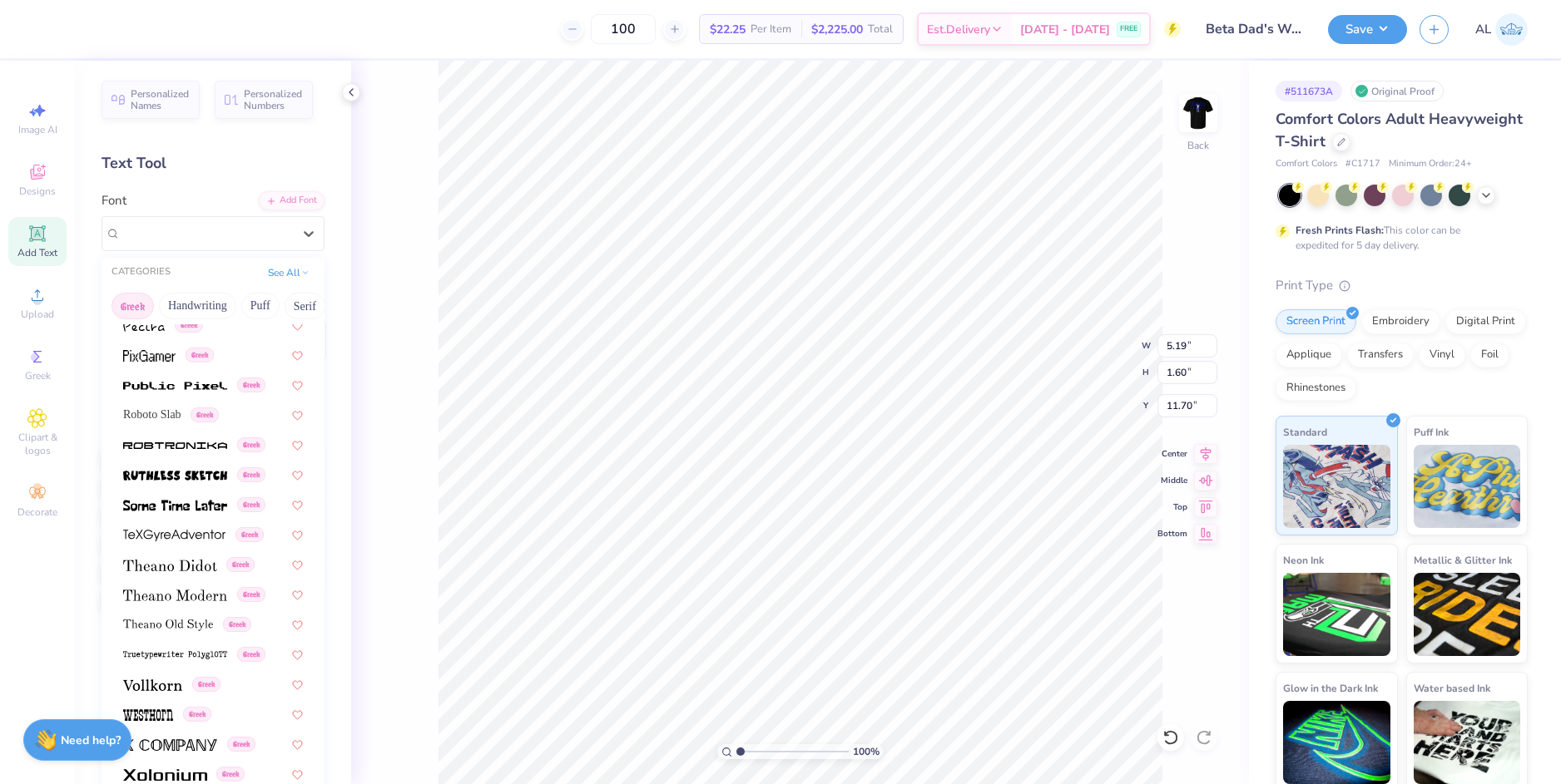
scroll to position [1006, 0]
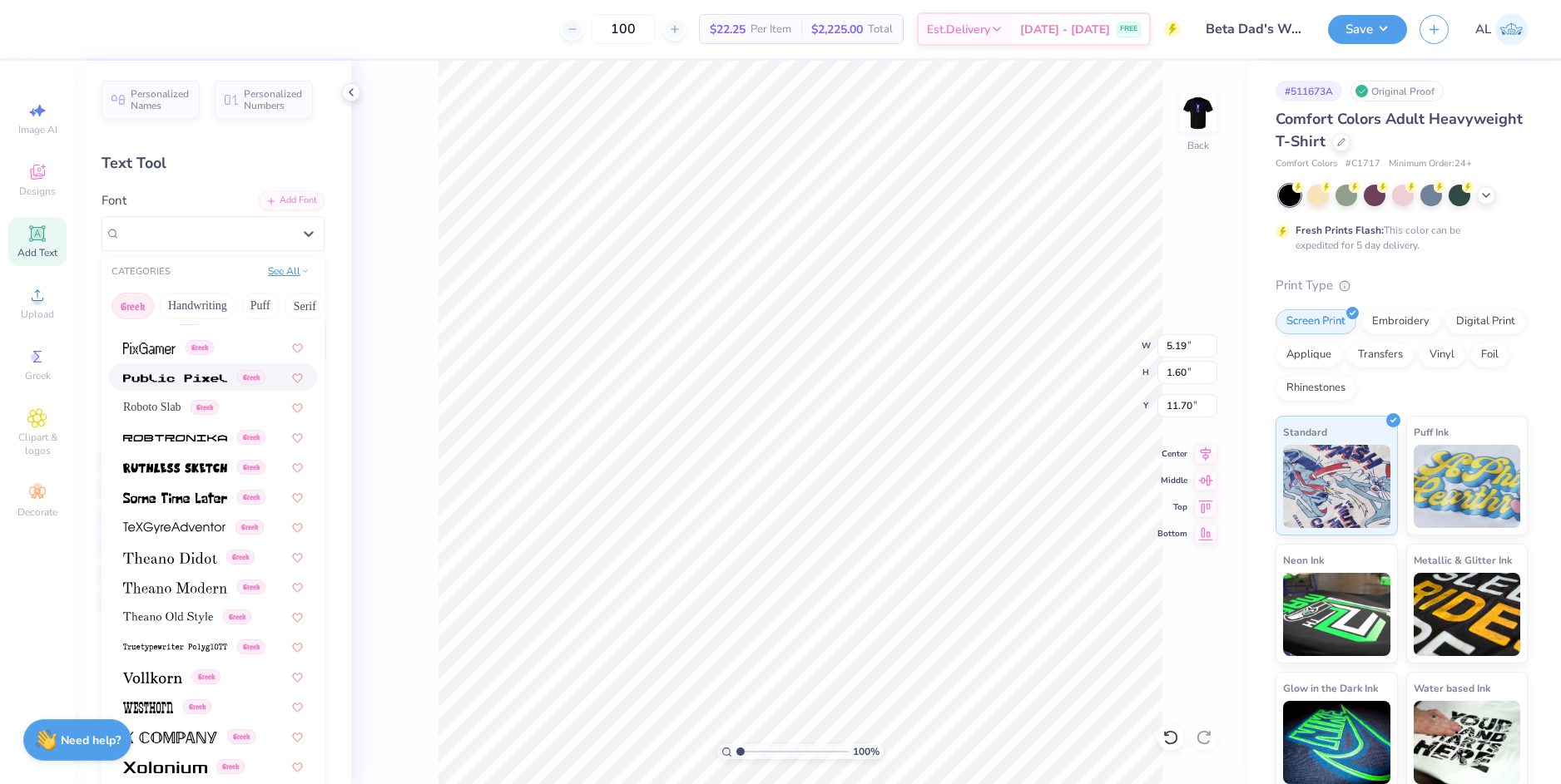
click at [263, 276] on button "See All" at bounding box center [289, 270] width 52 height 16
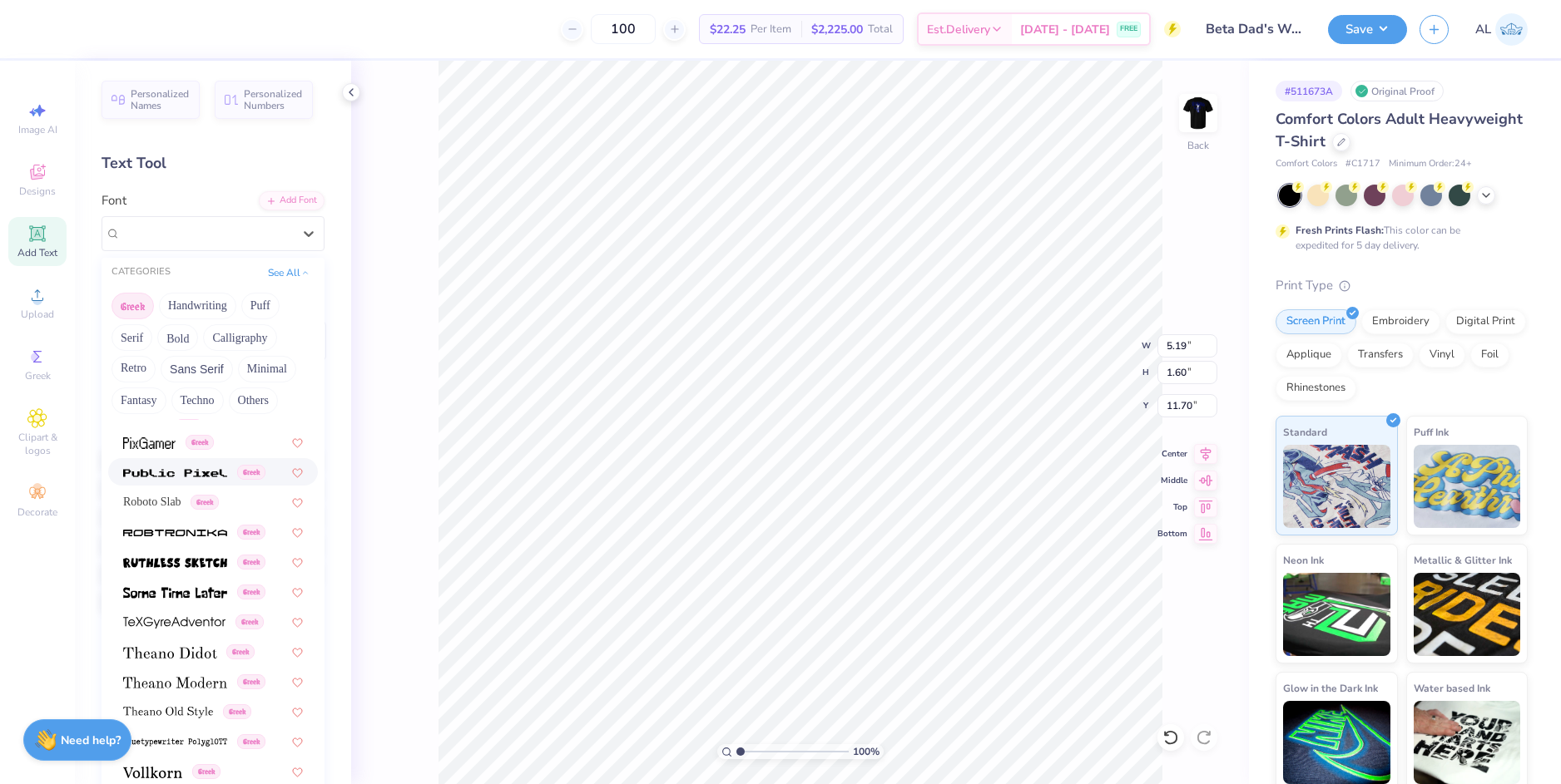
click at [127, 302] on button "Greek" at bounding box center [133, 306] width 42 height 27
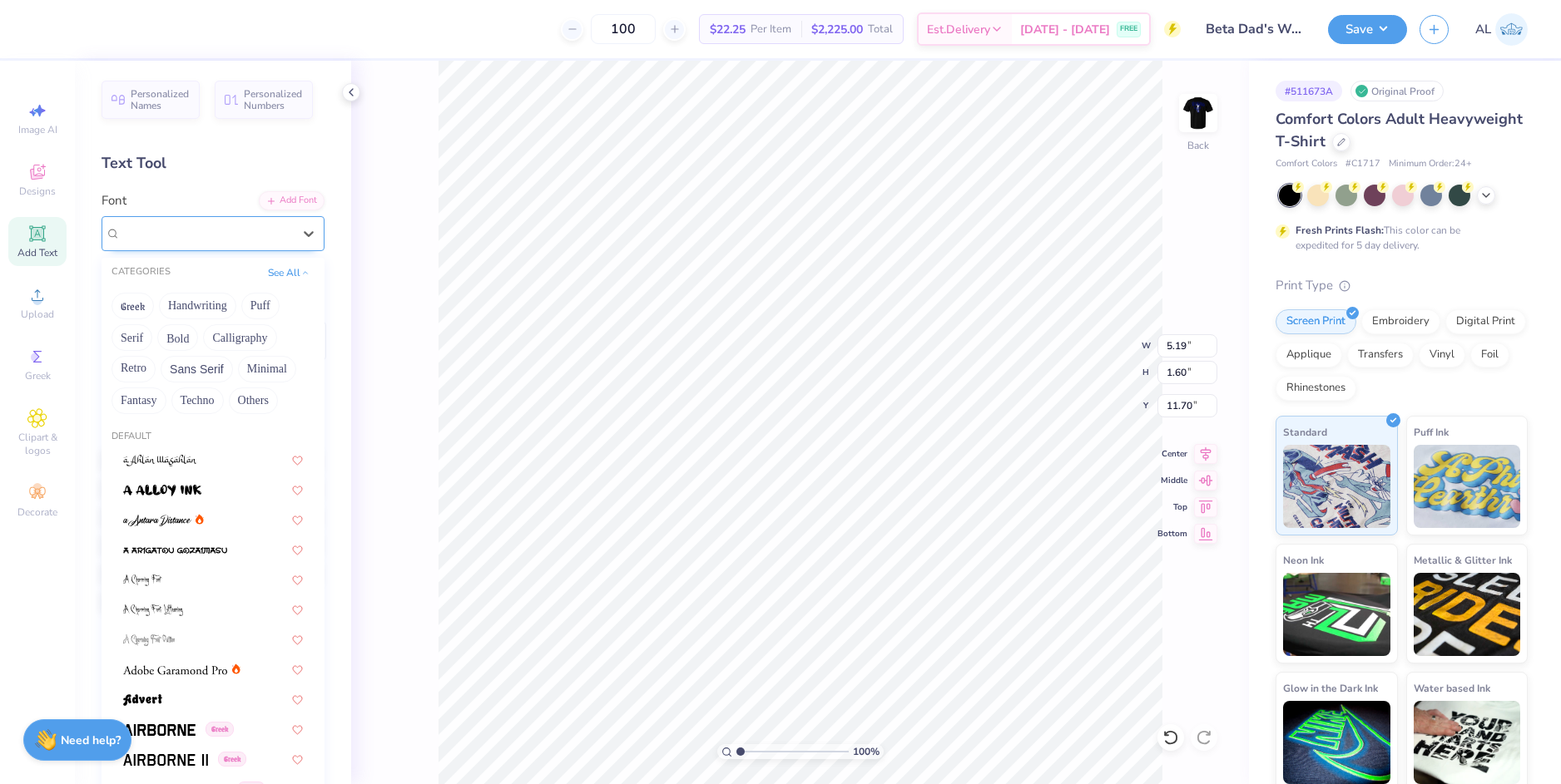
click at [166, 233] on span "Greek" at bounding box center [170, 233] width 29 height 15
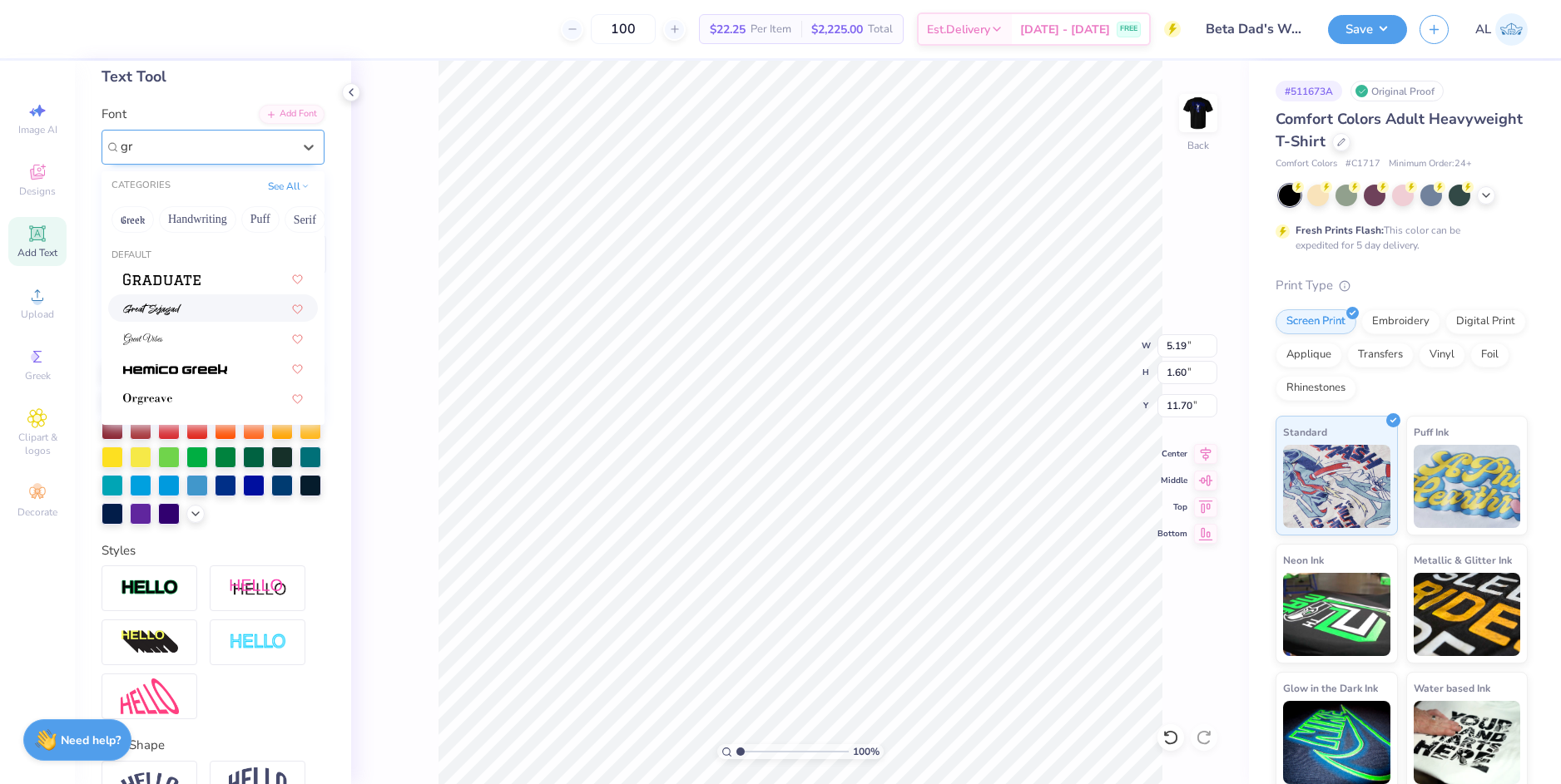
scroll to position [0, 0]
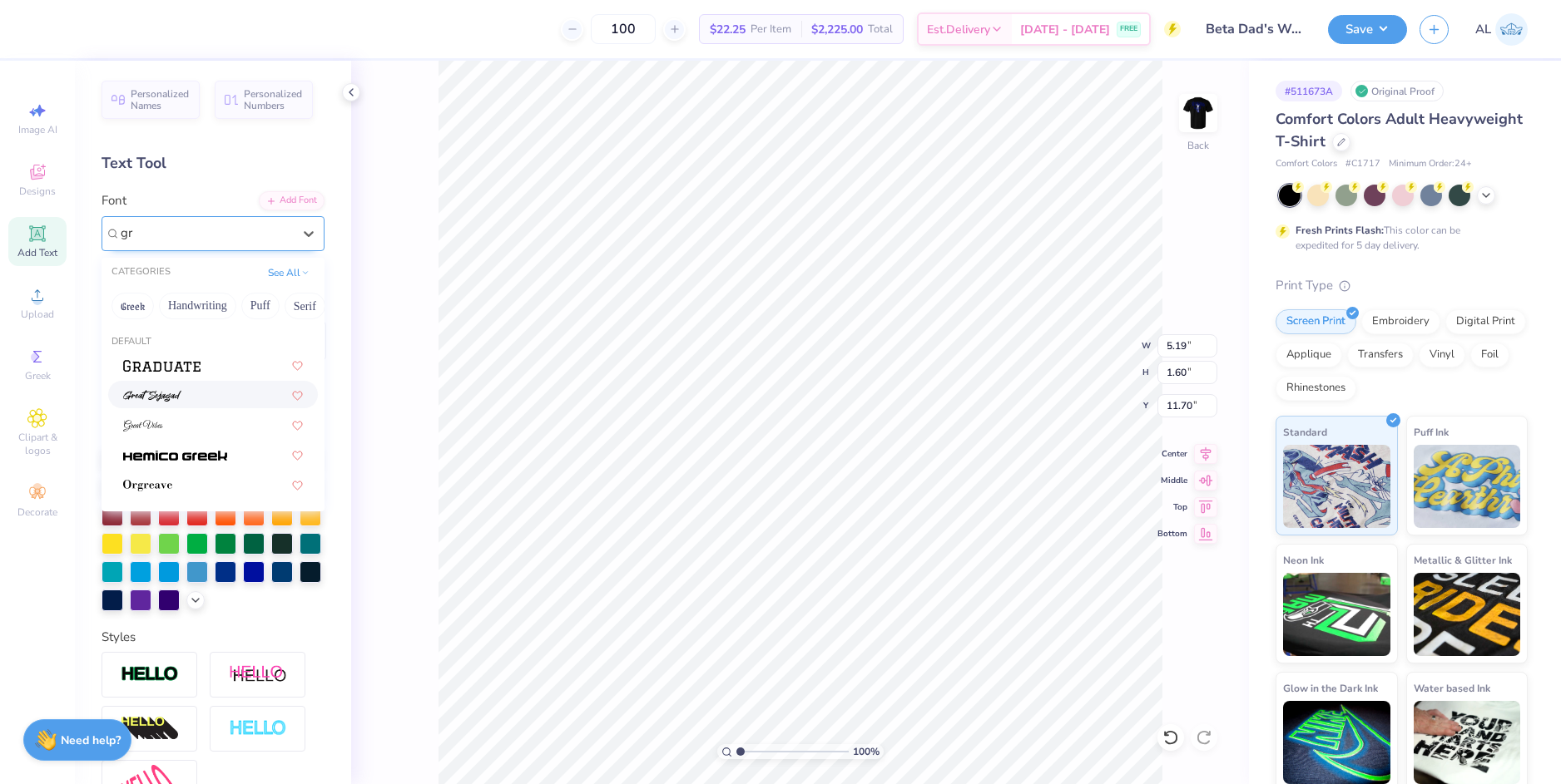
type input "gr"
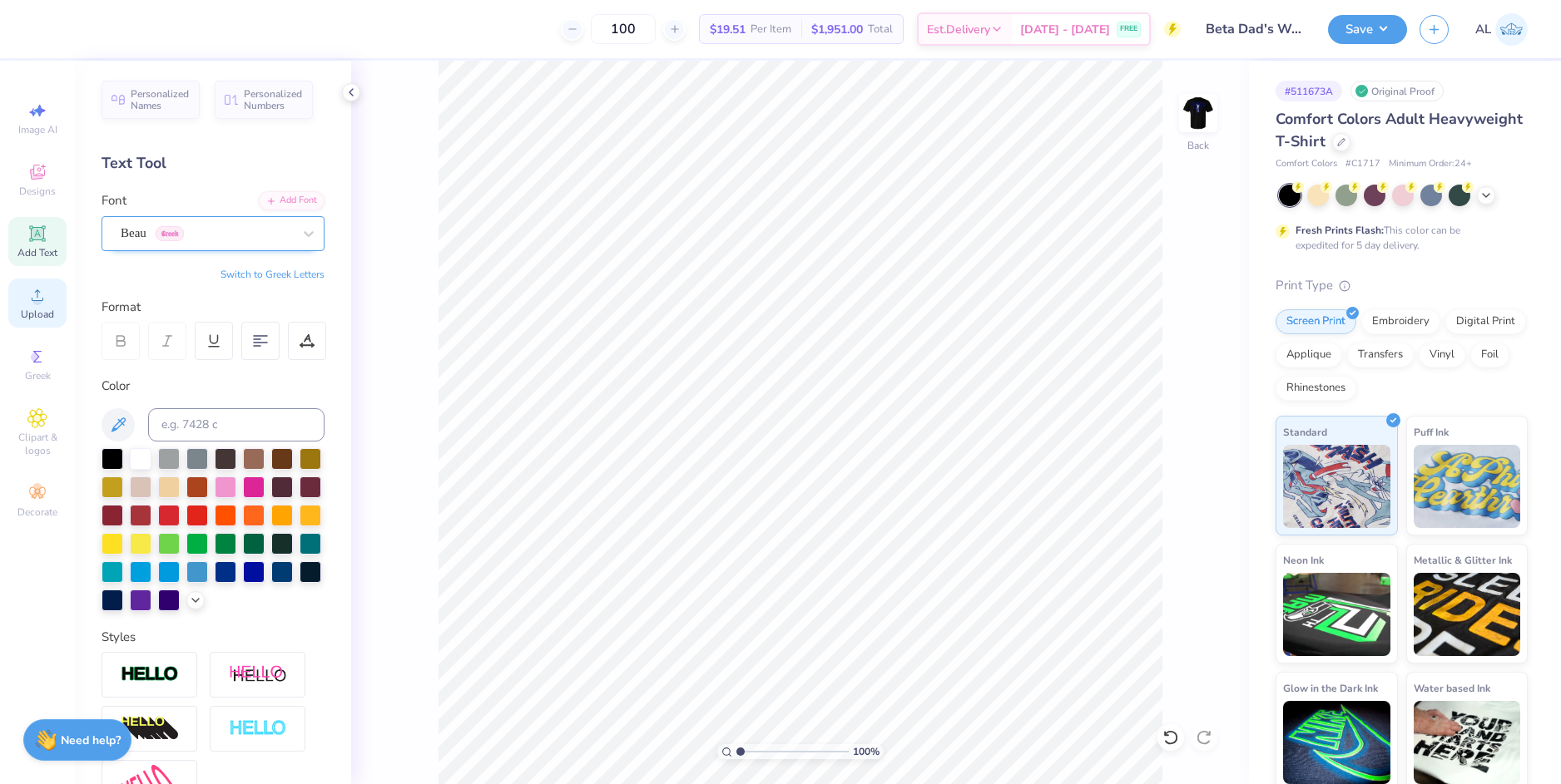
click at [46, 291] on icon at bounding box center [37, 295] width 20 height 20
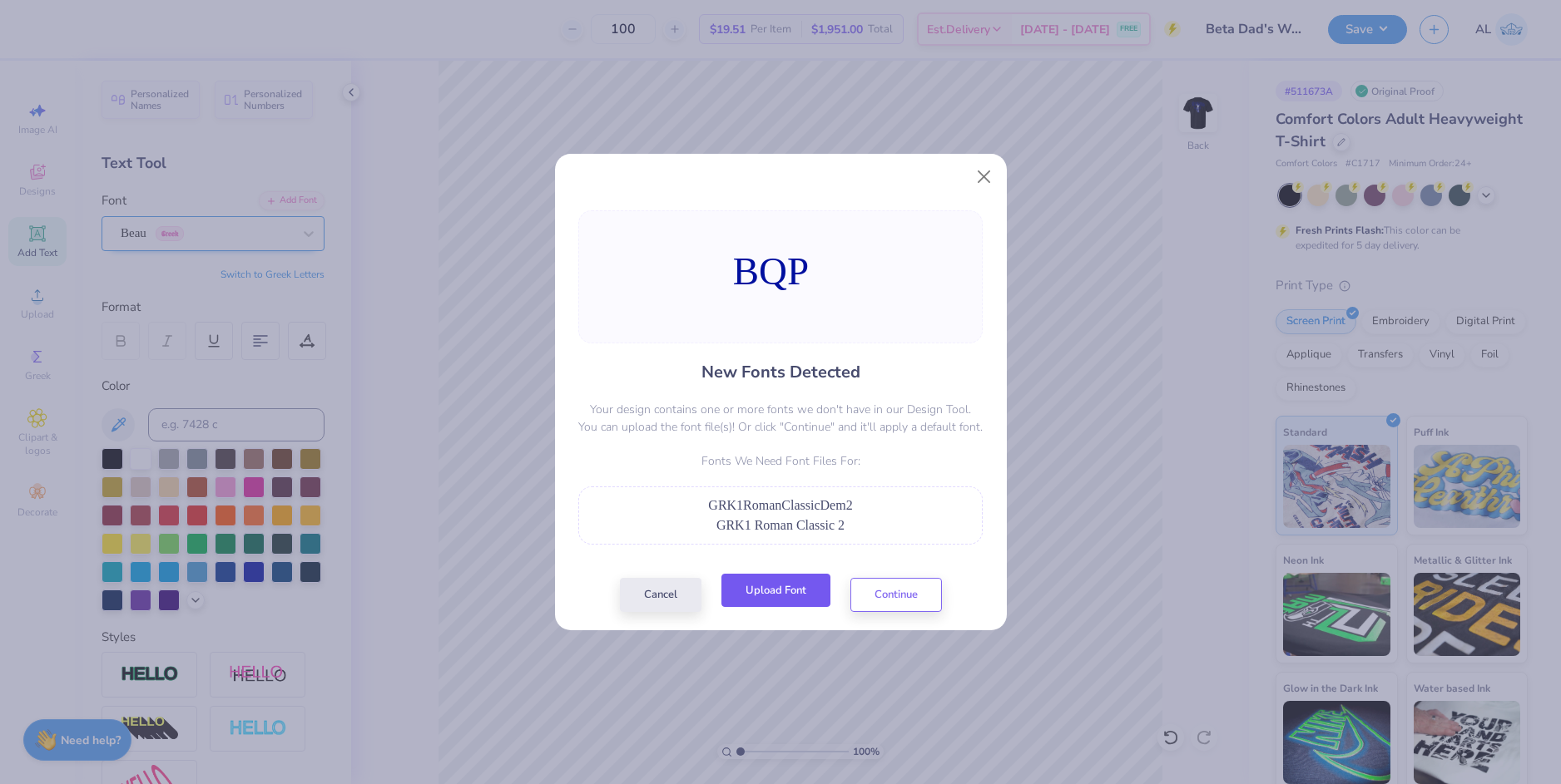
click at [781, 603] on button "Upload Font" at bounding box center [776, 590] width 109 height 34
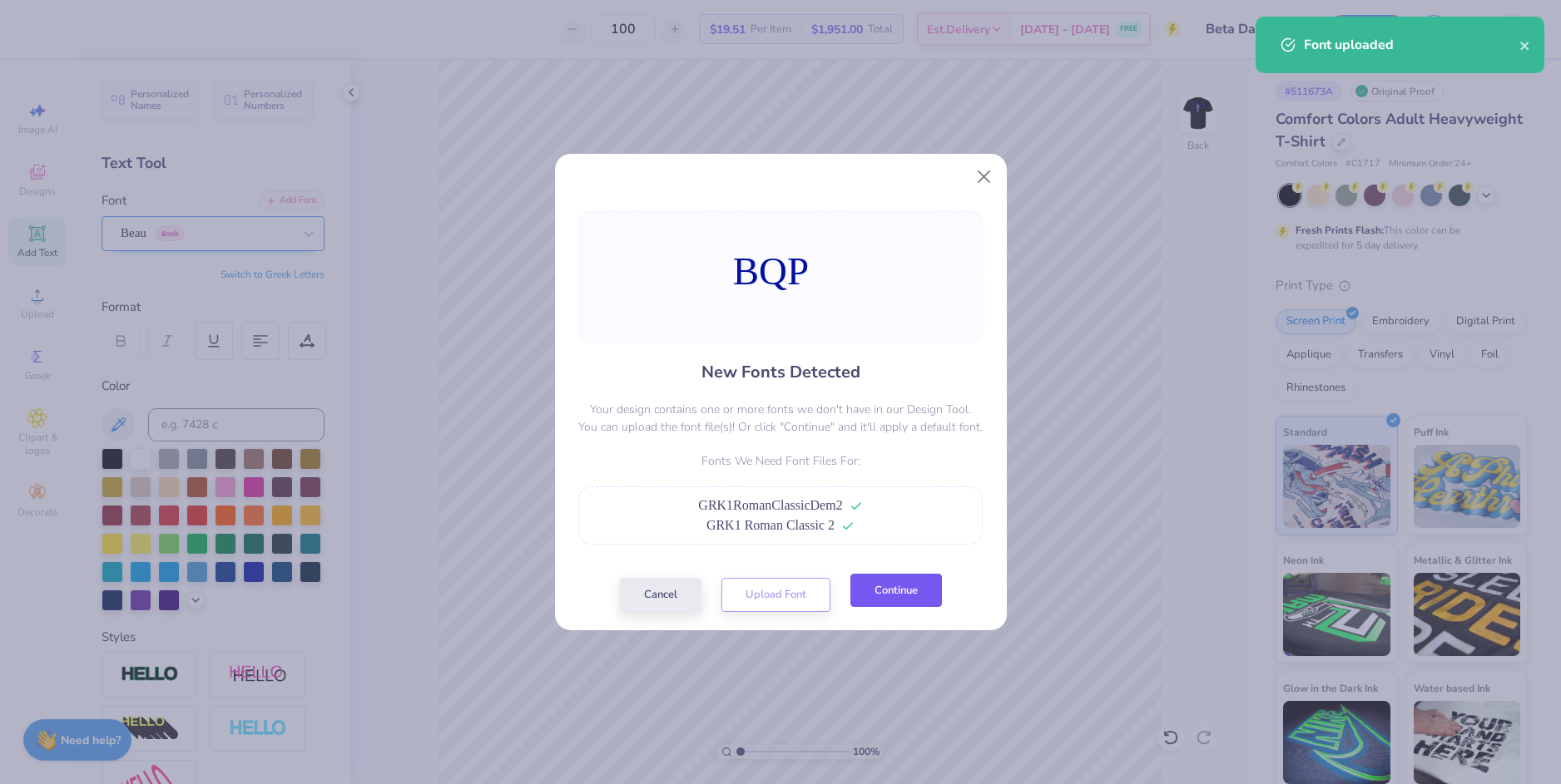
click at [901, 593] on button "Continue" at bounding box center [896, 590] width 92 height 34
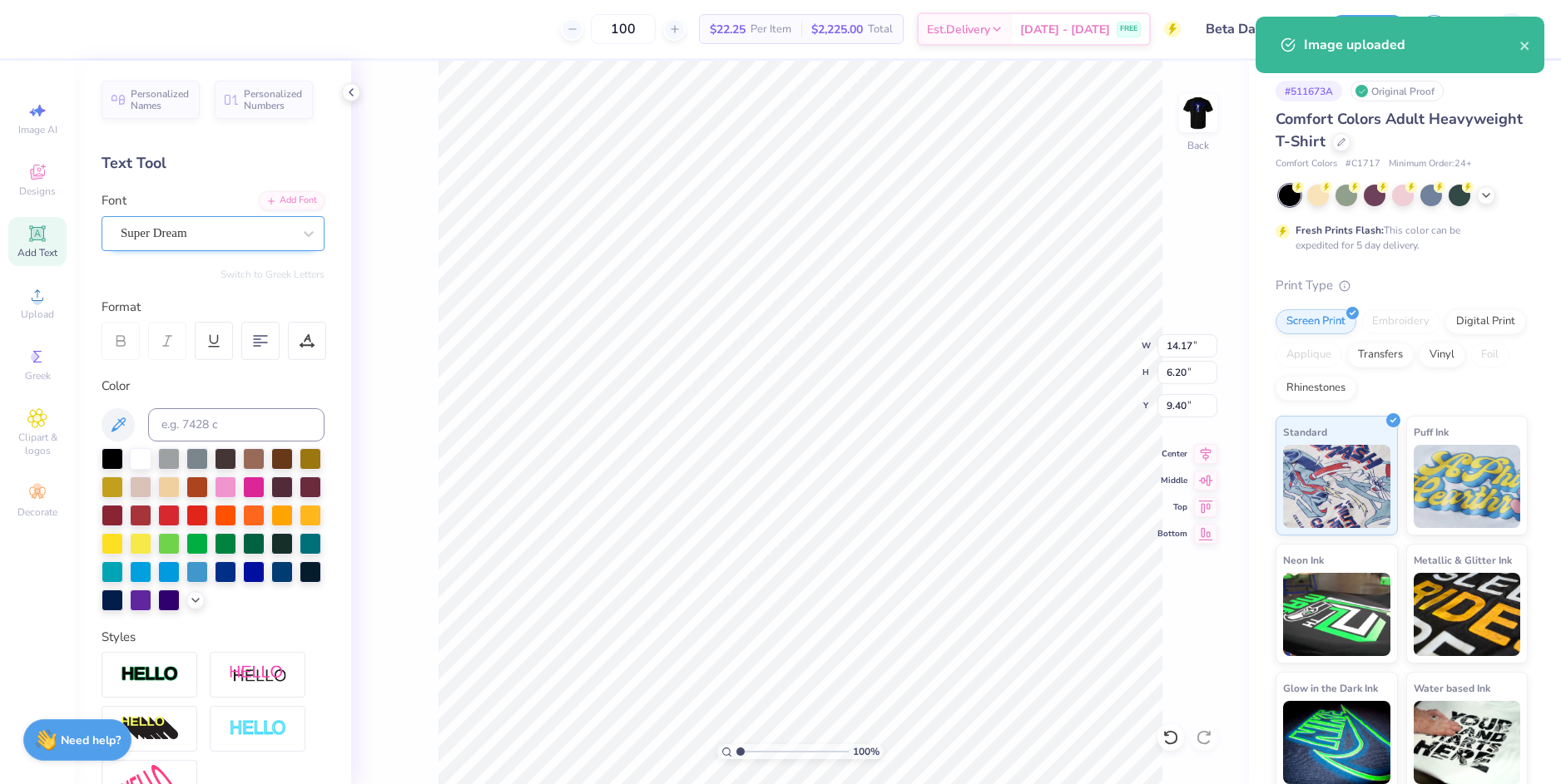
click at [210, 236] on div "Super Dream" at bounding box center [206, 233] width 175 height 26
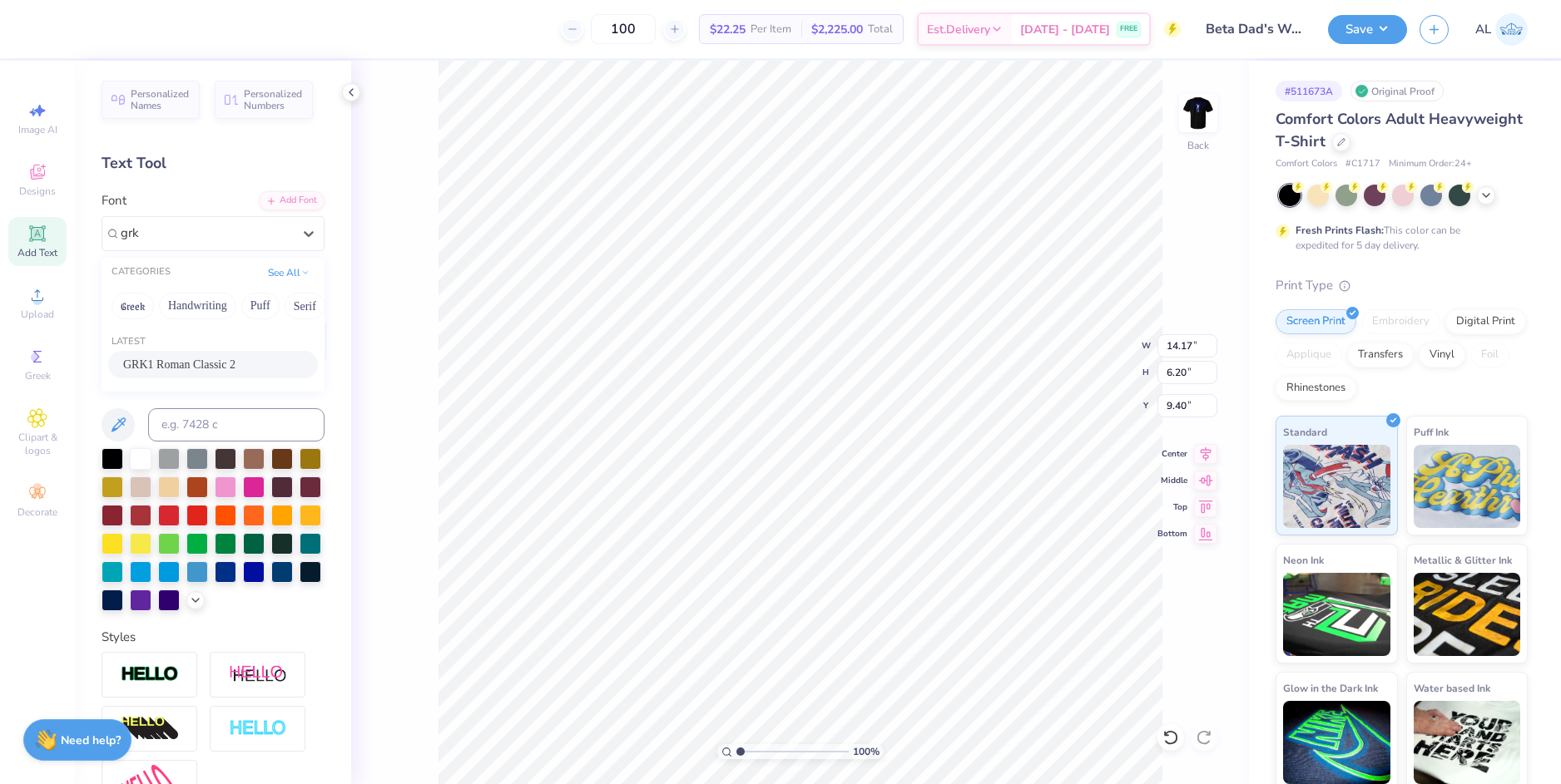
click at [218, 363] on span "GRK1 Roman Classic 2" at bounding box center [179, 365] width 113 height 17
type input "grk"
type input "14.14"
type input "4.64"
type input "10.26"
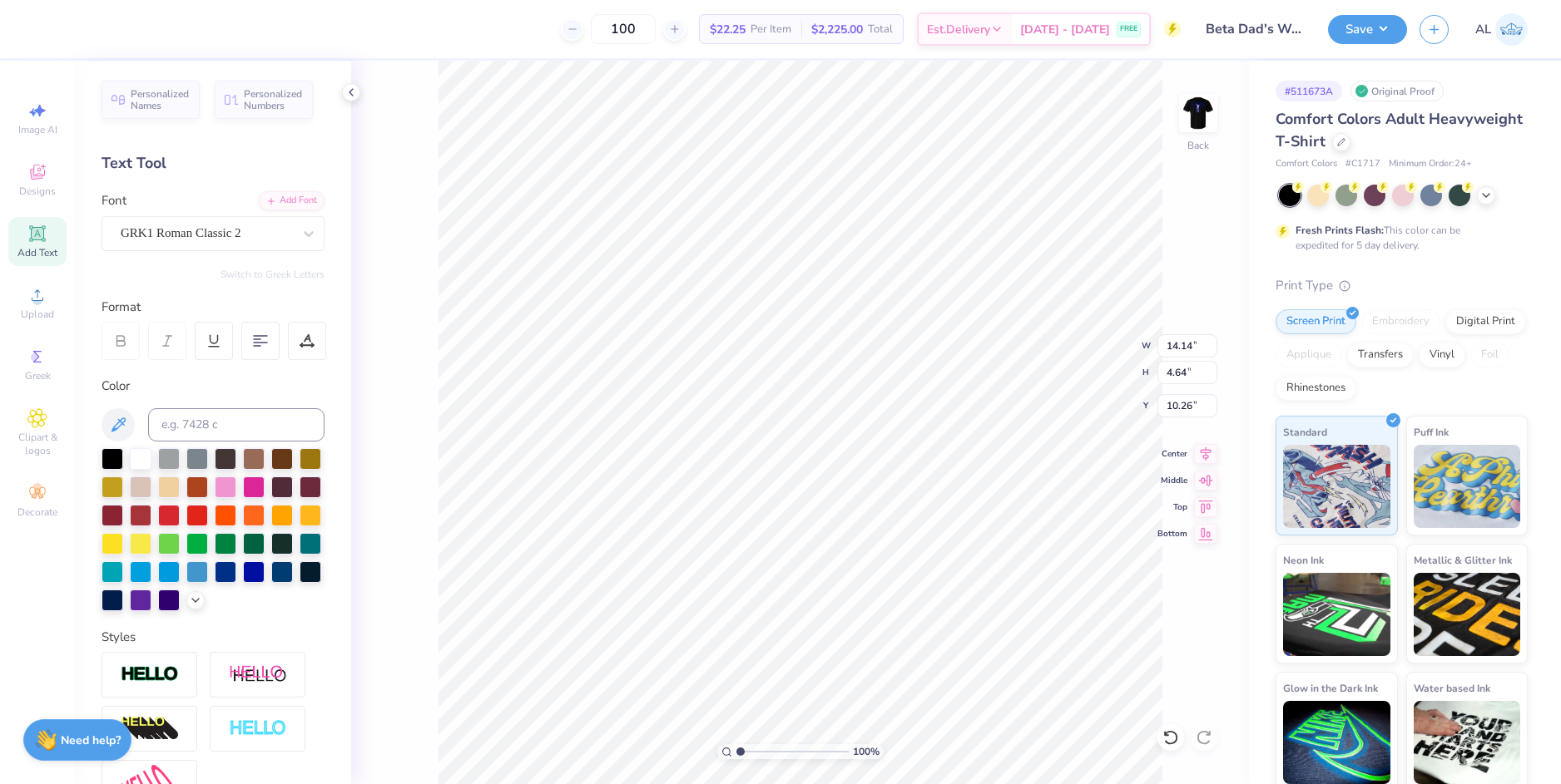
scroll to position [13, 3]
click at [1180, 344] on input "14.14" at bounding box center [1187, 346] width 60 height 23
click at [1179, 403] on input "10.26" at bounding box center [1187, 405] width 60 height 23
type input "3.00"
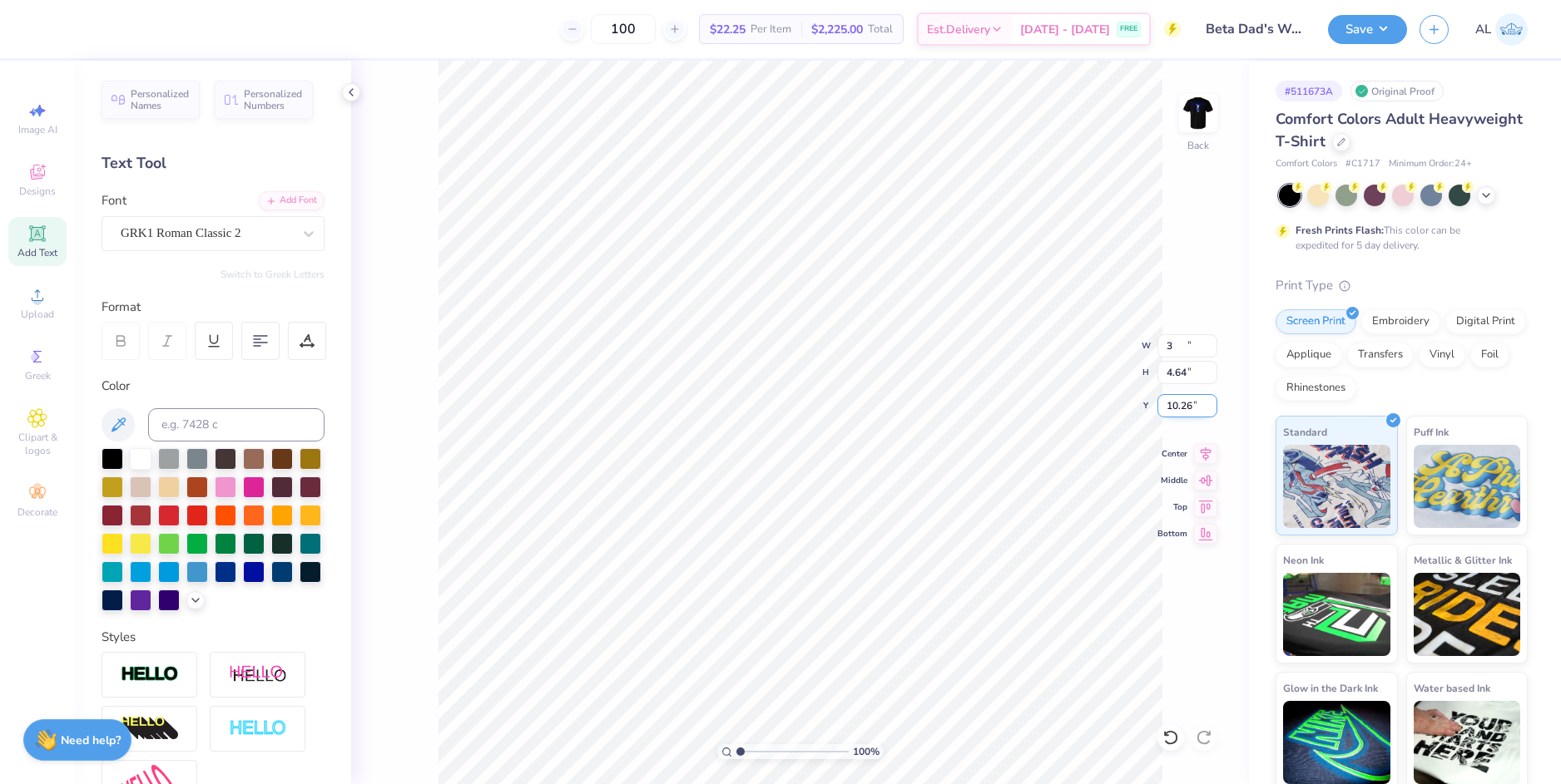
type input "0.98"
click at [1179, 405] on input "12.09" at bounding box center [1187, 405] width 60 height 23
click at [1179, 372] on input "0.98" at bounding box center [1187, 373] width 60 height 23
type input "3.00"
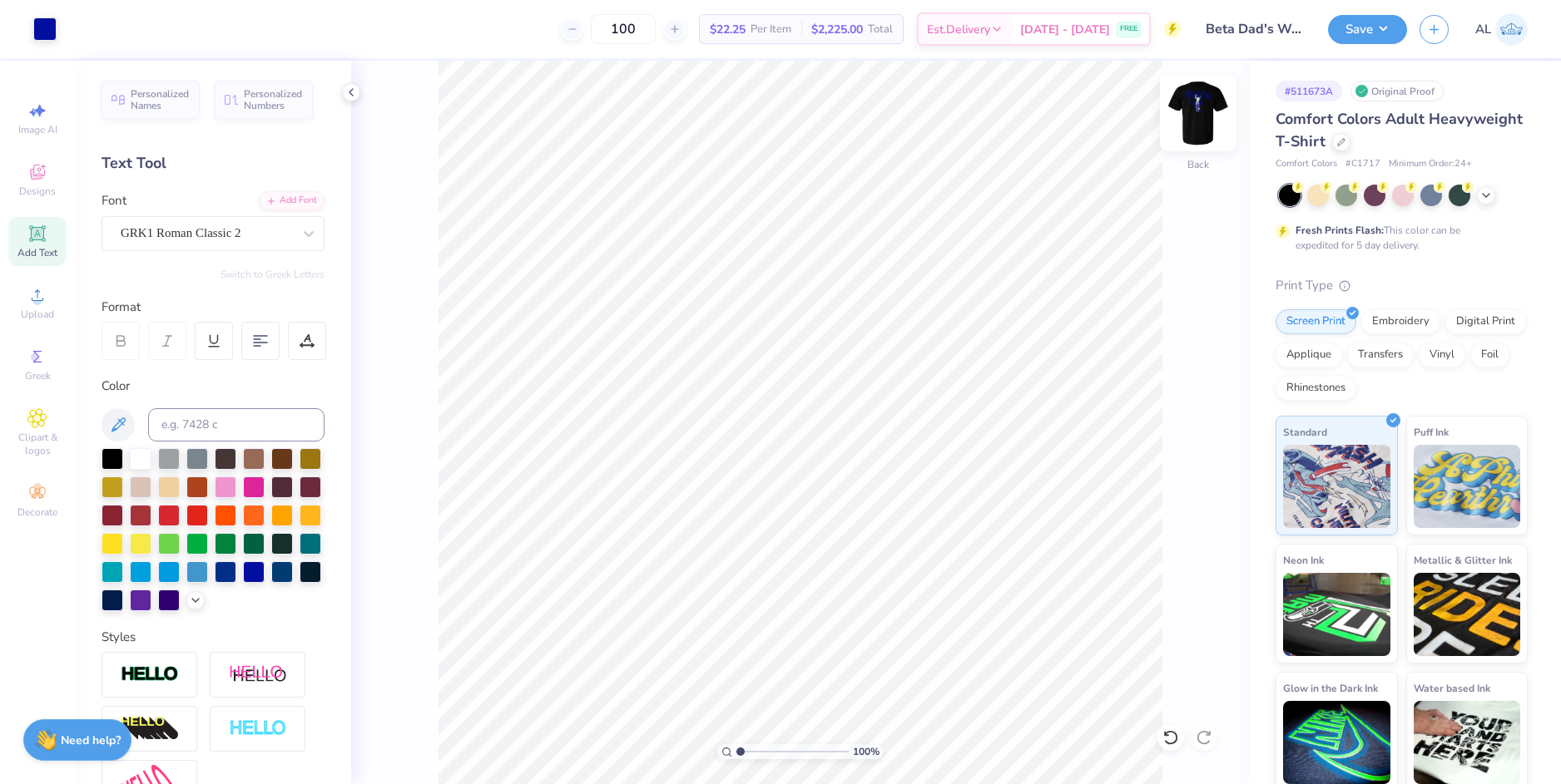
click at [1193, 114] on img at bounding box center [1198, 113] width 67 height 67
click at [1212, 113] on img at bounding box center [1198, 113] width 67 height 67
click at [755, 744] on input "range" at bounding box center [793, 751] width 113 height 15
click at [348, 94] on icon at bounding box center [350, 92] width 13 height 13
drag, startPoint x: 749, startPoint y: 751, endPoint x: 732, endPoint y: 754, distance: 17.3
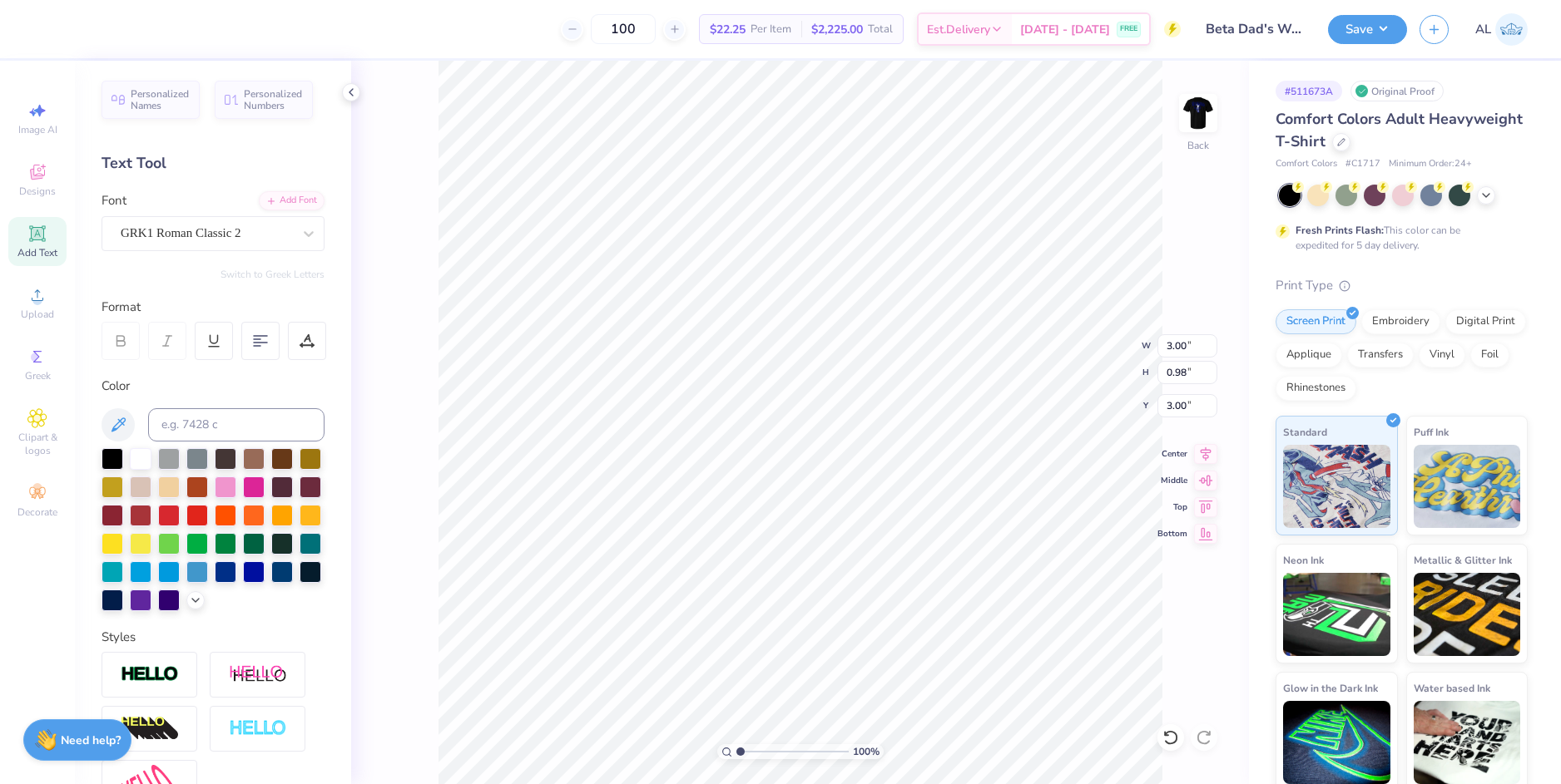
type input "1"
click at [737, 754] on input "range" at bounding box center [793, 751] width 113 height 15
click at [1335, 32] on button "Save" at bounding box center [1367, 27] width 79 height 29
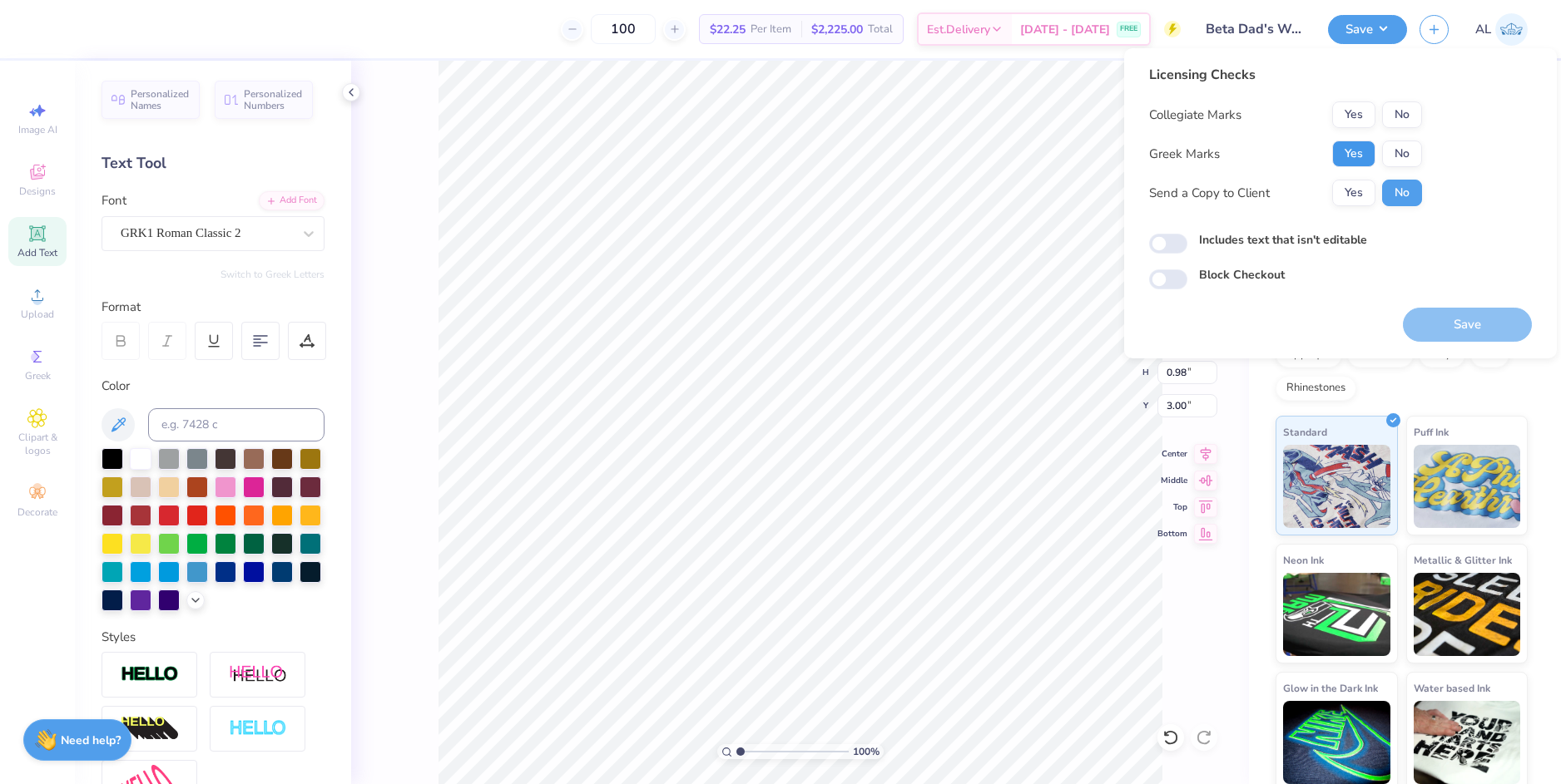
click at [1371, 156] on button "Yes" at bounding box center [1354, 153] width 43 height 27
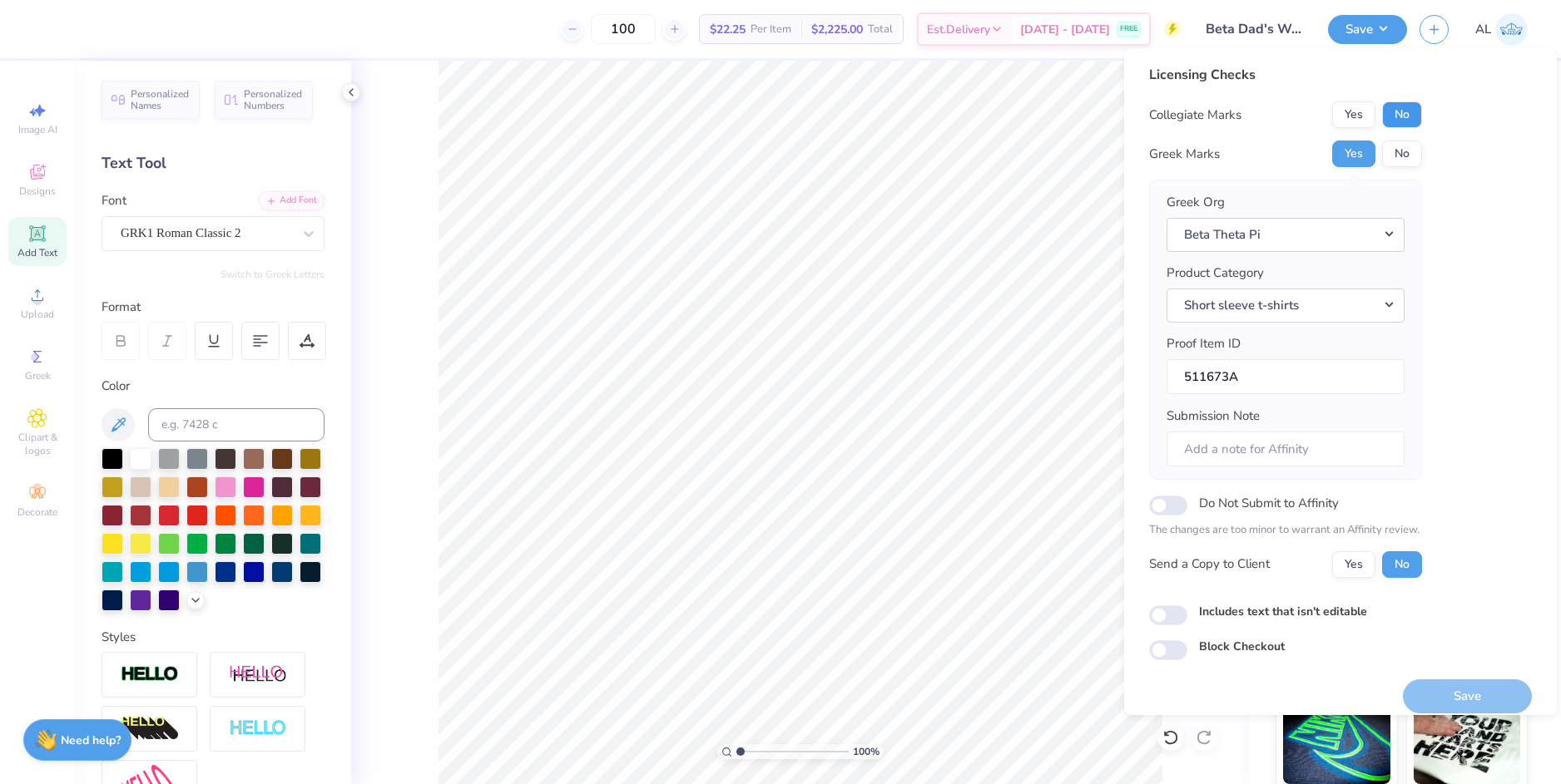
click at [1395, 114] on button "No" at bounding box center [1402, 114] width 40 height 27
click at [1356, 561] on button "Yes" at bounding box center [1354, 564] width 43 height 27
click at [1462, 694] on button "Save" at bounding box center [1467, 696] width 129 height 34
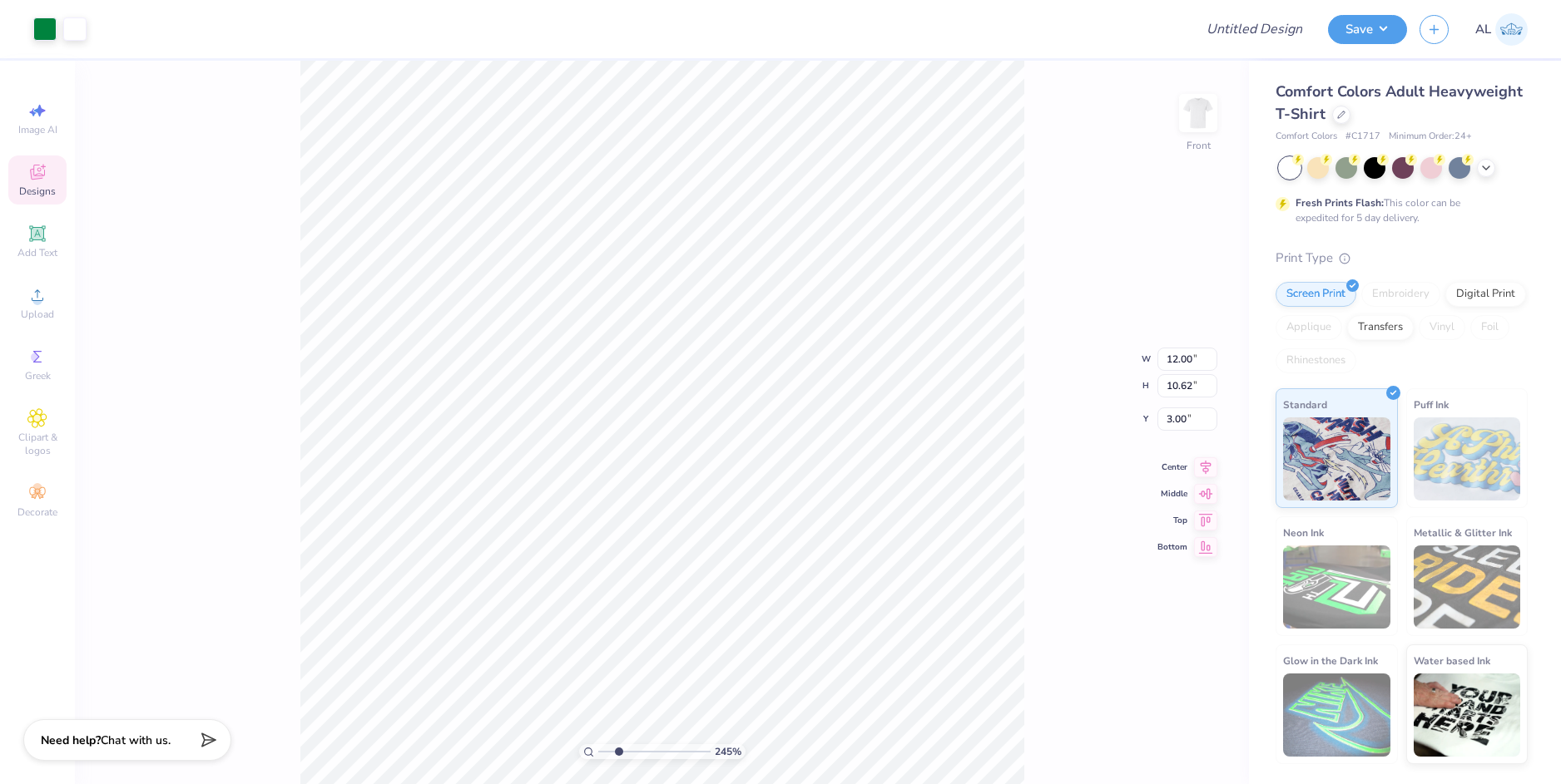
drag, startPoint x: 603, startPoint y: 745, endPoint x: 617, endPoint y: 736, distance: 16.6
type input "2.38"
click at [617, 744] on input "range" at bounding box center [654, 751] width 113 height 15
type input "11.66"
type input "4.14"
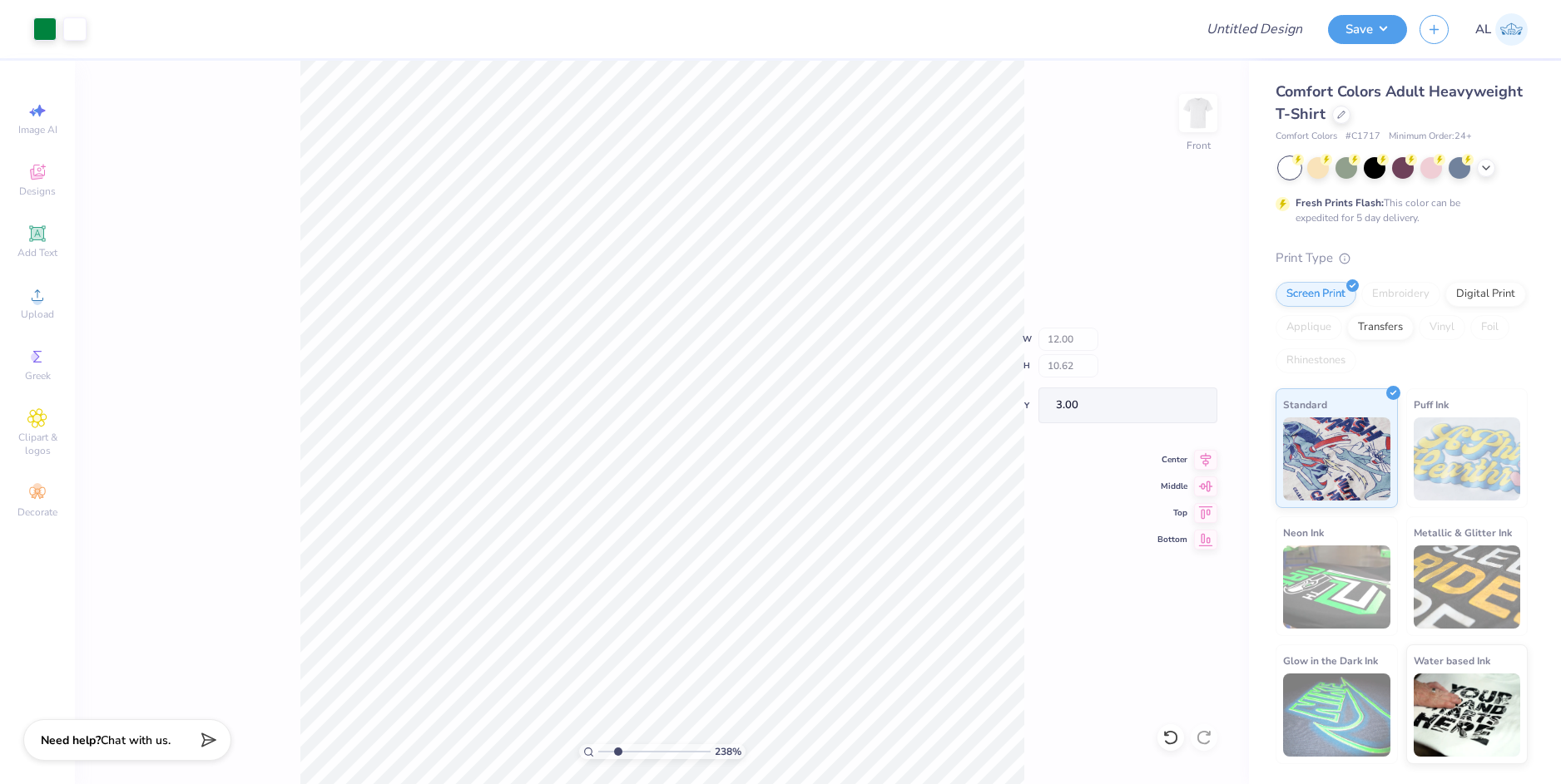
type input "3.73"
